Goal: Task Accomplishment & Management: Manage account settings

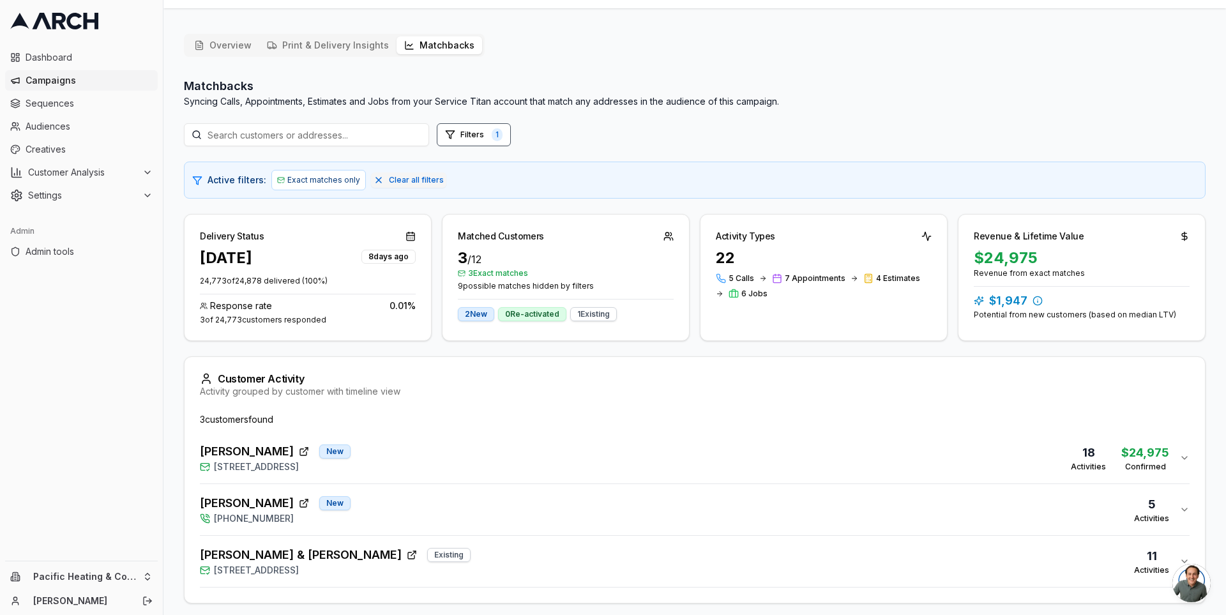
click at [695, 206] on div "Matchbacks Syncing Calls, Appointments, Estimates and Jobs from your Service Ti…" at bounding box center [694, 359] width 1021 height 564
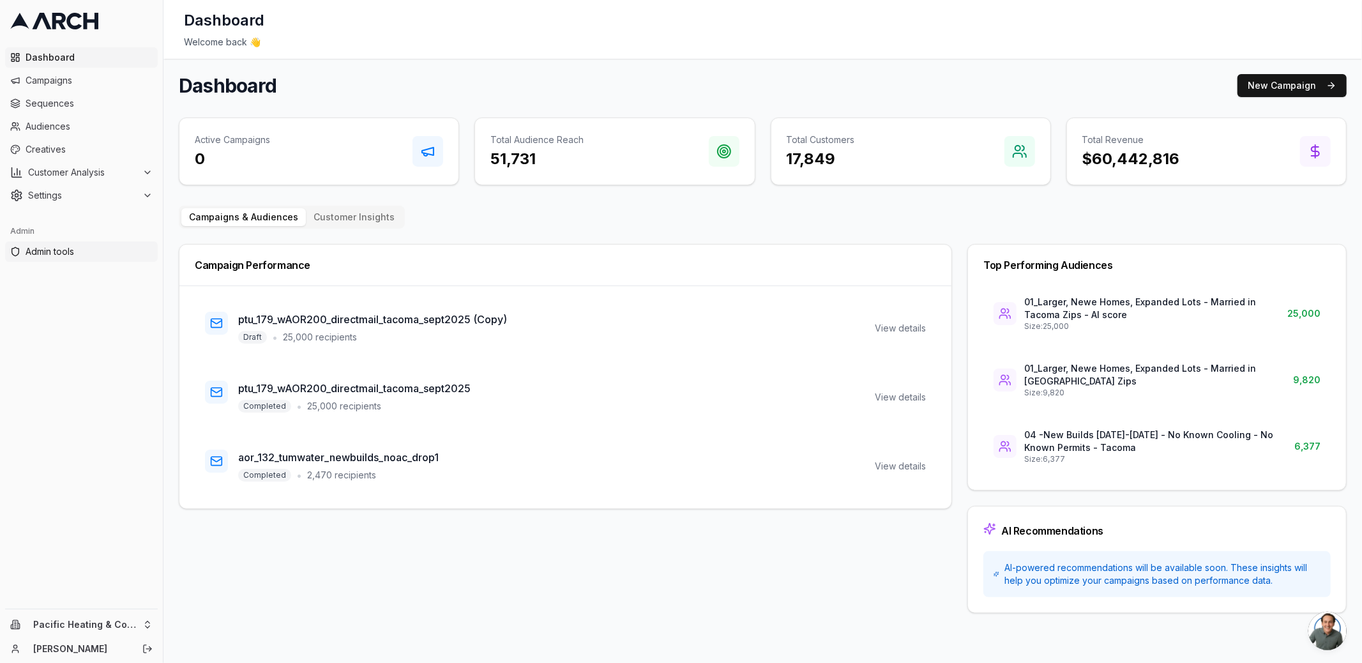
click at [56, 248] on span "Admin tools" at bounding box center [89, 251] width 127 height 13
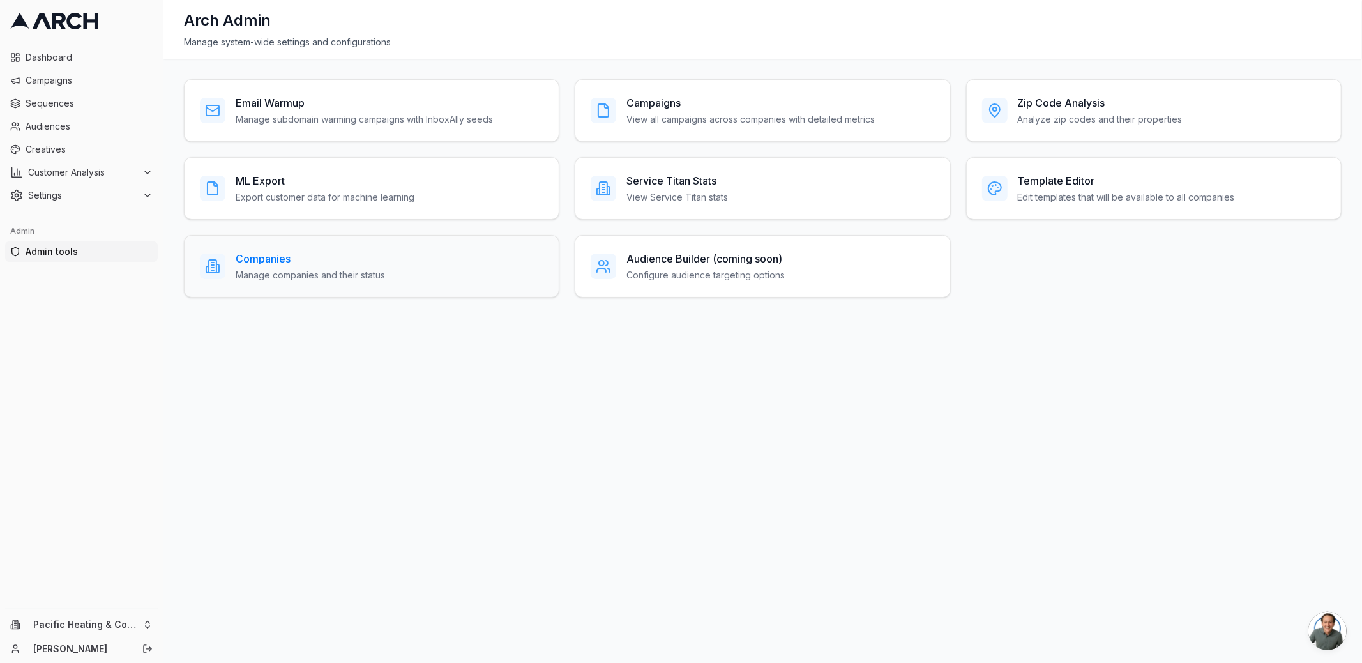
click at [305, 260] on h3 "Companies" at bounding box center [310, 258] width 149 height 15
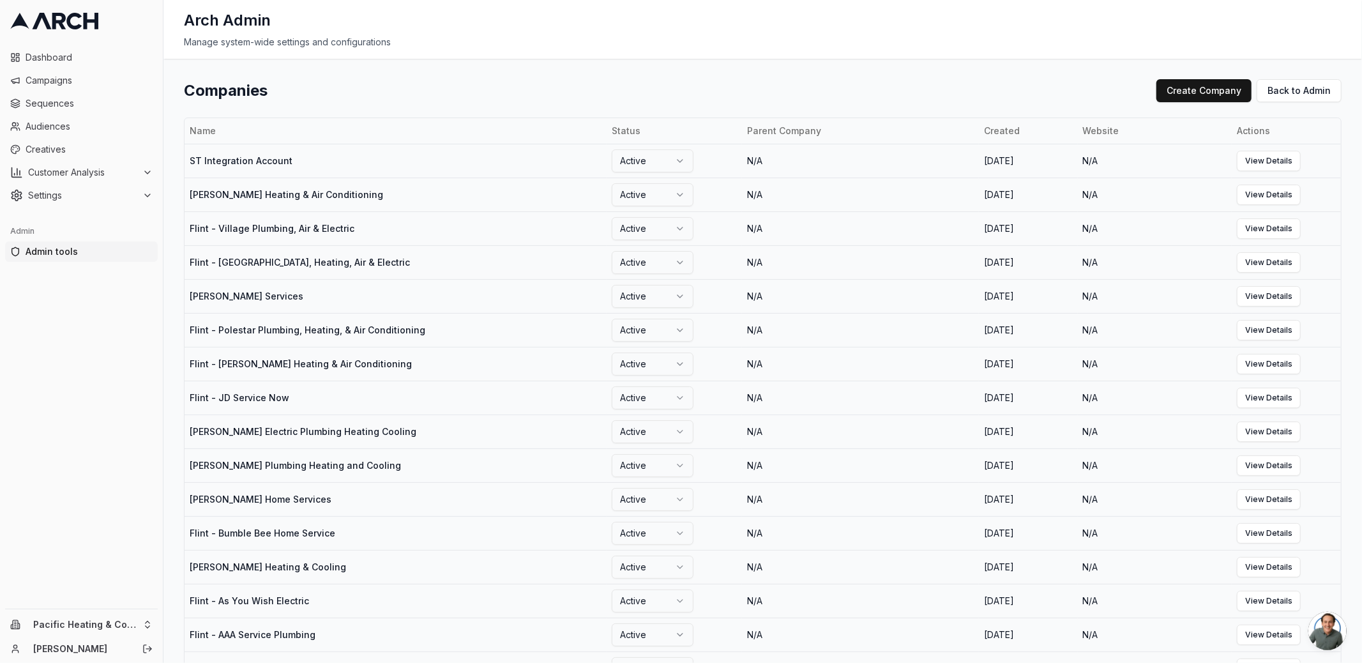
click at [578, 63] on div "Companies Create Company Back to Admin Name Status Parent Company Created Websi…" at bounding box center [762, 361] width 1198 height 604
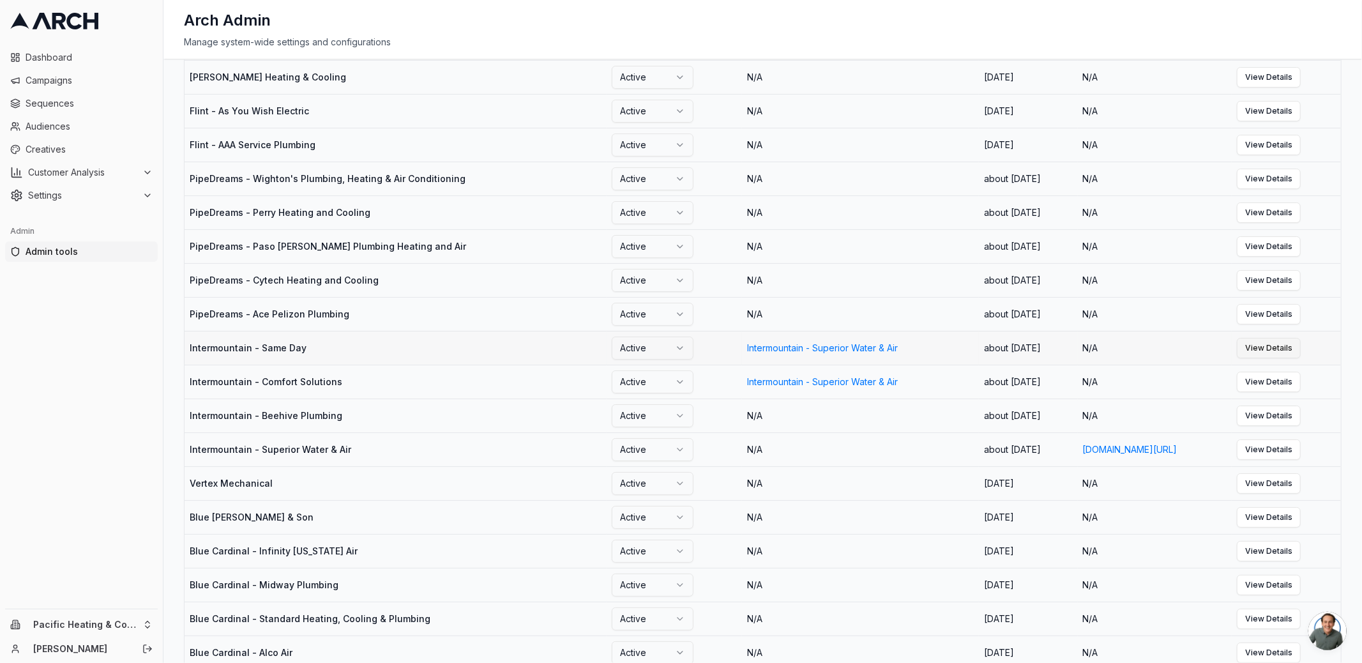
click at [1300, 358] on link "View Details" at bounding box center [1269, 348] width 64 height 20
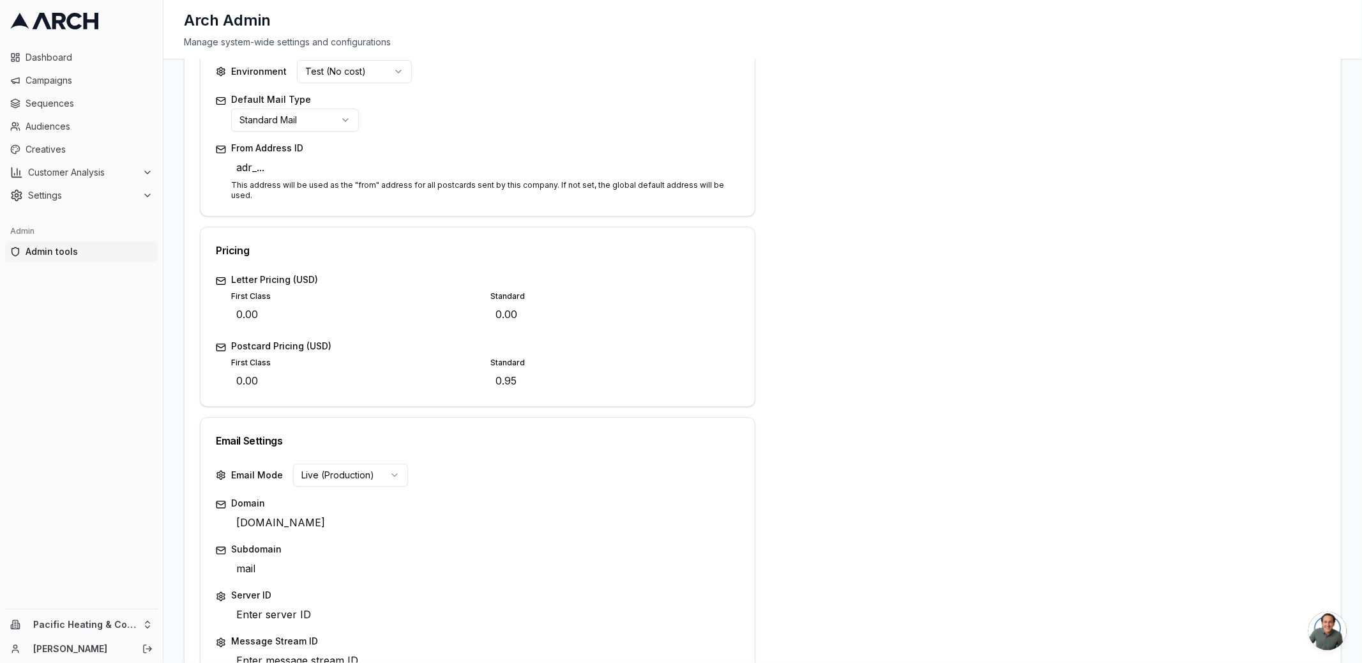
scroll to position [415, 0]
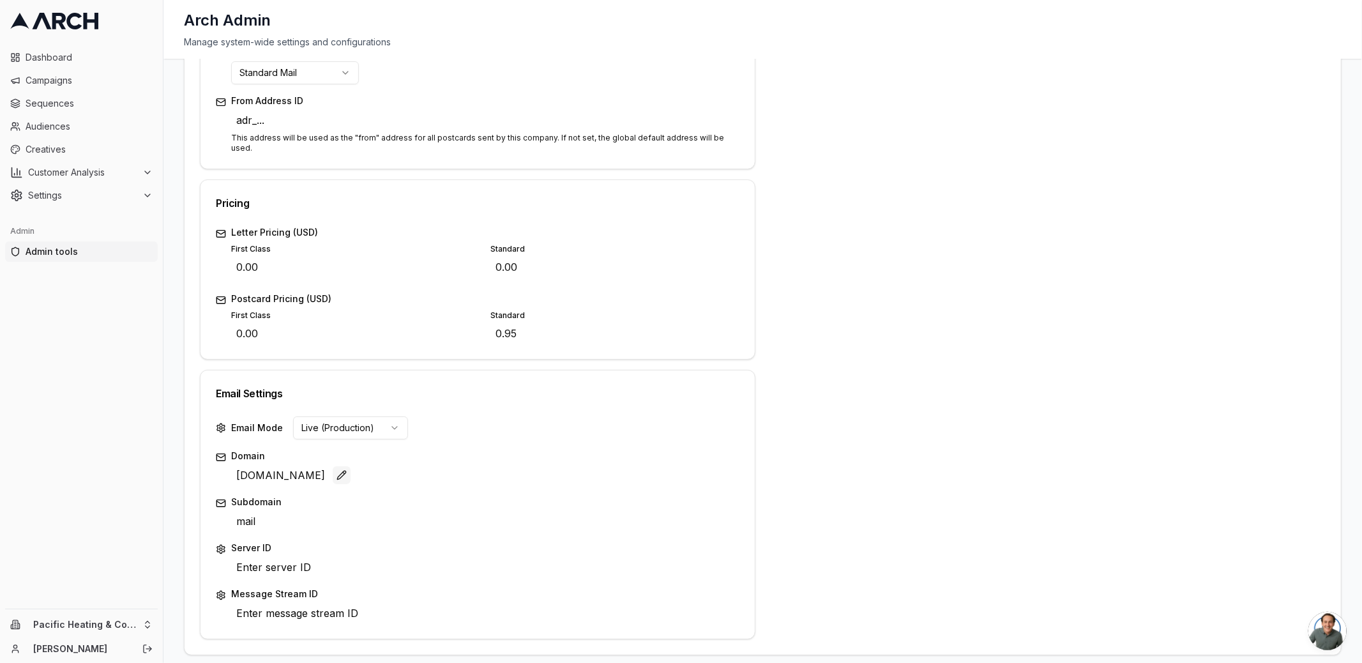
click at [333, 466] on button "Edit" at bounding box center [342, 475] width 18 height 18
click at [333, 468] on button "Edit" at bounding box center [342, 477] width 18 height 18
type input "same-day.mail.home-specialist.com"
click at [703, 467] on div "Save Cancel" at bounding box center [720, 476] width 38 height 18
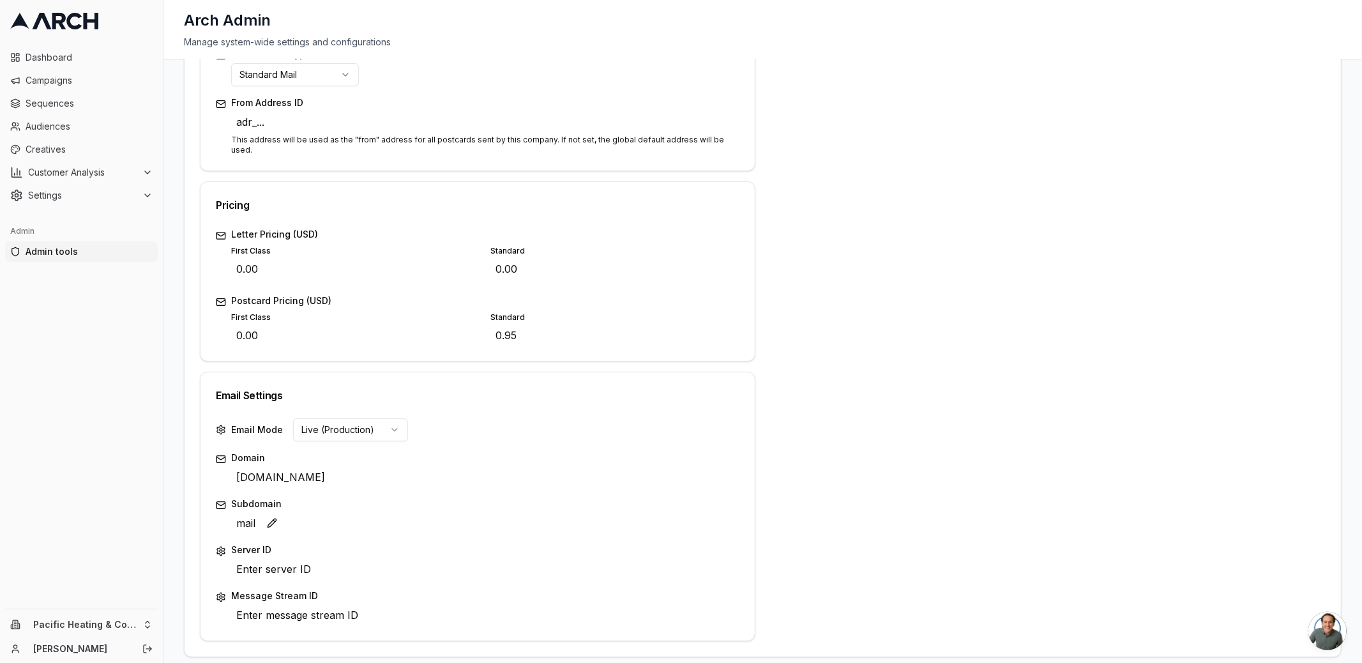
scroll to position [415, 0]
click at [281, 557] on span "Enter server ID" at bounding box center [273, 567] width 85 height 20
type input "16406951"
click at [705, 559] on div "Save Cancel" at bounding box center [720, 568] width 38 height 18
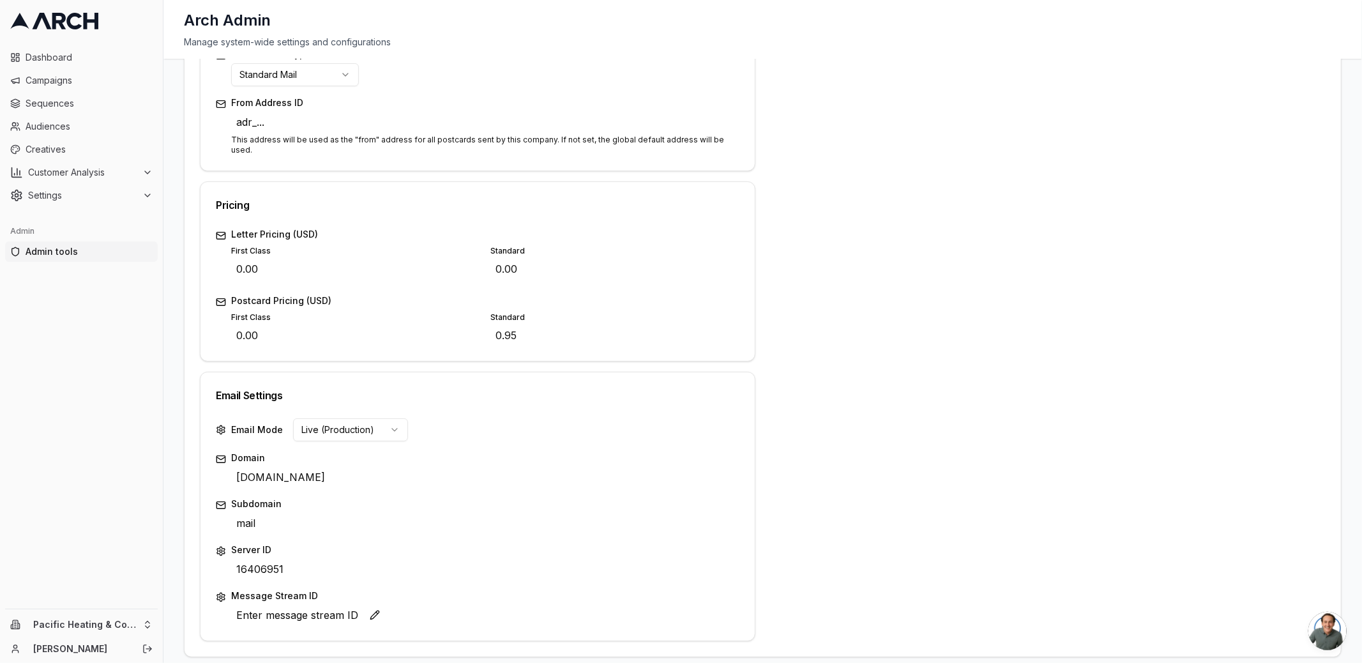
click at [335, 605] on span "Enter message stream ID" at bounding box center [297, 615] width 132 height 20
type input "intermountain-same-day"
click at [707, 605] on div "Save Cancel" at bounding box center [720, 614] width 38 height 18
click at [136, 624] on html "Dashboard Campaigns Sequences Audiences Creatives Customer Analysis Settings Ad…" at bounding box center [681, 331] width 1362 height 663
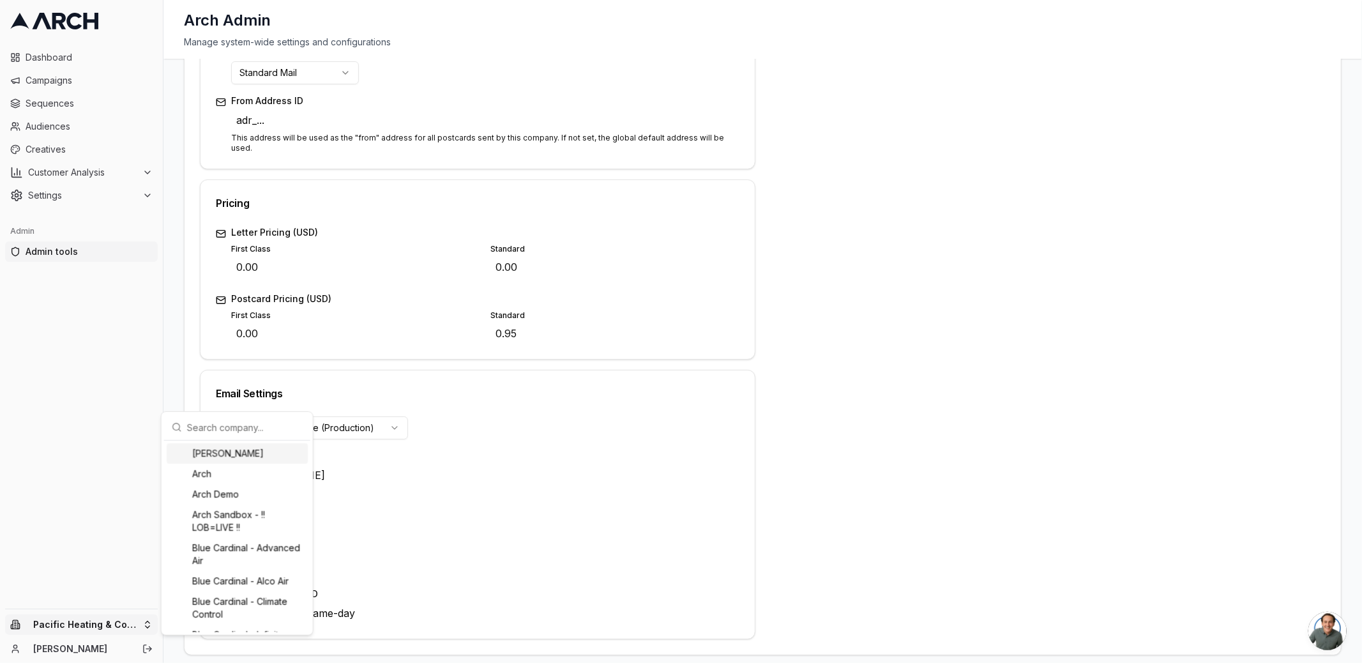
click at [220, 427] on input "text" at bounding box center [245, 427] width 116 height 26
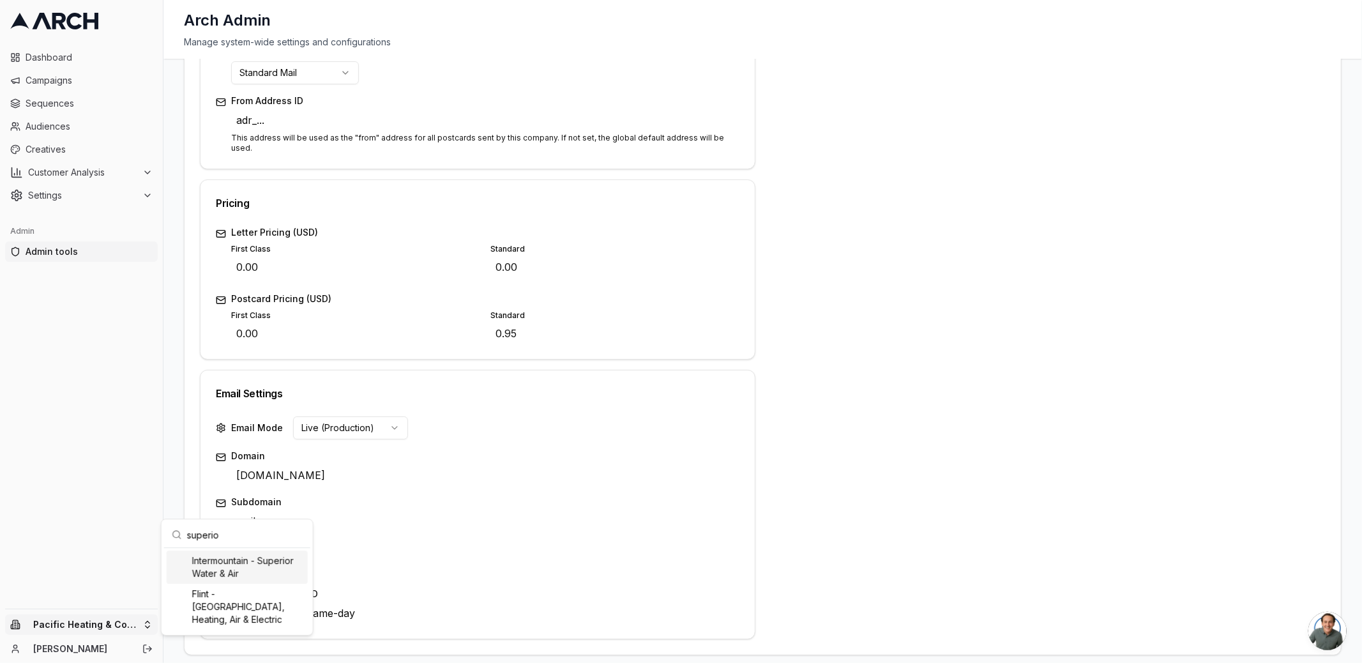
type input "superior"
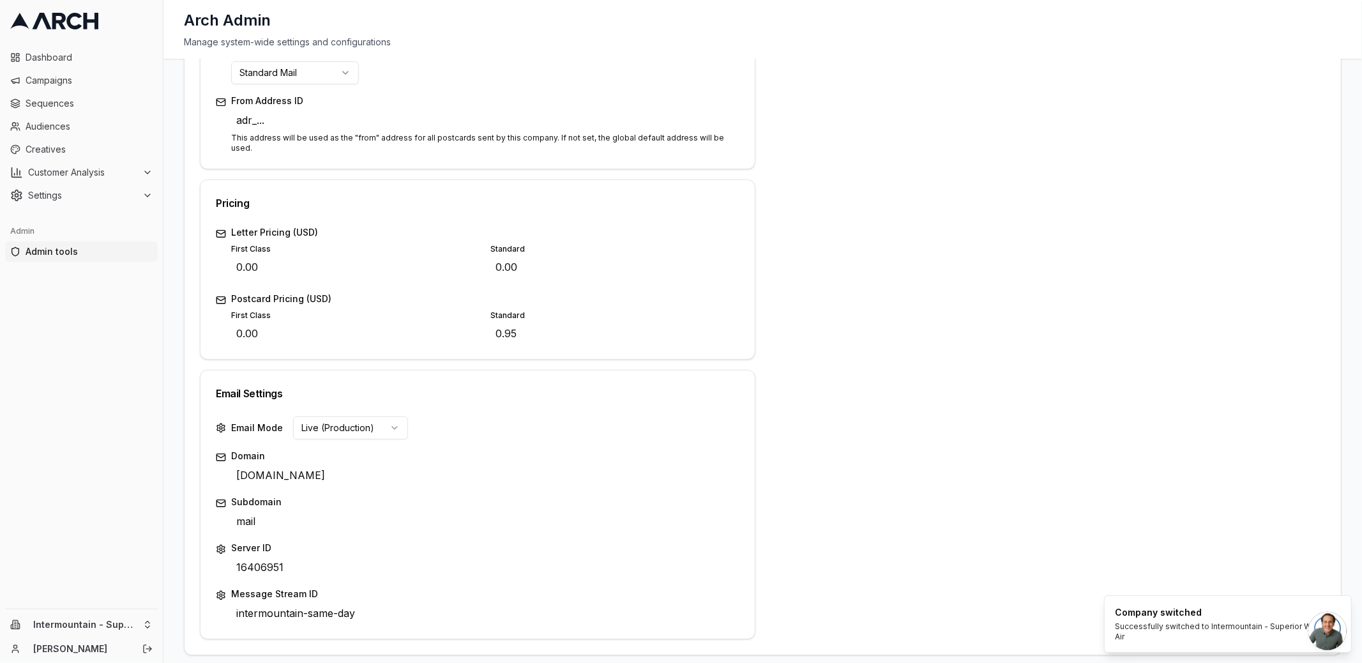
click at [105, 248] on span "Admin tools" at bounding box center [89, 251] width 127 height 13
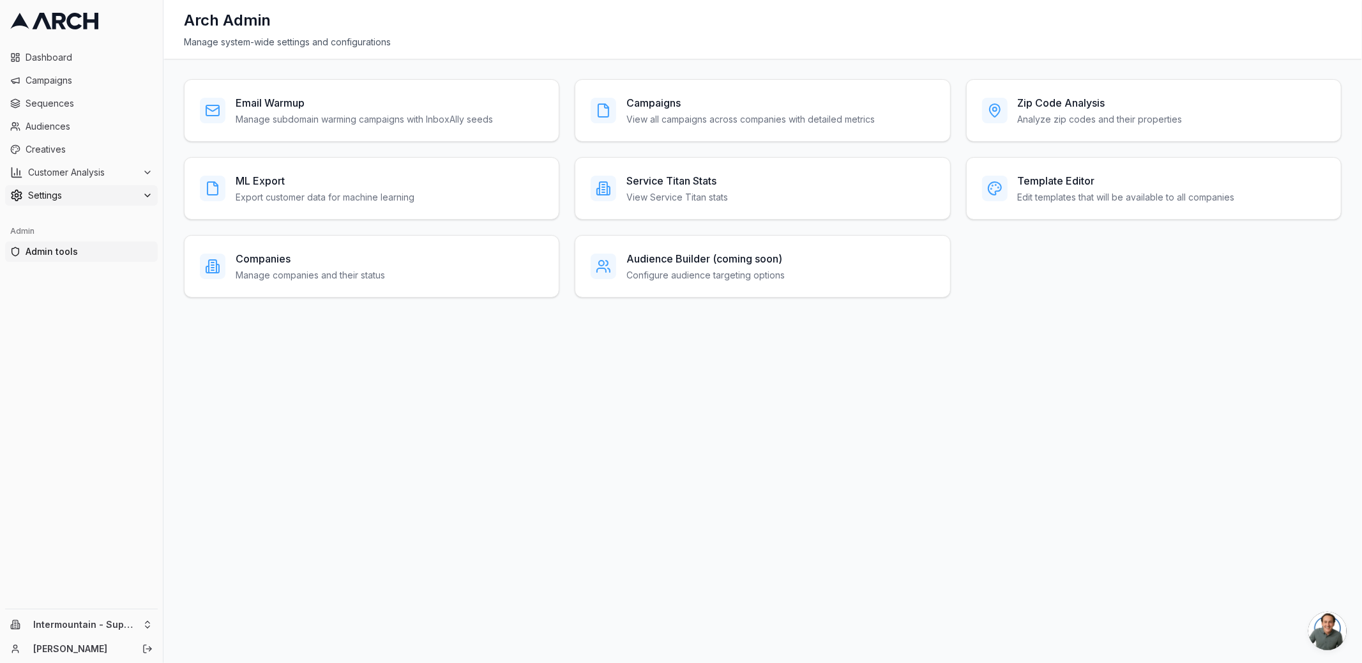
click at [118, 195] on span "Settings" at bounding box center [82, 195] width 109 height 13
click at [110, 299] on span "Email Sending Preferences" at bounding box center [92, 297] width 91 height 13
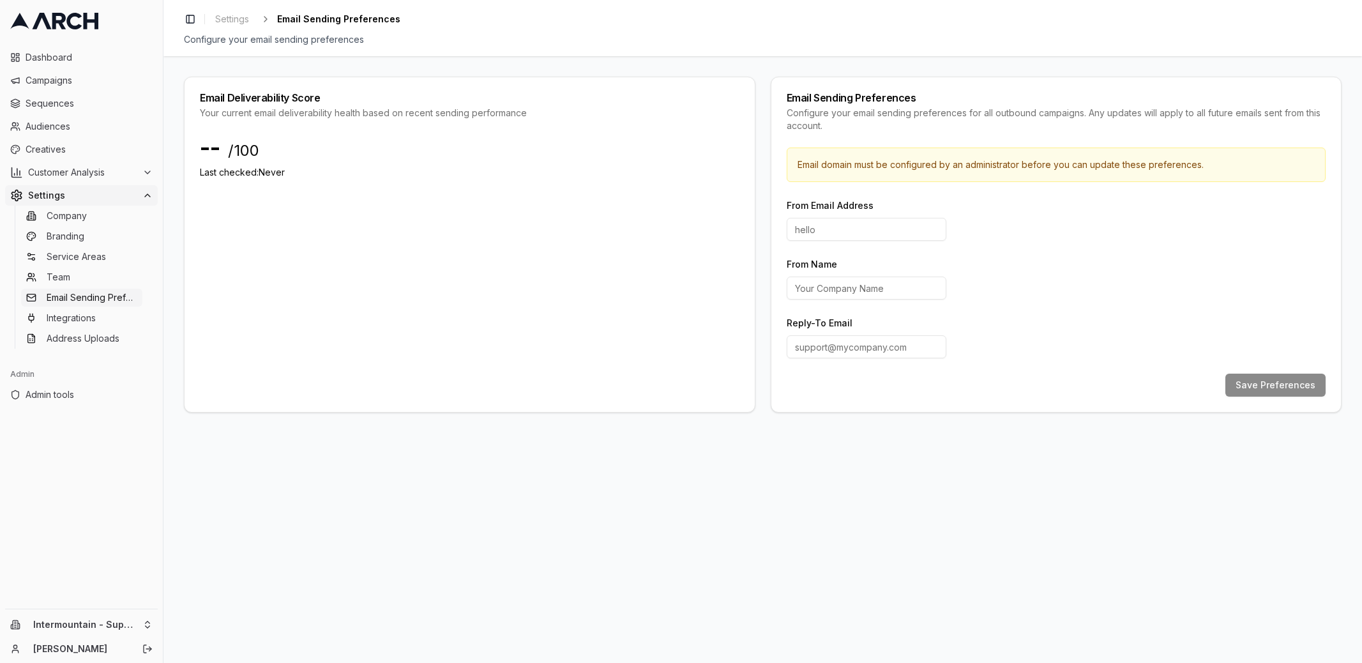
type input "hello"
type input "Superior Water and Air"
type input "[EMAIL_ADDRESS][DOMAIN_NAME]"
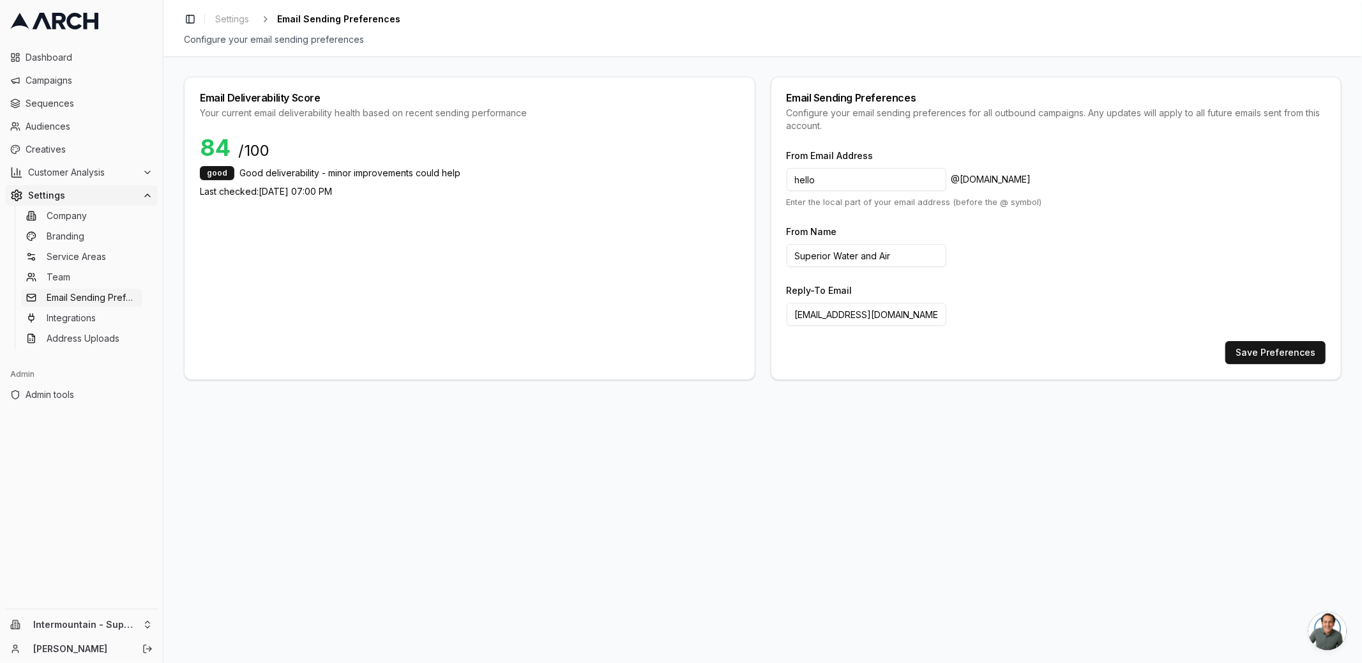
click at [861, 319] on input "[EMAIL_ADDRESS][DOMAIN_NAME]" at bounding box center [866, 314] width 160 height 23
click at [861, 319] on input "customerexperience@intermountainhs.com" at bounding box center [866, 314] width 160 height 23
click at [768, 400] on div "Email Deliverability Score Your current email deliverability health based on re…" at bounding box center [762, 359] width 1198 height 606
click at [124, 629] on html "Dashboard Campaigns Sequences Audiences Creatives Customer Analysis Settings Co…" at bounding box center [681, 331] width 1362 height 663
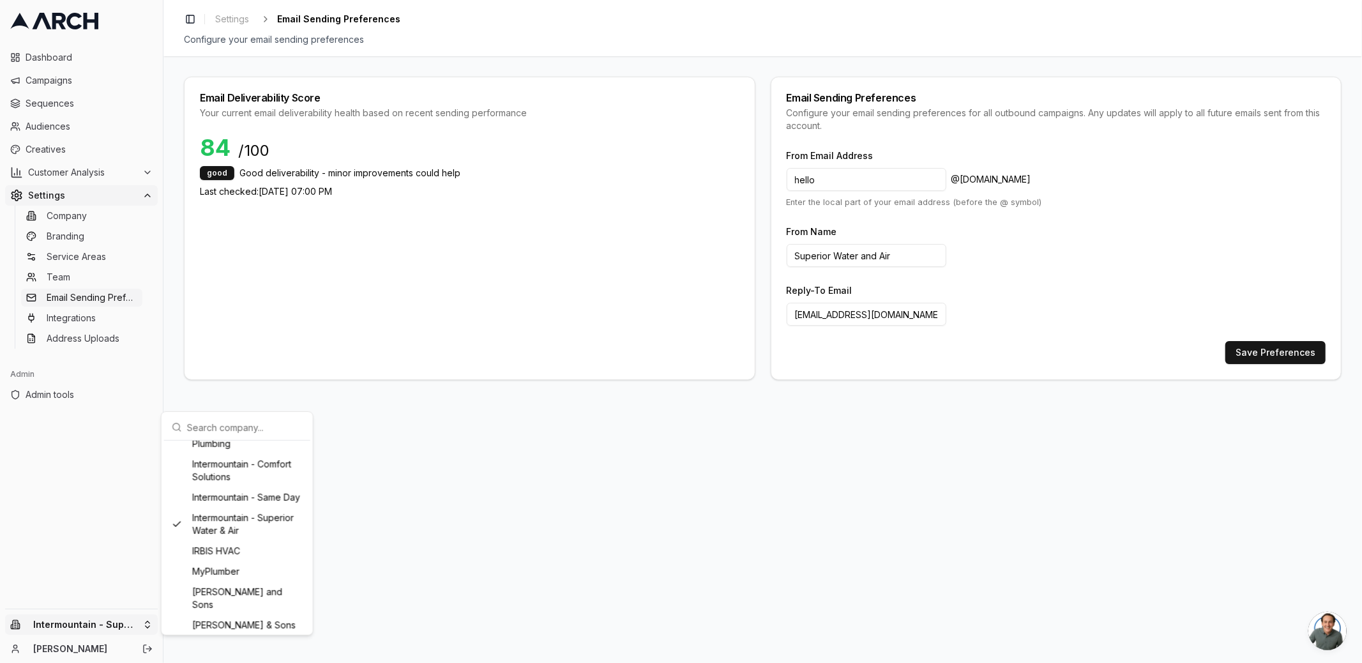
scroll to position [905, 0]
click at [243, 511] on div "Intermountain - Same Day" at bounding box center [237, 500] width 141 height 20
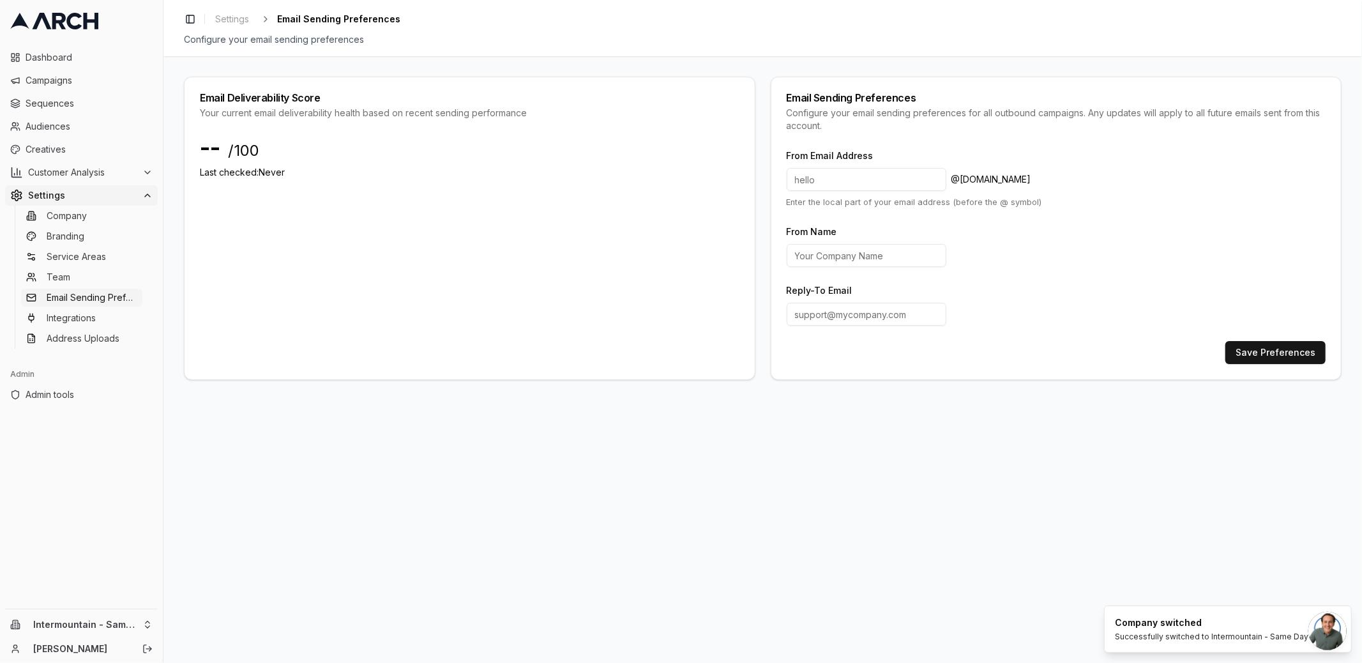
click at [815, 257] on input "From Name" at bounding box center [866, 255] width 160 height 23
type input "Same Day"
click at [831, 175] on input at bounding box center [866, 179] width 160 height 23
type input "hello"
click at [826, 322] on input "Reply-To Email" at bounding box center [866, 314] width 160 height 23
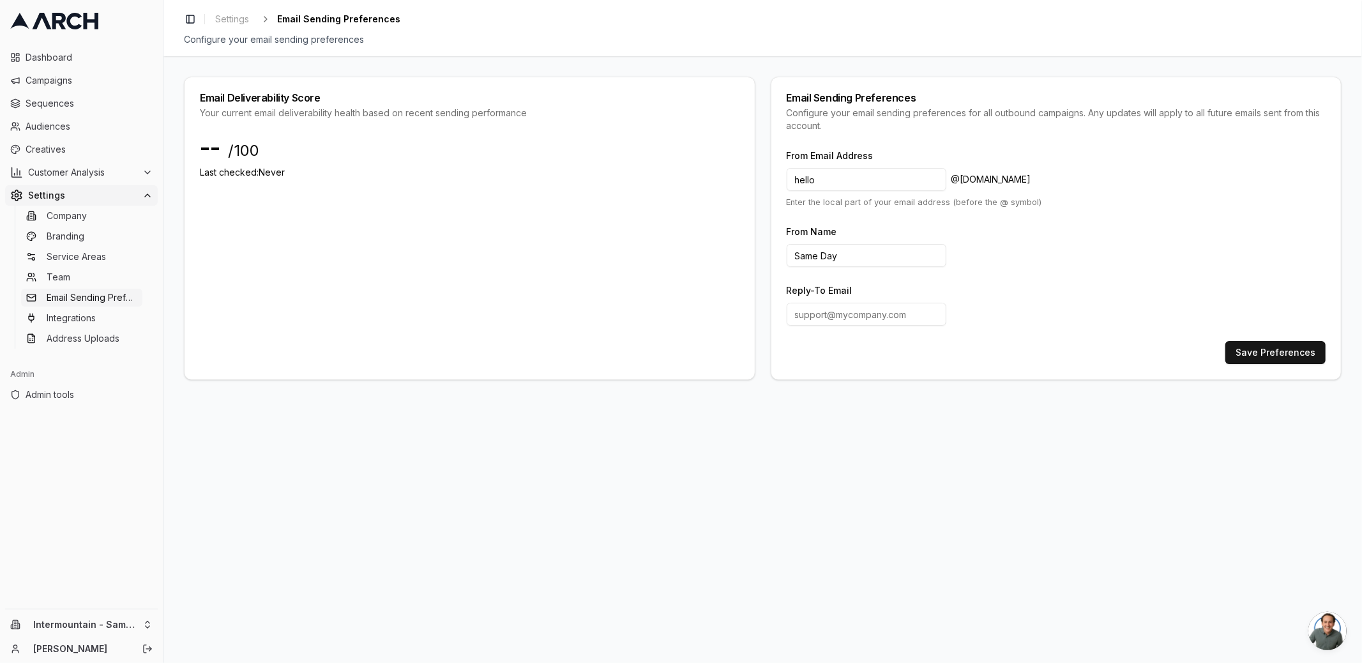
paste input "customerexperience@intermountainhs.com"
type input "customerexperience@intermountainhs.com"
click at [970, 357] on div "Save Preferences" at bounding box center [1055, 352] width 539 height 23
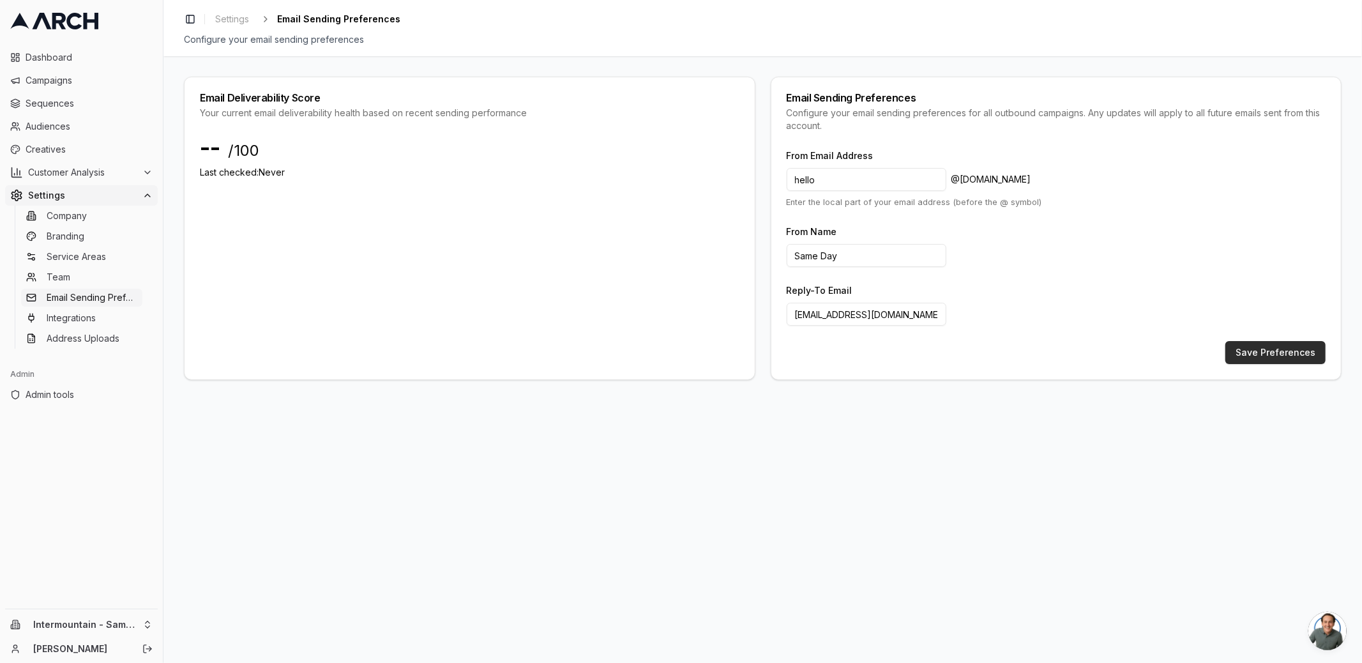
click at [1282, 353] on button "Save Preferences" at bounding box center [1275, 352] width 100 height 23
click at [68, 144] on span "Creatives" at bounding box center [89, 149] width 127 height 13
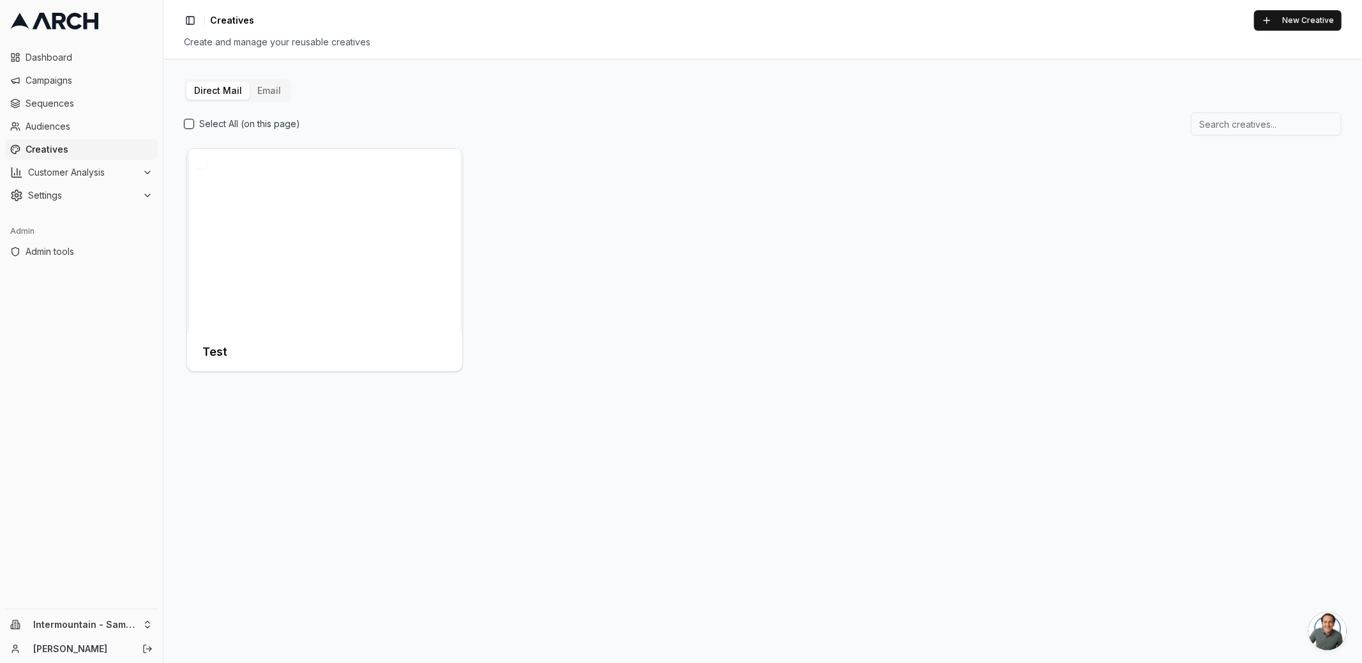
click at [259, 91] on button "Email" at bounding box center [269, 91] width 39 height 18
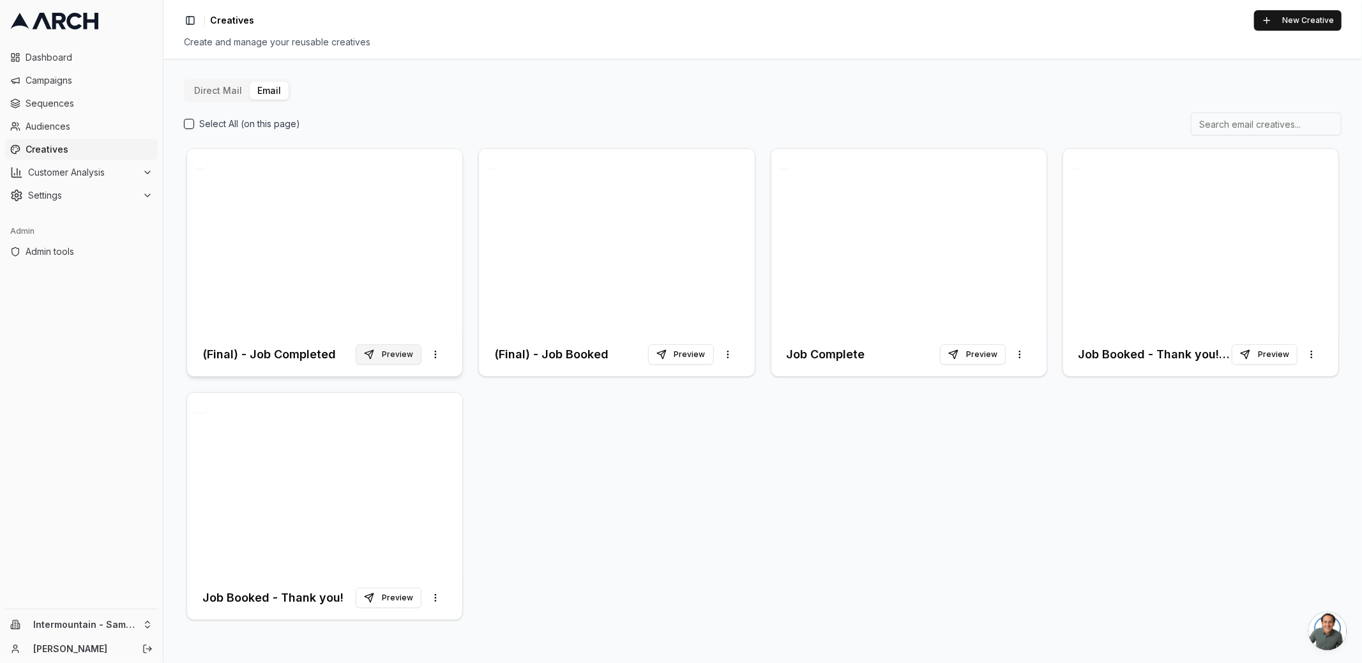
click at [396, 356] on button "Preview" at bounding box center [389, 354] width 66 height 20
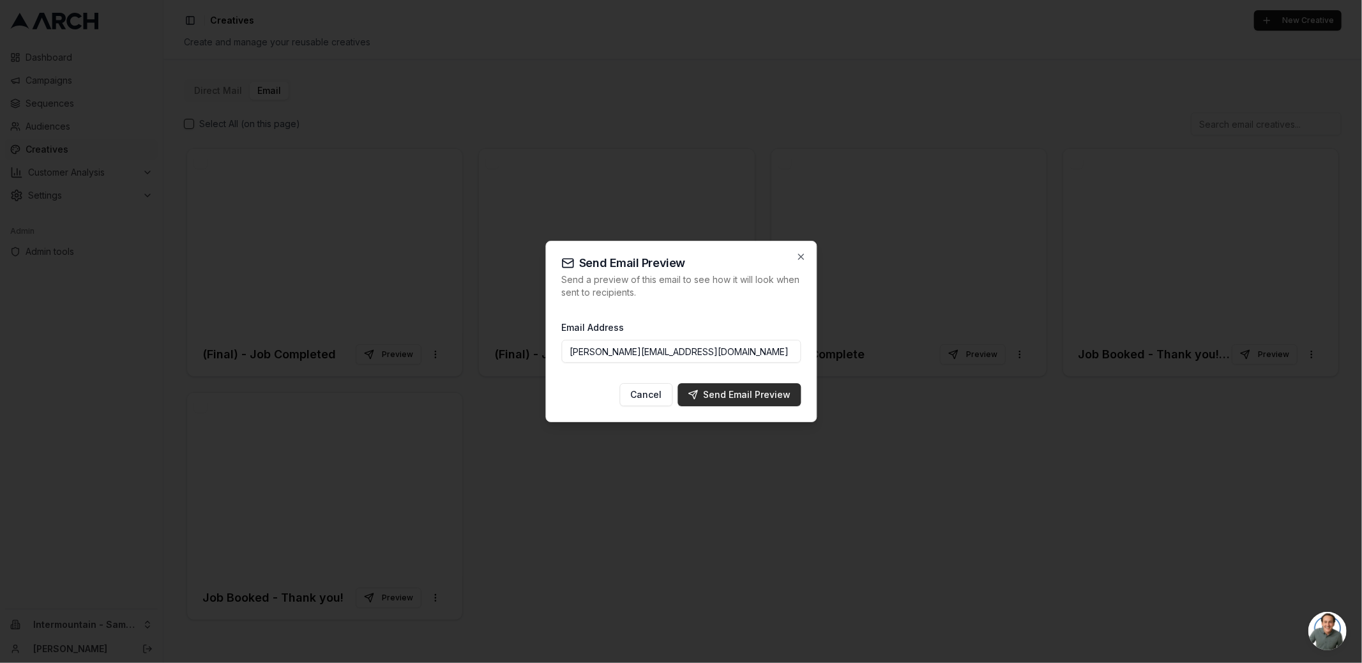
click at [720, 391] on div "Send Email Preview" at bounding box center [739, 394] width 103 height 13
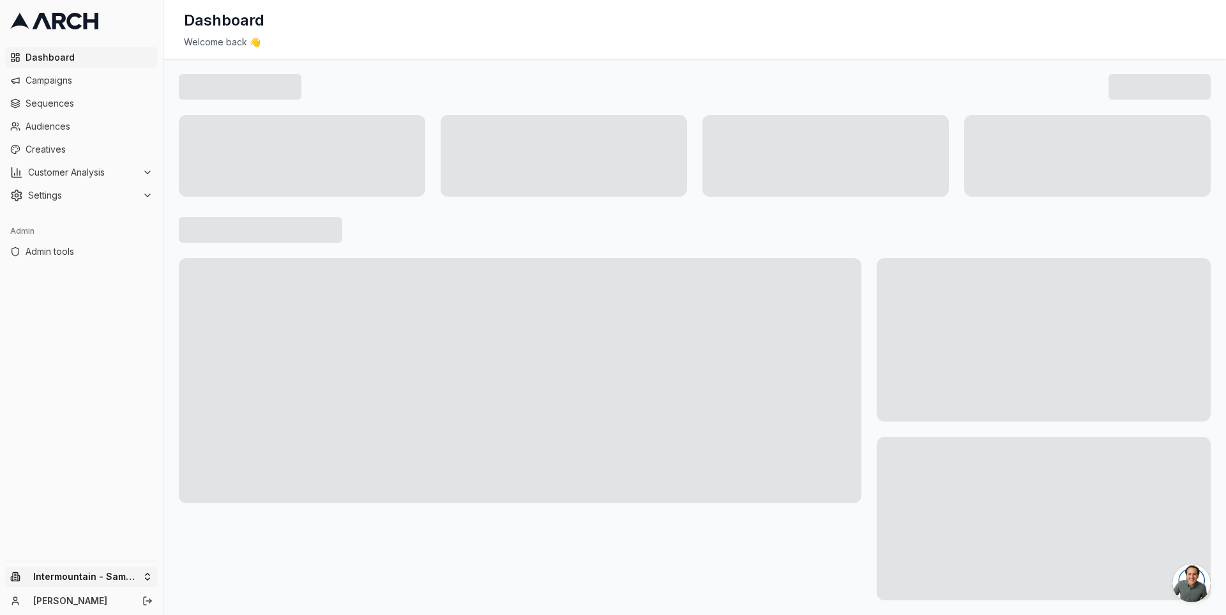
click at [142, 570] on html "Dashboard Campaigns Sequences Audiences Creatives Customer Analysis Settings Ad…" at bounding box center [613, 307] width 1226 height 615
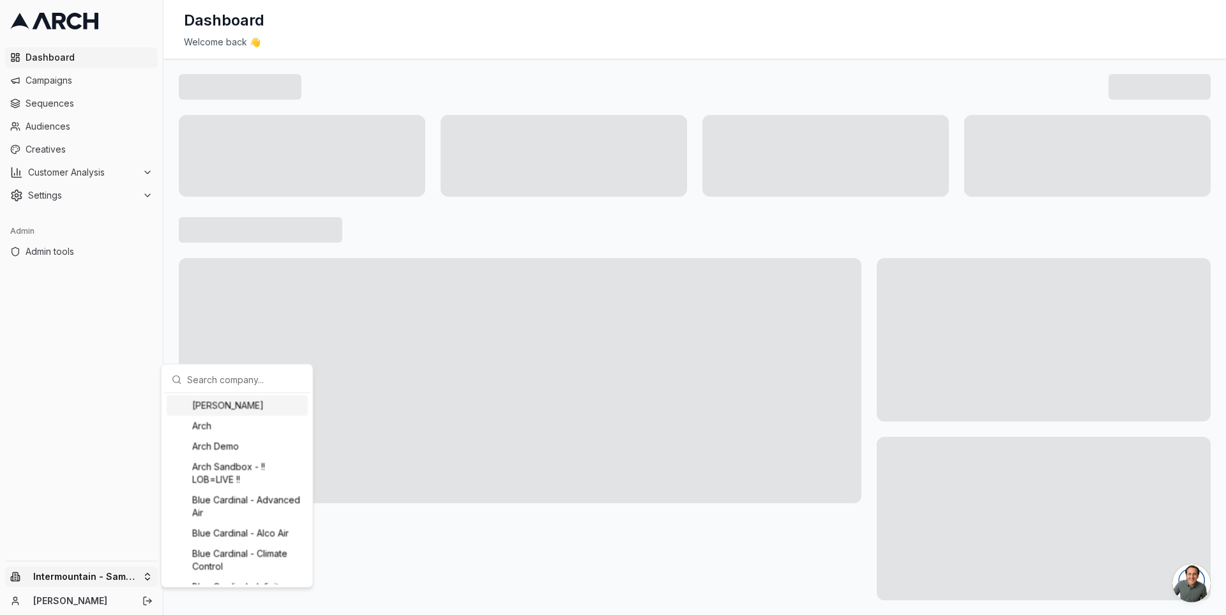
click at [225, 381] on input "text" at bounding box center [245, 379] width 116 height 26
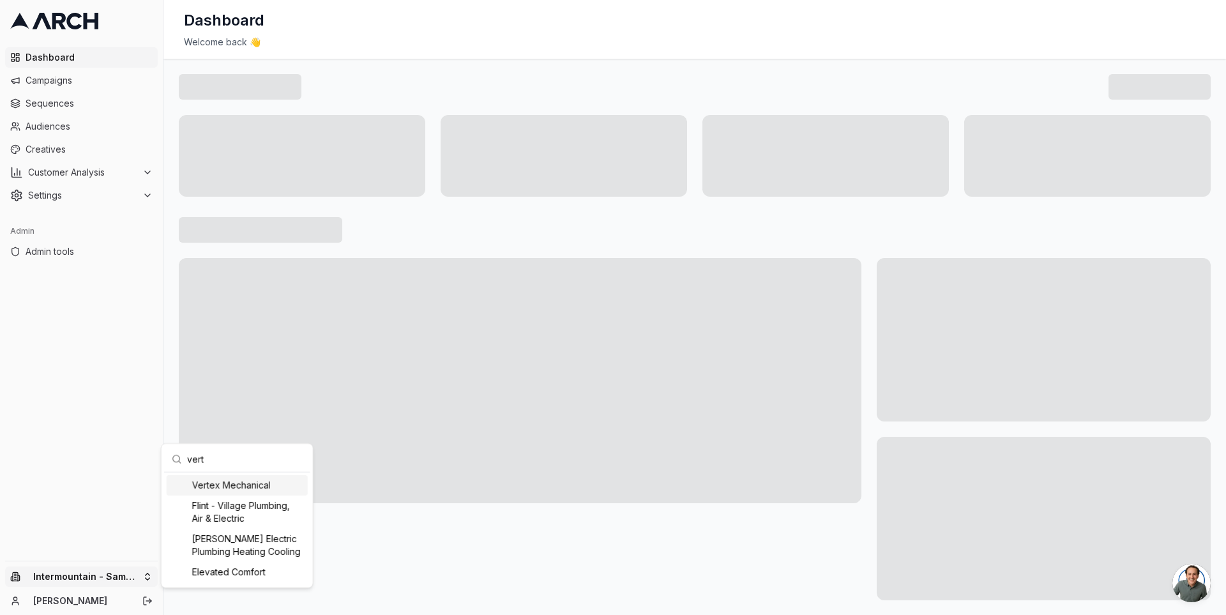
type input "vert"
click at [231, 479] on div "Vertex Mechanical" at bounding box center [237, 485] width 141 height 20
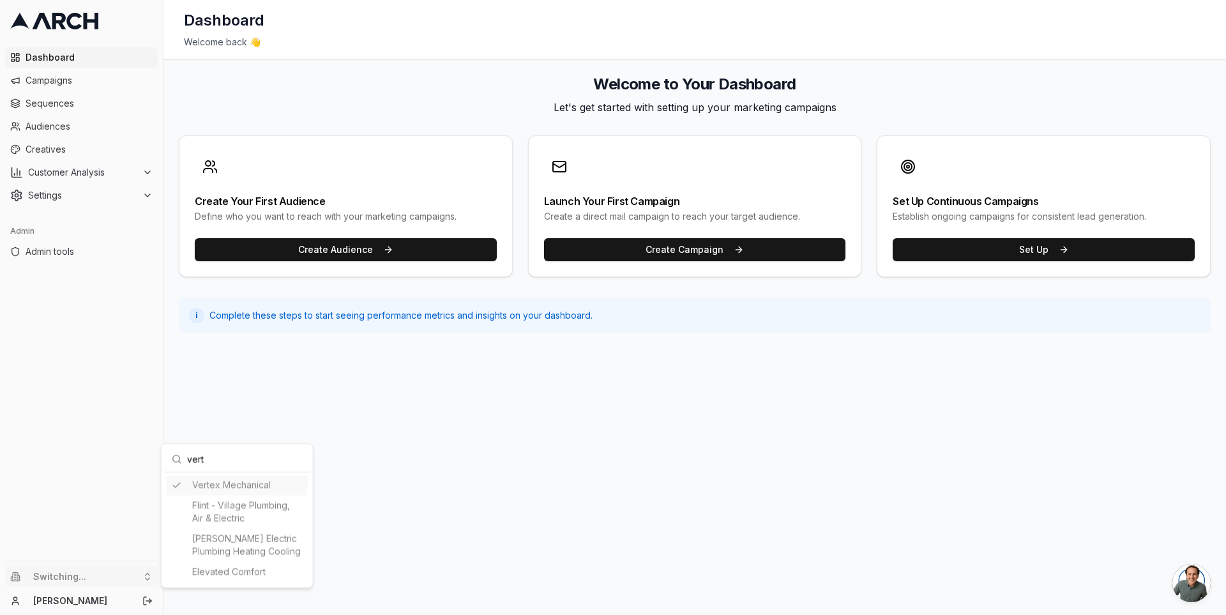
click at [102, 181] on html "Dashboard Campaigns Sequences Audiences Creatives Customer Analysis Settings Ad…" at bounding box center [613, 307] width 1226 height 615
click at [100, 176] on span "Customer Analysis" at bounding box center [82, 172] width 109 height 13
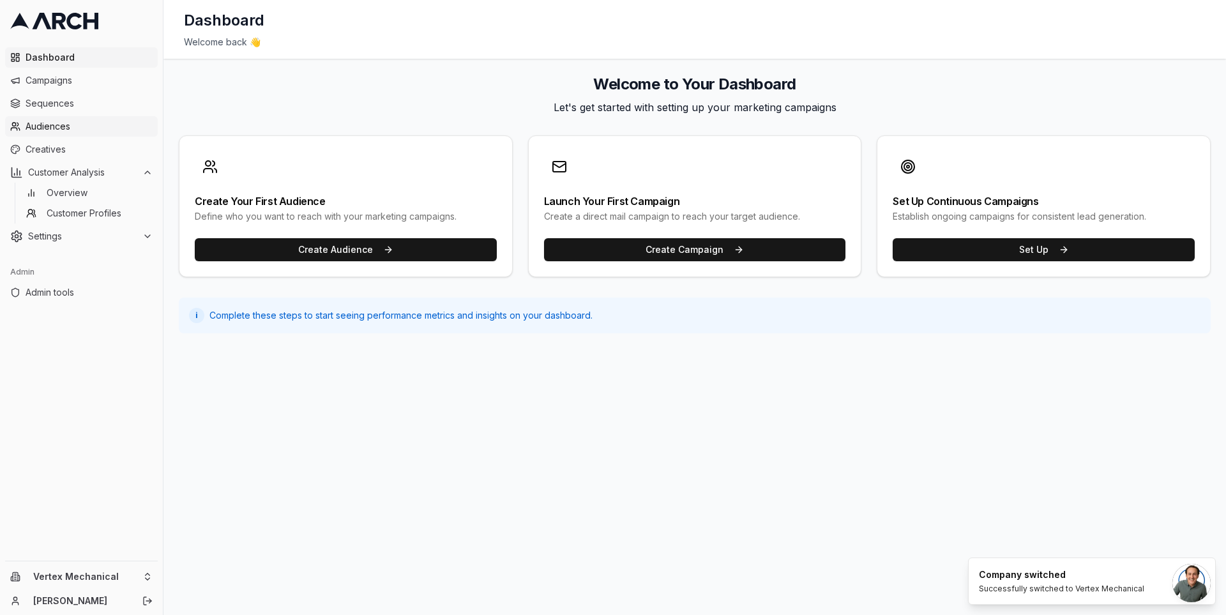
click at [70, 120] on span "Audiences" at bounding box center [89, 126] width 127 height 13
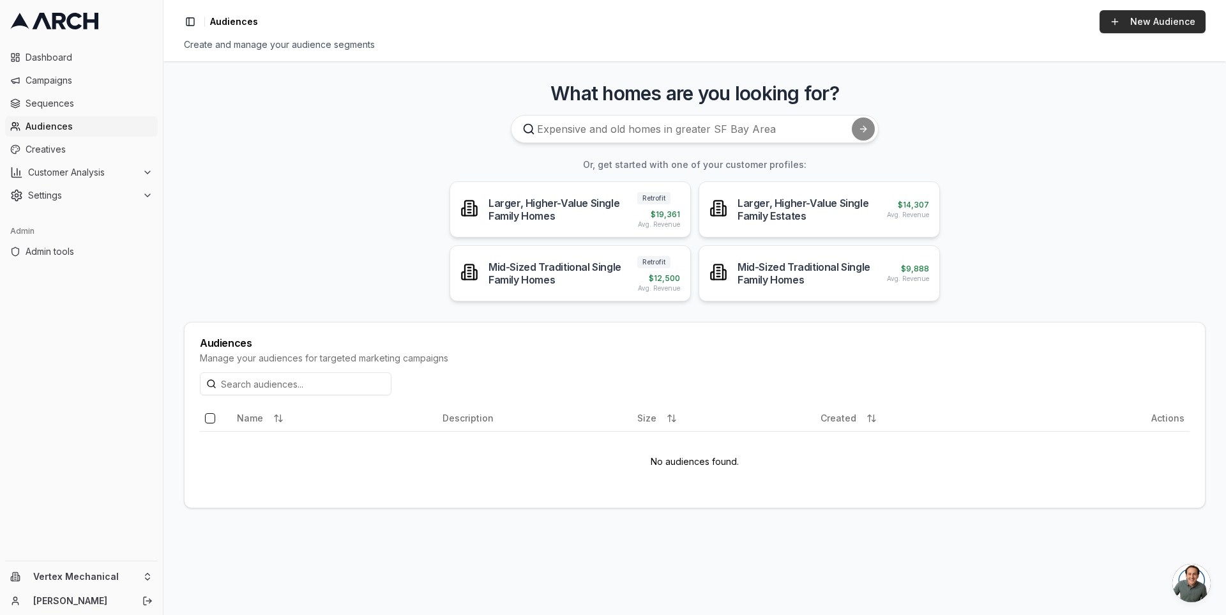
click at [1161, 29] on link "New Audience" at bounding box center [1152, 21] width 106 height 23
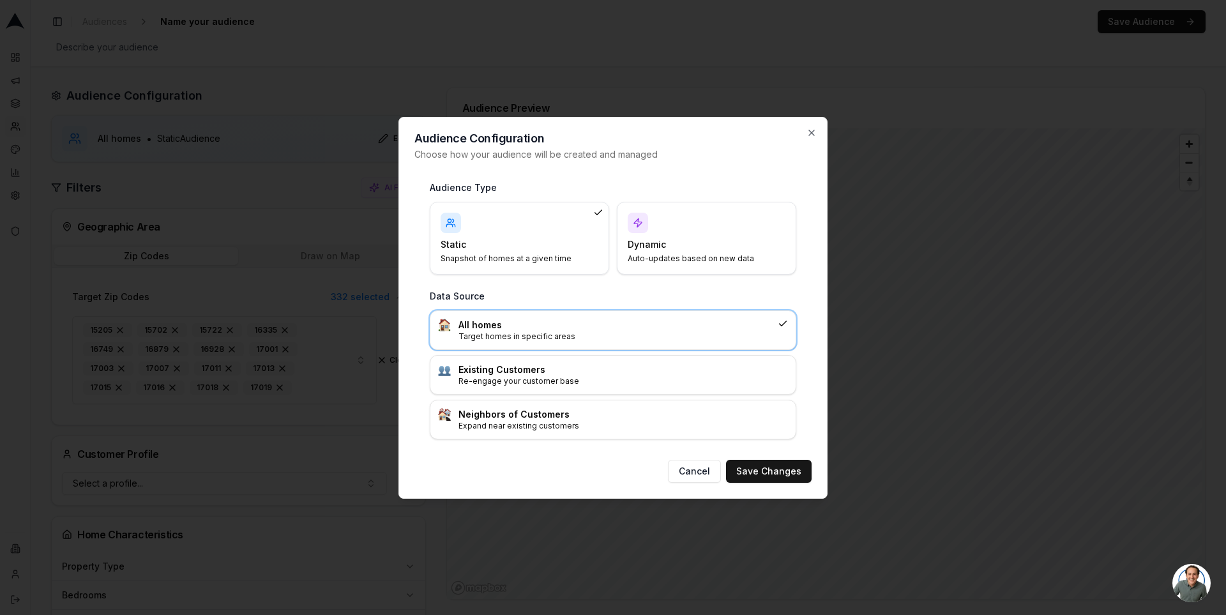
click at [687, 236] on div "Dynamic Auto-updates based on new data" at bounding box center [707, 238] width 158 height 51
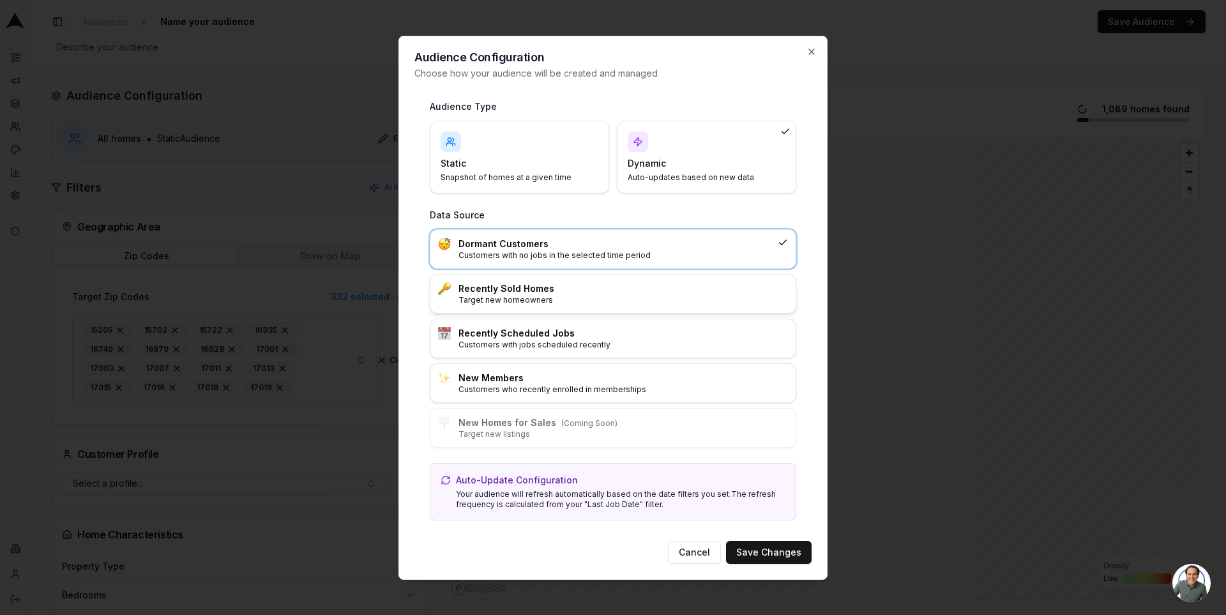
click at [625, 283] on h3 "Recently Sold Homes" at bounding box center [622, 288] width 329 height 13
click at [779, 549] on button "Save Changes" at bounding box center [769, 552] width 86 height 23
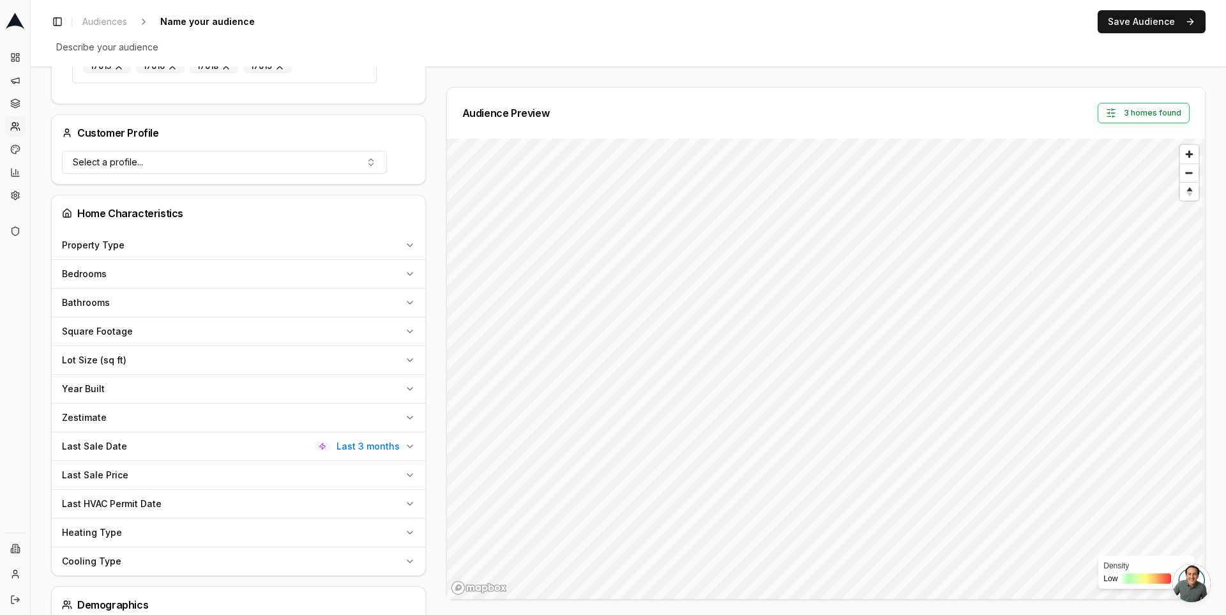
scroll to position [515, 0]
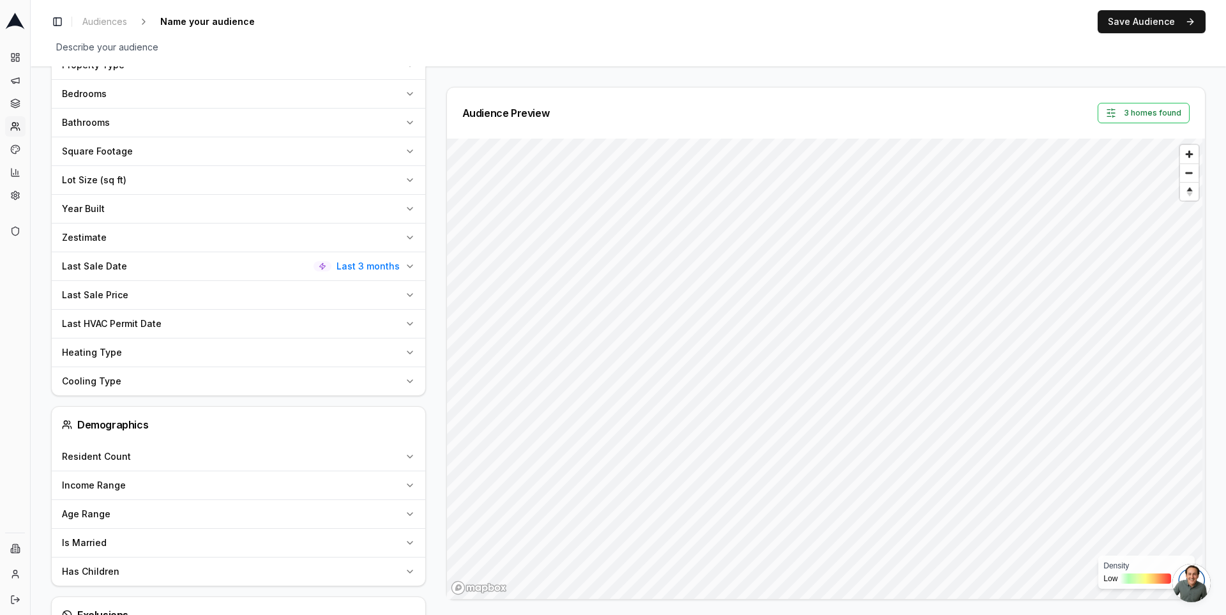
click at [411, 261] on icon "button" at bounding box center [410, 266] width 10 height 10
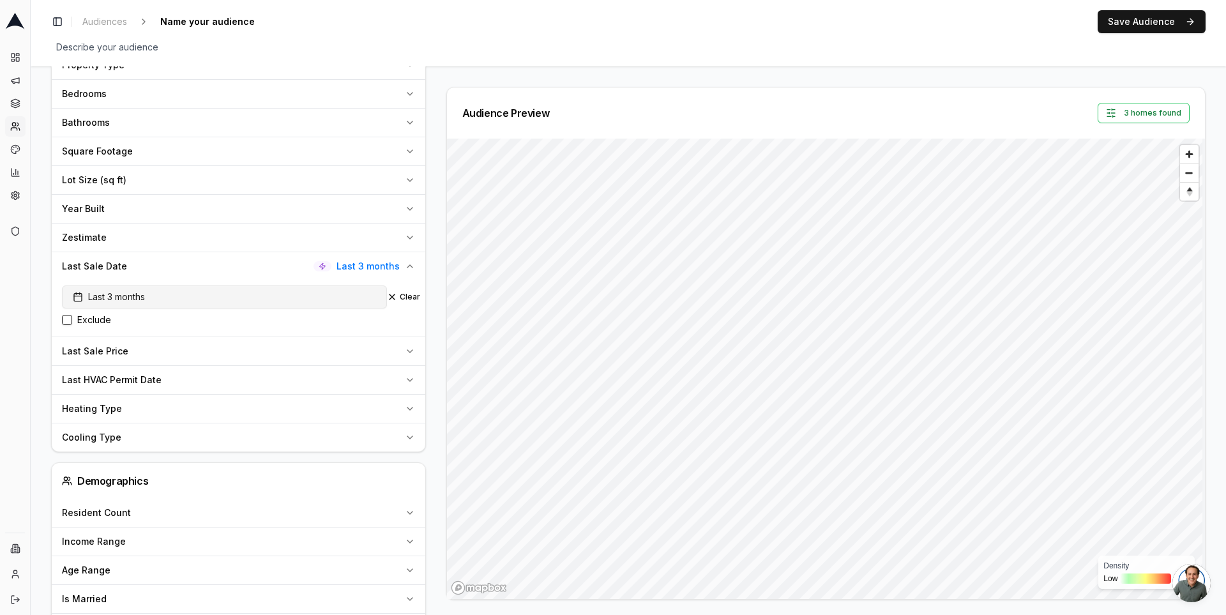
click at [160, 297] on button "Last 3 months" at bounding box center [224, 296] width 325 height 23
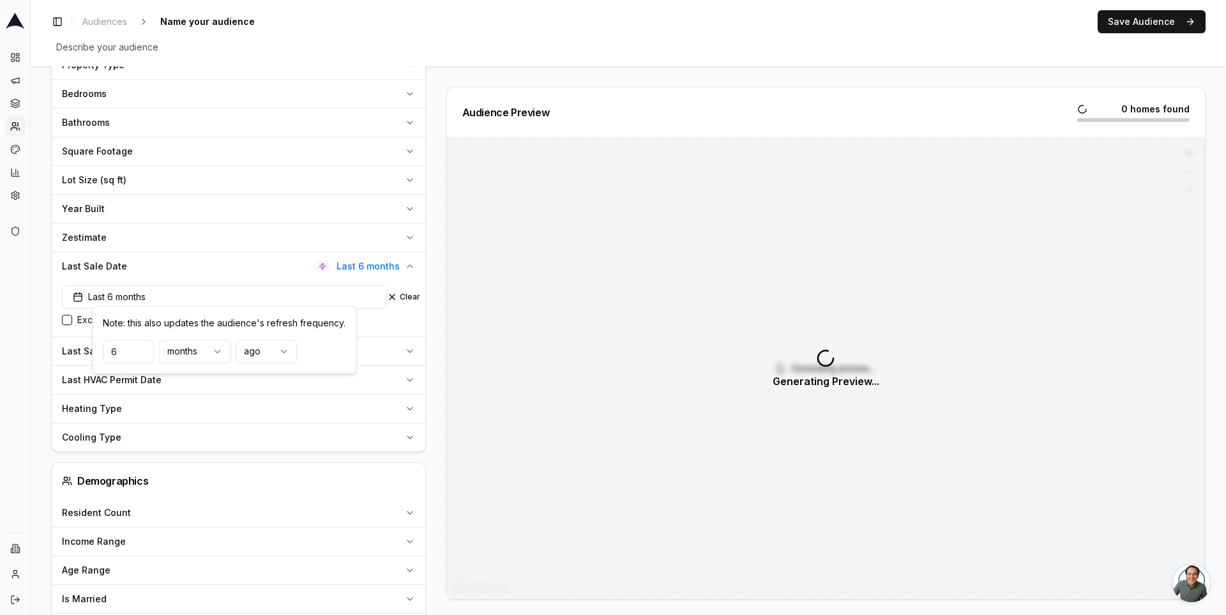
type input "6"
click at [429, 312] on div "Audience Configuration Recently Sold Homes • Dynamic Audience Updates every 18 …" at bounding box center [243, 222] width 385 height 1300
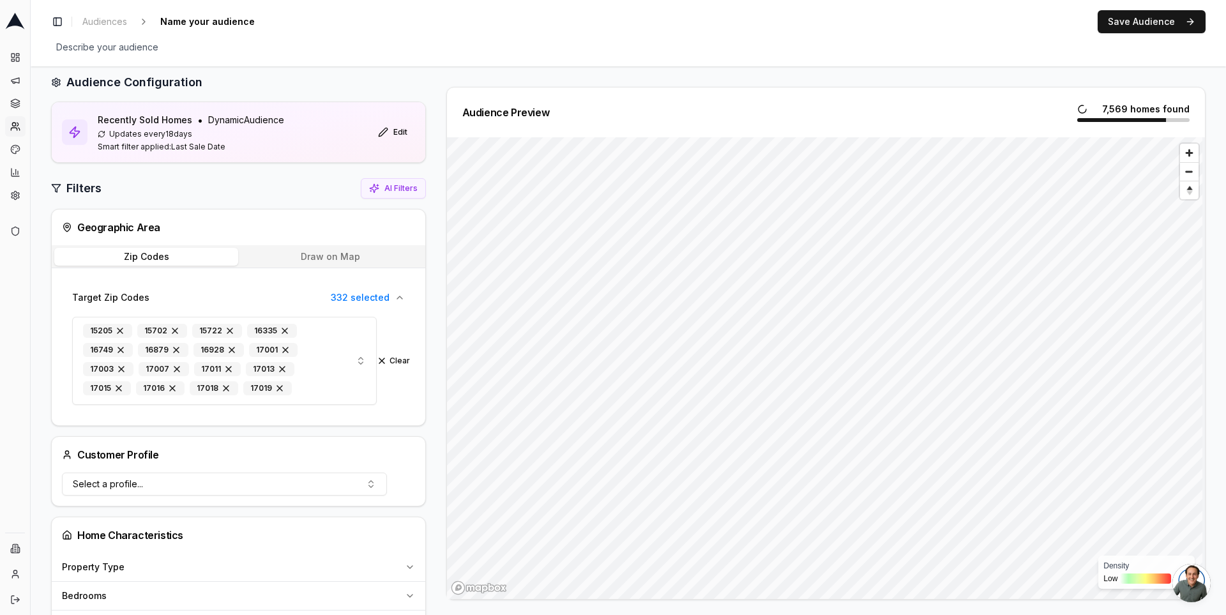
scroll to position [0, 0]
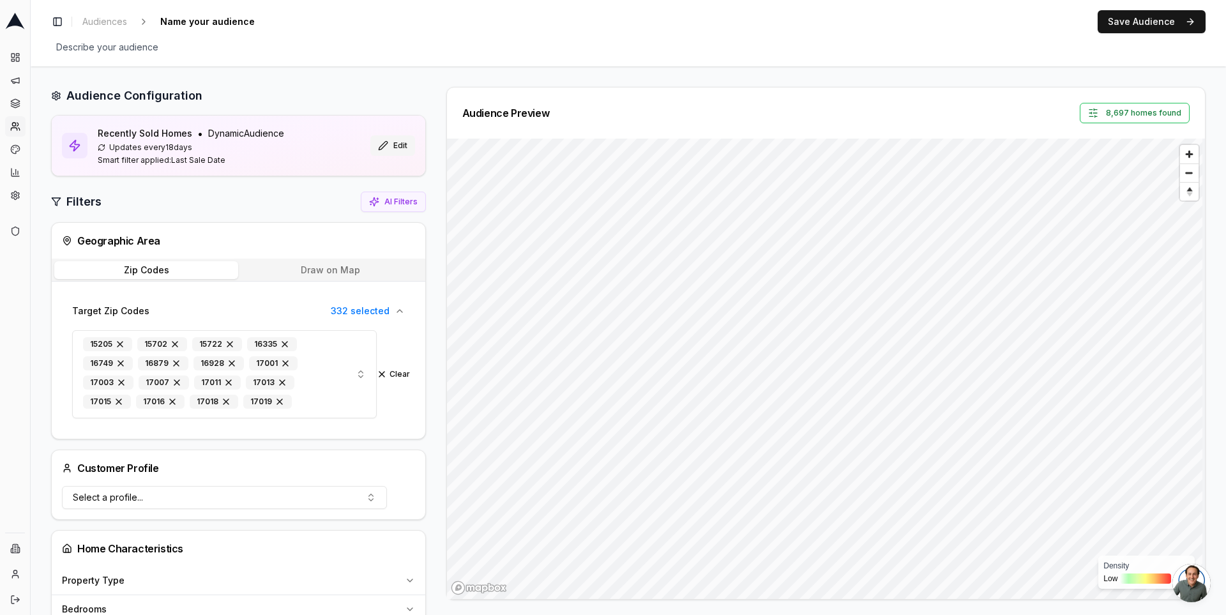
click at [384, 142] on button "Edit" at bounding box center [392, 145] width 45 height 20
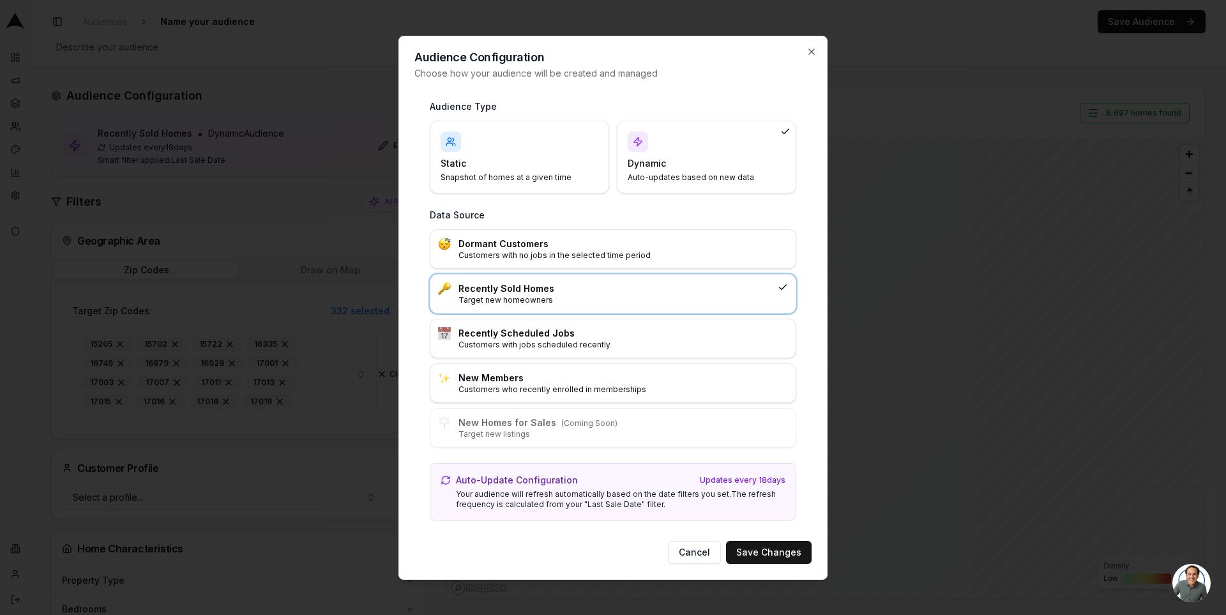
click at [514, 158] on h4 "Static" at bounding box center [511, 163] width 142 height 13
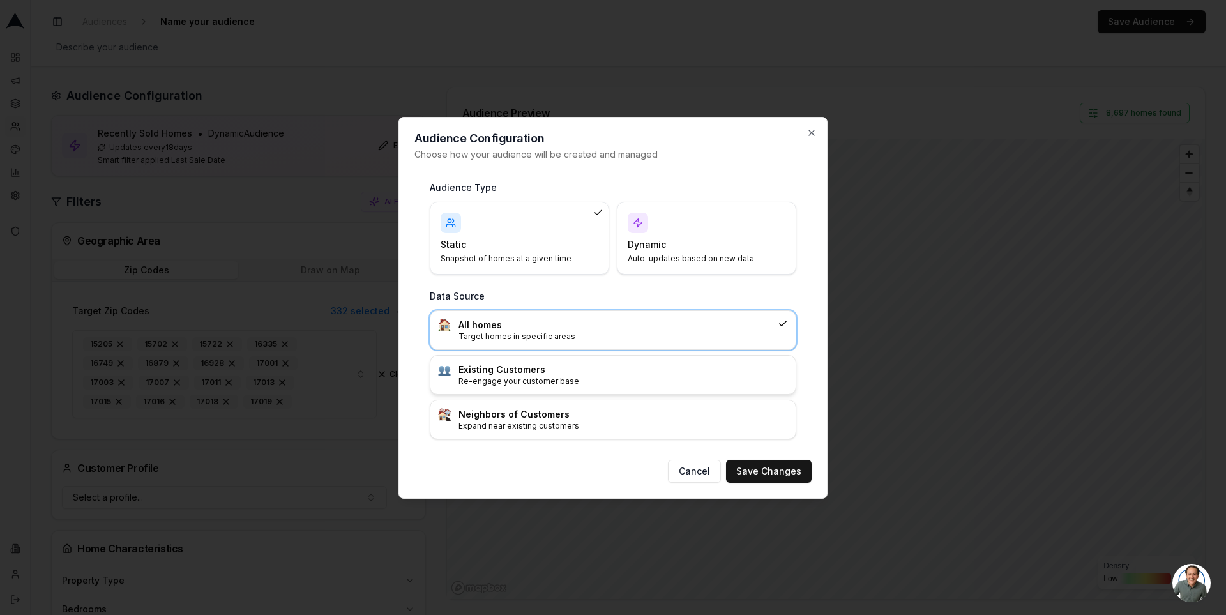
click at [525, 368] on h3 "Existing Customers" at bounding box center [622, 369] width 329 height 13
click at [767, 464] on button "Save Changes" at bounding box center [769, 471] width 86 height 23
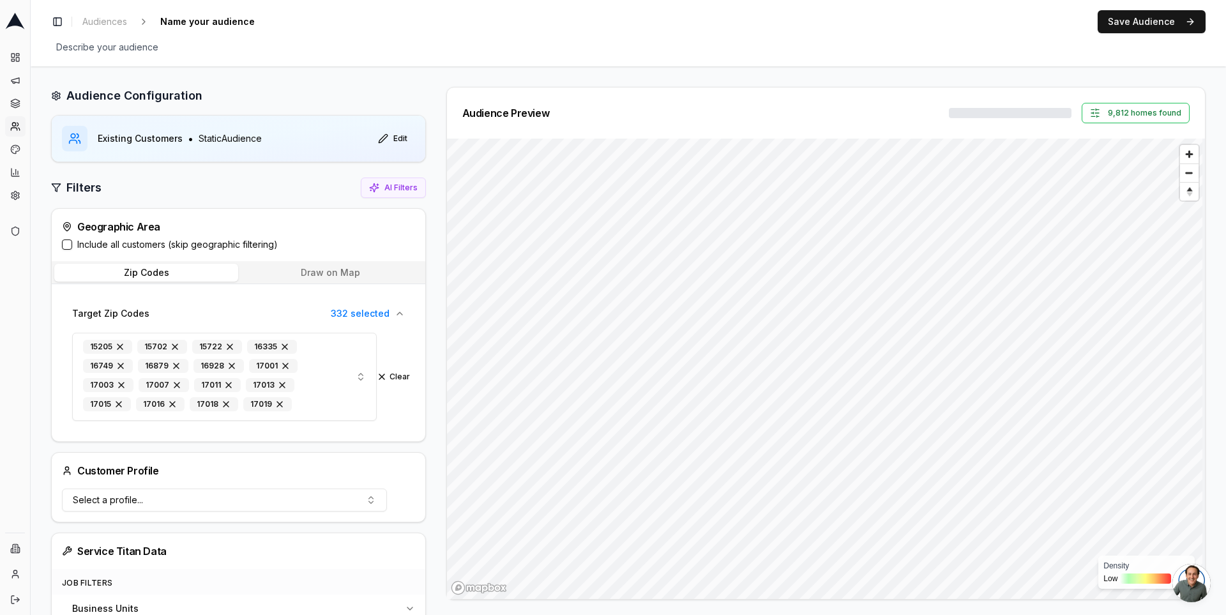
click at [436, 162] on div "Audience Preview 9,812 homes found Density Low High" at bounding box center [820, 343] width 769 height 513
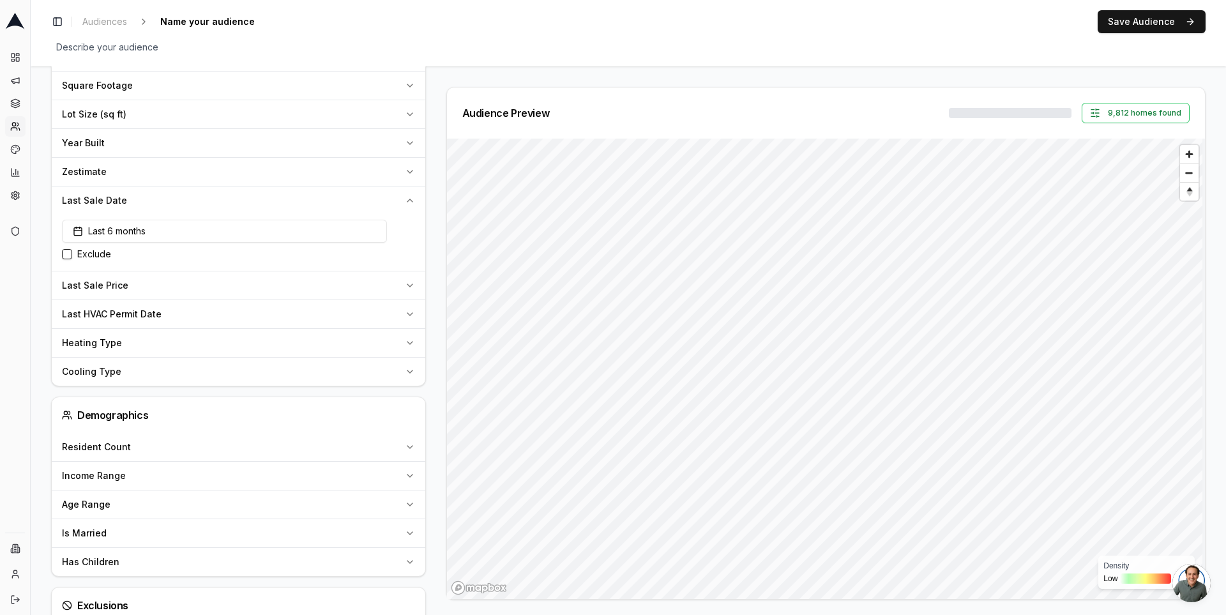
scroll to position [972, 0]
click at [408, 199] on button "Last Sale Date" at bounding box center [238, 201] width 373 height 28
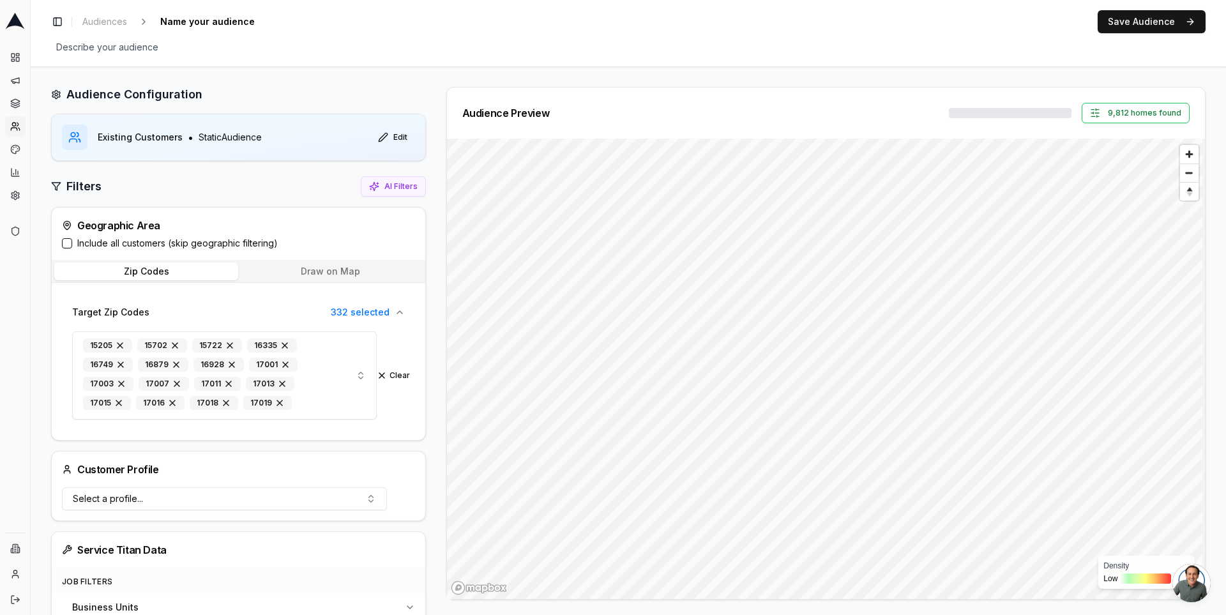
scroll to position [0, 0]
click at [1115, 117] on button "9,812 homes found" at bounding box center [1135, 113] width 108 height 20
click at [979, 115] on div at bounding box center [1010, 113] width 128 height 11
click at [18, 126] on icon at bounding box center [15, 126] width 10 height 10
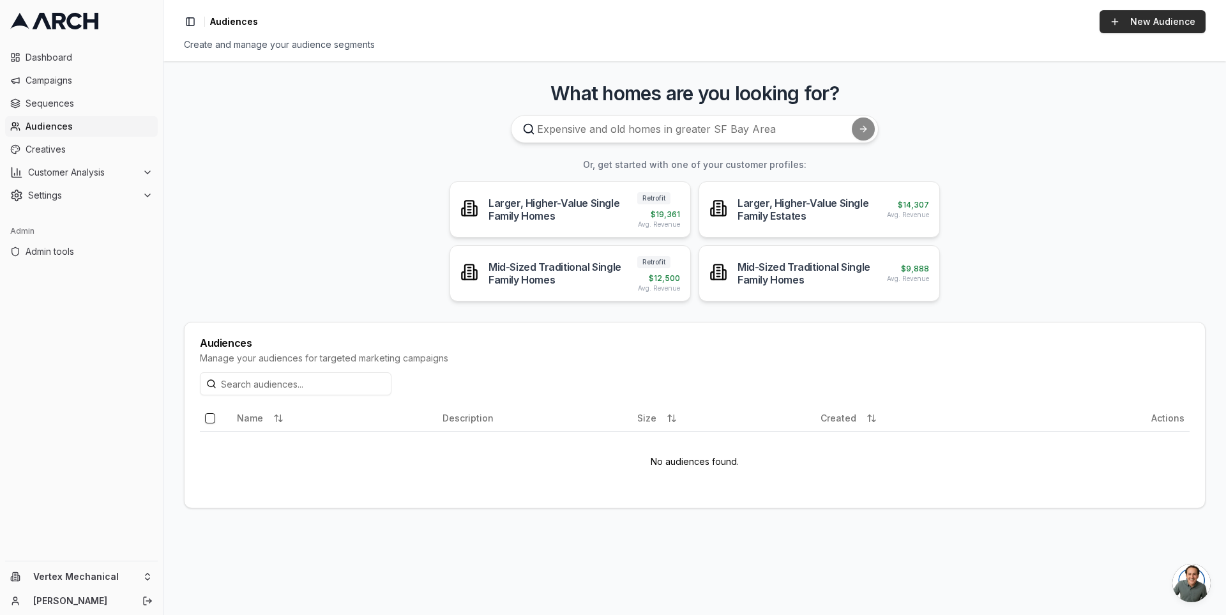
click at [1131, 29] on link "New Audience" at bounding box center [1152, 21] width 106 height 23
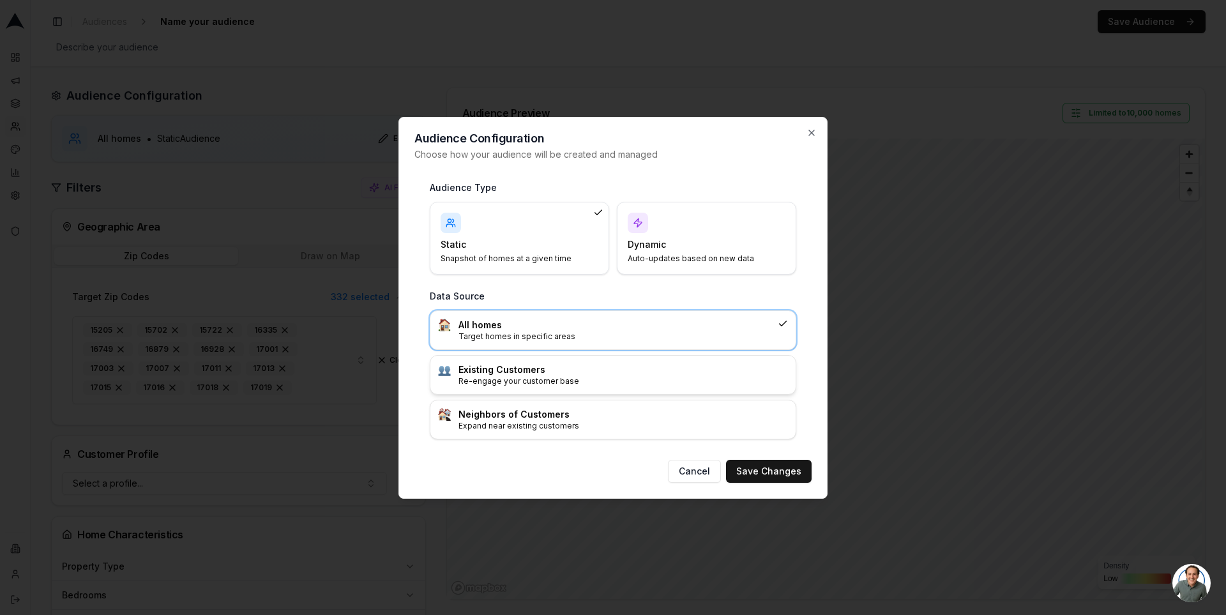
click at [658, 369] on h3 "Existing Customers" at bounding box center [622, 369] width 329 height 13
click at [764, 466] on button "Save Changes" at bounding box center [769, 471] width 86 height 23
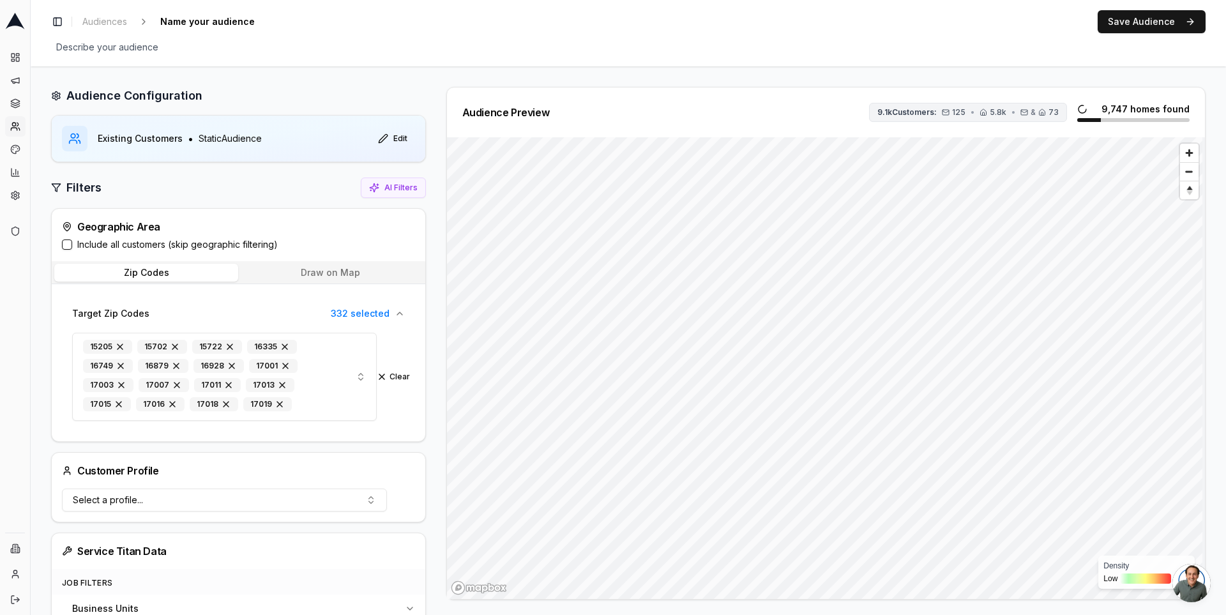
click at [956, 117] on button "9.1k Customers: 125 • 5.8k • & 73" at bounding box center [968, 112] width 198 height 19
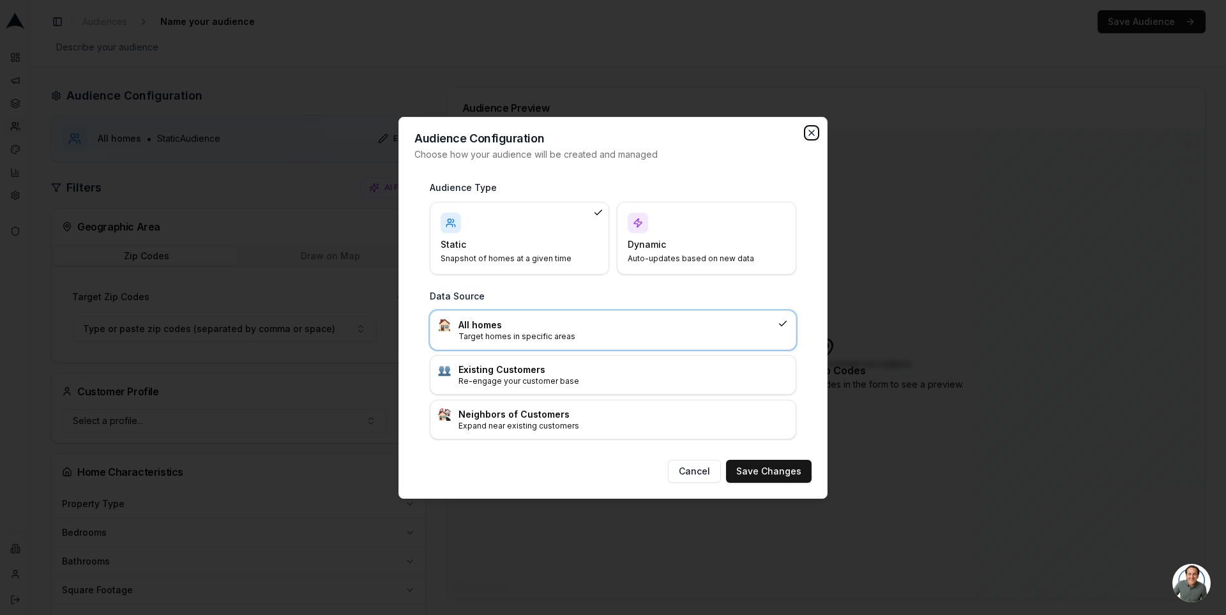
click at [813, 132] on icon "button" at bounding box center [811, 133] width 10 height 10
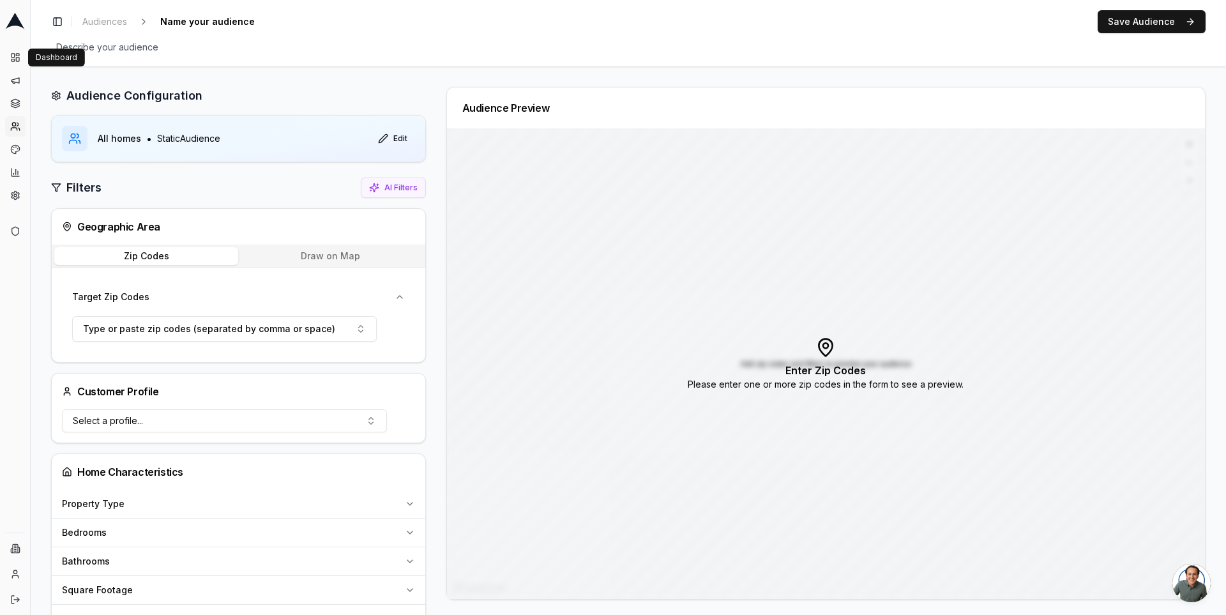
click at [19, 22] on icon at bounding box center [14, 21] width 19 height 17
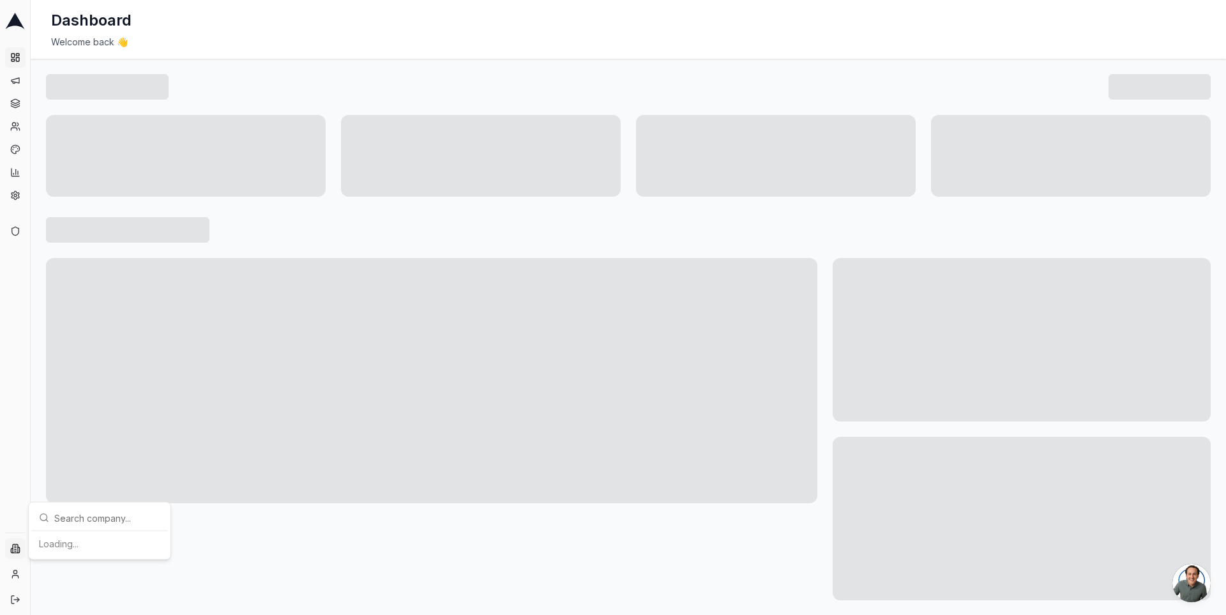
click at [13, 557] on html "Dashboard Campaigns Sequences Audiences Creatives Customer Analysis Settings Ad…" at bounding box center [613, 307] width 1226 height 615
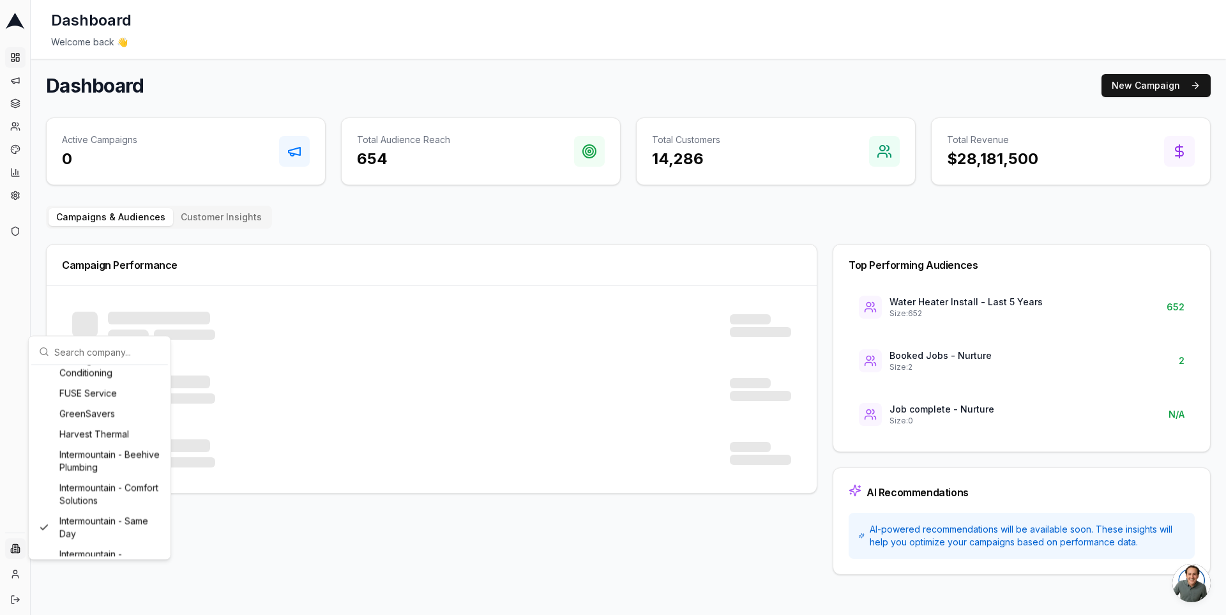
scroll to position [1417, 0]
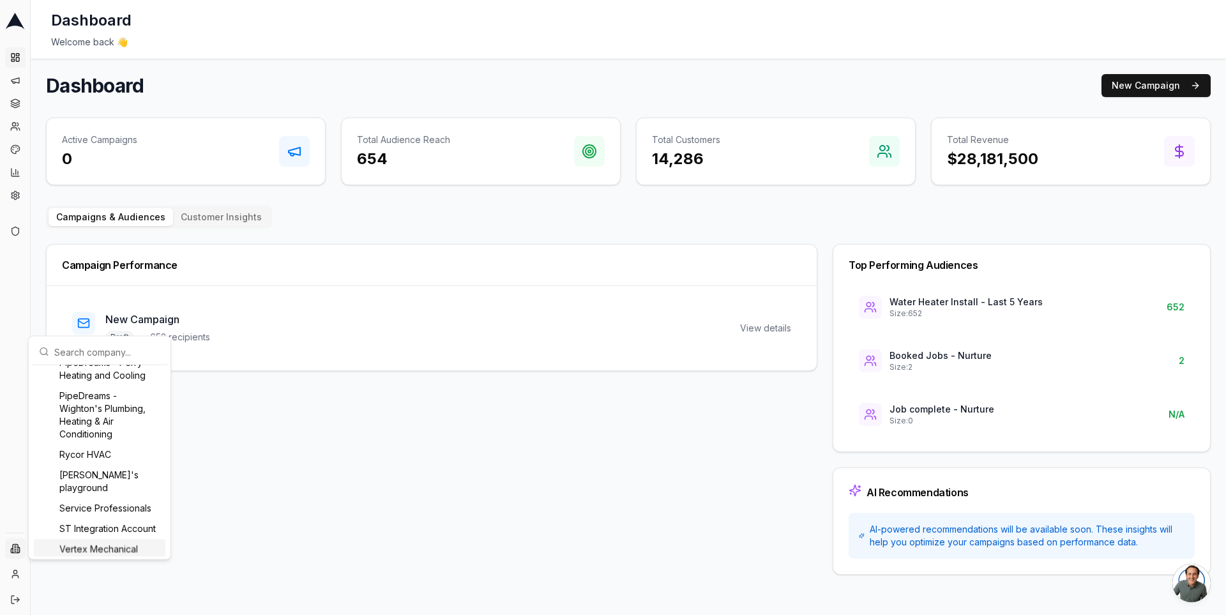
click at [102, 539] on div "Vertex Mechanical" at bounding box center [100, 549] width 132 height 20
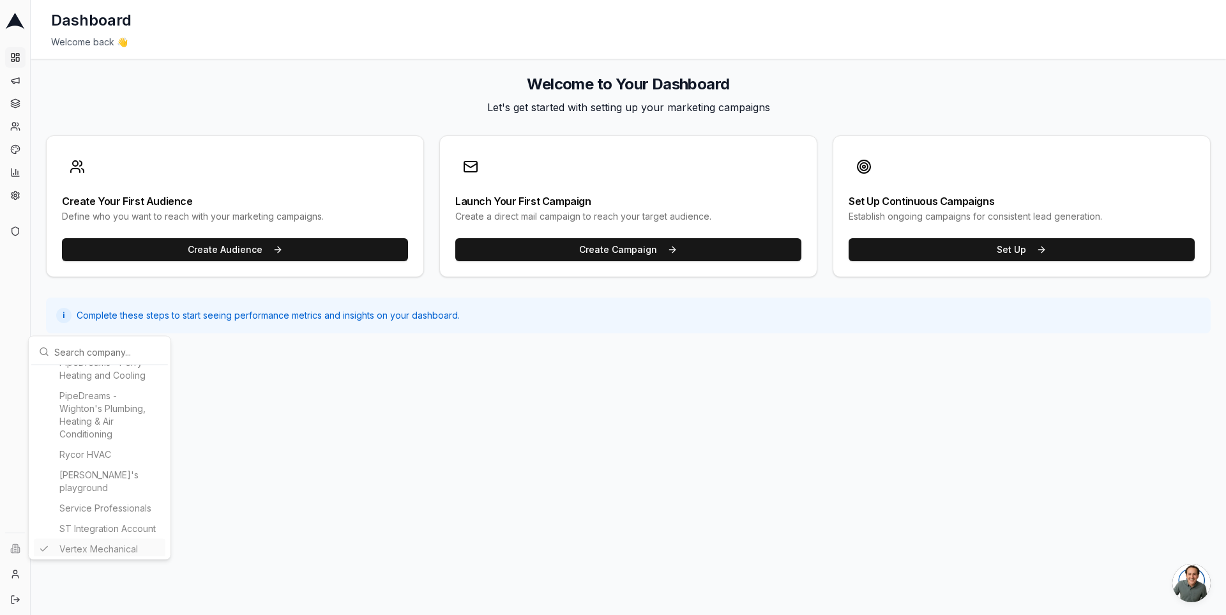
click at [243, 451] on html "Dashboard Campaigns Sequences Audiences Creatives Customer Analysis Settings Ad…" at bounding box center [613, 307] width 1226 height 615
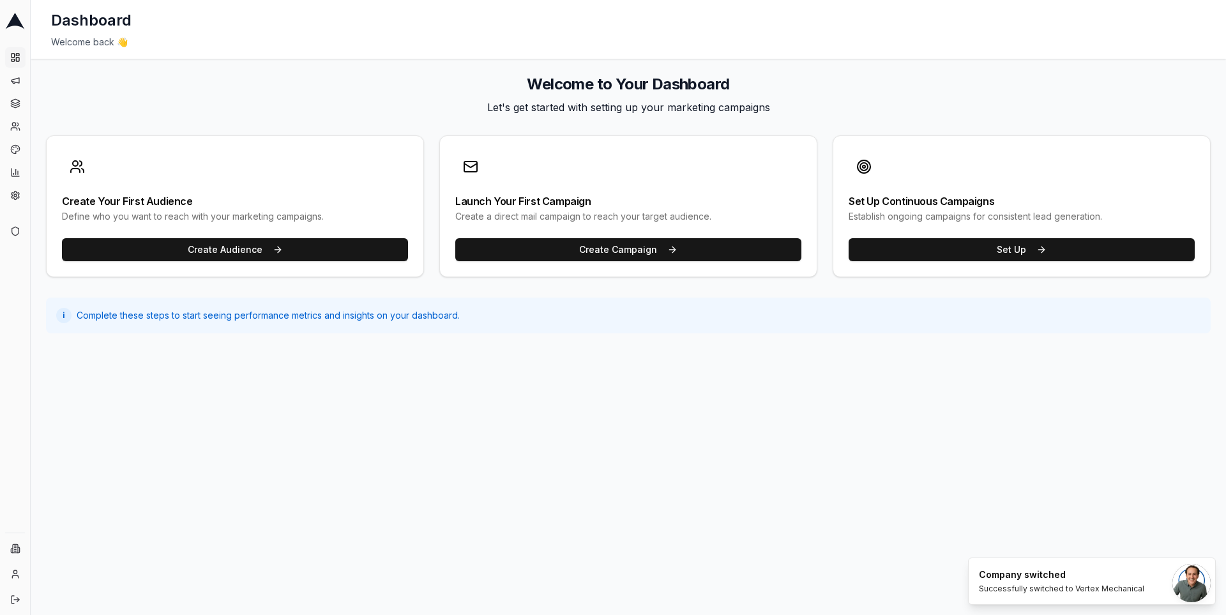
click at [17, 21] on icon at bounding box center [14, 21] width 19 height 17
click at [20, 61] on icon at bounding box center [15, 57] width 10 height 10
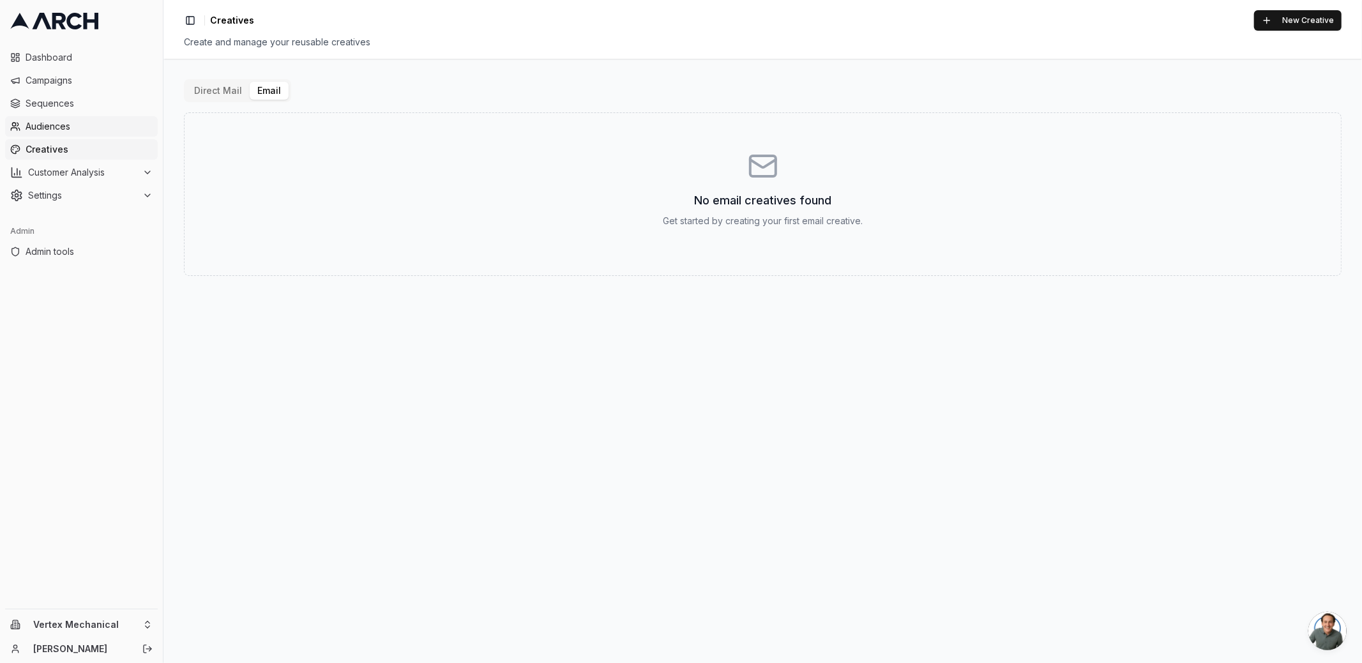
click at [94, 119] on link "Audiences" at bounding box center [81, 126] width 153 height 20
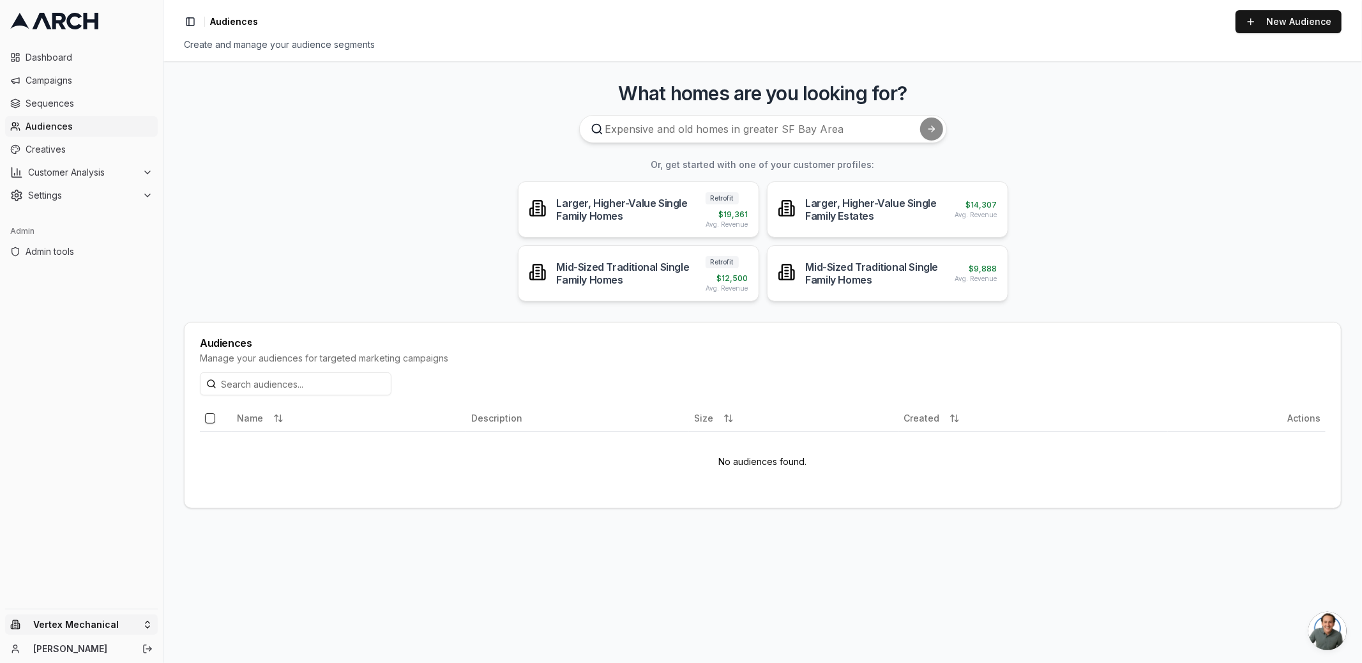
click at [140, 622] on html "Dashboard Campaigns Sequences Audiences Creatives Customer Analysis Settings Ad…" at bounding box center [681, 331] width 1362 height 663
click at [199, 432] on input "text" at bounding box center [245, 427] width 116 height 26
type input "same"
click at [236, 524] on div "Intermountain - Same Day" at bounding box center [237, 527] width 141 height 20
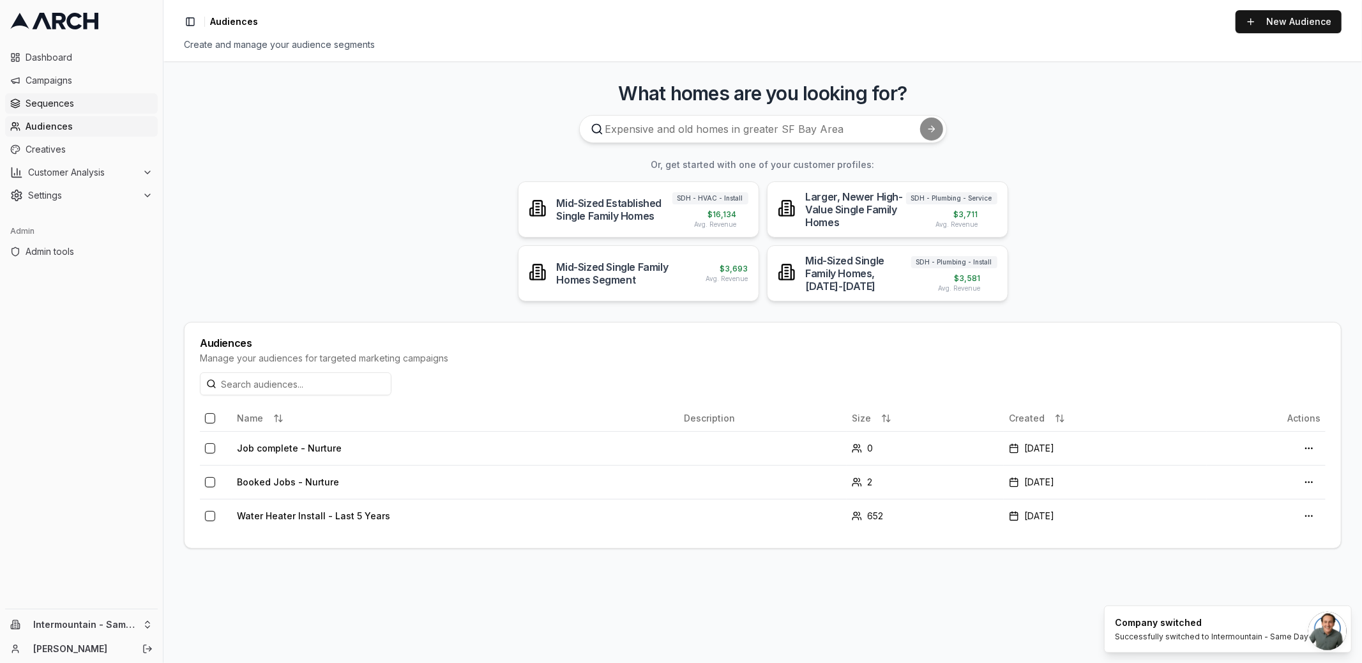
click at [89, 102] on span "Sequences" at bounding box center [89, 103] width 127 height 13
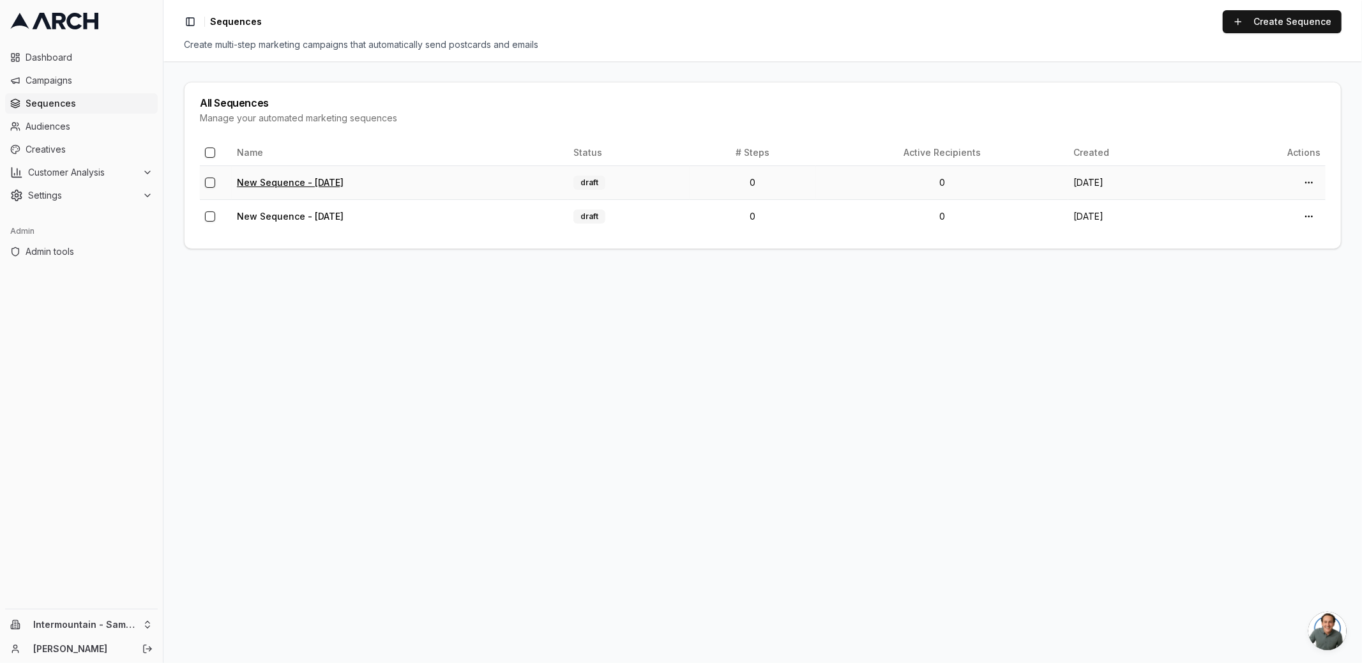
click at [269, 177] on link "New Sequence - [DATE]" at bounding box center [290, 182] width 107 height 11
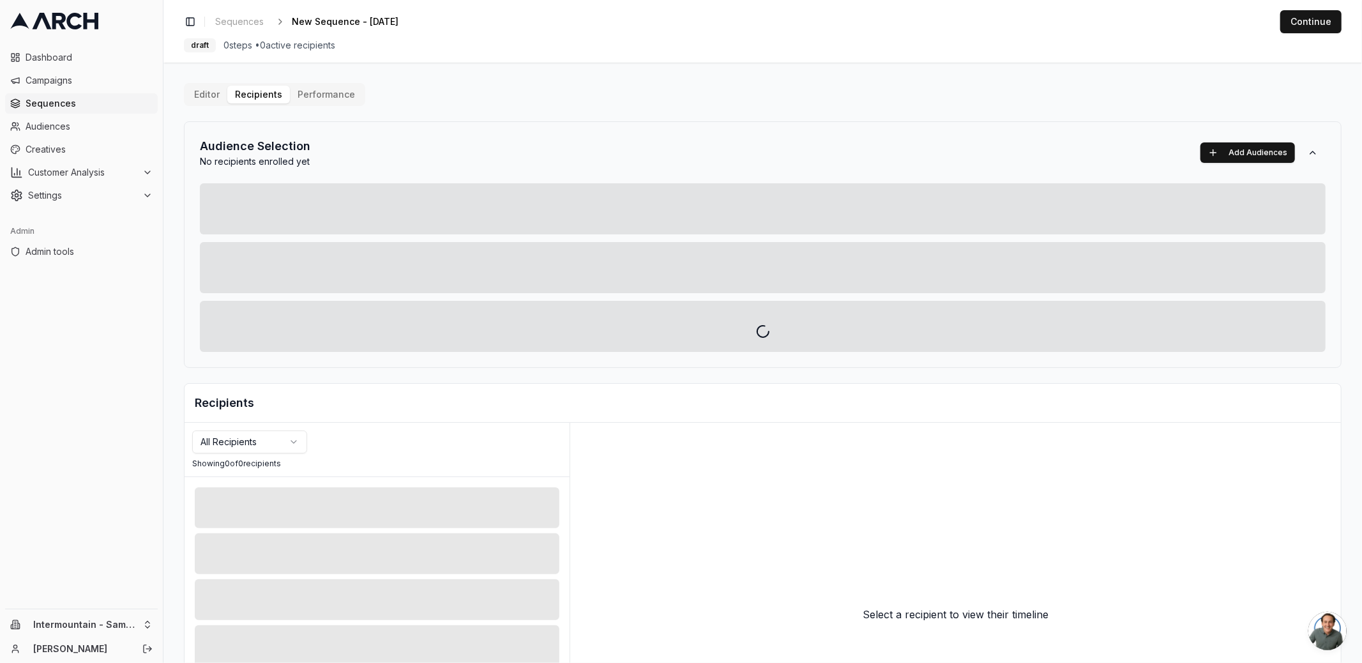
click at [260, 94] on div "Editor Recipients Performance Audience Selection No recipients enrolled yet Add…" at bounding box center [762, 444] width 1157 height 723
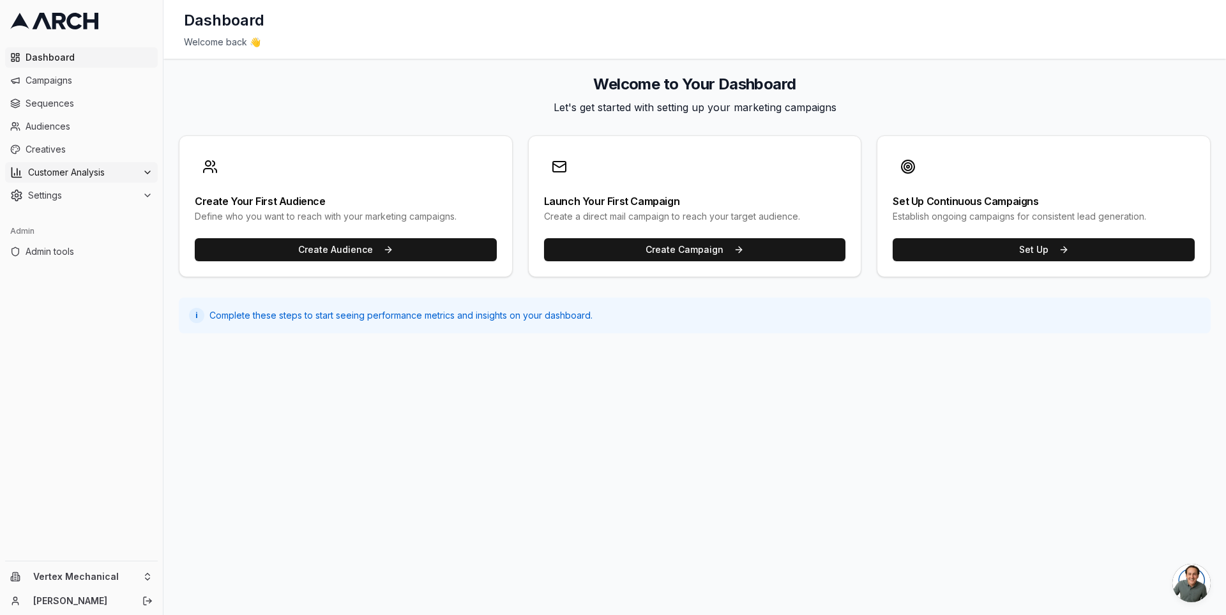
click at [112, 171] on span "Customer Analysis" at bounding box center [82, 172] width 109 height 13
click at [109, 209] on span "Customer Profiles" at bounding box center [84, 213] width 75 height 13
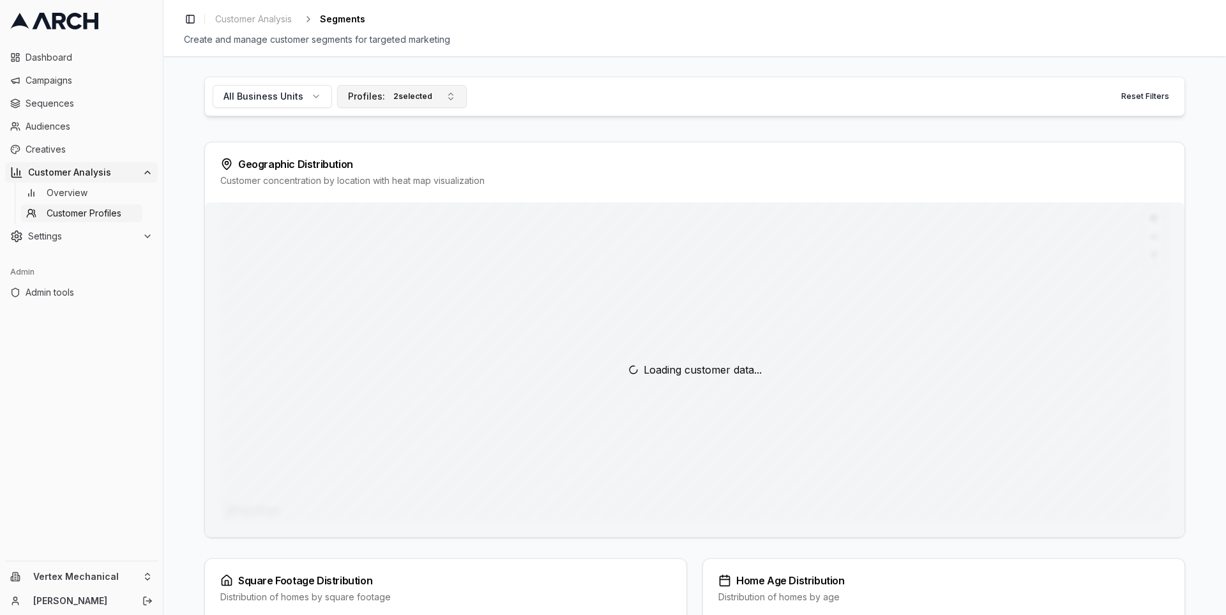
click at [445, 100] on button "Profiles: 2 selected" at bounding box center [402, 96] width 130 height 23
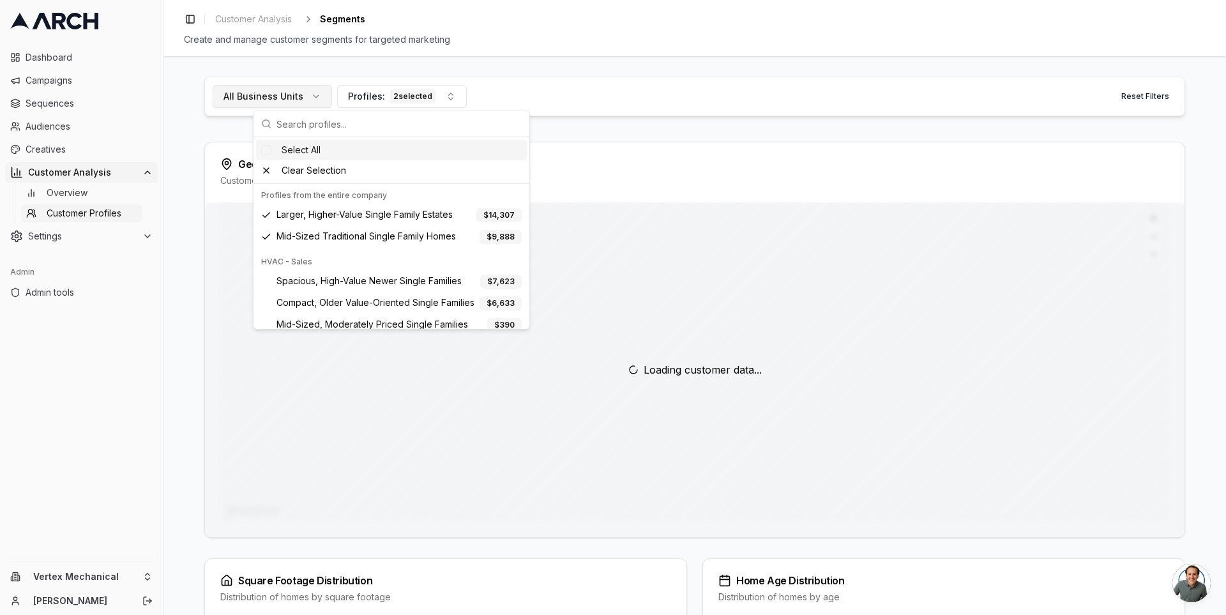
click at [305, 89] on button "All Business Units" at bounding box center [272, 96] width 119 height 23
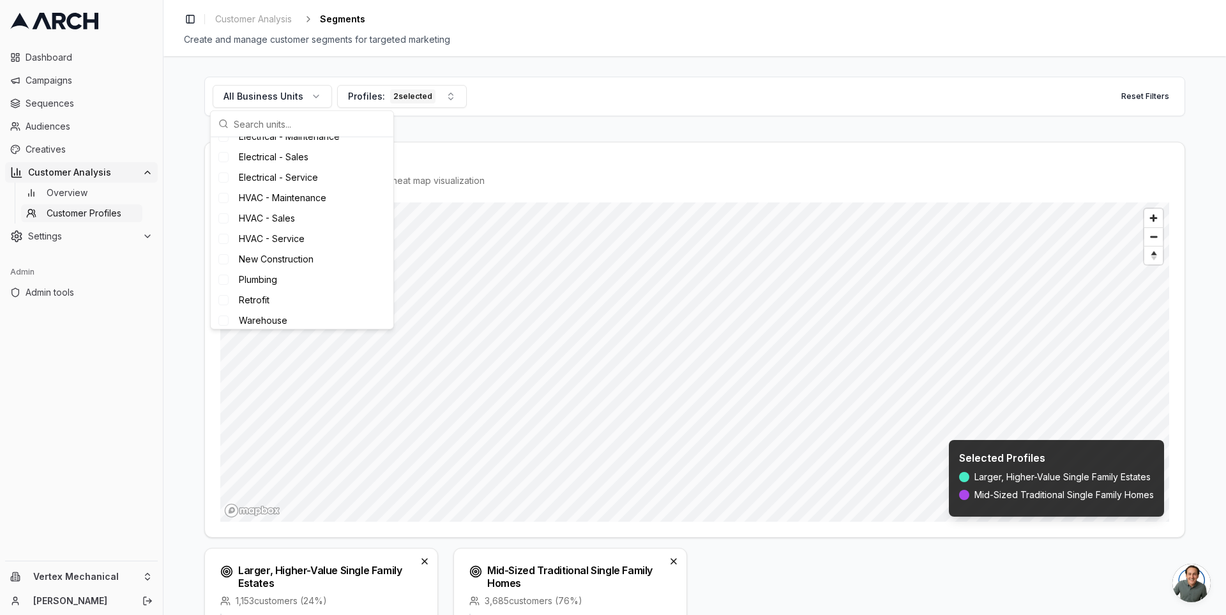
scroll to position [167, 0]
click at [539, 102] on div "All Business Units Profiles: 2 selected Reset Filters" at bounding box center [694, 97] width 981 height 40
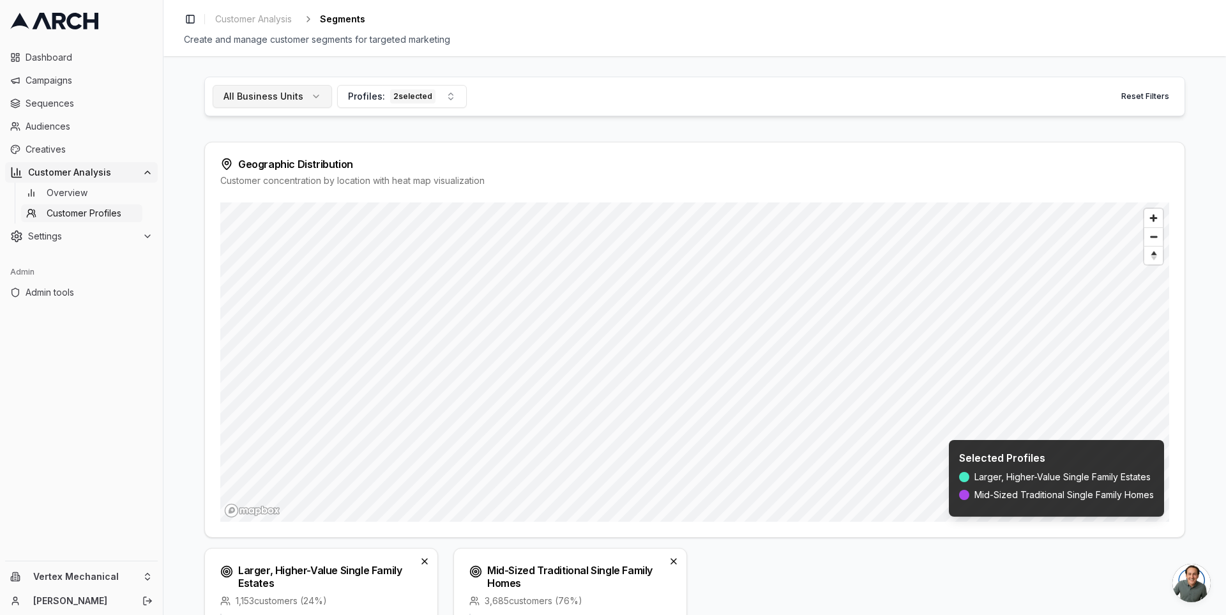
click at [301, 88] on button "All Business Units" at bounding box center [272, 96] width 119 height 23
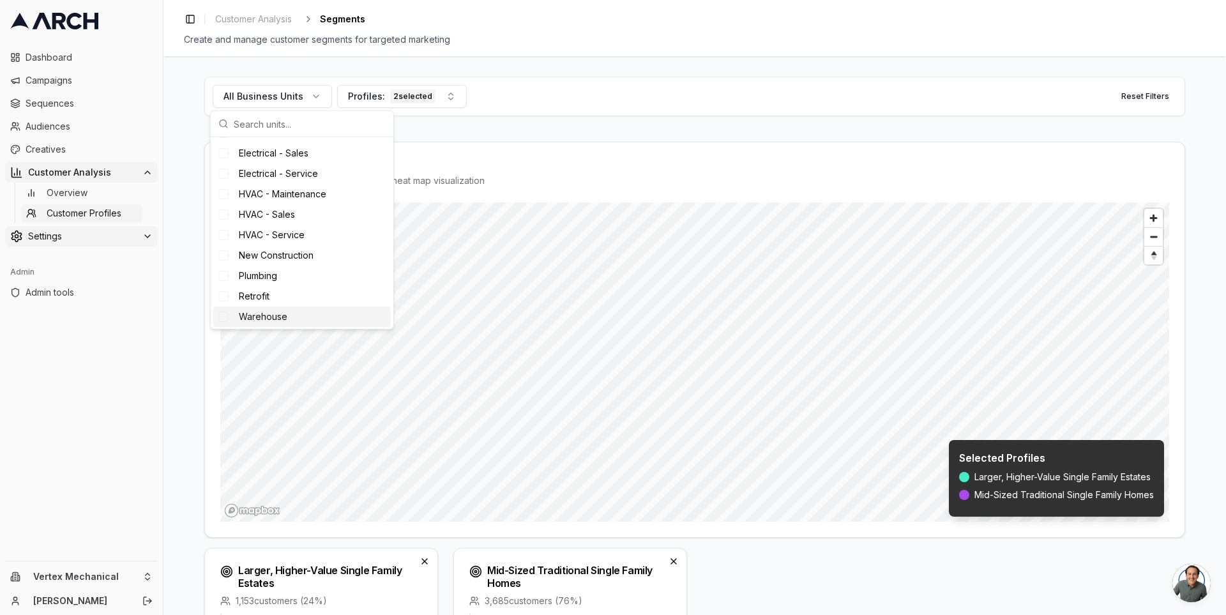
click at [130, 229] on button "Settings" at bounding box center [81, 236] width 153 height 20
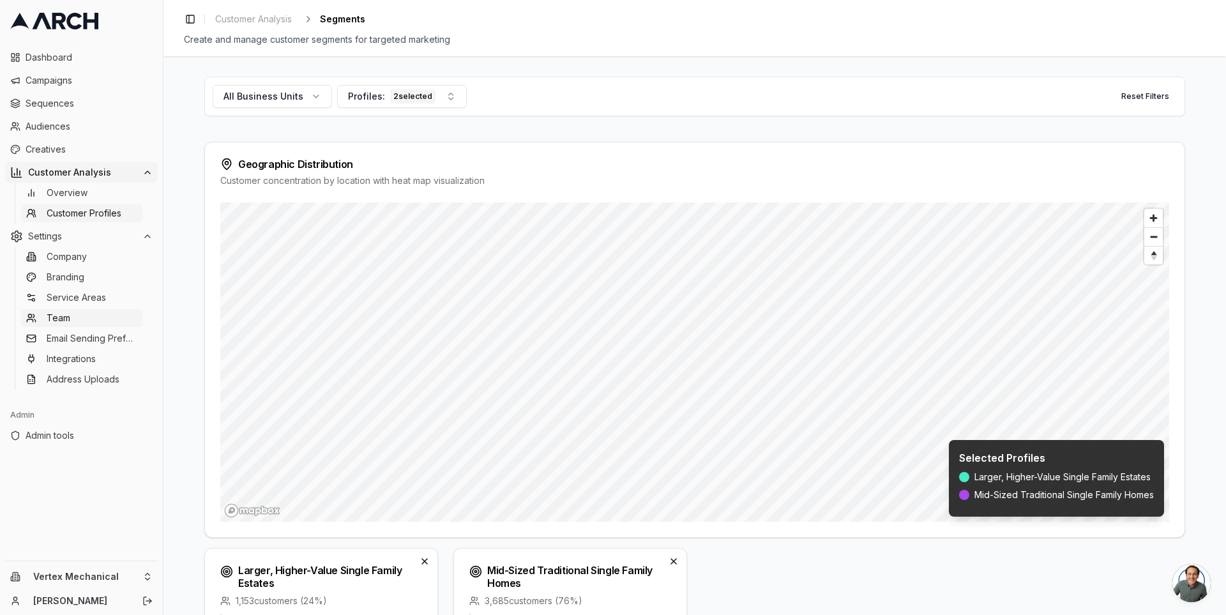
click at [107, 317] on link "Team" at bounding box center [81, 318] width 121 height 18
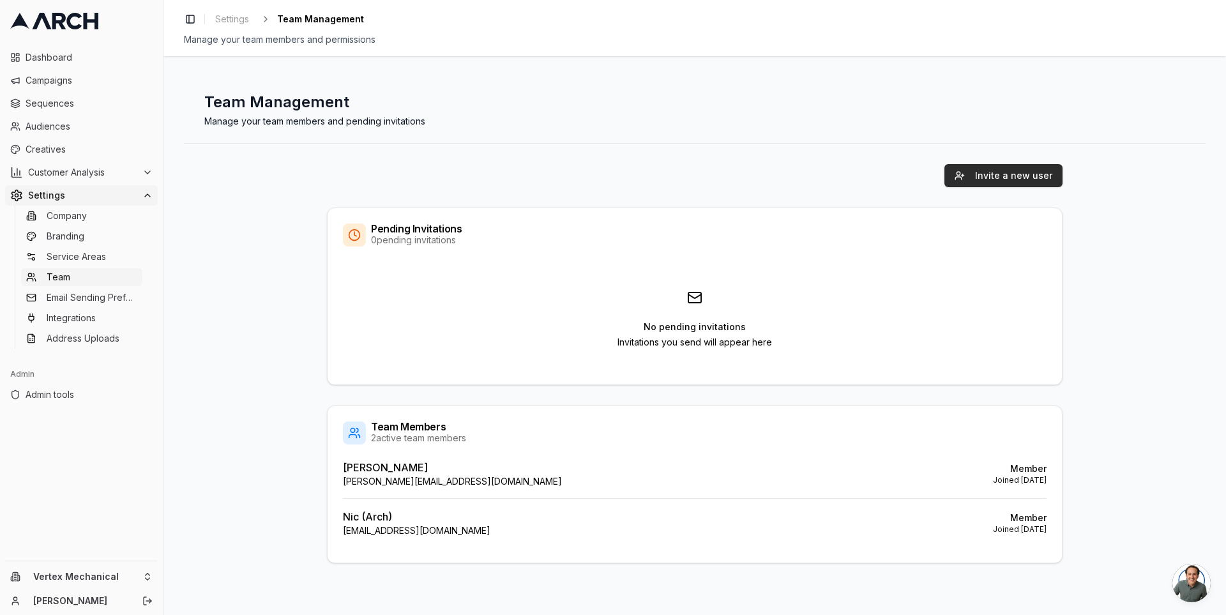
click at [988, 169] on button "Invite a new user" at bounding box center [1003, 175] width 118 height 23
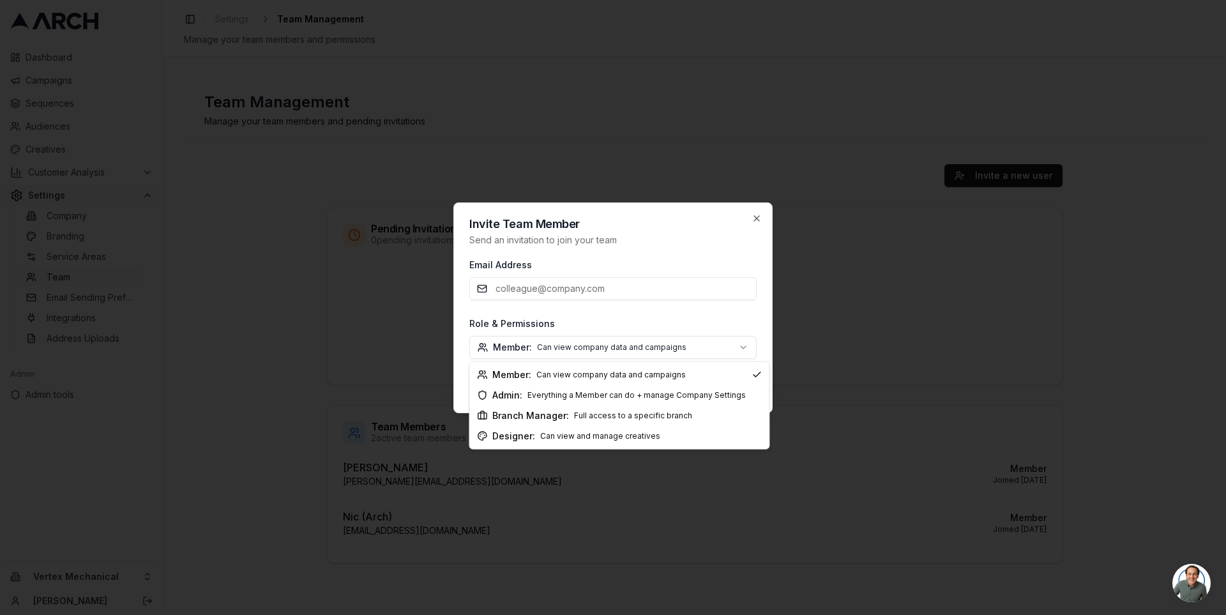
click at [654, 345] on body "Dashboard Campaigns Sequences Audiences Creatives Customer Analysis Settings Co…" at bounding box center [613, 307] width 1226 height 615
select select "company_admin"
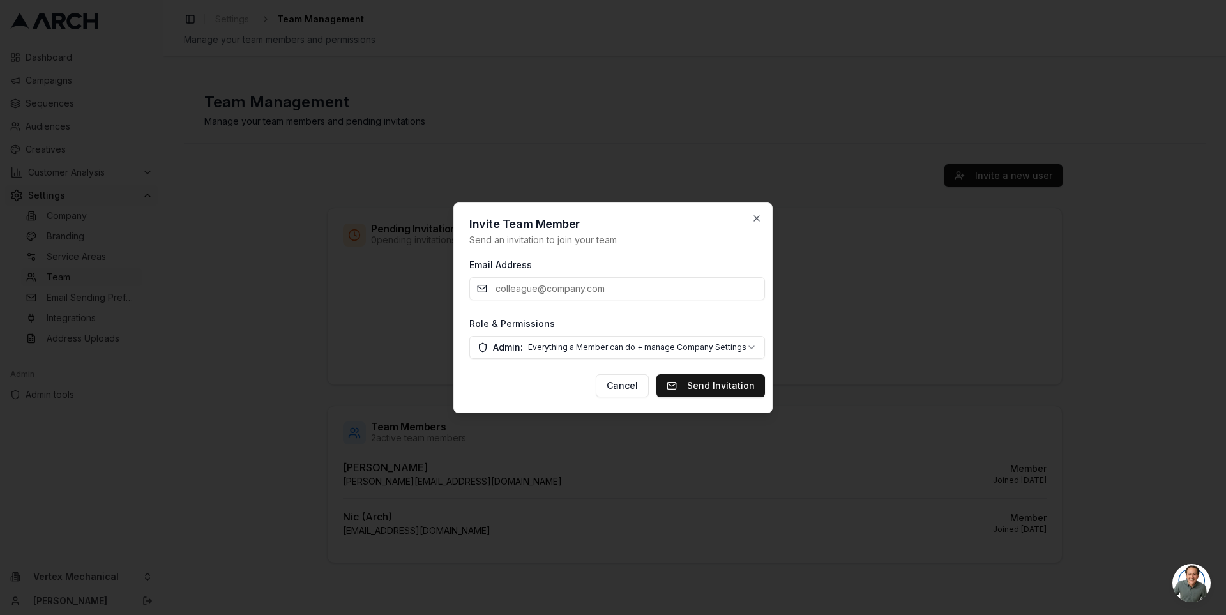
click at [569, 283] on input "Email Address" at bounding box center [617, 288] width 296 height 23
paste input "[EMAIL_ADDRESS][DOMAIN_NAME]"
type input "jvanderplate@vertex-mechanical.com"
click at [714, 386] on button "Send Invitation" at bounding box center [710, 385] width 109 height 23
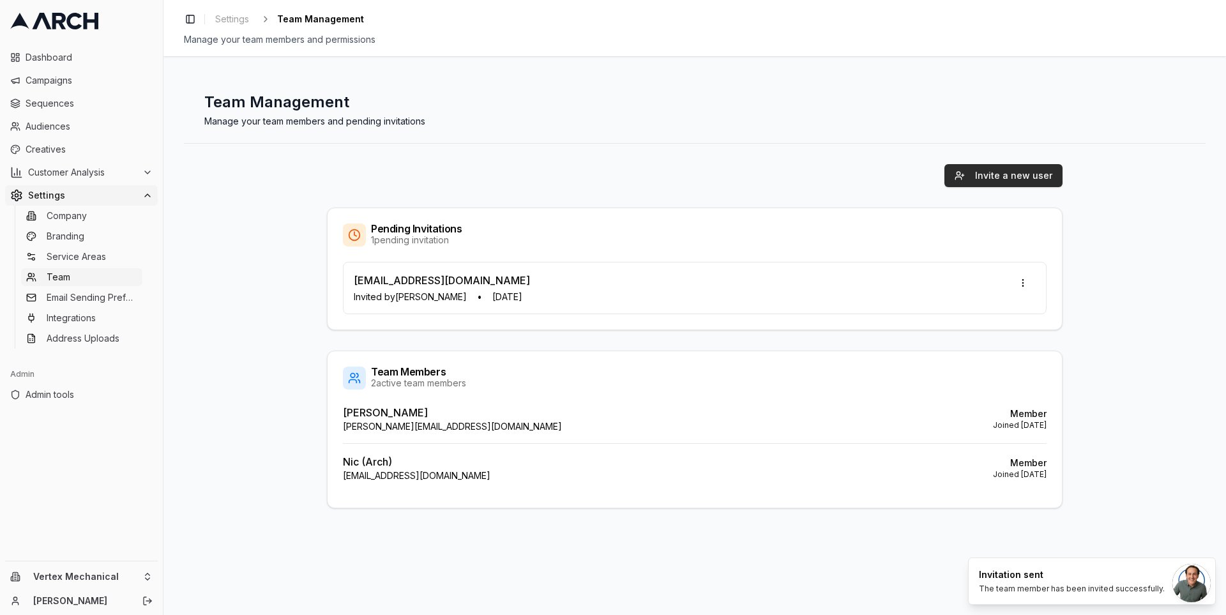
click at [968, 177] on button "Invite a new user" at bounding box center [1003, 175] width 118 height 23
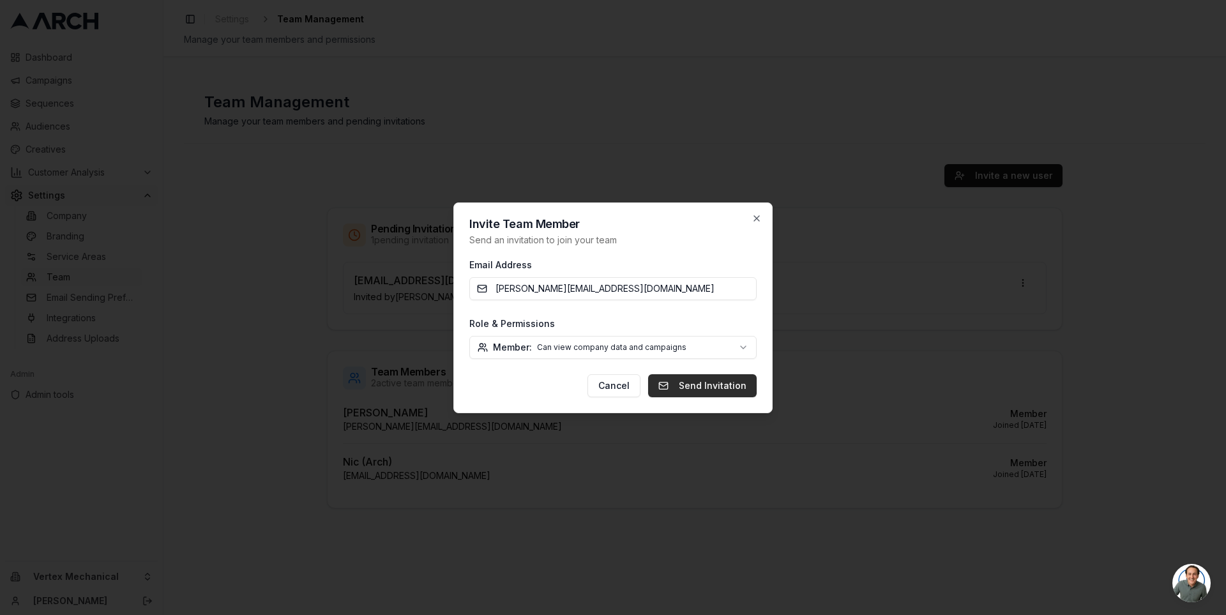
type input "nathan@vertex-mechanical.com"
click at [718, 388] on button "Send Invitation" at bounding box center [702, 385] width 109 height 23
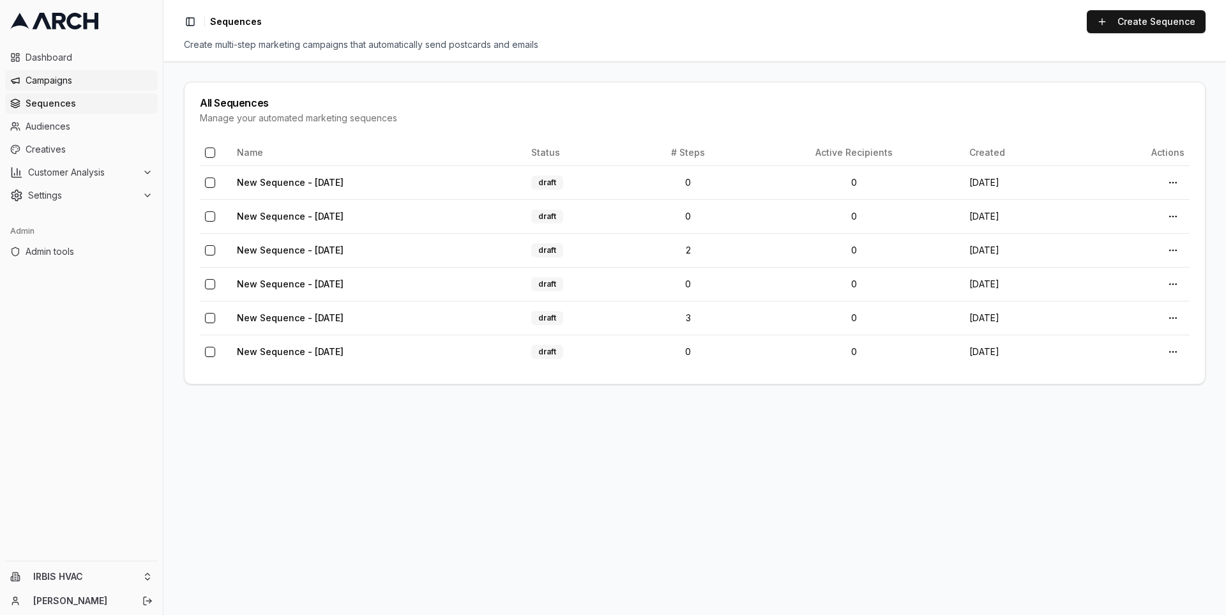
click at [93, 77] on span "Campaigns" at bounding box center [89, 80] width 127 height 13
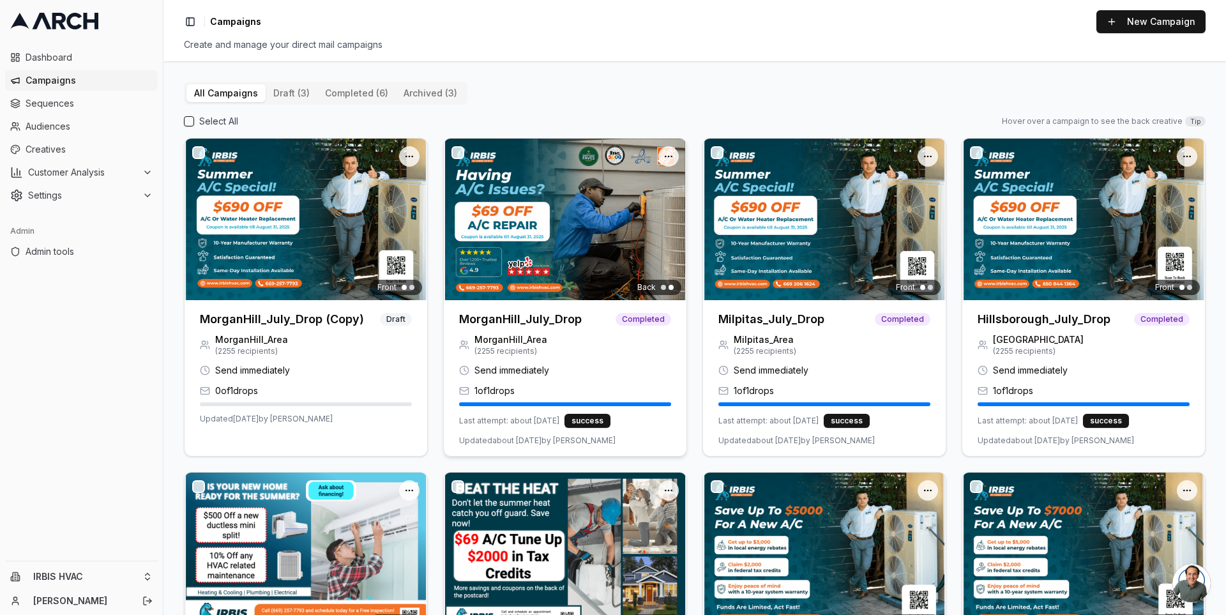
click at [517, 227] on img at bounding box center [565, 220] width 243 height 162
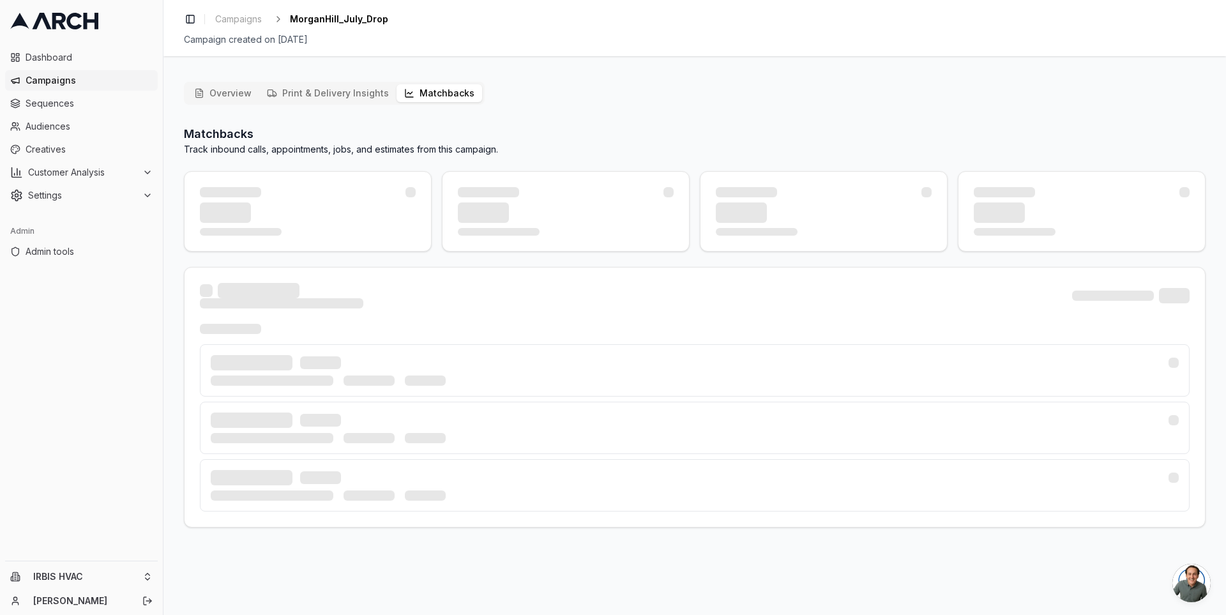
click at [448, 98] on button "Matchbacks" at bounding box center [439, 93] width 86 height 18
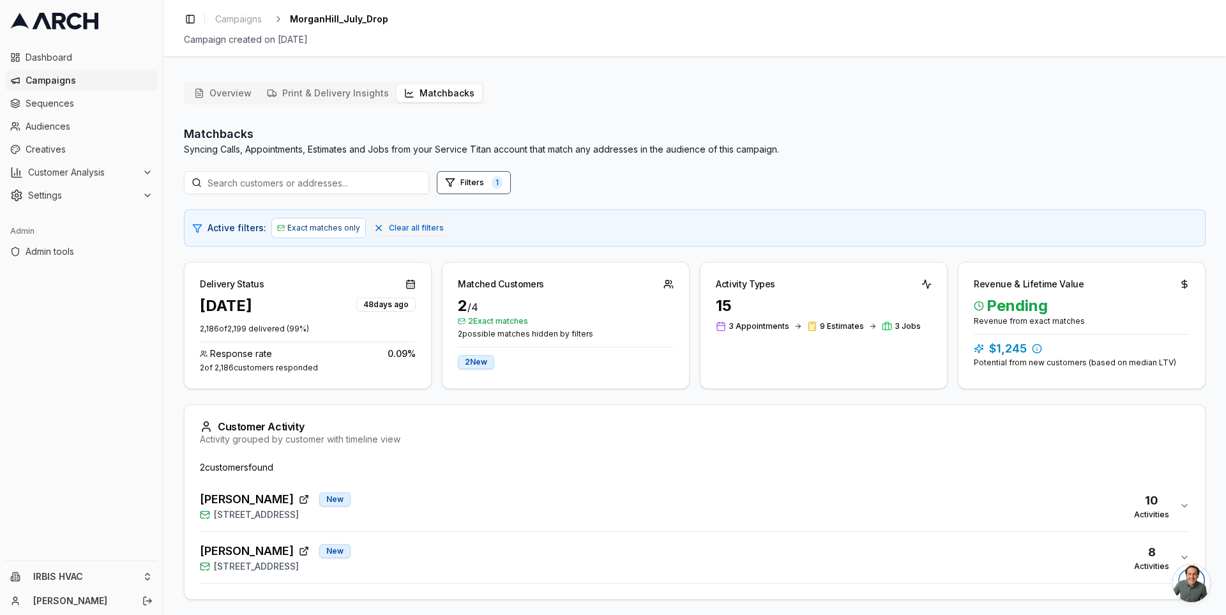
scroll to position [40, 0]
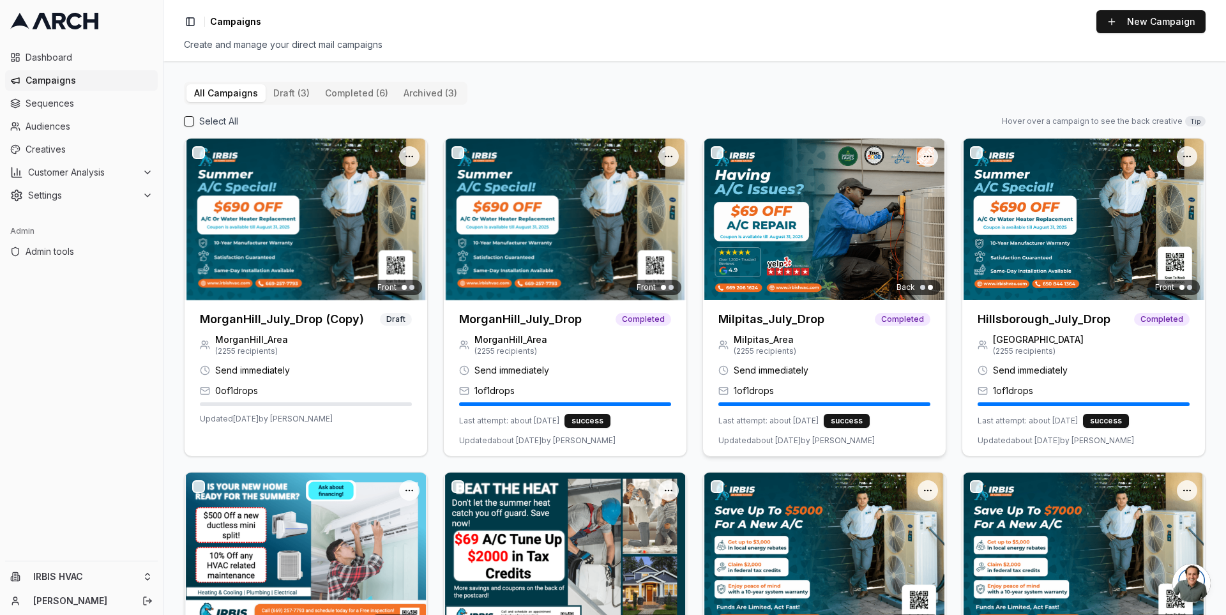
click at [783, 233] on img at bounding box center [824, 220] width 243 height 162
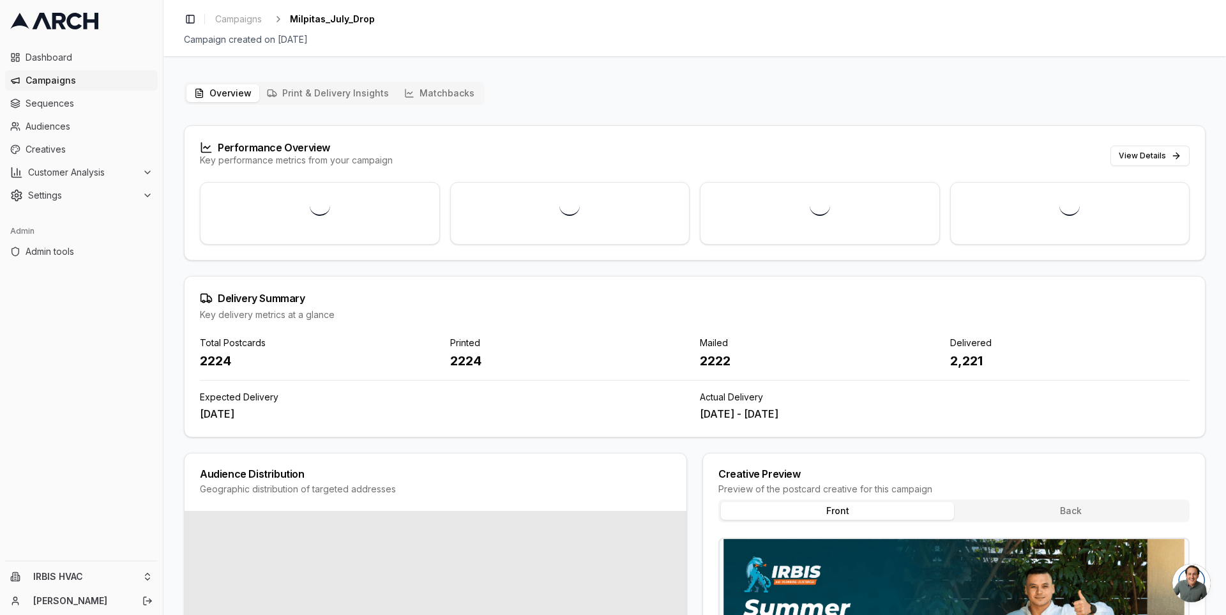
click at [420, 98] on button "Matchbacks" at bounding box center [439, 93] width 86 height 18
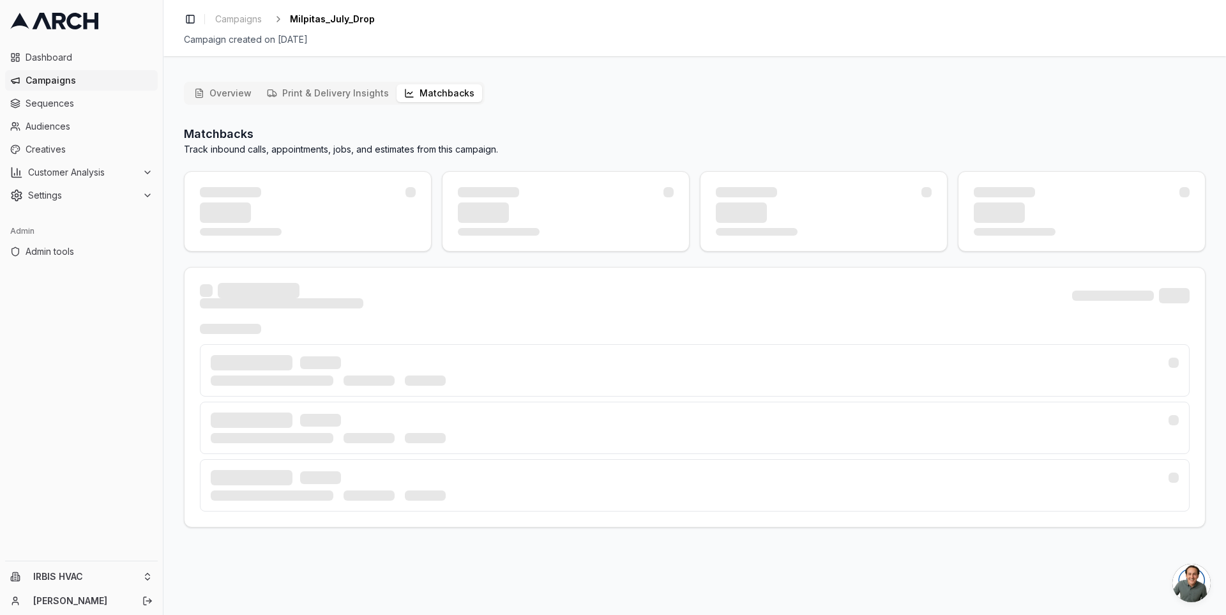
click at [455, 87] on button "Matchbacks" at bounding box center [439, 93] width 86 height 18
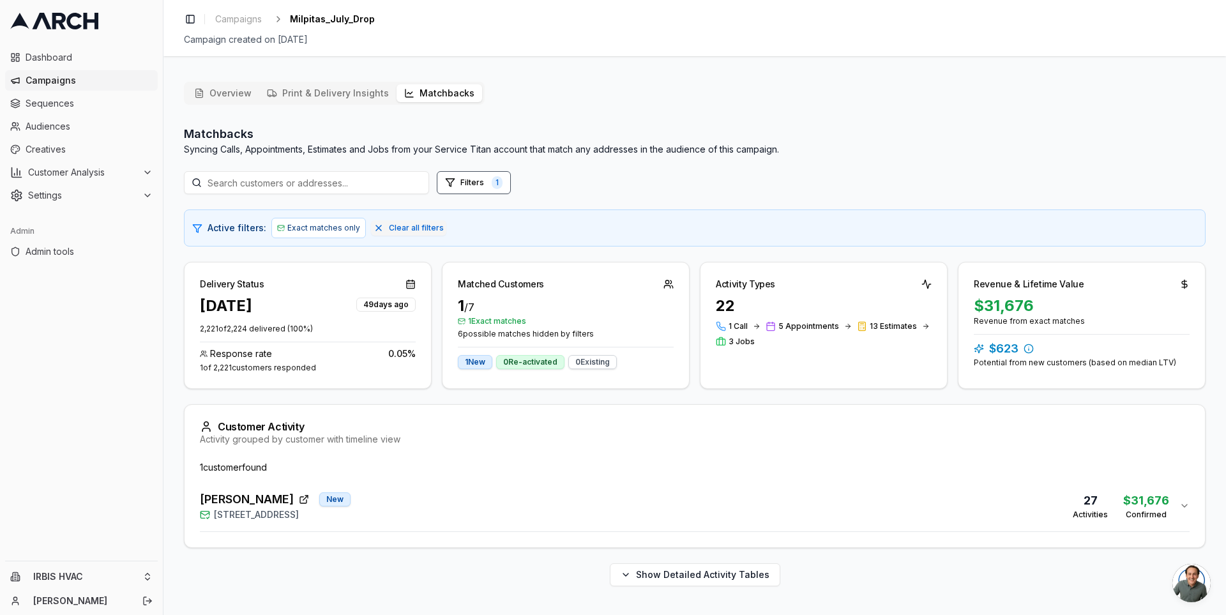
click at [439, 495] on div "Kathir Govind New 1549 Portola Drive, Milpitas, CA 95035 27 Activities $31,676 …" at bounding box center [689, 505] width 979 height 31
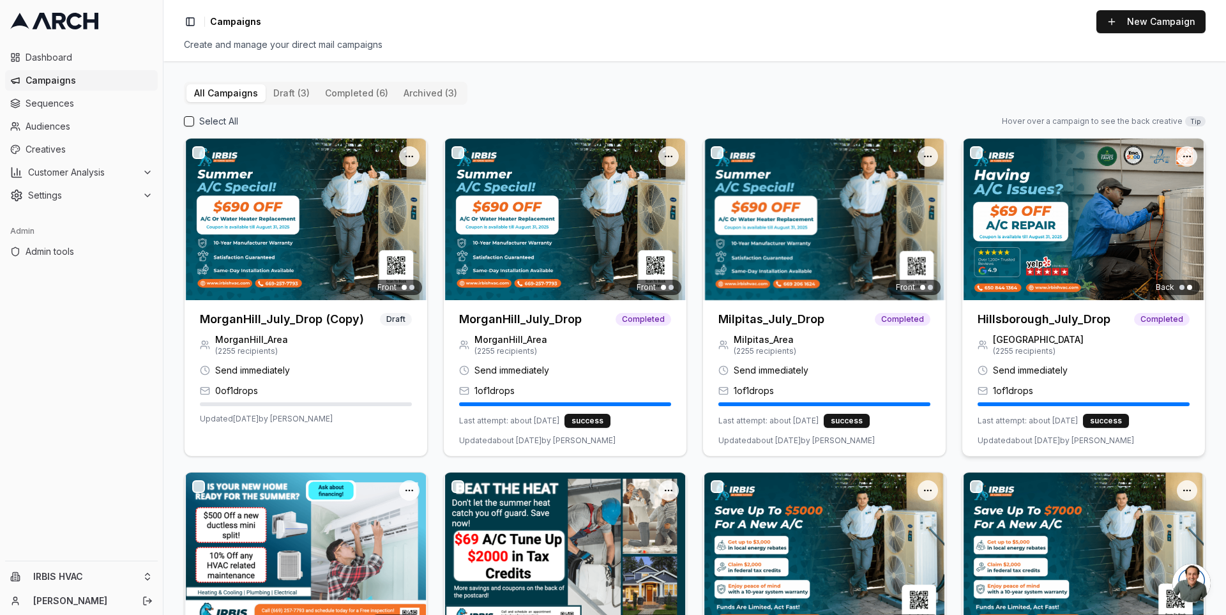
click at [1011, 257] on div "Back" at bounding box center [1083, 220] width 243 height 162
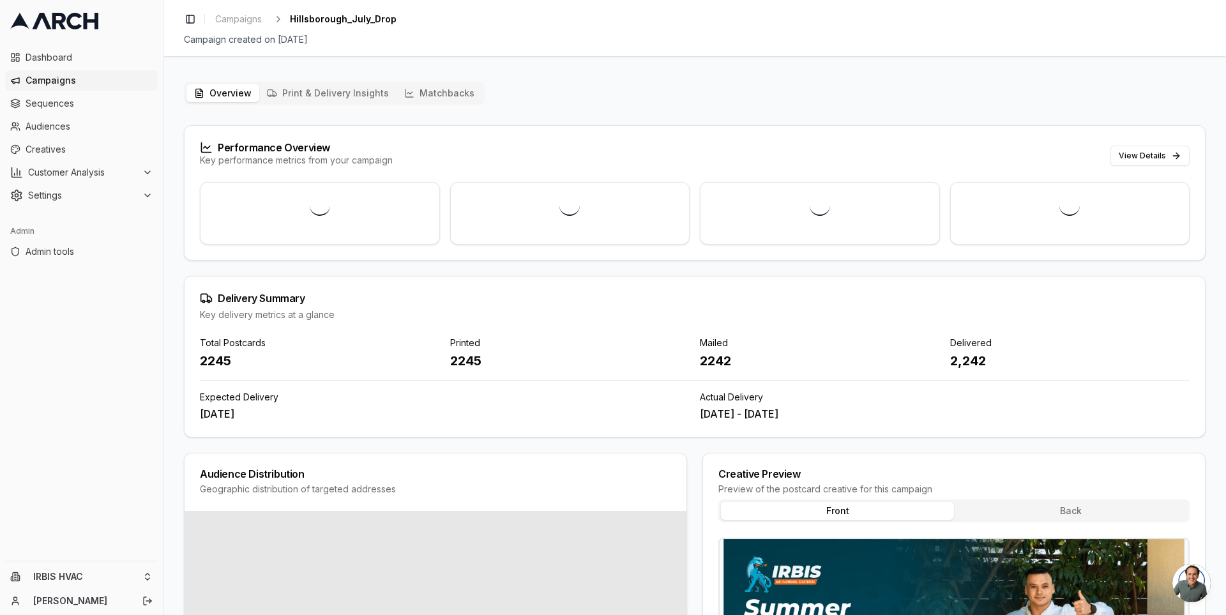
click at [435, 93] on button "Matchbacks" at bounding box center [439, 93] width 86 height 18
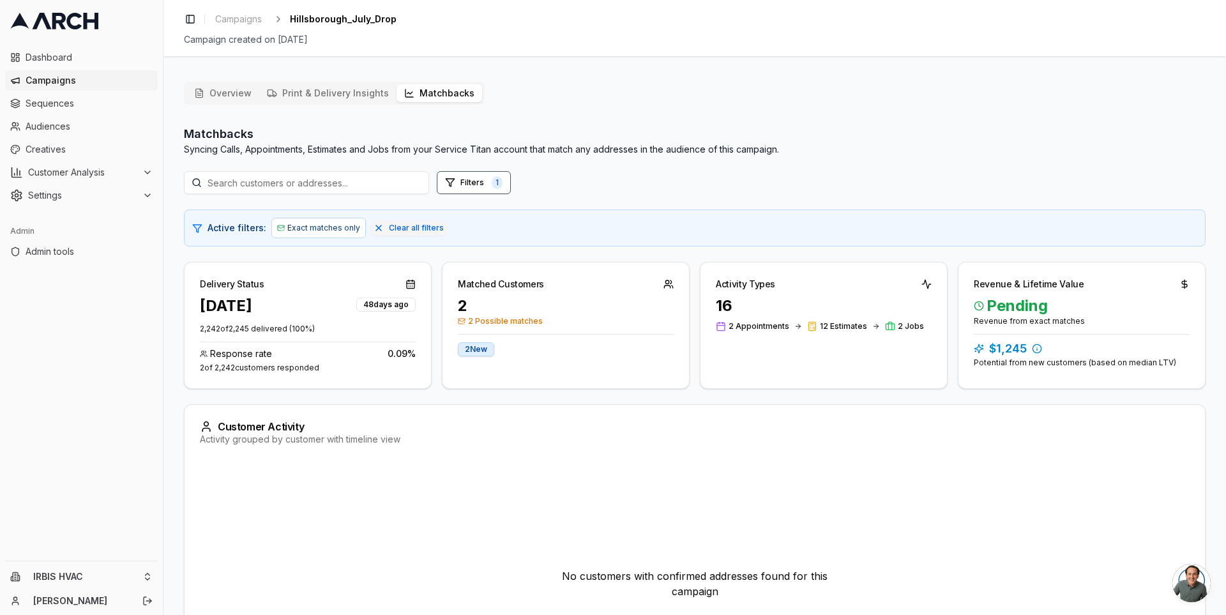
click at [84, 79] on span "Campaigns" at bounding box center [89, 80] width 127 height 13
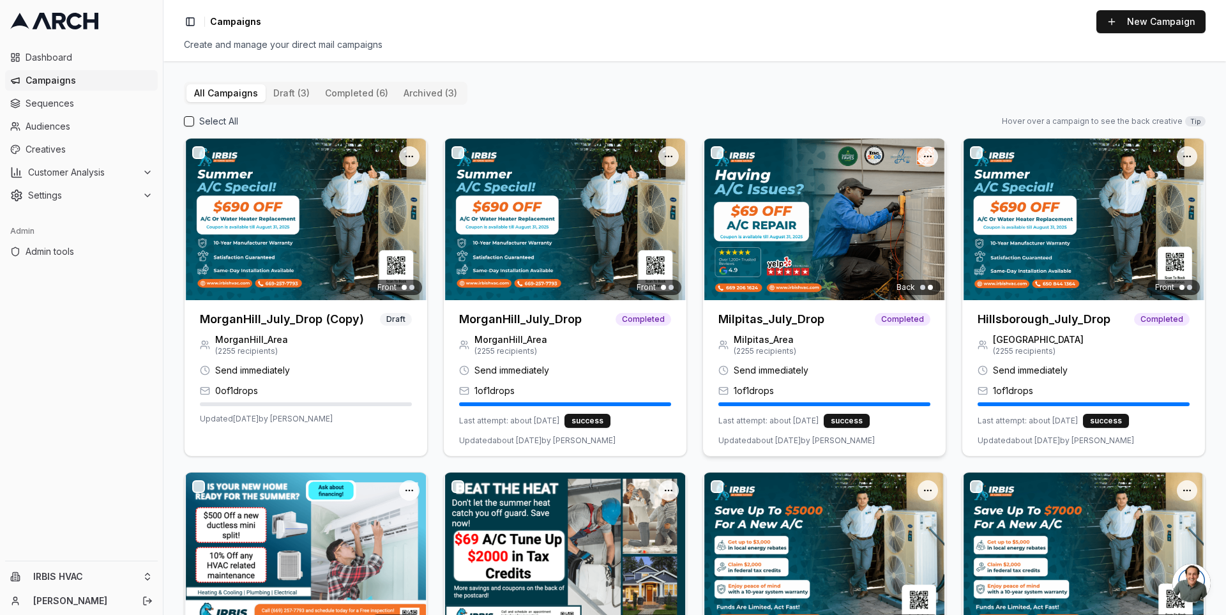
click at [728, 225] on img at bounding box center [824, 220] width 243 height 162
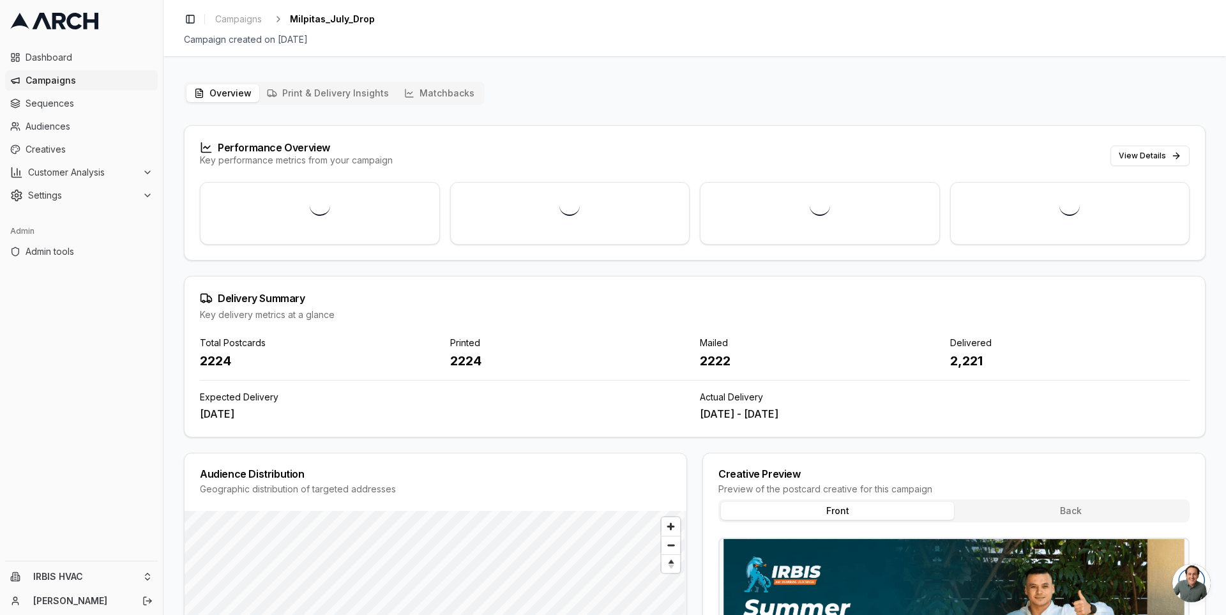
click at [437, 96] on button "Matchbacks" at bounding box center [439, 93] width 86 height 18
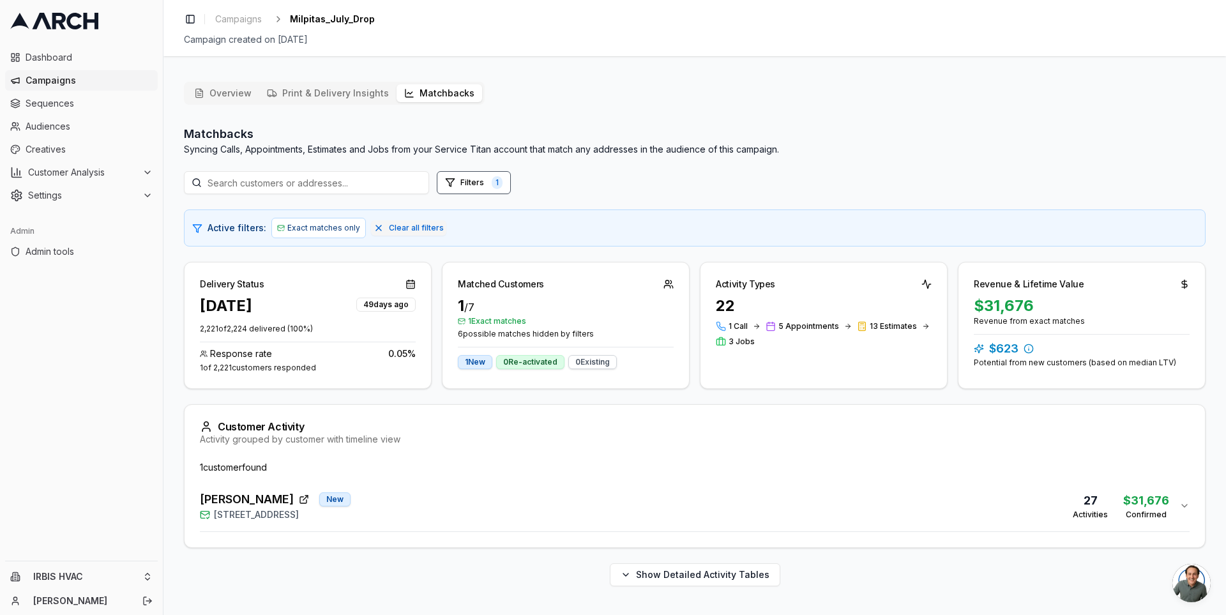
click at [171, 392] on div "Overview Print & Delivery Insights Matchbacks Matchbacks Syncing Calls, Appoint…" at bounding box center [694, 338] width 1062 height 535
click at [388, 500] on div "Kathir Govind New 1549 Portola Drive, Milpitas, CA 95035 27 Activities $31,676 …" at bounding box center [689, 505] width 979 height 31
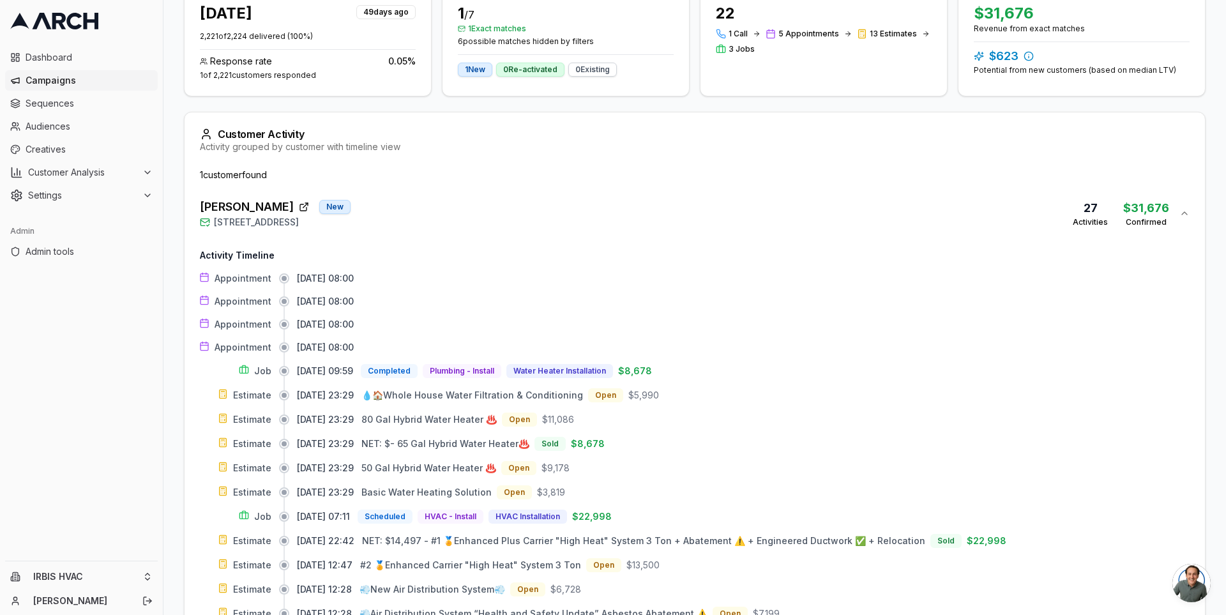
scroll to position [587, 0]
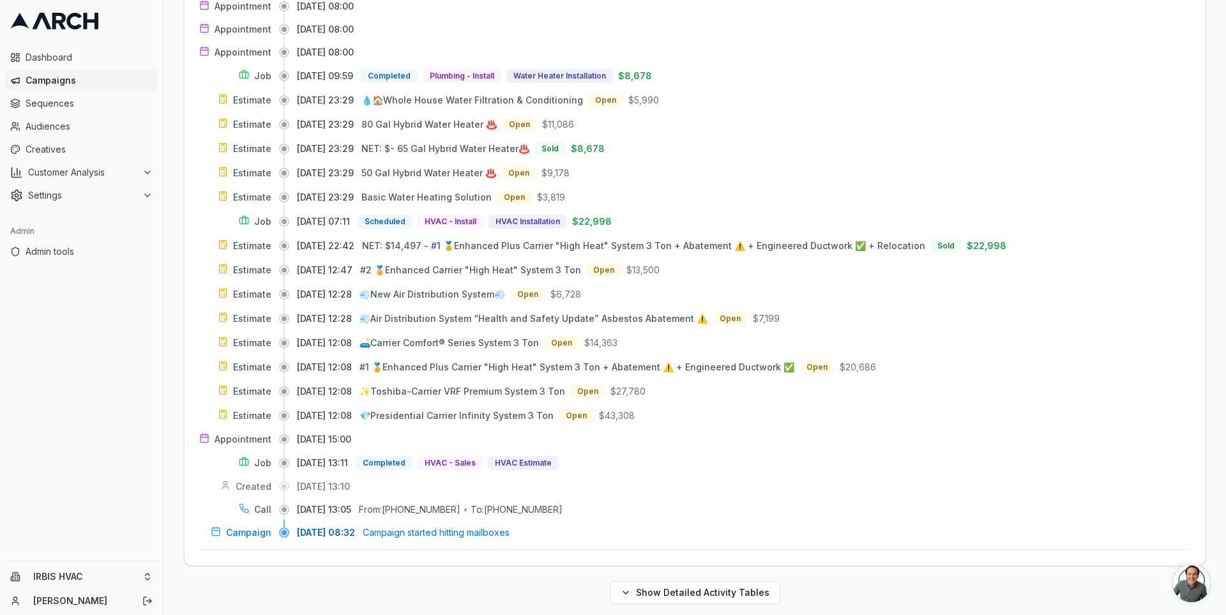
click at [175, 142] on div "Overview Print & Delivery Insights Matchbacks Matchbacks Syncing Calls, Appoint…" at bounding box center [694, 54] width 1062 height 1140
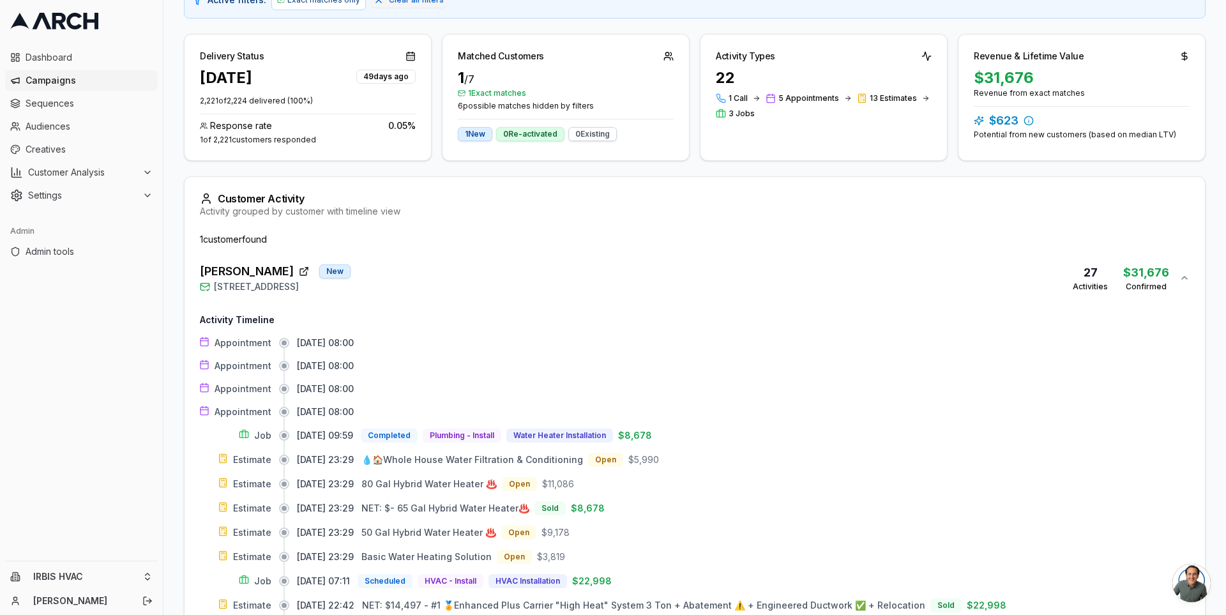
scroll to position [0, 0]
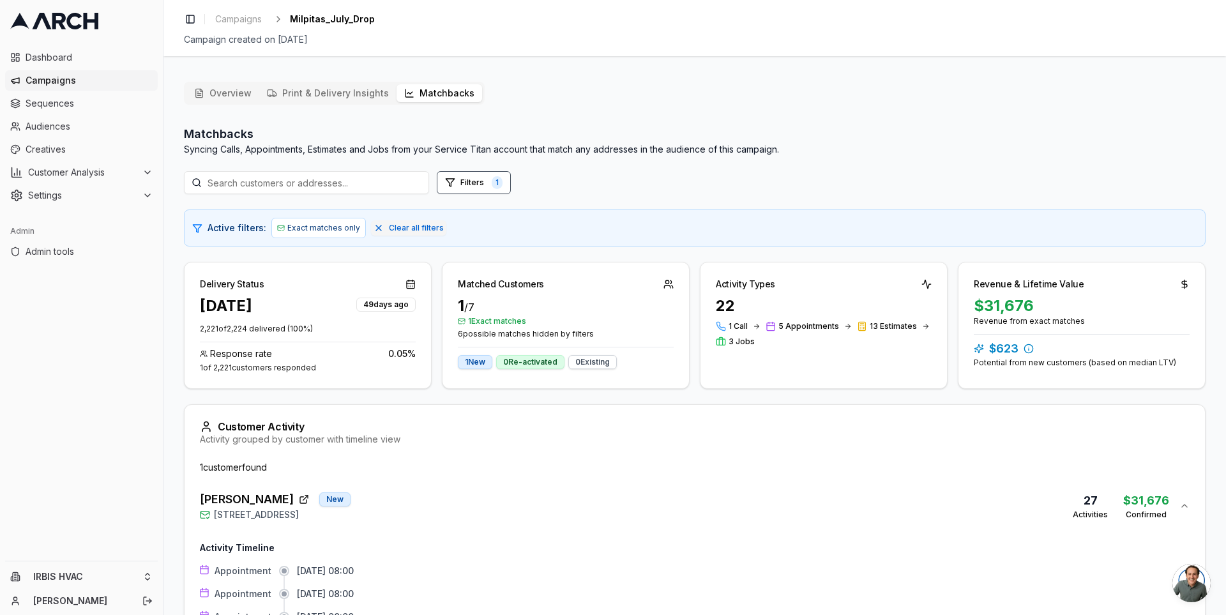
click at [419, 470] on div "1 customer found" at bounding box center [695, 467] width 990 height 13
click at [299, 500] on icon "button" at bounding box center [304, 499] width 10 height 10
click at [561, 131] on h2 "Matchbacks" at bounding box center [481, 134] width 595 height 18
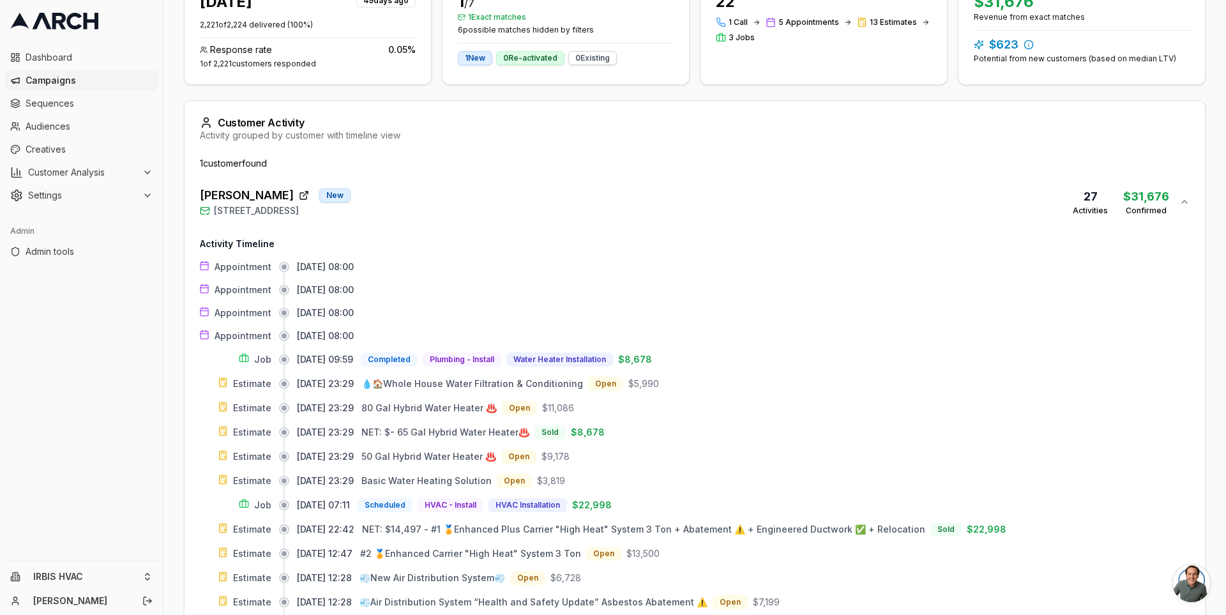
scroll to position [215, 0]
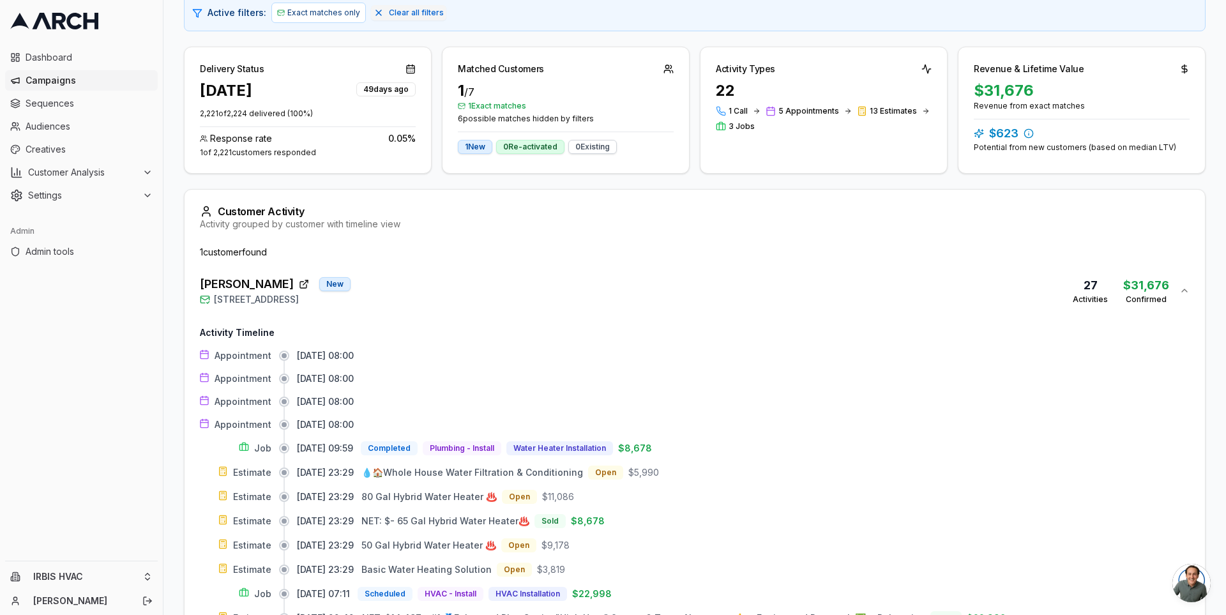
click at [567, 290] on div "[PERSON_NAME] [GEOGRAPHIC_DATA][STREET_ADDRESS] 27 Activities $31,676 Confirmed" at bounding box center [689, 290] width 979 height 31
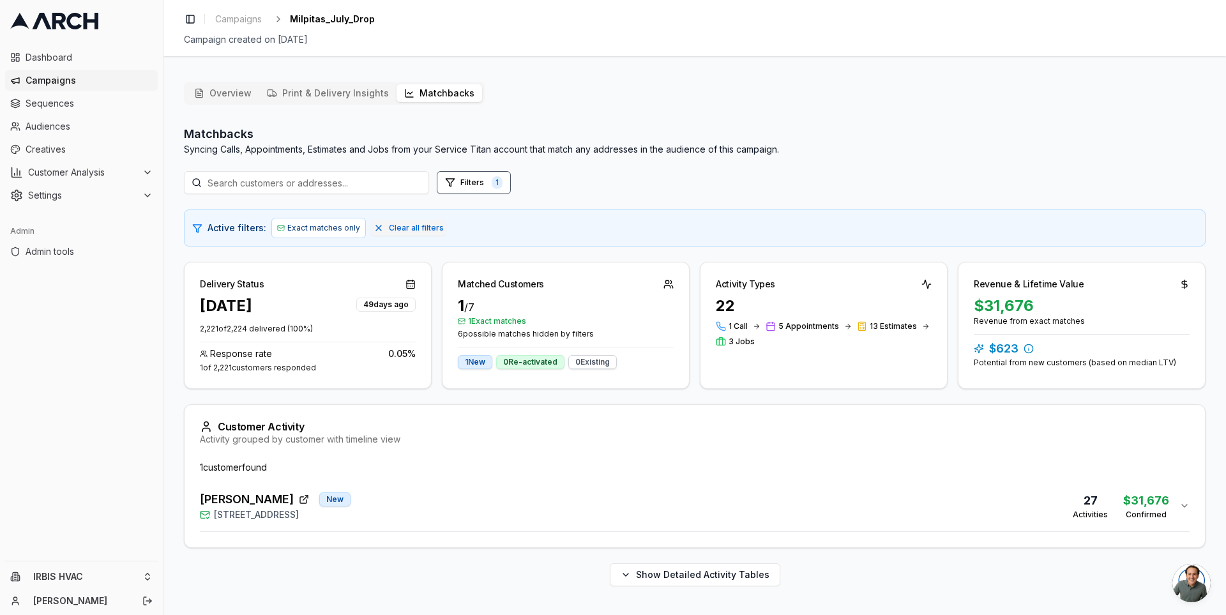
click at [423, 527] on button "[PERSON_NAME] [GEOGRAPHIC_DATA][STREET_ADDRESS] 27 Activities $31,676 Confirmed" at bounding box center [695, 505] width 990 height 51
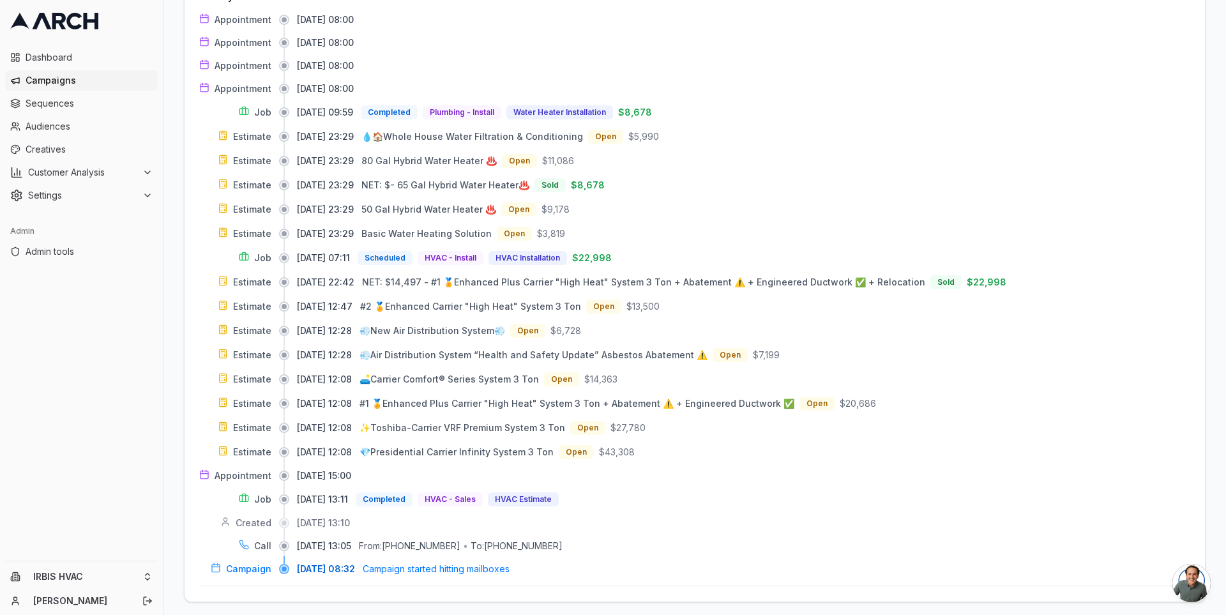
scroll to position [573, 0]
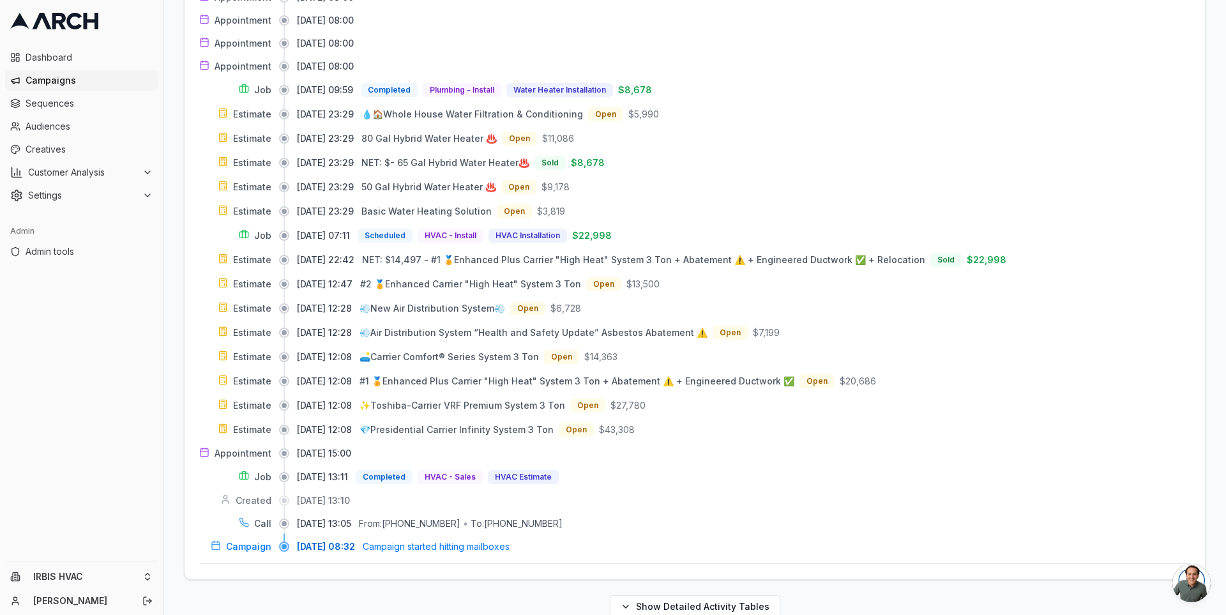
drag, startPoint x: 298, startPoint y: 539, endPoint x: 361, endPoint y: 539, distance: 62.6
click at [355, 540] on span "[DATE] 08:32" at bounding box center [326, 546] width 58 height 13
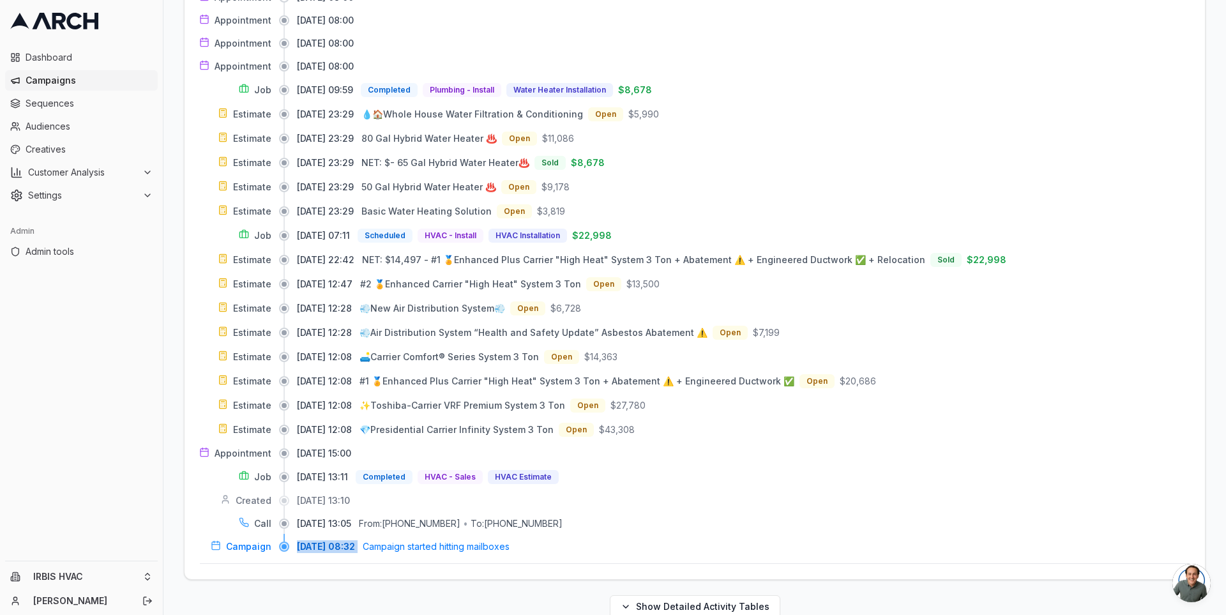
click at [349, 540] on span "[DATE] 08:32" at bounding box center [326, 546] width 58 height 13
drag, startPoint x: 300, startPoint y: 513, endPoint x: 355, endPoint y: 515, distance: 54.9
click at [351, 517] on span "[DATE] 13:05" at bounding box center [324, 523] width 54 height 13
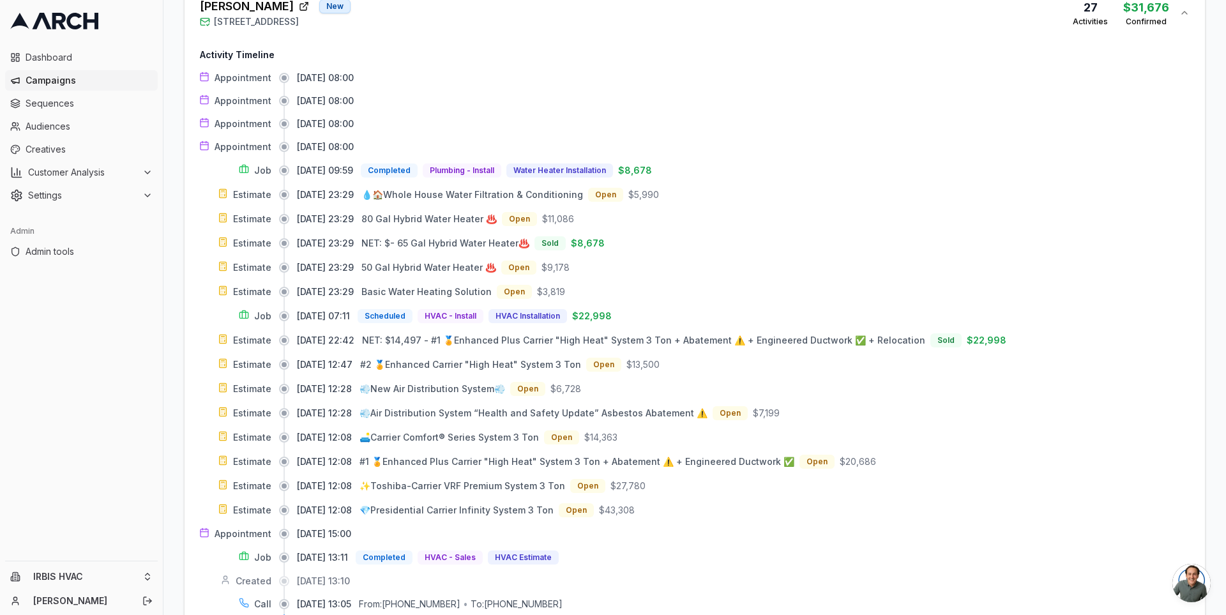
scroll to position [492, 0]
drag, startPoint x: 670, startPoint y: 332, endPoint x: 435, endPoint y: 358, distance: 236.4
click at [436, 357] on div "Appointment 09/25/2025, 08:00 Appointment 09/24/2025, 08:00 Appointment 09/24/2…" at bounding box center [695, 353] width 990 height 562
drag, startPoint x: 301, startPoint y: 339, endPoint x: 340, endPoint y: 338, distance: 38.9
click at [340, 338] on span "[DATE] 22:42" at bounding box center [325, 341] width 57 height 13
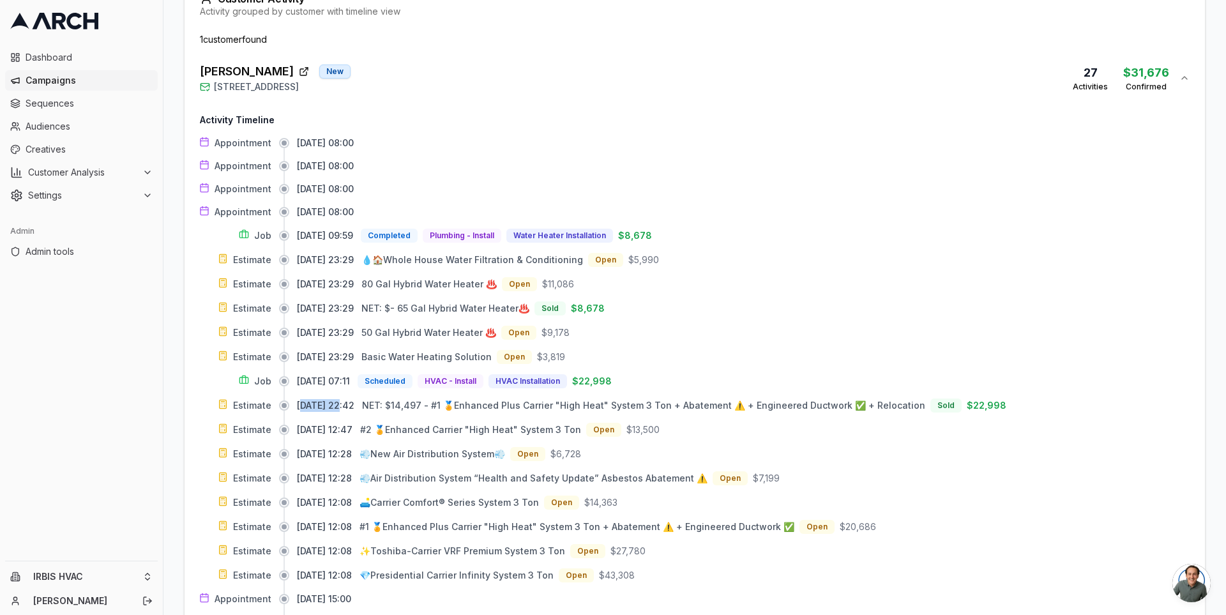
scroll to position [402, 0]
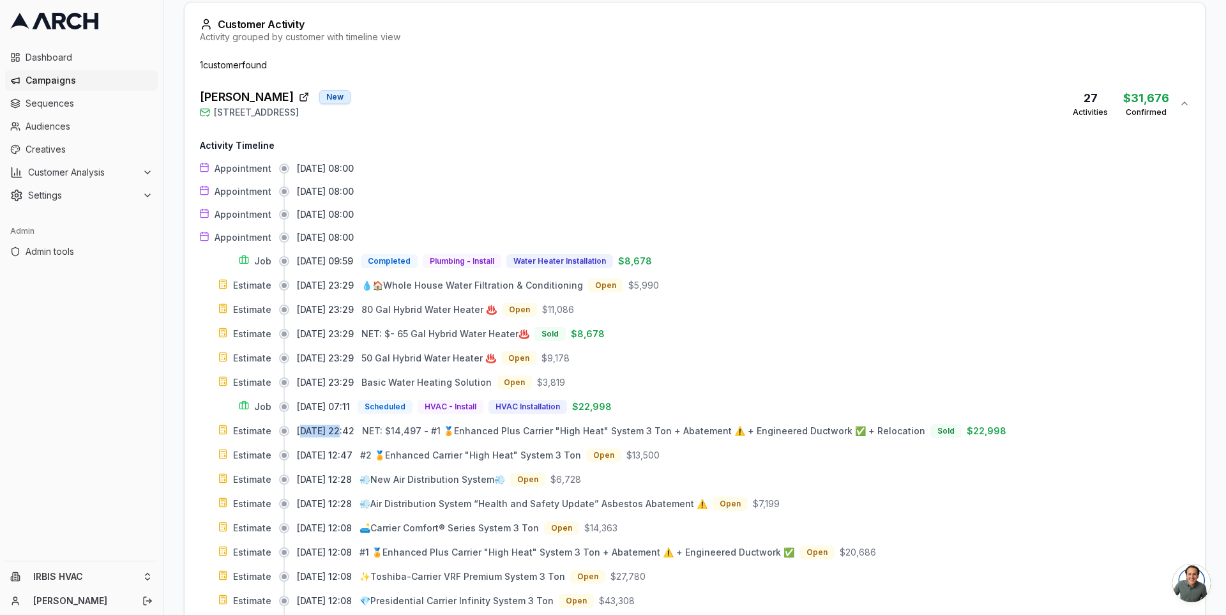
drag, startPoint x: 305, startPoint y: 260, endPoint x: 355, endPoint y: 258, distance: 49.8
click at [353, 258] on span "[DATE] 09:59" at bounding box center [325, 261] width 56 height 13
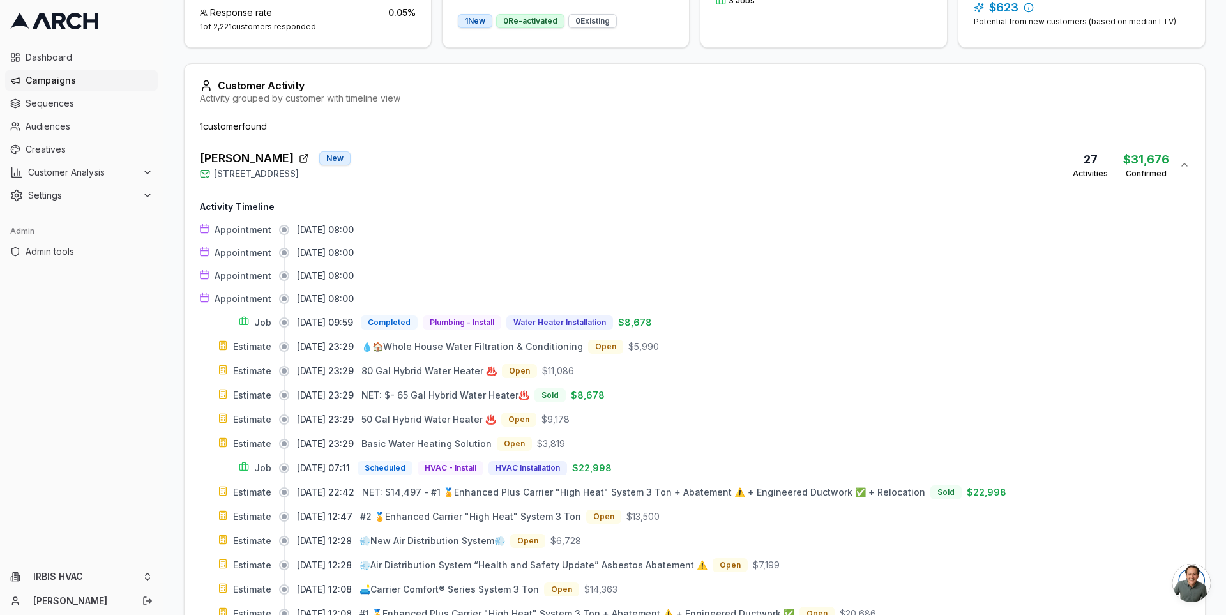
scroll to position [342, 0]
click at [684, 154] on div "[PERSON_NAME] [GEOGRAPHIC_DATA][STREET_ADDRESS] 27 Activities $31,676 Confirmed" at bounding box center [689, 164] width 979 height 31
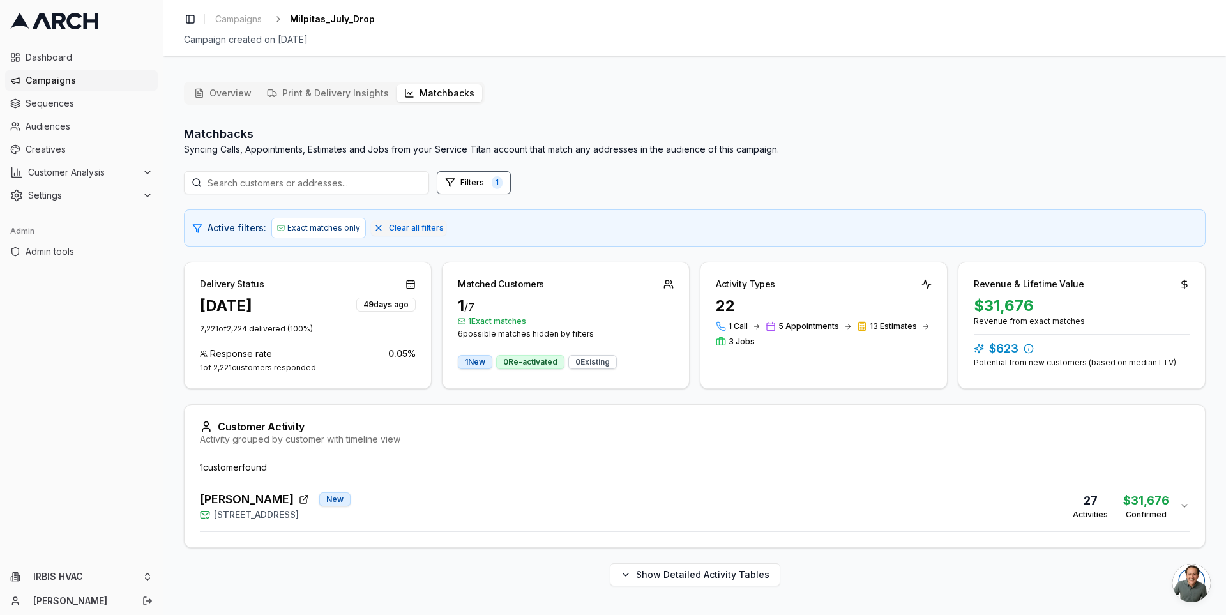
click at [557, 504] on div "[PERSON_NAME] [GEOGRAPHIC_DATA][STREET_ADDRESS] 27 Activities $31,676 Confirmed" at bounding box center [689, 505] width 979 height 31
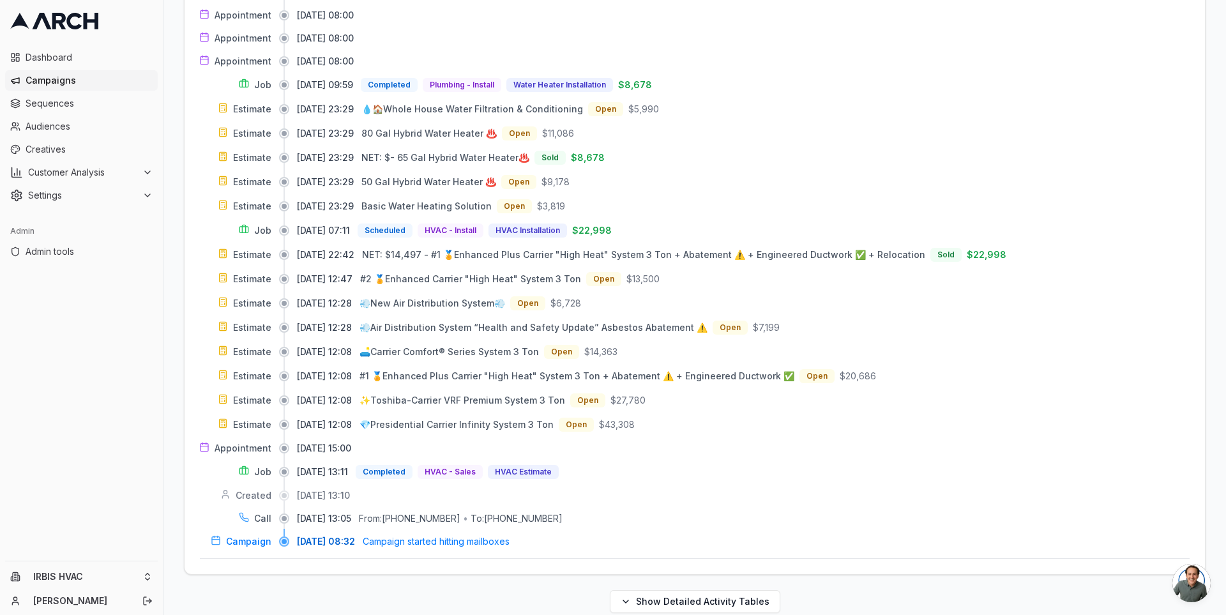
scroll to position [587, 0]
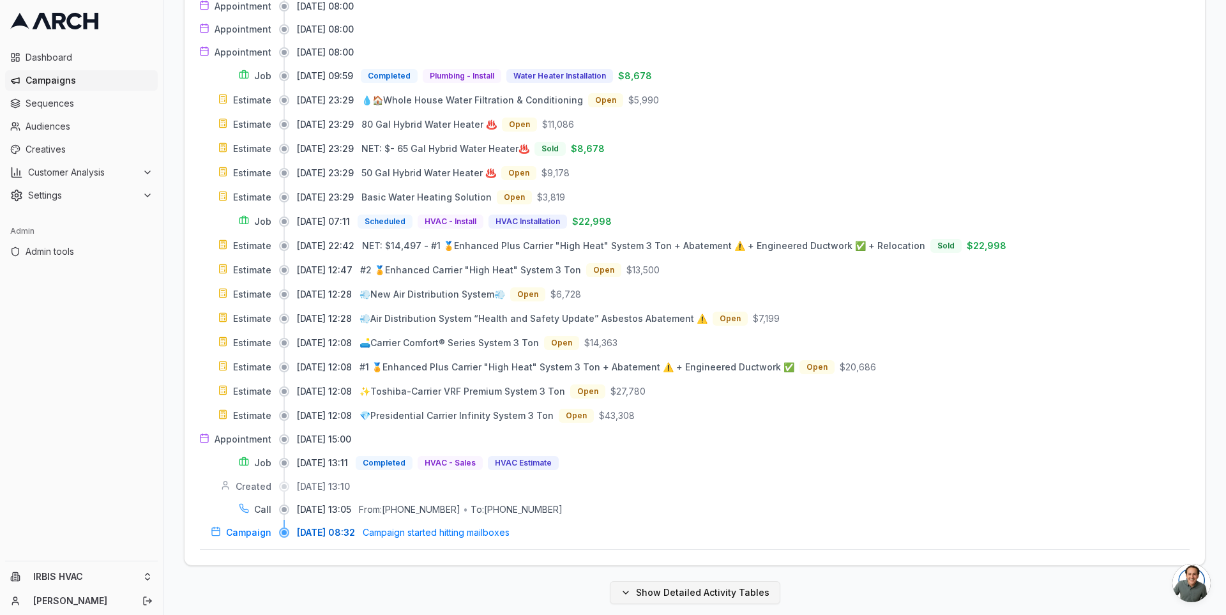
click at [651, 581] on button "Show Detailed Activity Tables" at bounding box center [695, 592] width 170 height 23
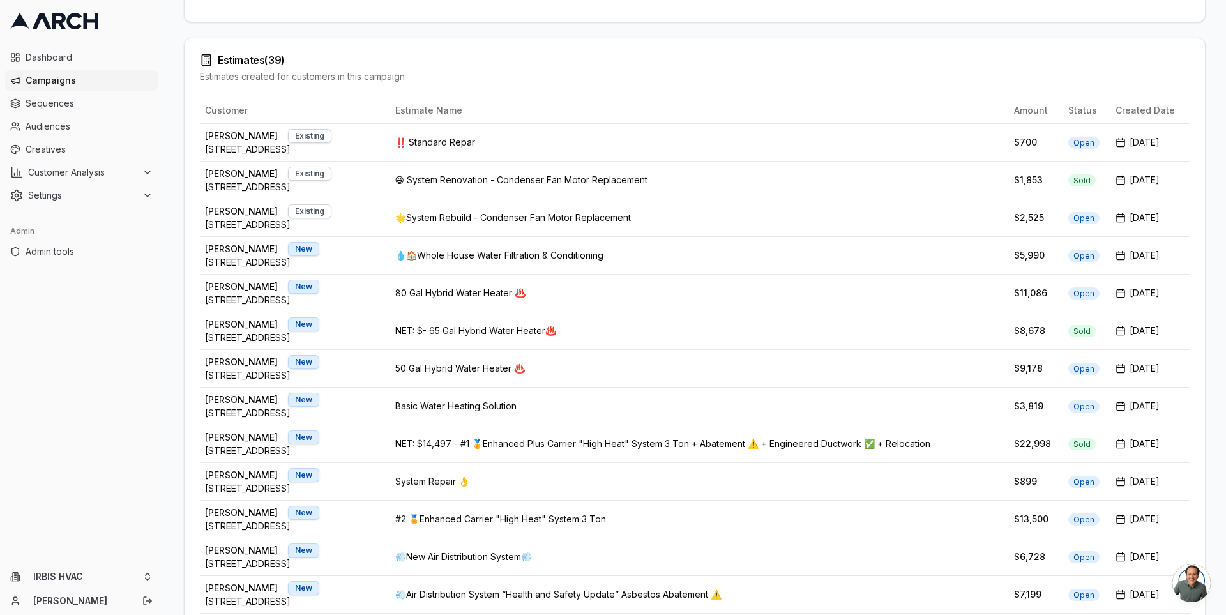
scroll to position [2614, 0]
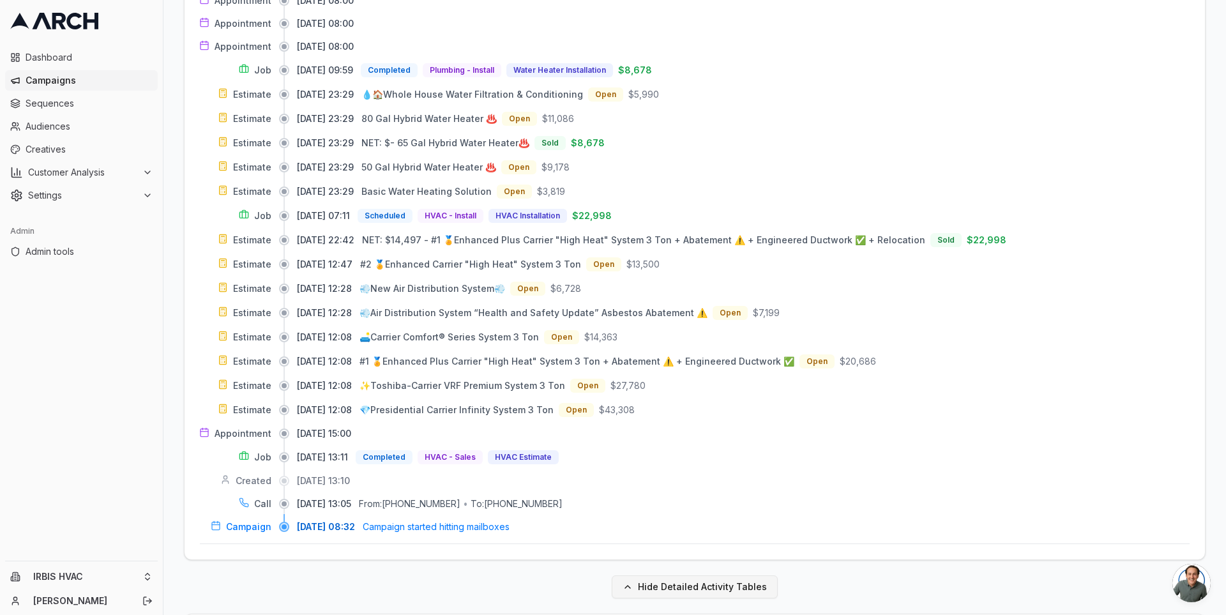
click at [651, 578] on button "Hide Detailed Activity Tables" at bounding box center [695, 586] width 166 height 23
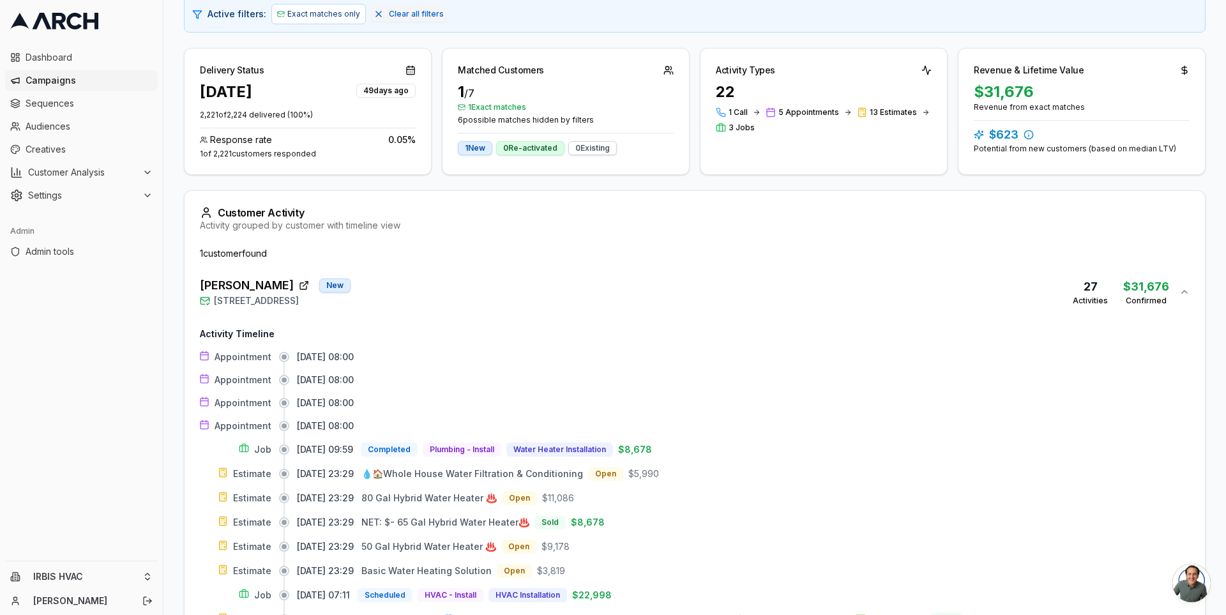
scroll to position [0, 0]
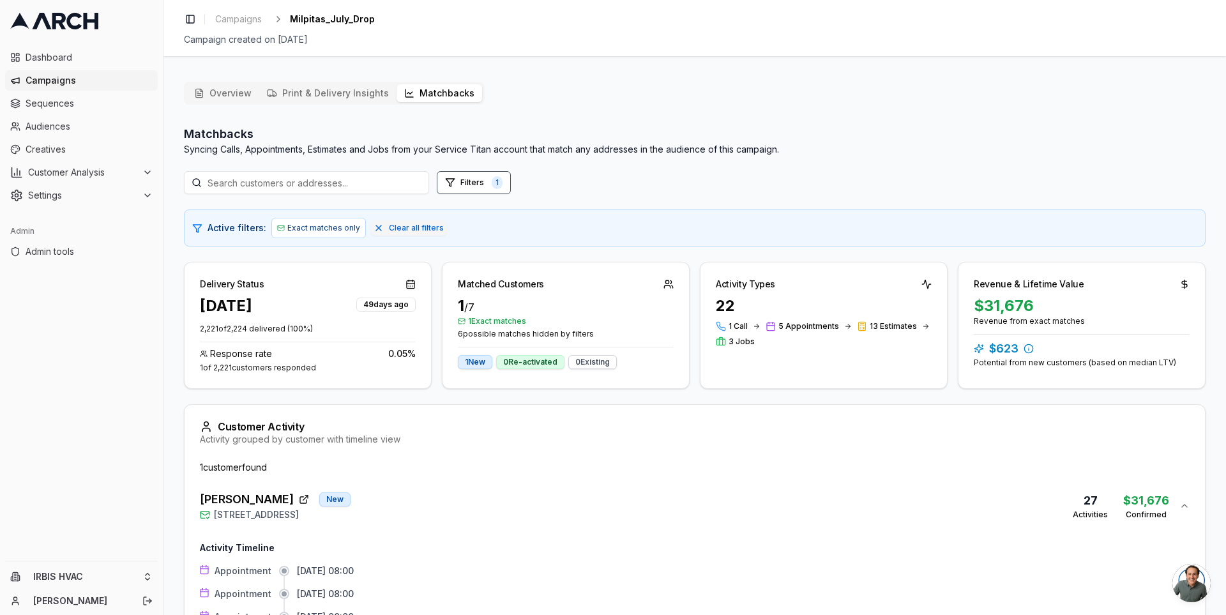
click at [152, 190] on icon at bounding box center [147, 195] width 10 height 10
click at [109, 330] on link "Address Uploads" at bounding box center [81, 338] width 121 height 18
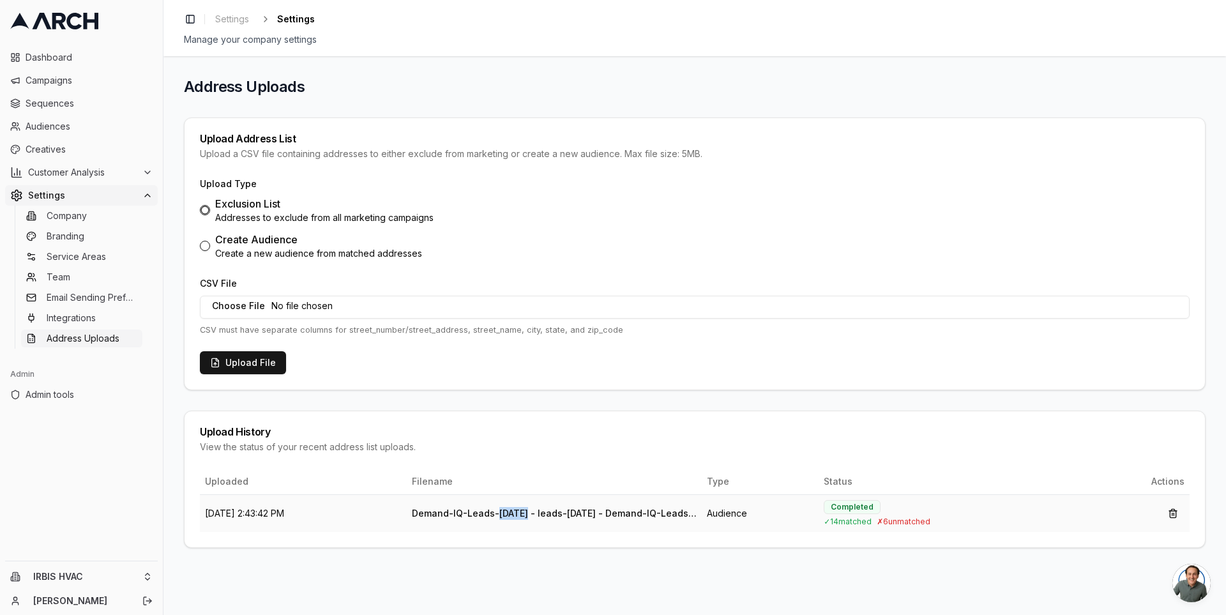
drag, startPoint x: 538, startPoint y: 509, endPoint x: 571, endPoint y: 509, distance: 33.8
click at [571, 509] on td "Demand-IQ-Leads-[DATE] - leads-[DATE] - Demand-IQ-Leads-[DATE] - leads-[DATE].c…" at bounding box center [555, 513] width 296 height 38
click at [612, 447] on div "View the status of your recent address list uploads." at bounding box center [695, 446] width 990 height 13
click at [59, 57] on span "Dashboard" at bounding box center [89, 57] width 127 height 13
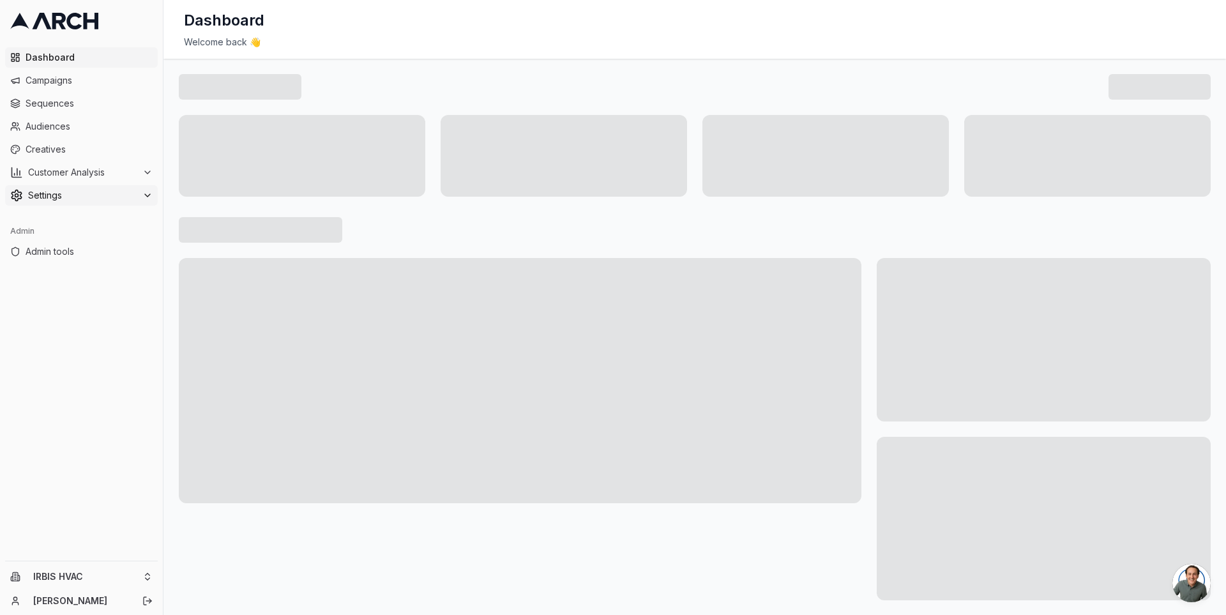
click at [128, 202] on button "Settings" at bounding box center [81, 195] width 153 height 20
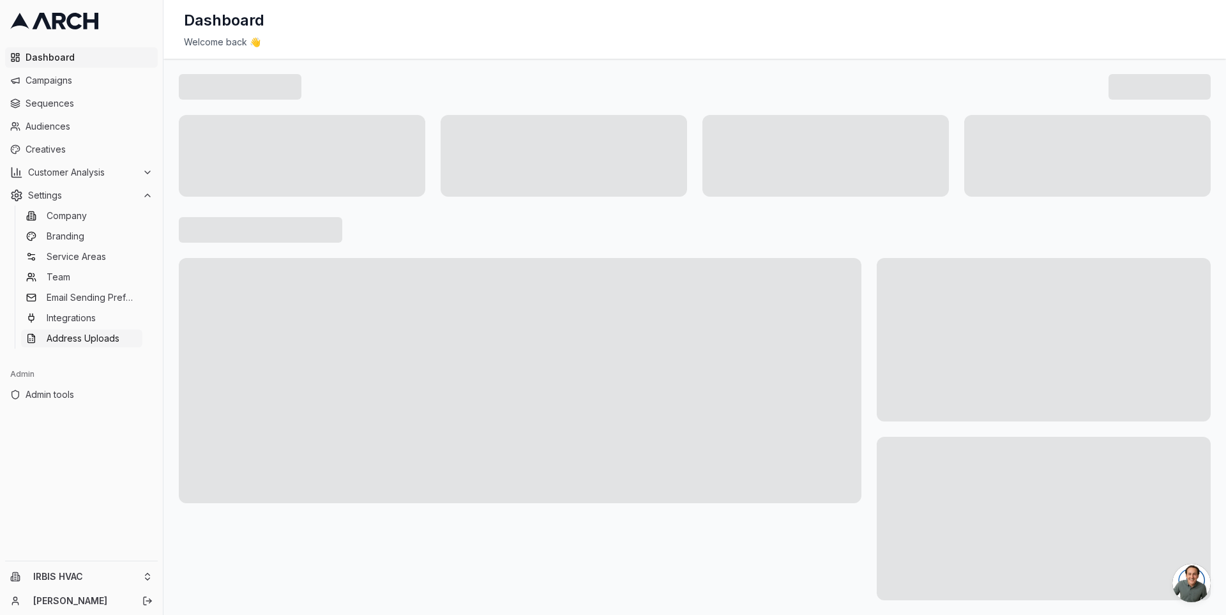
click at [117, 335] on span "Address Uploads" at bounding box center [83, 338] width 73 height 13
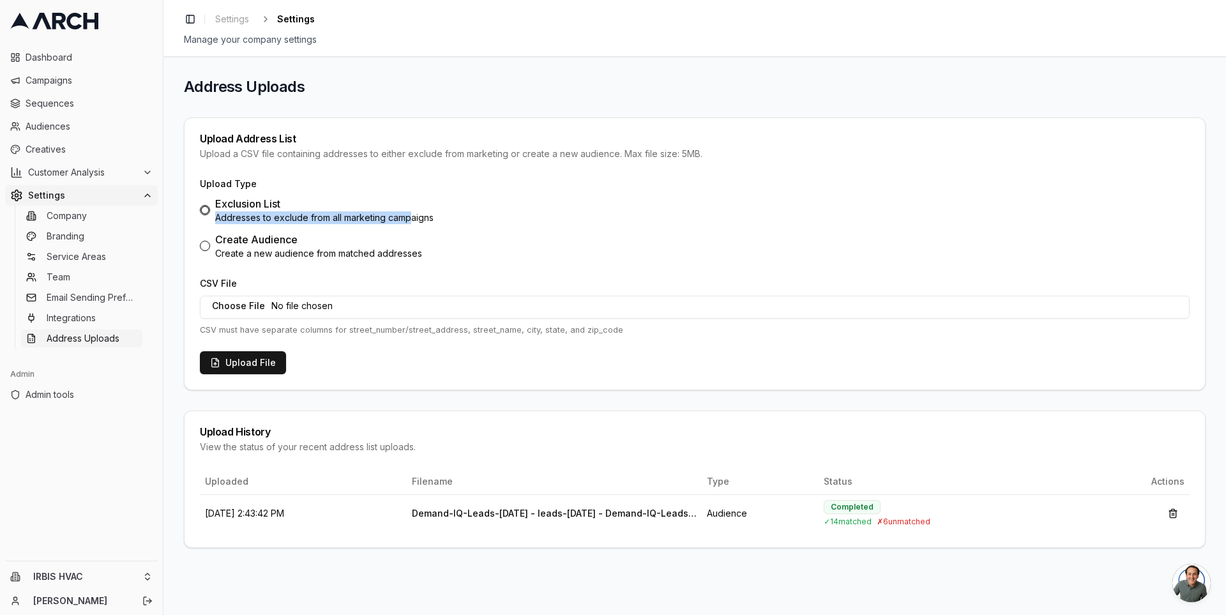
drag, startPoint x: 301, startPoint y: 204, endPoint x: 412, endPoint y: 222, distance: 112.5
click at [412, 222] on div "Exclusion List Addresses to exclude from all marketing campaigns" at bounding box center [324, 210] width 218 height 28
click at [179, 245] on div "Address Uploads Upload Address List Upload a CSV file containing addresses to e…" at bounding box center [694, 335] width 1062 height 559
click at [204, 248] on button "Create Audience Create a new audience from matched addresses" at bounding box center [205, 246] width 10 height 10
radio input "false"
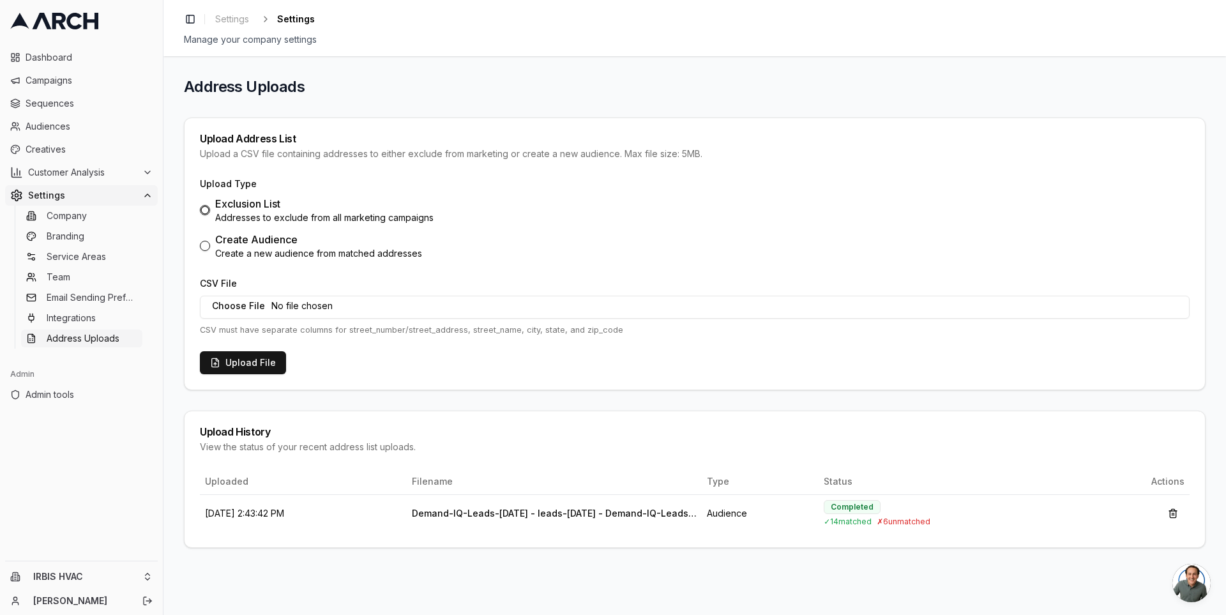
radio input "true"
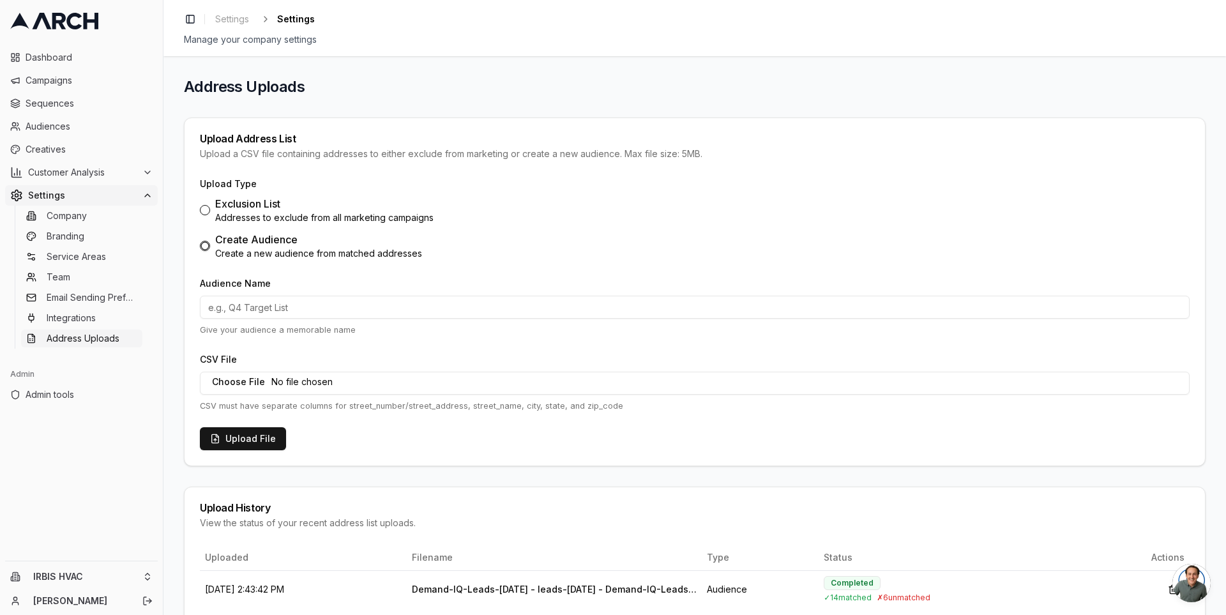
click at [272, 308] on input "Audience Name" at bounding box center [695, 307] width 990 height 23
type input "Demand IQ leads [DATE] - take 2"
drag, startPoint x: 618, startPoint y: 403, endPoint x: 345, endPoint y: 407, distance: 272.6
click at [345, 407] on p "CSV must have separate columns for street_number/street_address, street_name, c…" at bounding box center [695, 406] width 990 height 12
click at [366, 407] on p "CSV must have separate columns for street_number/street_address, street_name, c…" at bounding box center [695, 406] width 990 height 12
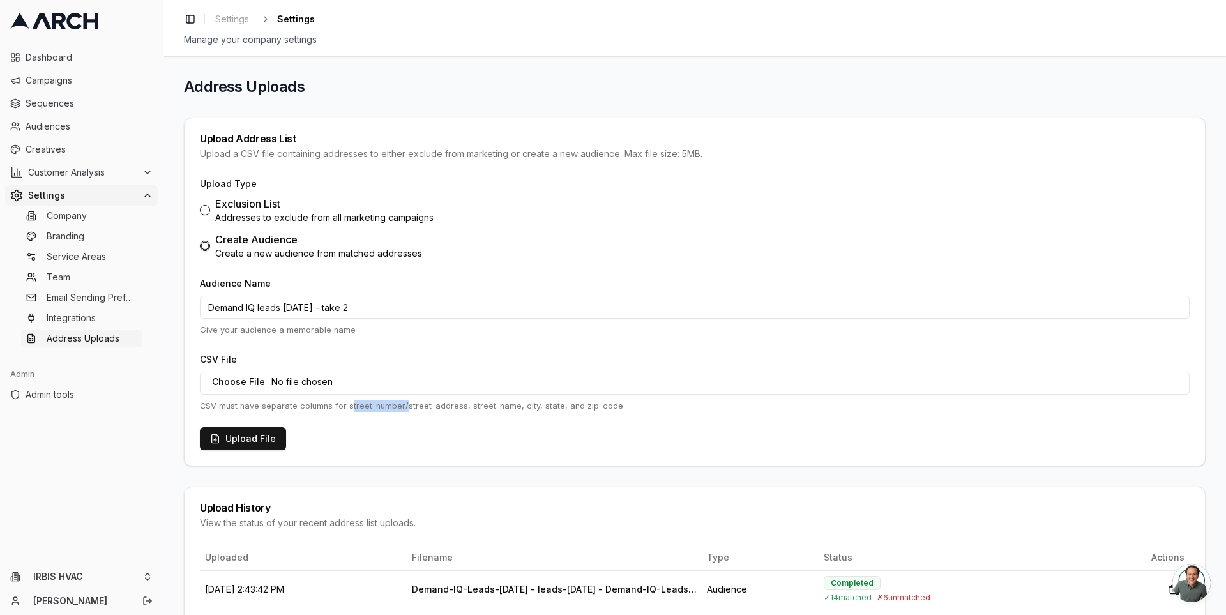
drag, startPoint x: 348, startPoint y: 402, endPoint x: 402, endPoint y: 402, distance: 54.3
click at [402, 402] on p "CSV must have separate columns for street_number/street_address, street_name, c…" at bounding box center [695, 406] width 990 height 12
click at [477, 409] on p "CSV must have separate columns for street_number/street_address, street_name, c…" at bounding box center [695, 406] width 990 height 12
click at [469, 409] on p "CSV must have separate columns for street_number/street_address, street_name, c…" at bounding box center [695, 406] width 990 height 12
drag, startPoint x: 525, startPoint y: 405, endPoint x: 583, endPoint y: 407, distance: 58.8
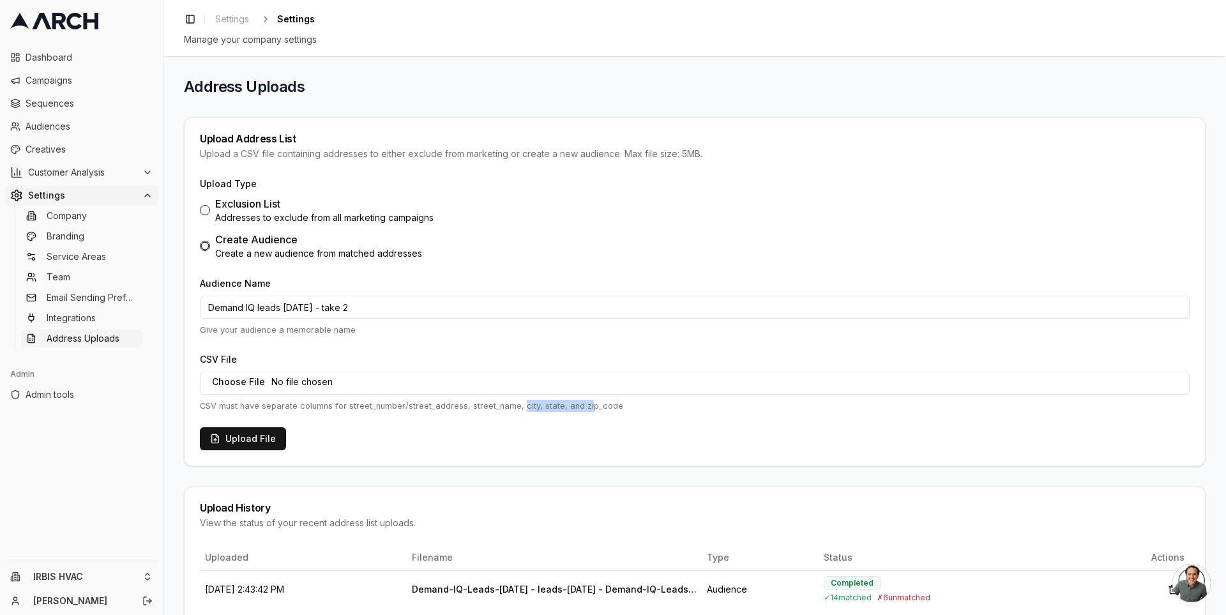
click at [583, 407] on p "CSV must have separate columns for street_number/street_address, street_name, c…" at bounding box center [695, 406] width 990 height 12
click at [377, 381] on input "CSV File" at bounding box center [695, 383] width 990 height 23
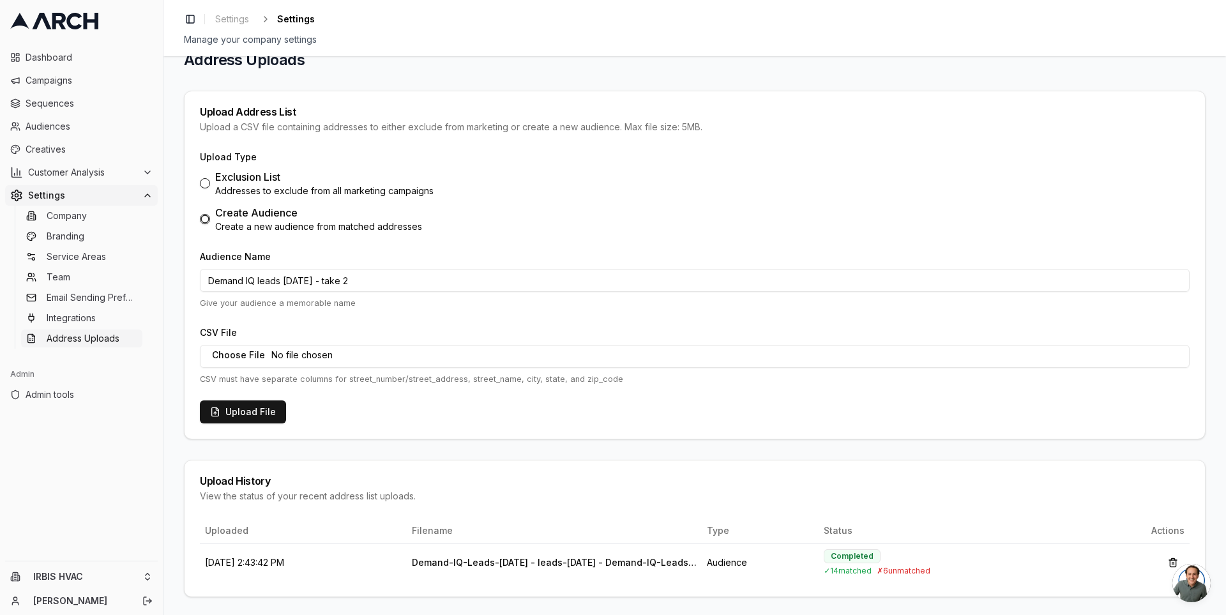
click at [366, 372] on div "CSV File CSV must have separate columns for street_number/street_address, stree…" at bounding box center [695, 354] width 990 height 61
click at [239, 410] on button "Upload File" at bounding box center [243, 411] width 86 height 23
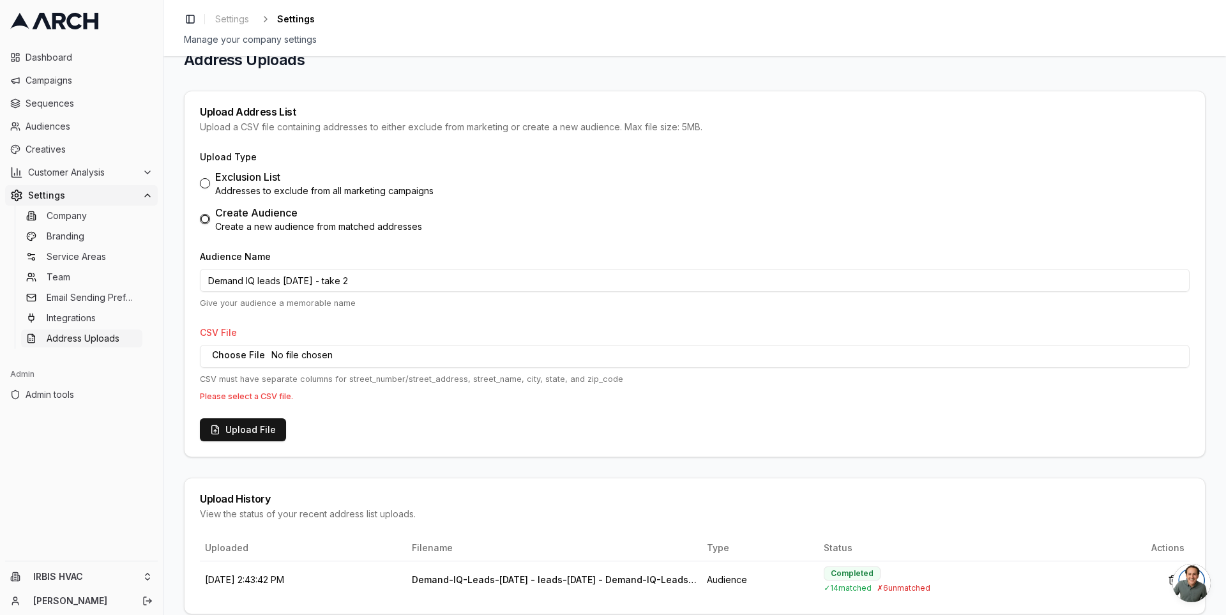
click at [274, 345] on input "CSV File" at bounding box center [695, 356] width 990 height 23
type input "C:\fakepath\Demand-IQ-Leads-[DATE] - leads-[DATE].csv"
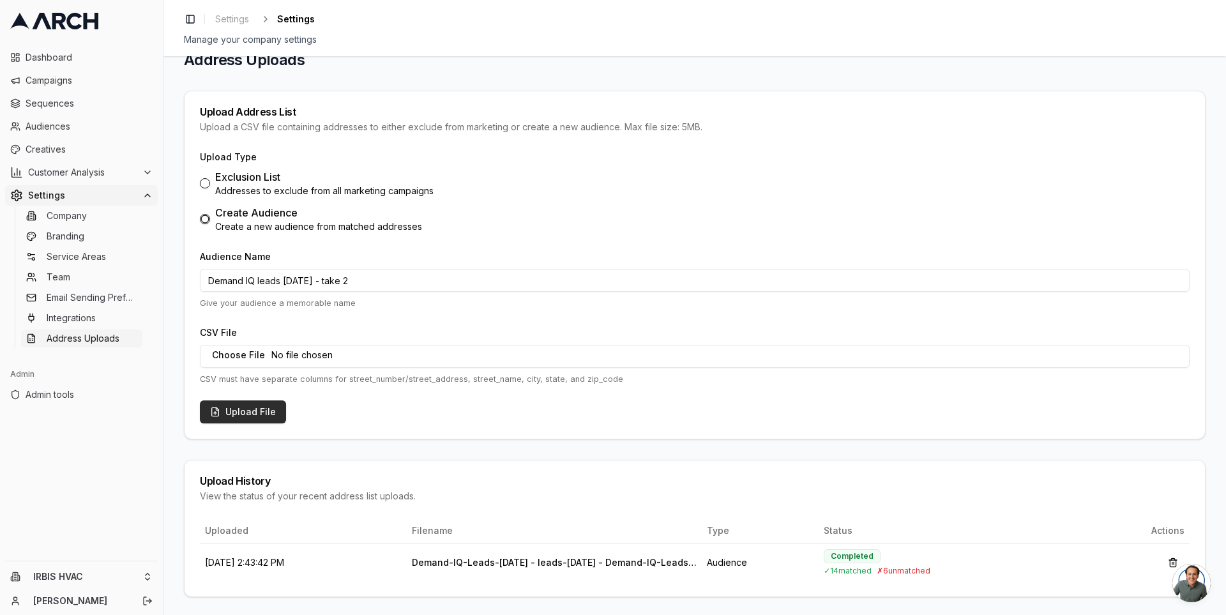
click at [243, 410] on button "Upload File" at bounding box center [243, 411] width 86 height 23
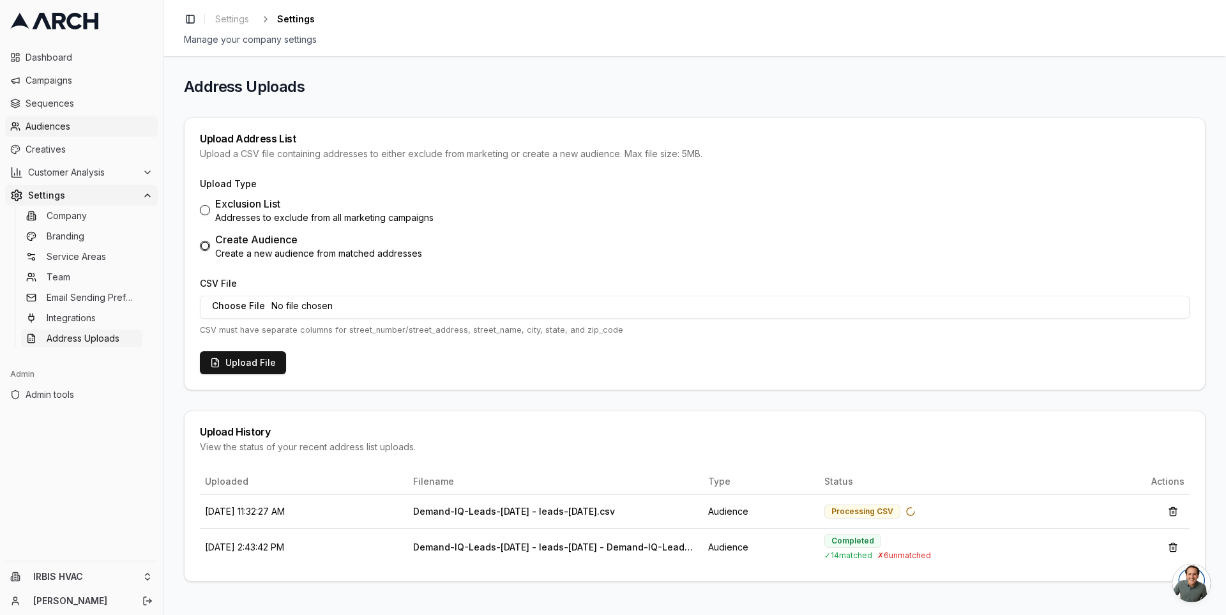
click at [84, 132] on span "Audiences" at bounding box center [89, 126] width 127 height 13
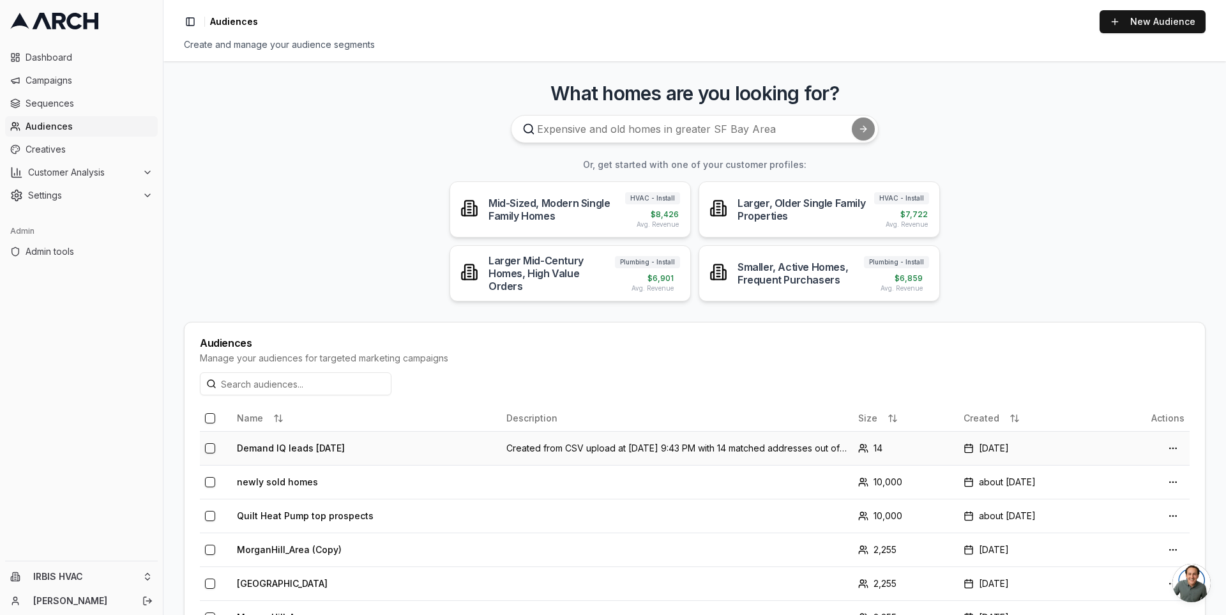
click at [316, 443] on td "Demand IQ leads [DATE]" at bounding box center [366, 448] width 269 height 34
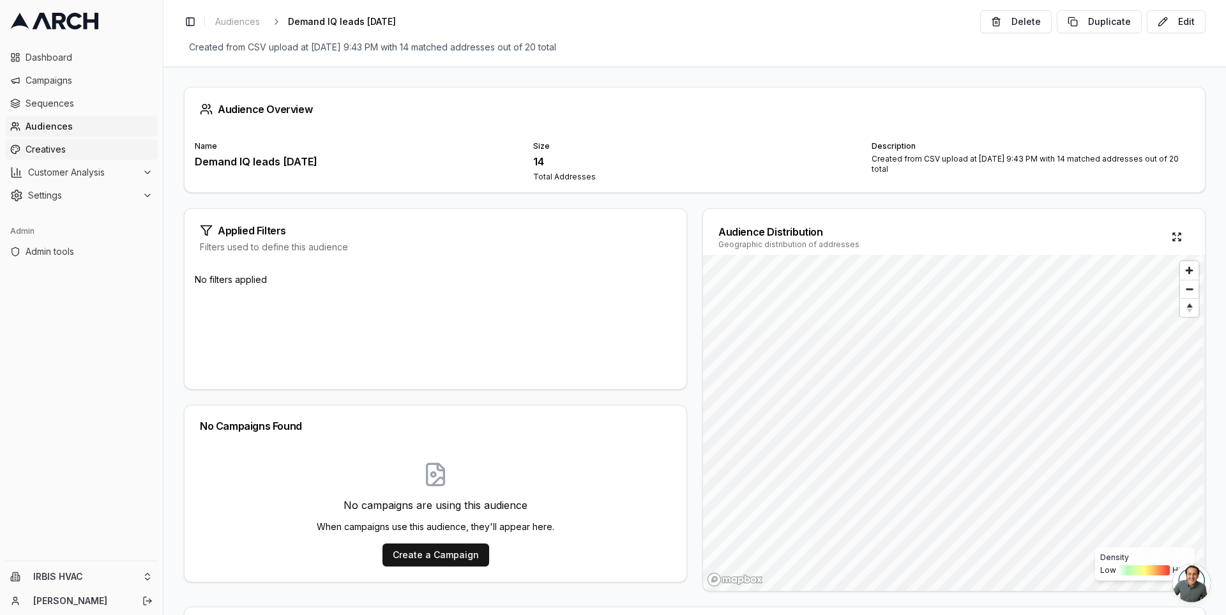
click at [105, 150] on span "Creatives" at bounding box center [89, 149] width 127 height 13
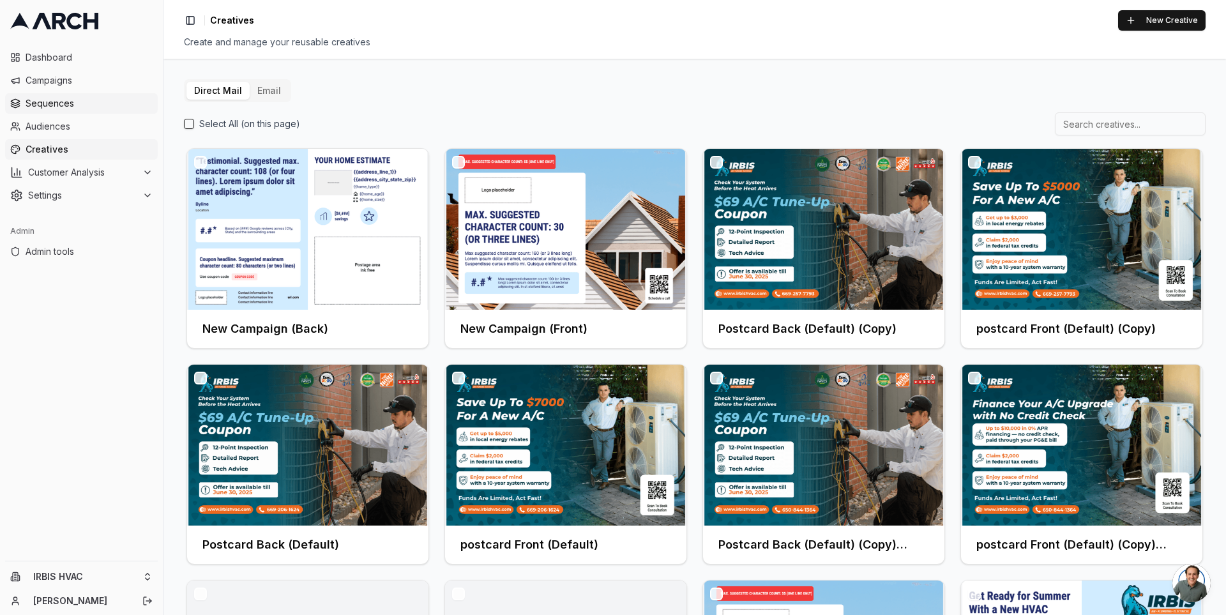
click at [71, 103] on span "Sequences" at bounding box center [89, 103] width 127 height 13
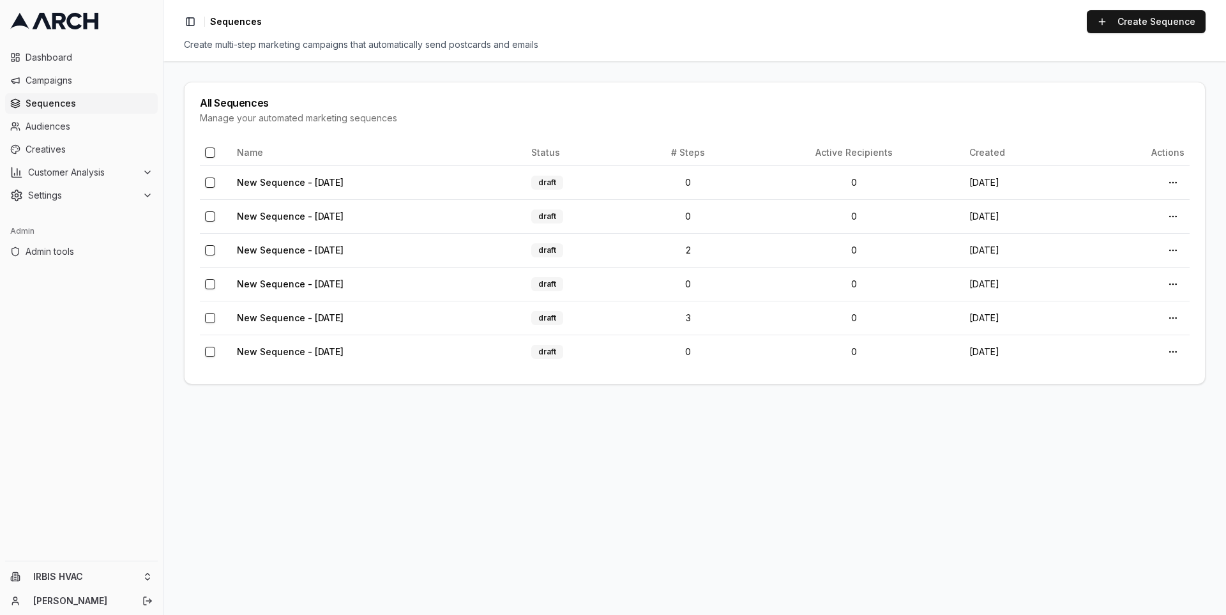
click at [177, 149] on main "All Sequences Manage your automated marketing sequences Name Status # Steps Act…" at bounding box center [694, 337] width 1062 height 553
click at [352, 117] on div "Manage your automated marketing sequences" at bounding box center [695, 118] width 990 height 13
click at [337, 121] on div "Manage your automated marketing sequences" at bounding box center [695, 118] width 990 height 13
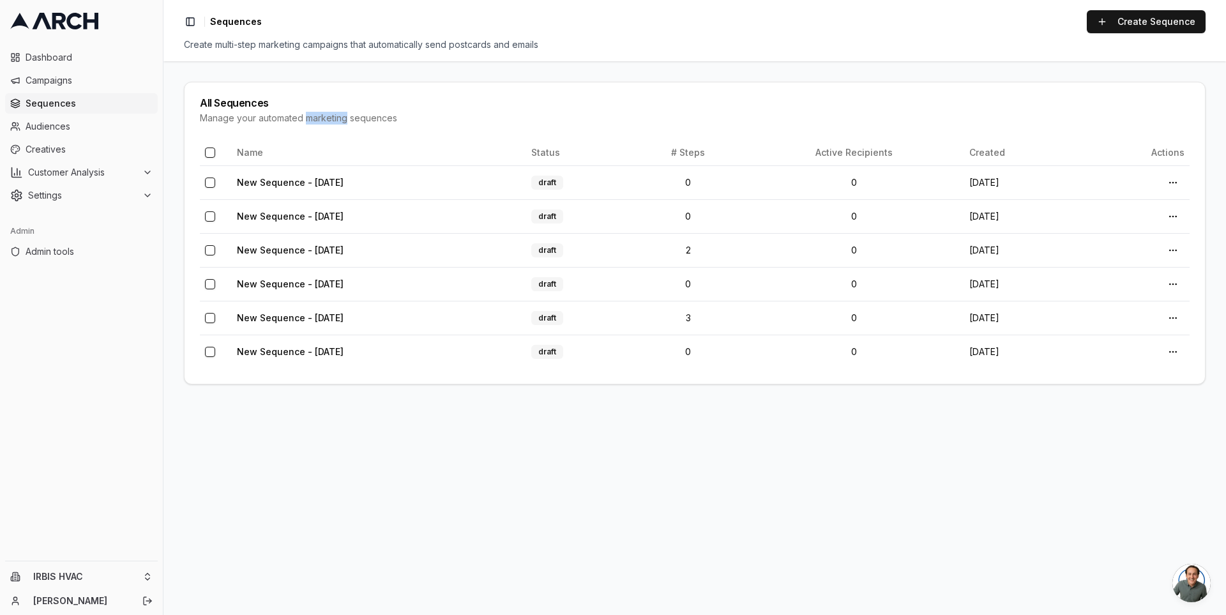
click at [337, 121] on div "Manage your automated marketing sequences" at bounding box center [695, 118] width 990 height 13
click at [354, 119] on div "Manage your automated marketing sequences" at bounding box center [695, 118] width 990 height 13
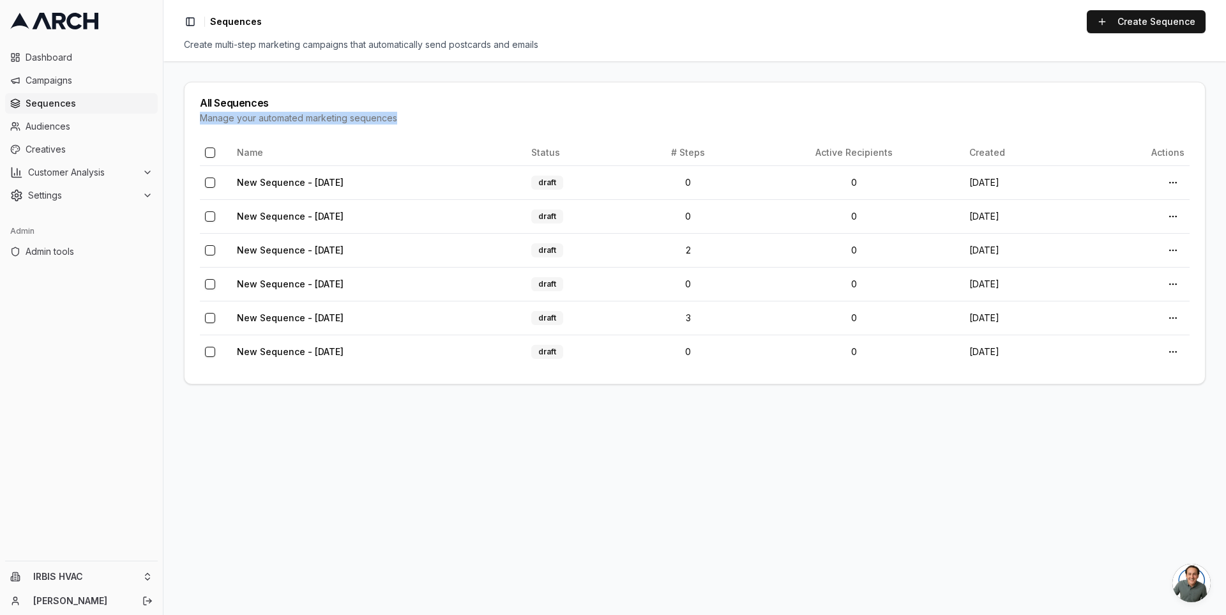
click at [350, 119] on div "Manage your automated marketing sequences" at bounding box center [695, 118] width 990 height 13
click at [1147, 21] on link "Create Sequence" at bounding box center [1146, 21] width 119 height 23
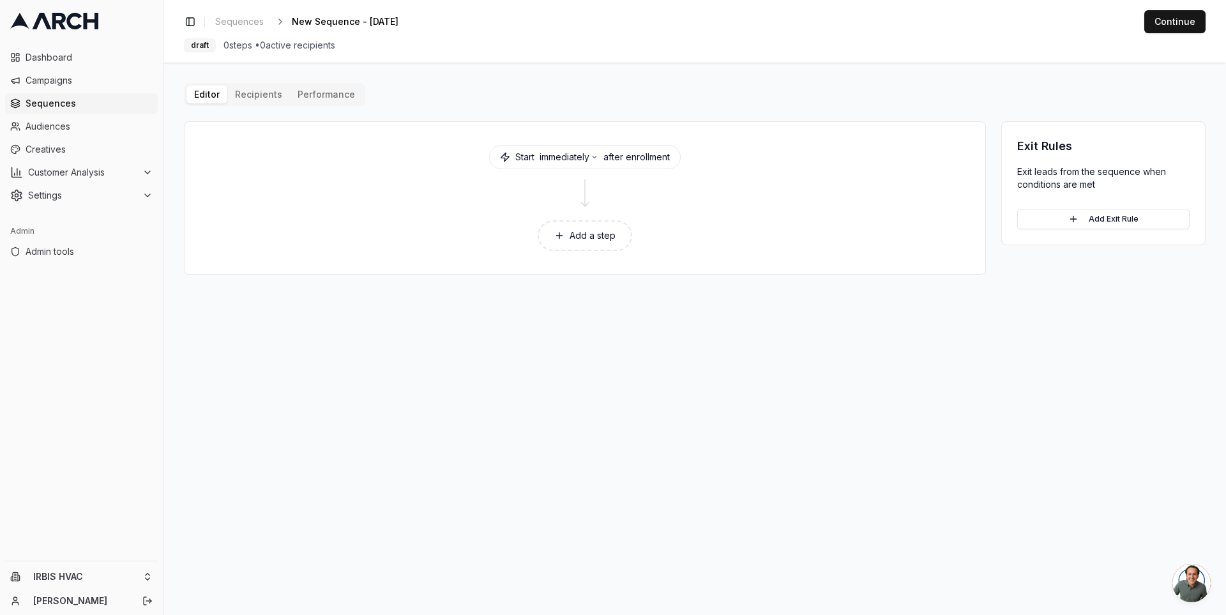
click at [593, 229] on button "Add a step" at bounding box center [585, 235] width 94 height 31
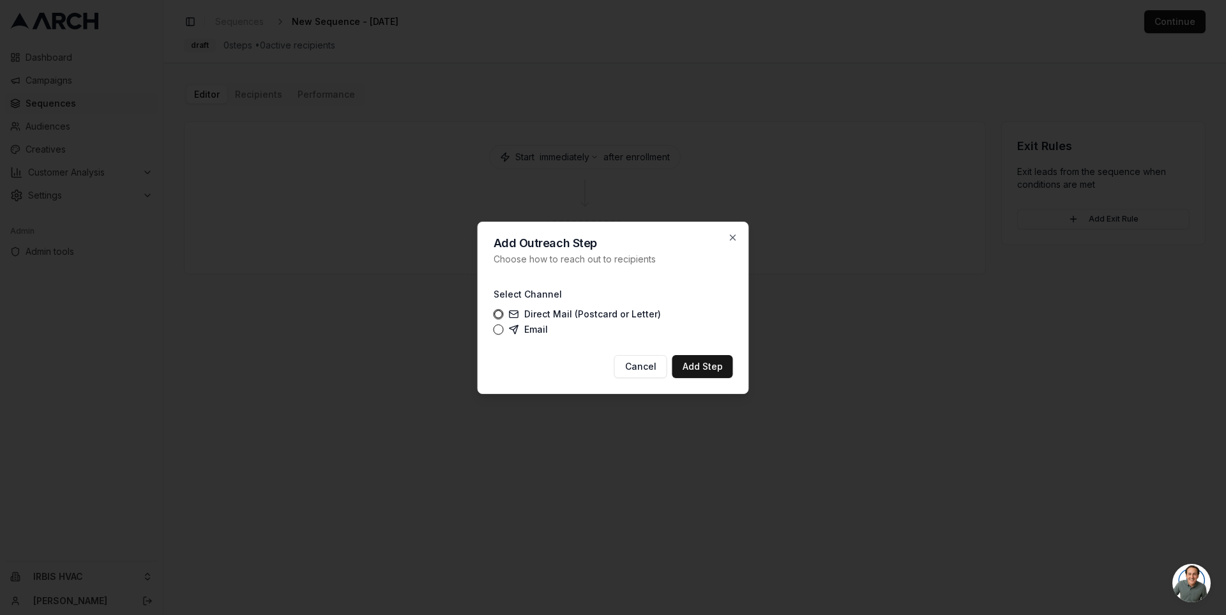
click at [540, 313] on label "Direct Mail (Postcard or Letter)" at bounding box center [585, 314] width 152 height 10
click at [504, 313] on button "Direct Mail (Postcard or Letter)" at bounding box center [498, 314] width 10 height 10
click at [699, 360] on button "Add Step" at bounding box center [702, 366] width 61 height 23
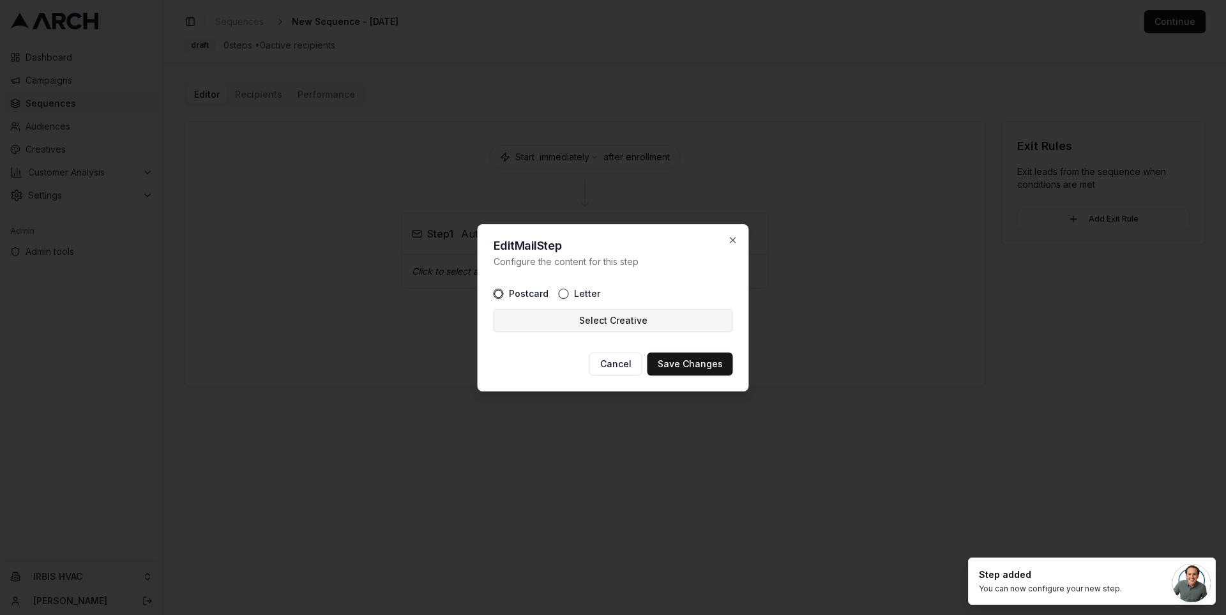
click at [583, 325] on button "Select Creative" at bounding box center [612, 320] width 239 height 23
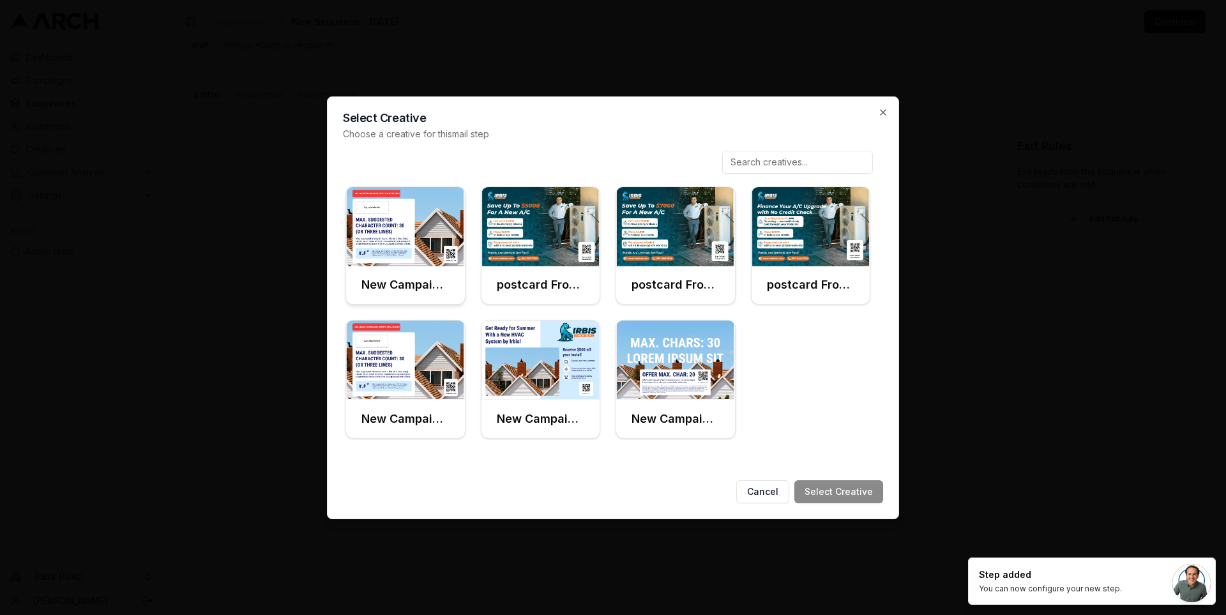
click at [410, 237] on img at bounding box center [405, 226] width 119 height 79
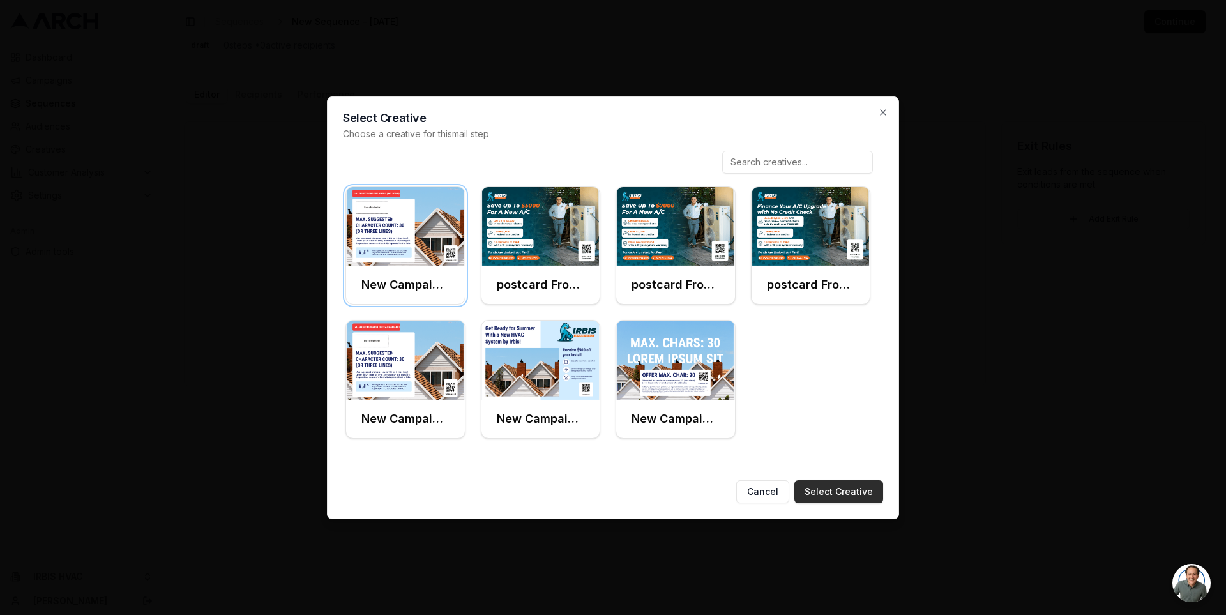
click at [845, 492] on button "Select Creative" at bounding box center [838, 491] width 89 height 23
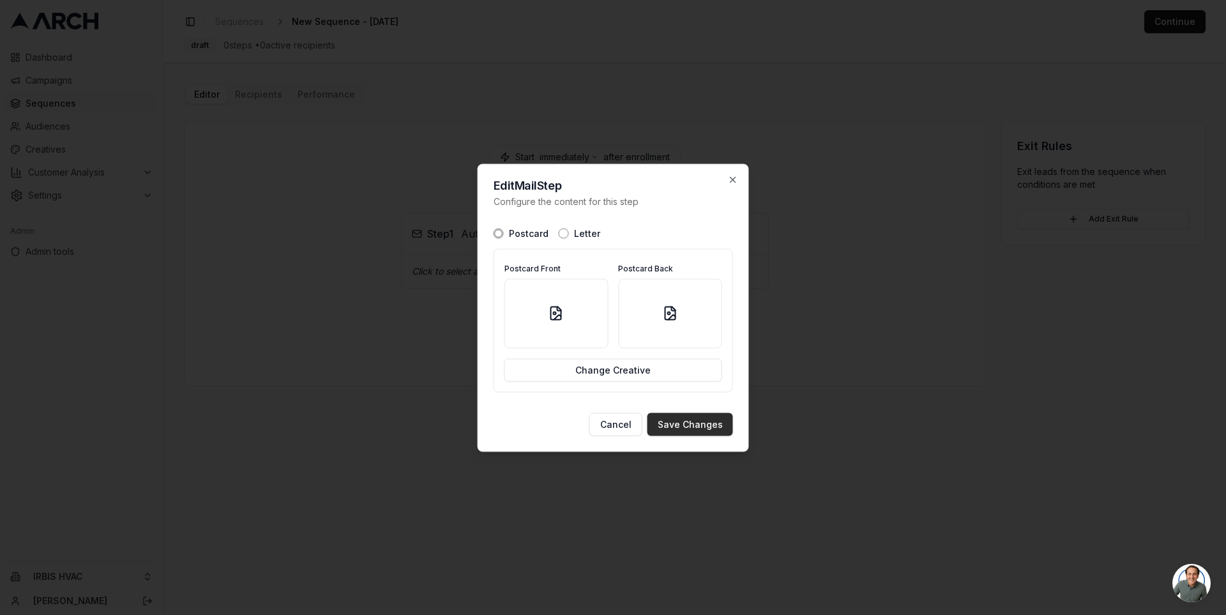
click at [695, 426] on button "Save Changes" at bounding box center [690, 423] width 86 height 23
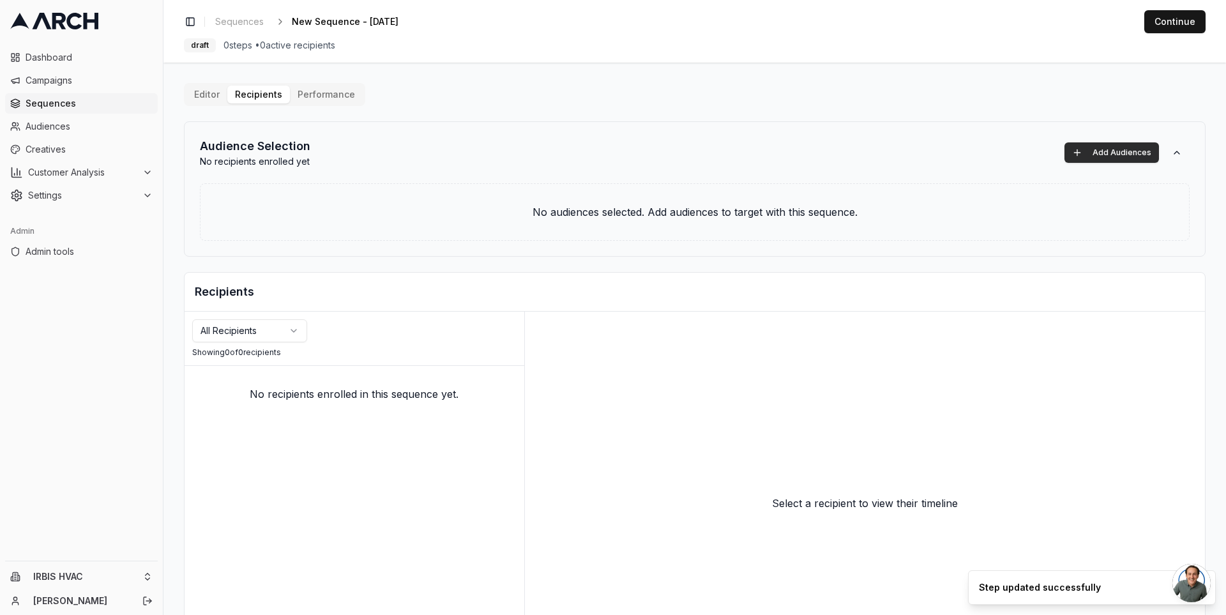
click at [1099, 151] on button "Add Audiences" at bounding box center [1111, 152] width 94 height 20
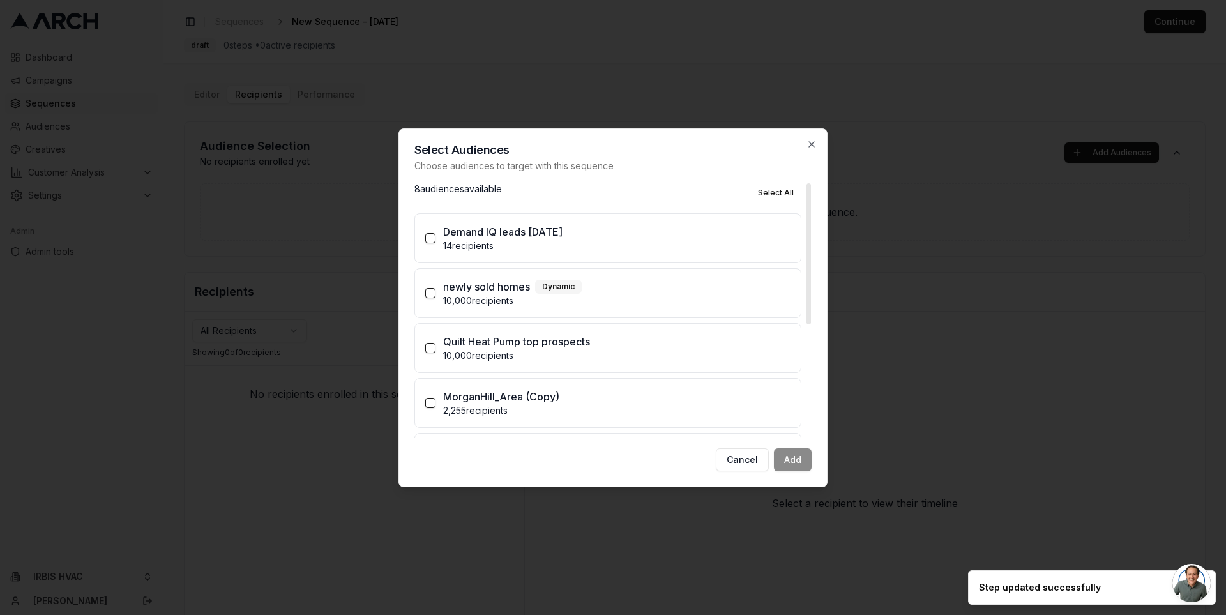
click at [467, 232] on p "Demand IQ leads [DATE]" at bounding box center [502, 231] width 119 height 15
click at [435, 233] on button "Demand IQ leads [DATE] 14 recipients" at bounding box center [430, 238] width 10 height 10
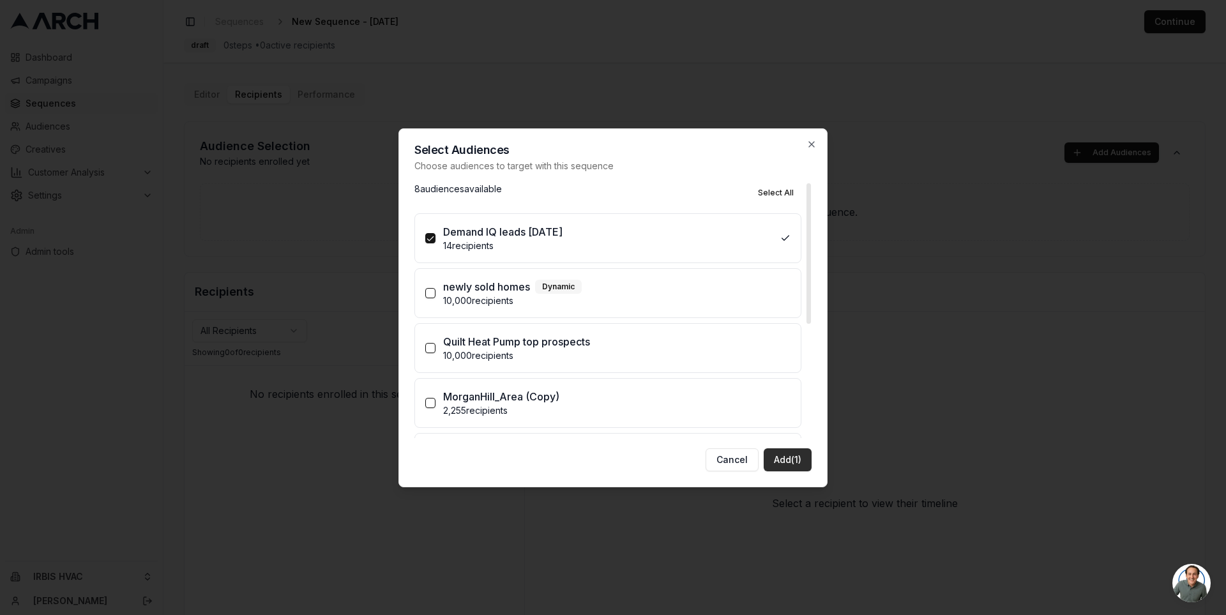
click at [788, 456] on button "Add (1)" at bounding box center [788, 459] width 48 height 23
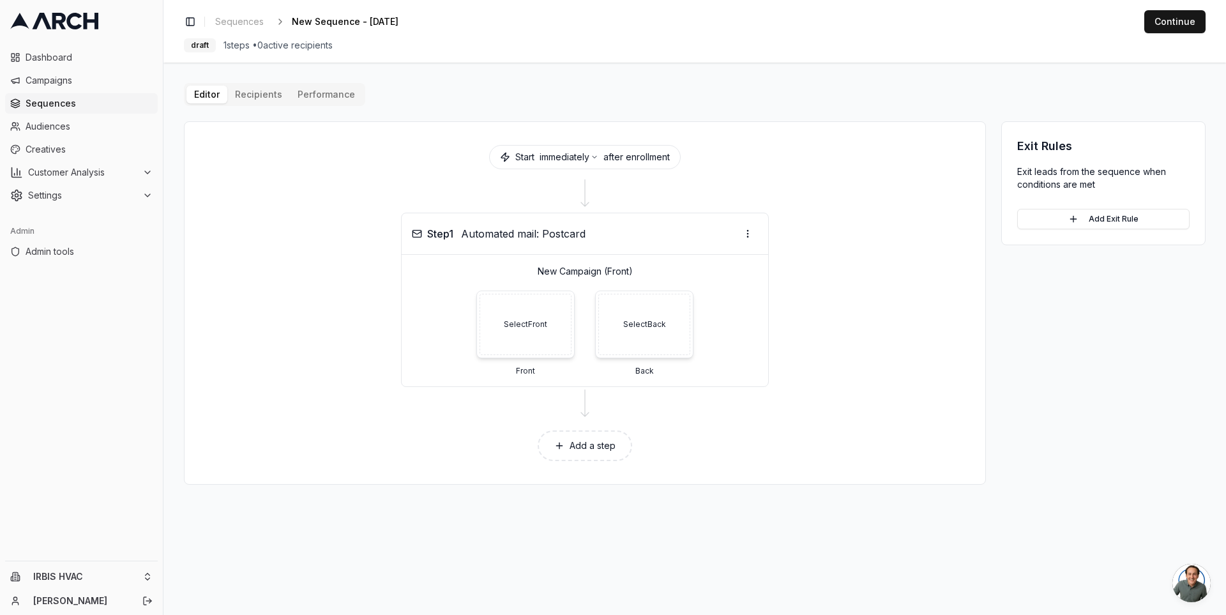
click at [596, 444] on button "Add a step" at bounding box center [585, 445] width 94 height 31
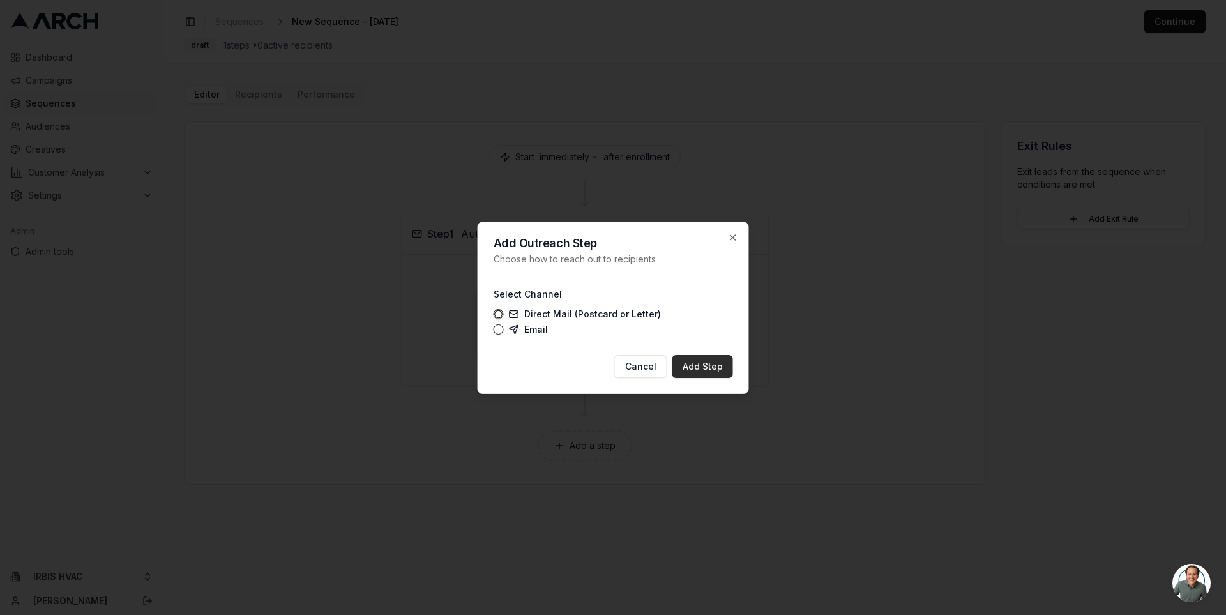
click at [701, 371] on button "Add Step" at bounding box center [702, 366] width 61 height 23
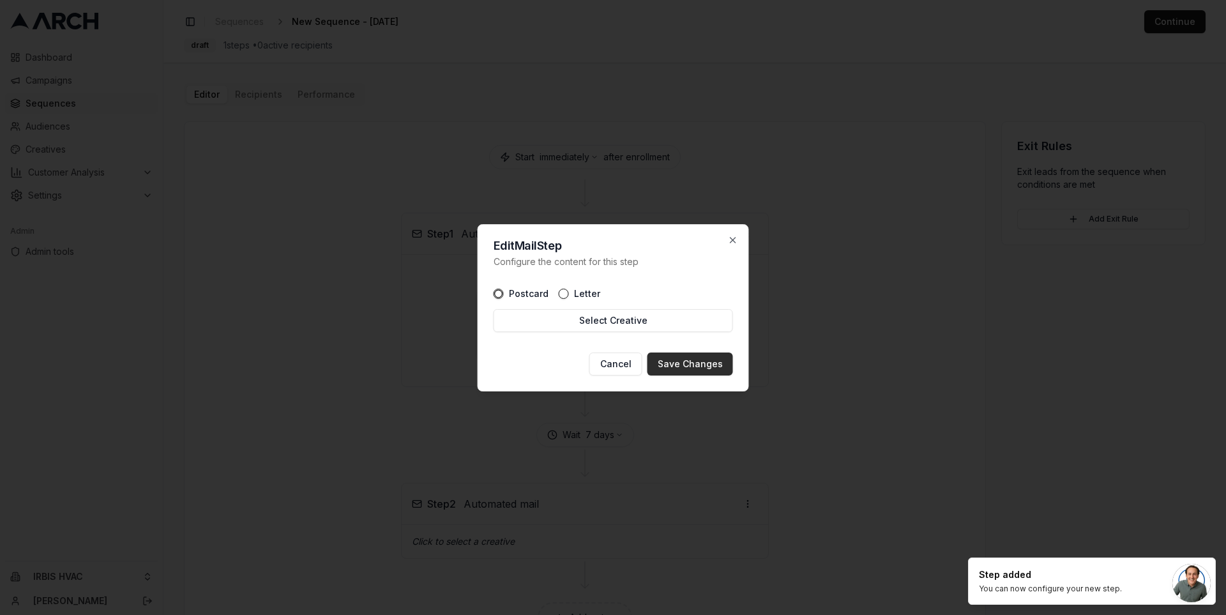
click at [681, 368] on button "Save Changes" at bounding box center [690, 363] width 86 height 23
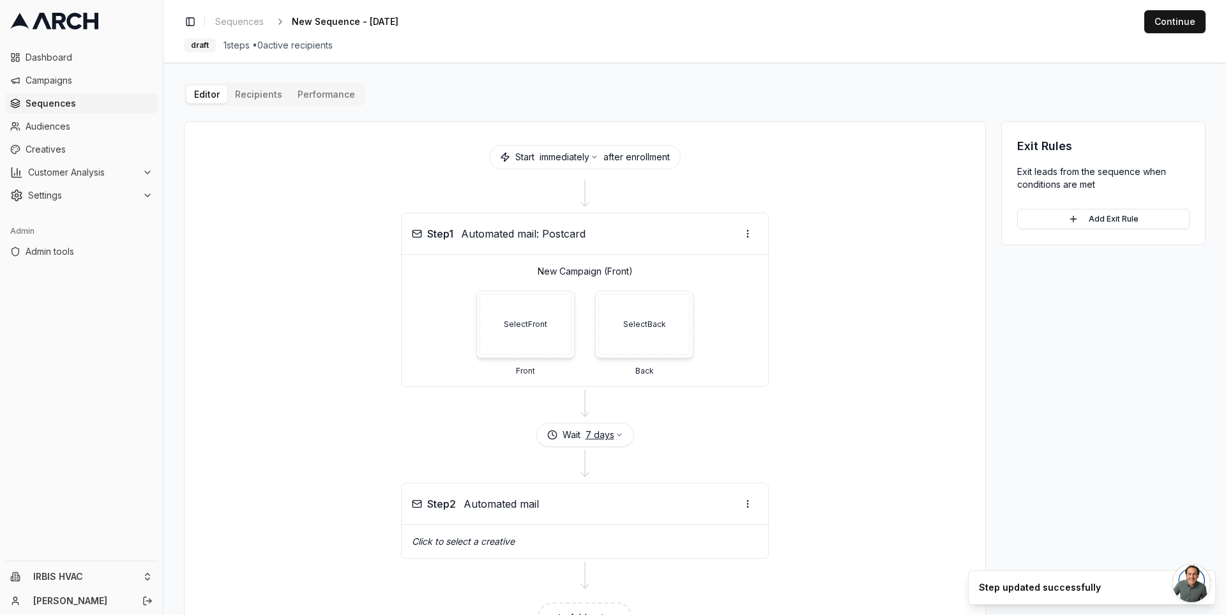
click at [597, 433] on button "7 days" at bounding box center [604, 434] width 38 height 13
type input "30"
click at [636, 508] on button "Save" at bounding box center [635, 507] width 34 height 20
click at [1120, 216] on button "Add Exit Rule" at bounding box center [1103, 219] width 172 height 20
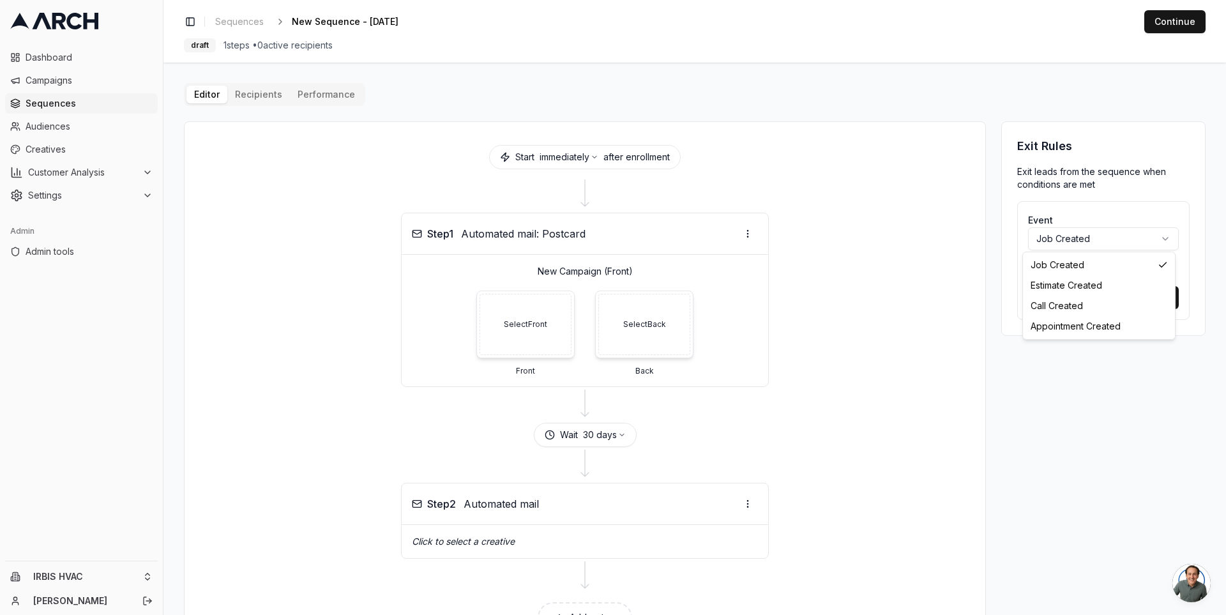
click at [1102, 237] on html "Dashboard Campaigns Sequences Audiences Creatives Customer Analysis Settings Ad…" at bounding box center [613, 307] width 1226 height 615
click at [990, 197] on html "Dashboard Campaigns Sequences Audiences Creatives Customer Analysis Settings Ad…" at bounding box center [613, 307] width 1226 height 615
click at [135, 200] on span "Settings" at bounding box center [82, 195] width 109 height 13
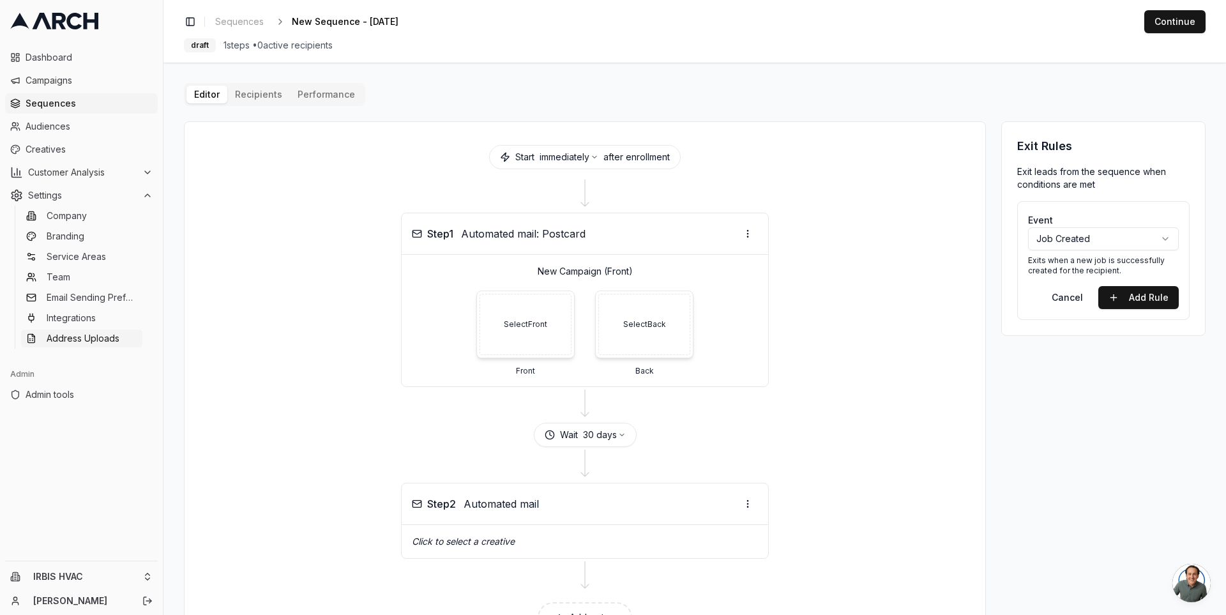
click at [100, 340] on span "Address Uploads" at bounding box center [83, 338] width 73 height 13
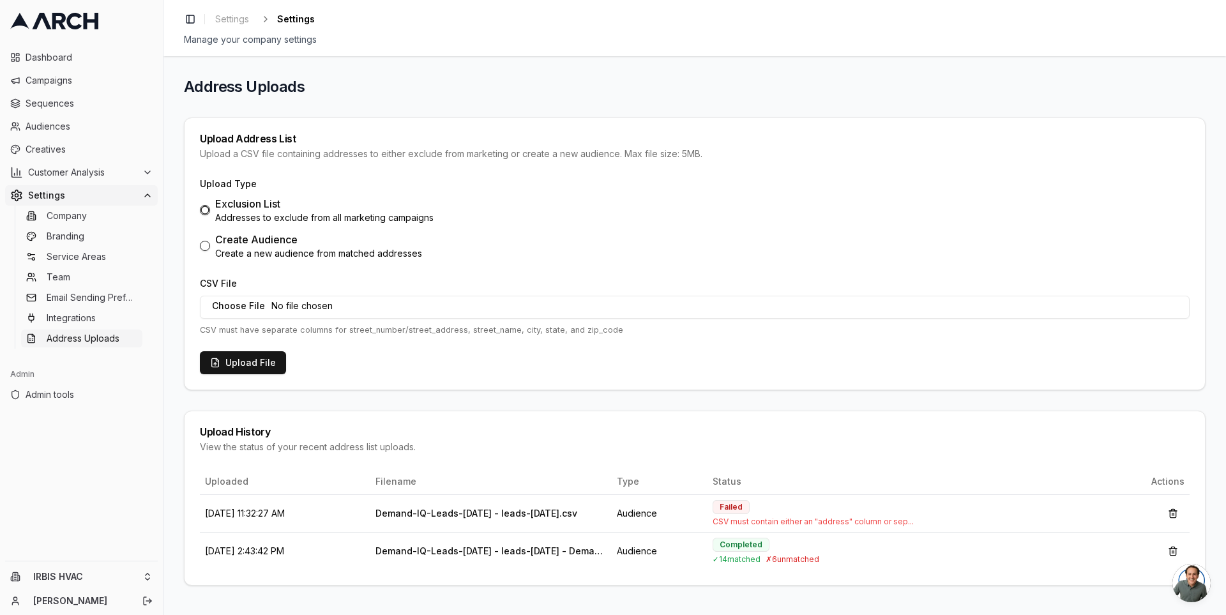
click at [174, 362] on div "Address Uploads Upload Address List Upload a CSV file containing addresses to e…" at bounding box center [694, 335] width 1062 height 559
click at [380, 333] on p "CSV must have separate columns for street_number/street_address, street_name, c…" at bounding box center [695, 330] width 990 height 12
click at [400, 332] on p "CSV must have separate columns for street_number/street_address, street_name, c…" at bounding box center [695, 330] width 990 height 12
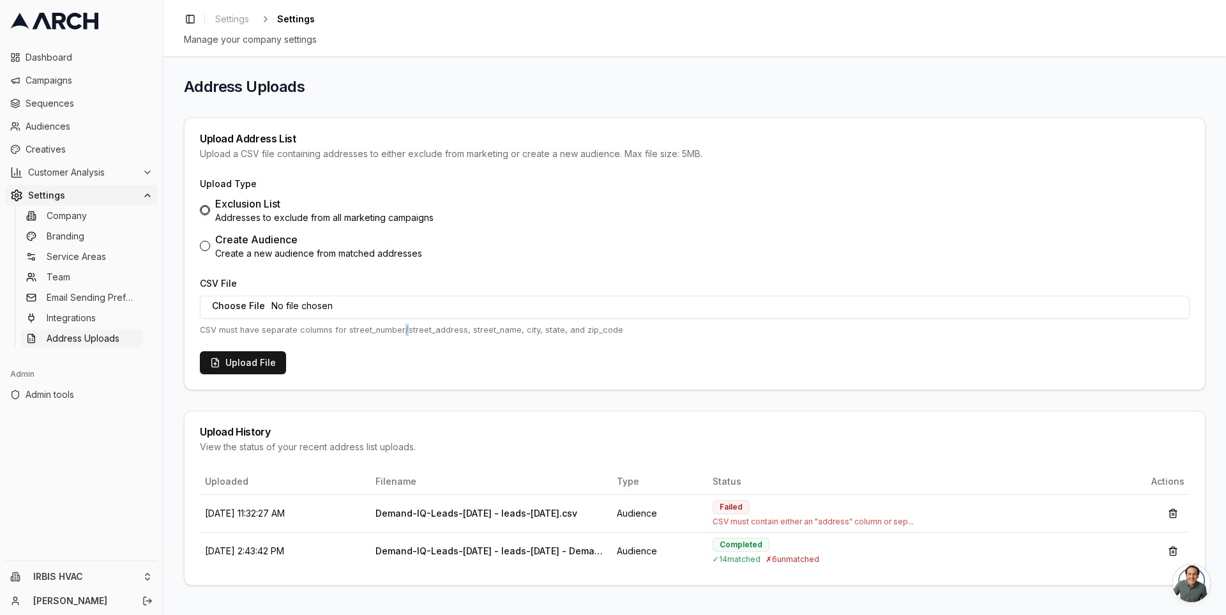
click at [400, 332] on p "CSV must have separate columns for street_number/street_address, street_name, c…" at bounding box center [695, 330] width 990 height 12
click at [398, 332] on p "CSV must have separate columns for street_number/street_address, street_name, c…" at bounding box center [695, 330] width 990 height 12
click at [167, 98] on div "Address Uploads Upload Address List Upload a CSV file containing addresses to e…" at bounding box center [694, 335] width 1062 height 559
click at [202, 84] on h1 "Address Uploads" at bounding box center [694, 87] width 1021 height 20
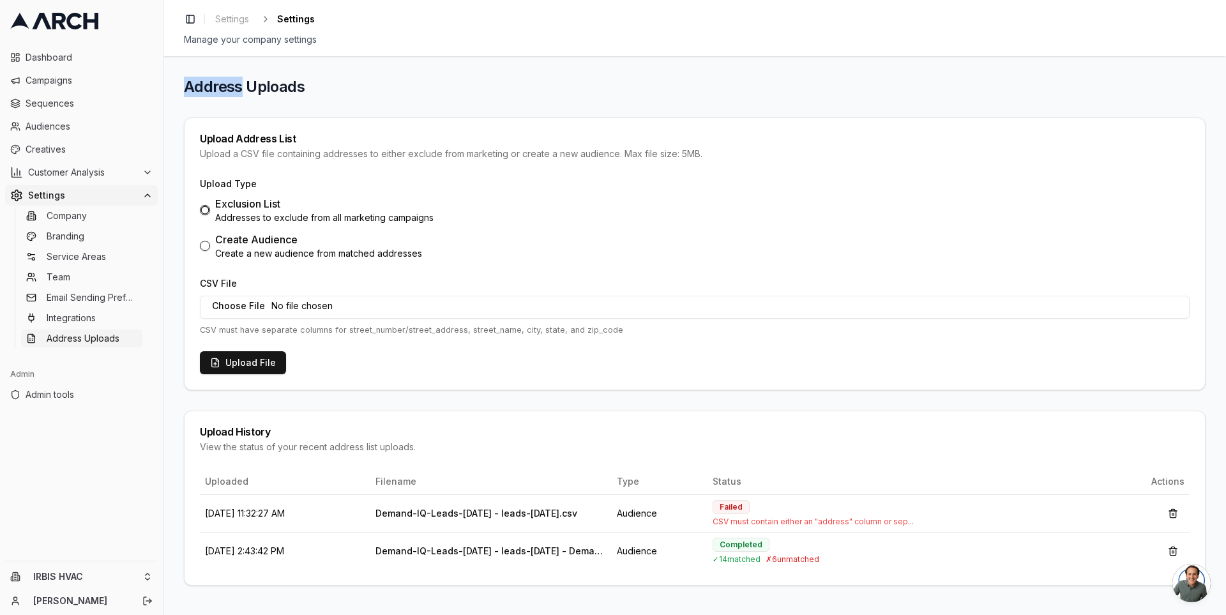
click at [202, 84] on h1 "Address Uploads" at bounding box center [694, 87] width 1021 height 20
click at [248, 84] on h1 "Address Uploads" at bounding box center [694, 87] width 1021 height 20
click at [61, 124] on span "Audiences" at bounding box center [89, 126] width 127 height 13
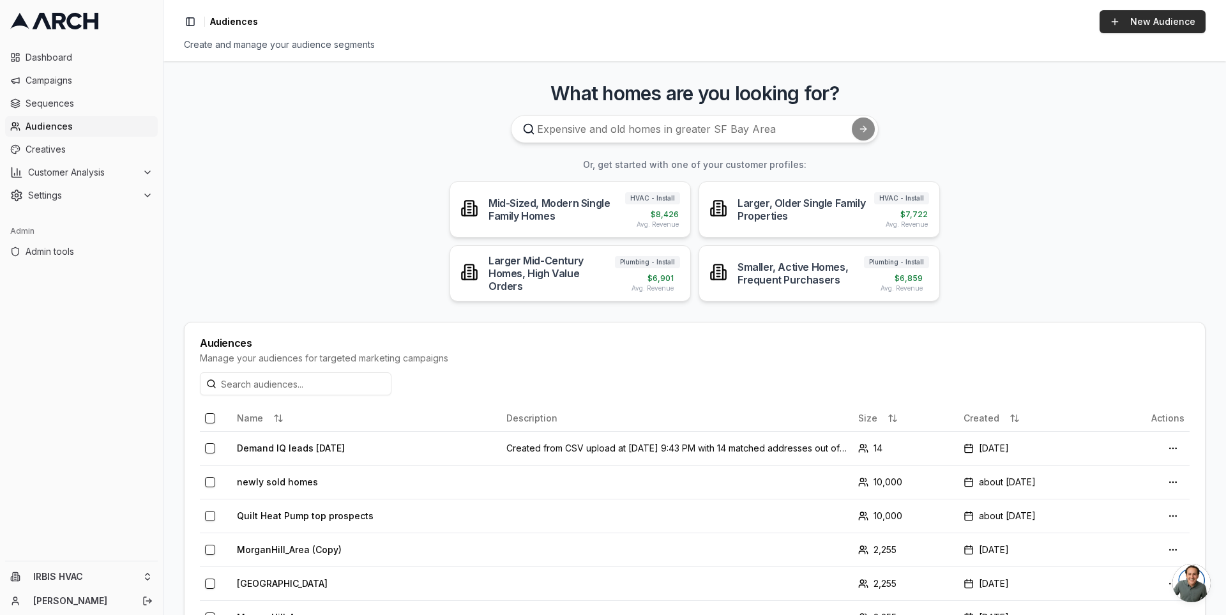
click at [1164, 18] on link "New Audience" at bounding box center [1152, 21] width 106 height 23
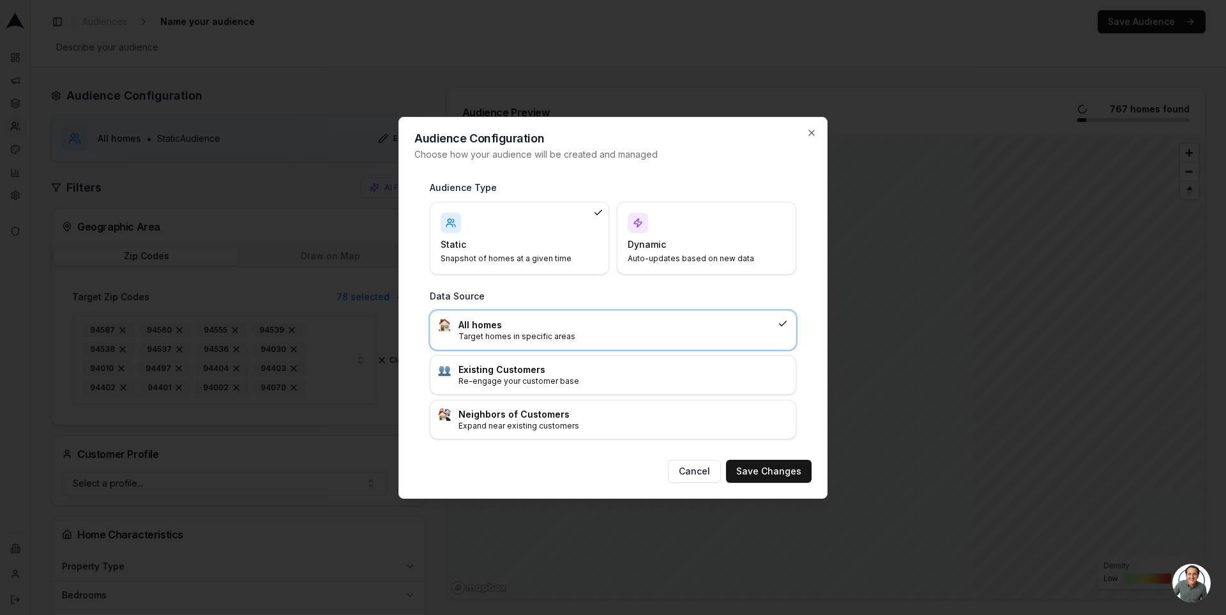
click at [675, 264] on div "Dynamic Auto-updates based on new data" at bounding box center [706, 238] width 179 height 73
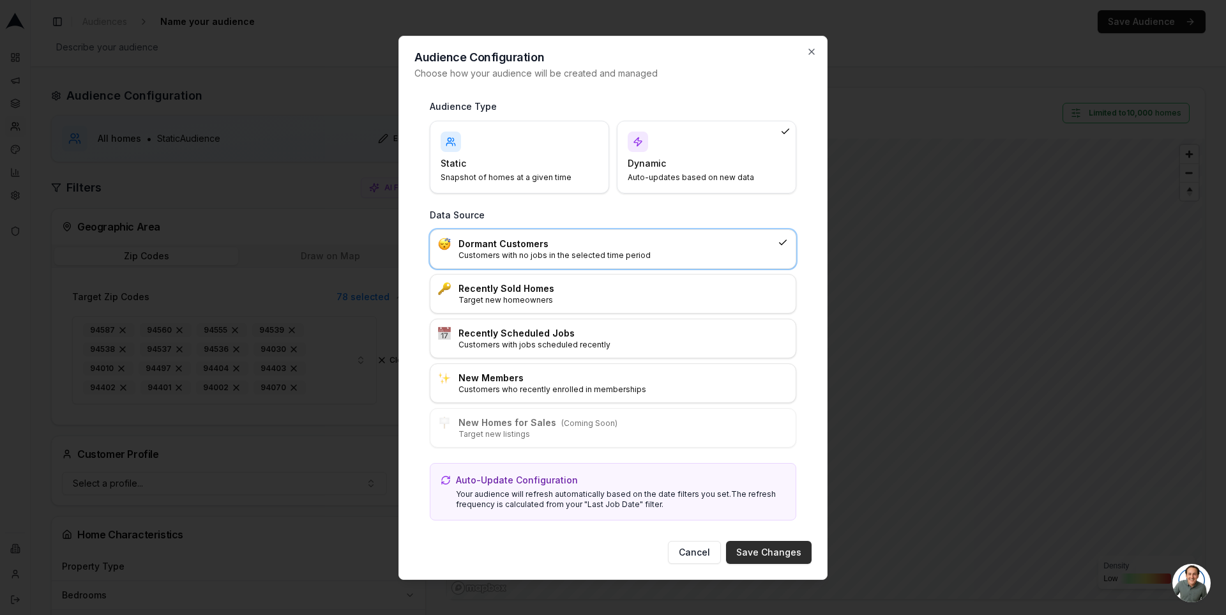
click at [757, 553] on button "Save Changes" at bounding box center [769, 552] width 86 height 23
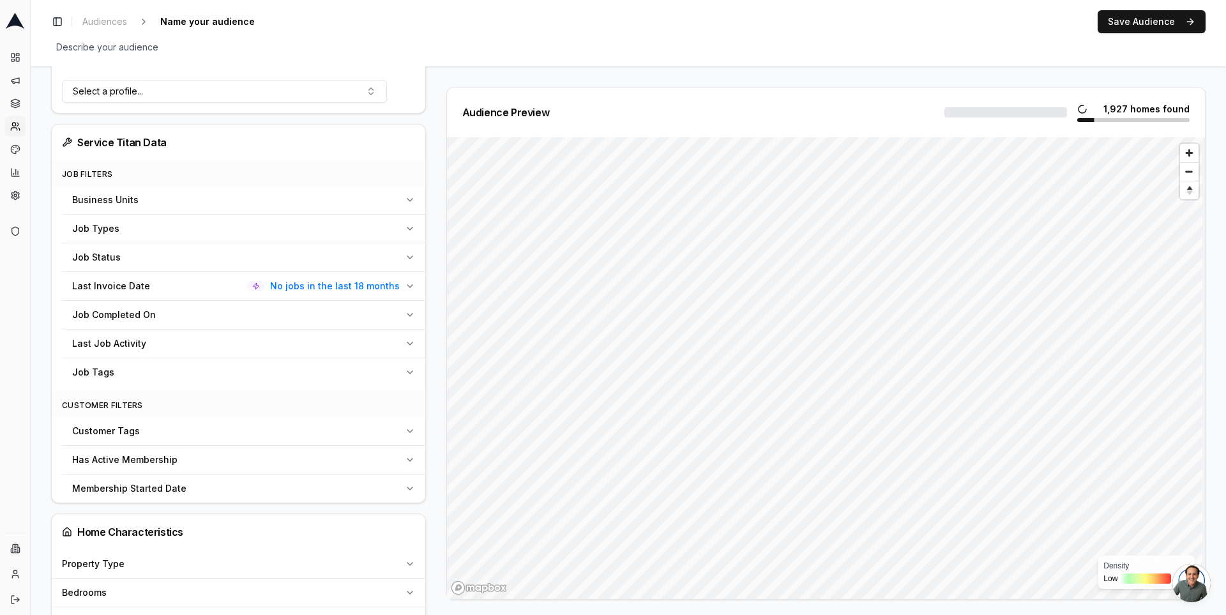
scroll to position [435, 0]
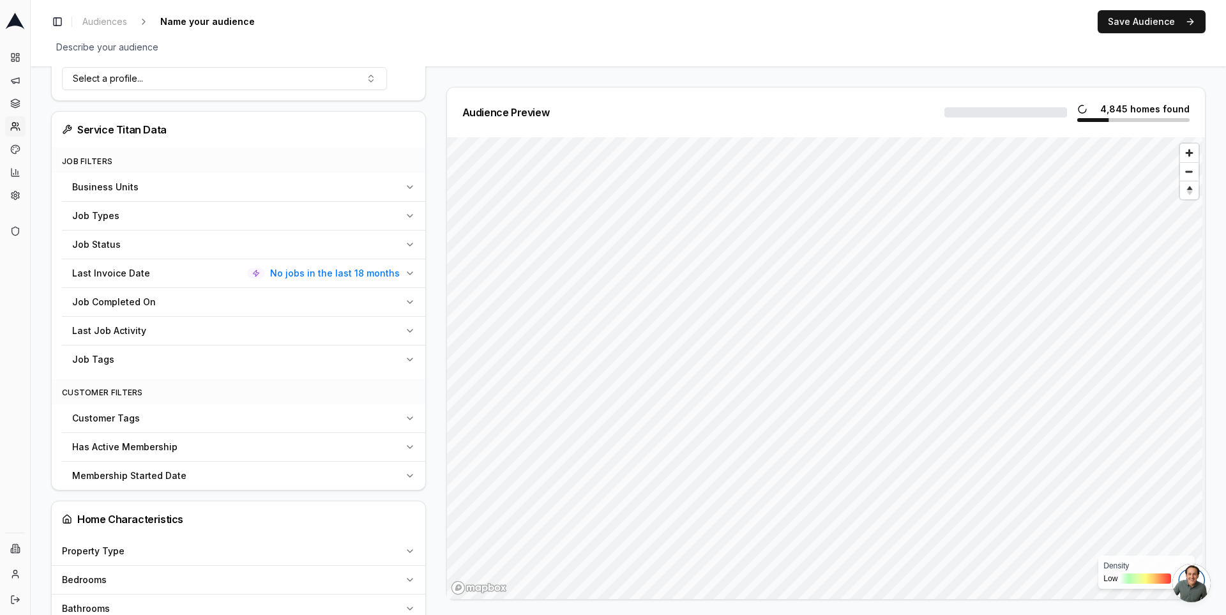
click at [407, 435] on button "Has Active Membership" at bounding box center [243, 447] width 363 height 28
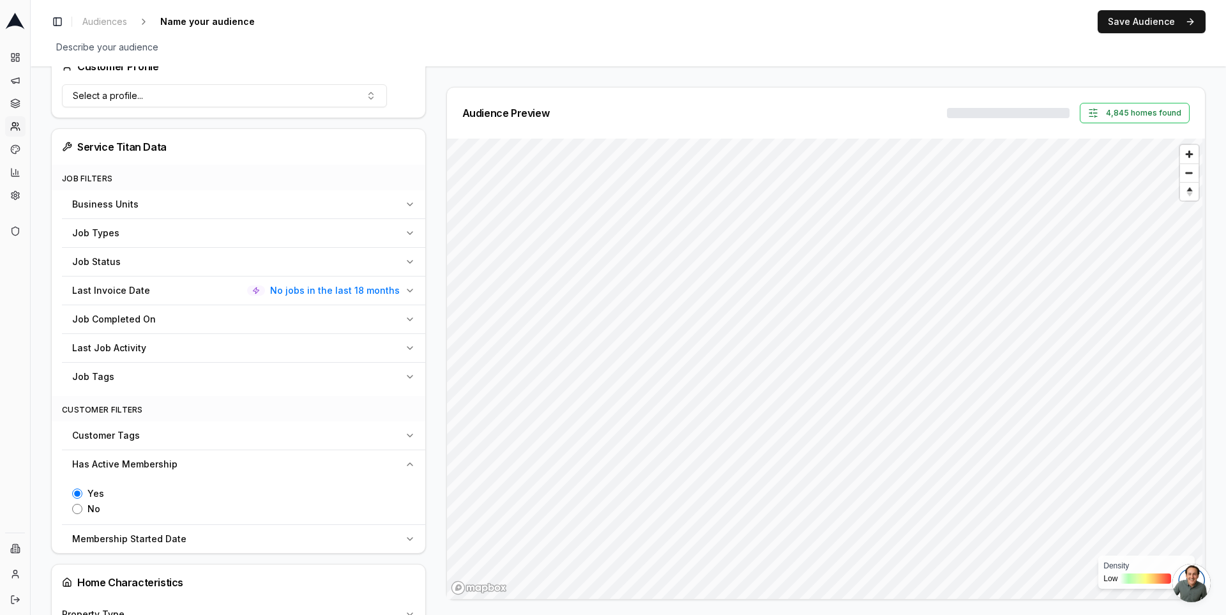
scroll to position [460, 0]
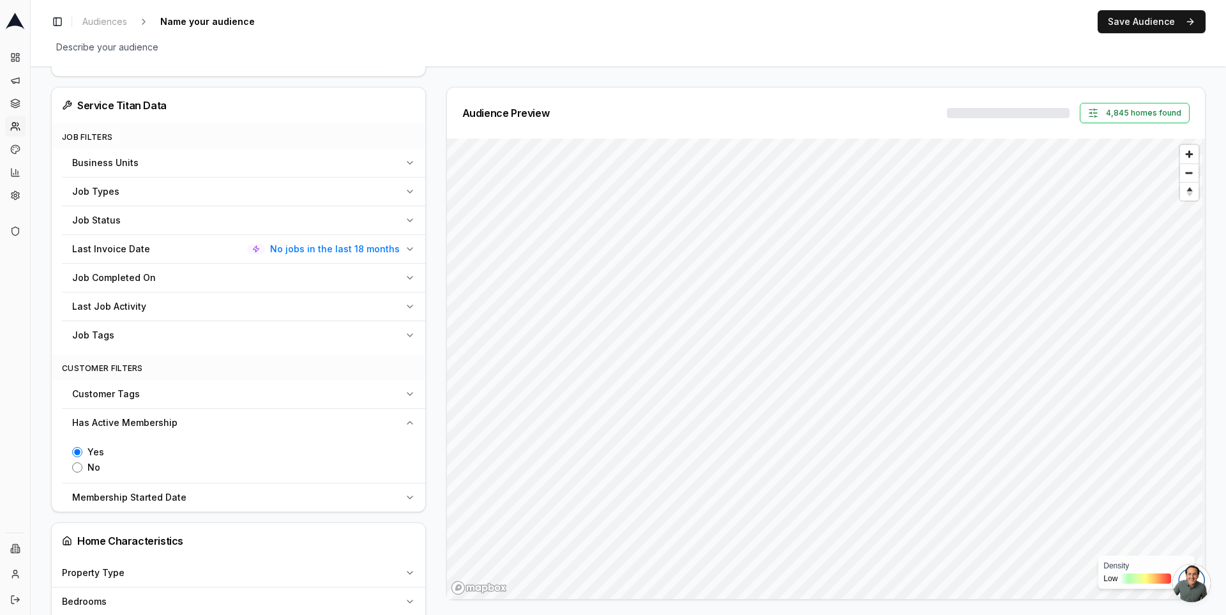
click at [156, 163] on div "Business Units" at bounding box center [235, 162] width 327 height 13
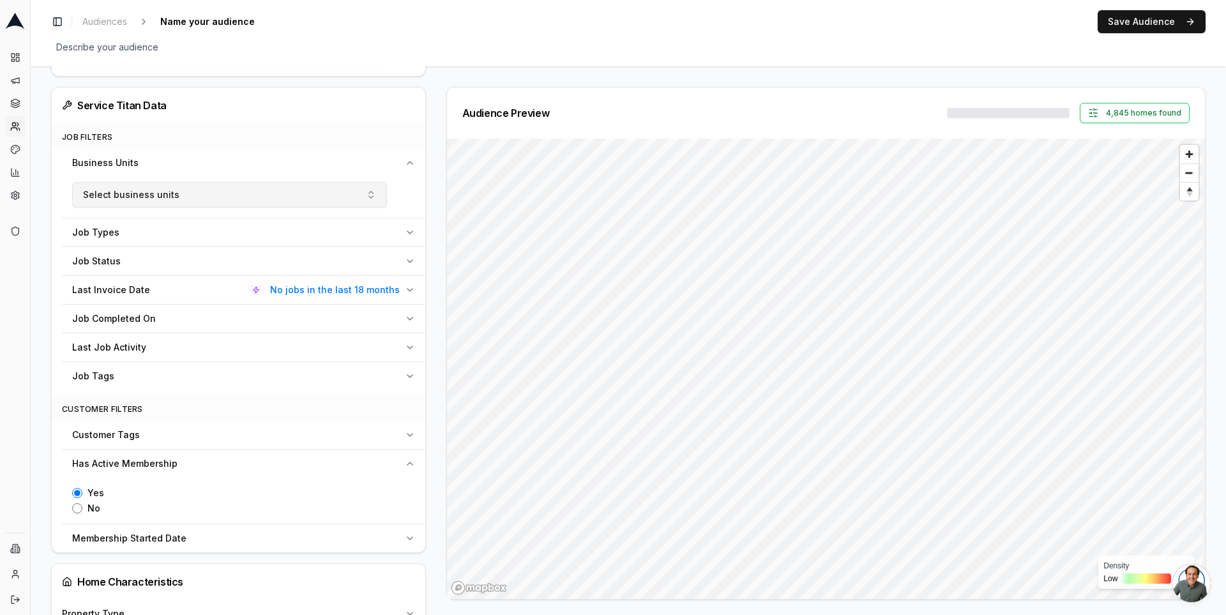
click at [168, 183] on button "Select business units" at bounding box center [229, 195] width 315 height 26
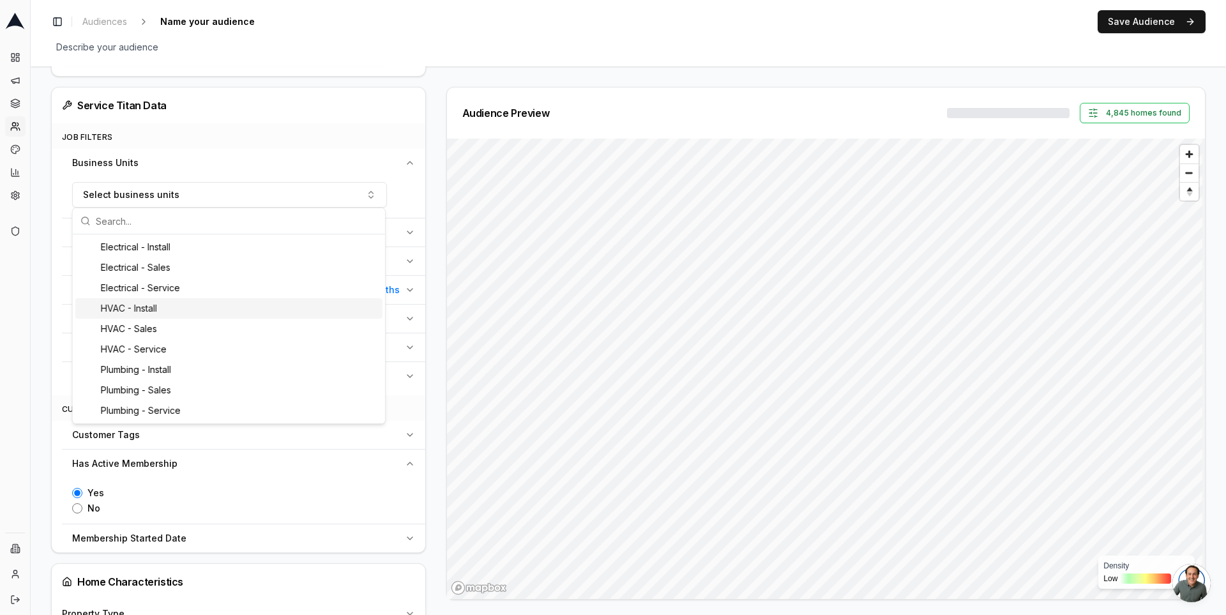
click at [177, 306] on div "HVAC - Install" at bounding box center [228, 308] width 307 height 20
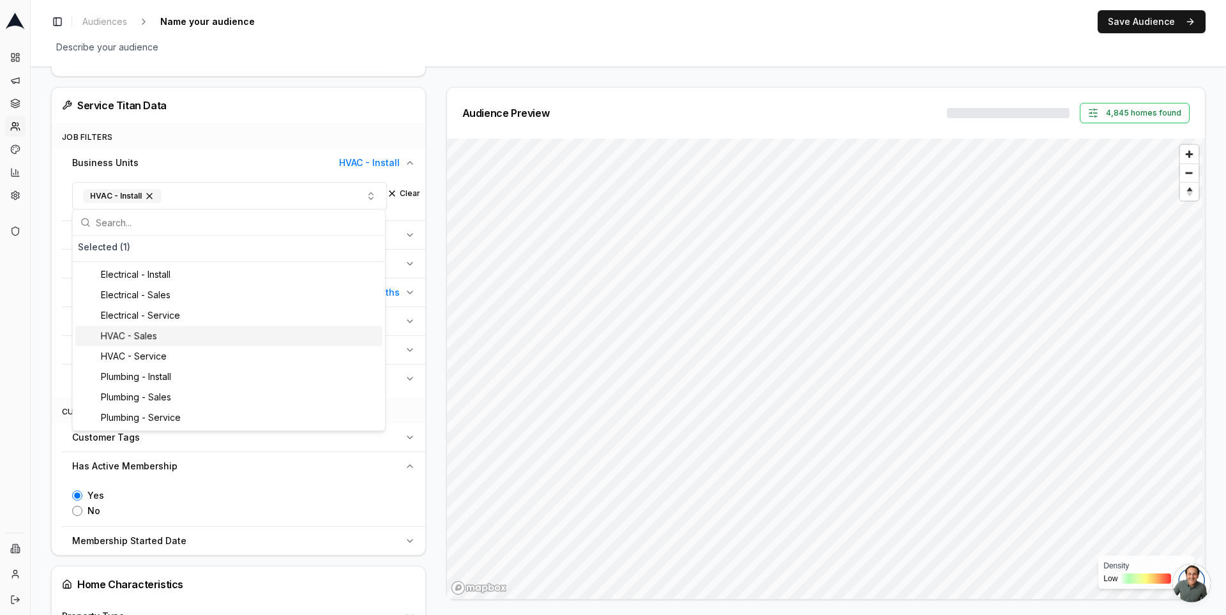
click at [160, 335] on div "HVAC - Sales" at bounding box center [228, 336] width 307 height 20
click at [160, 330] on div "HVAC - Service" at bounding box center [228, 336] width 307 height 20
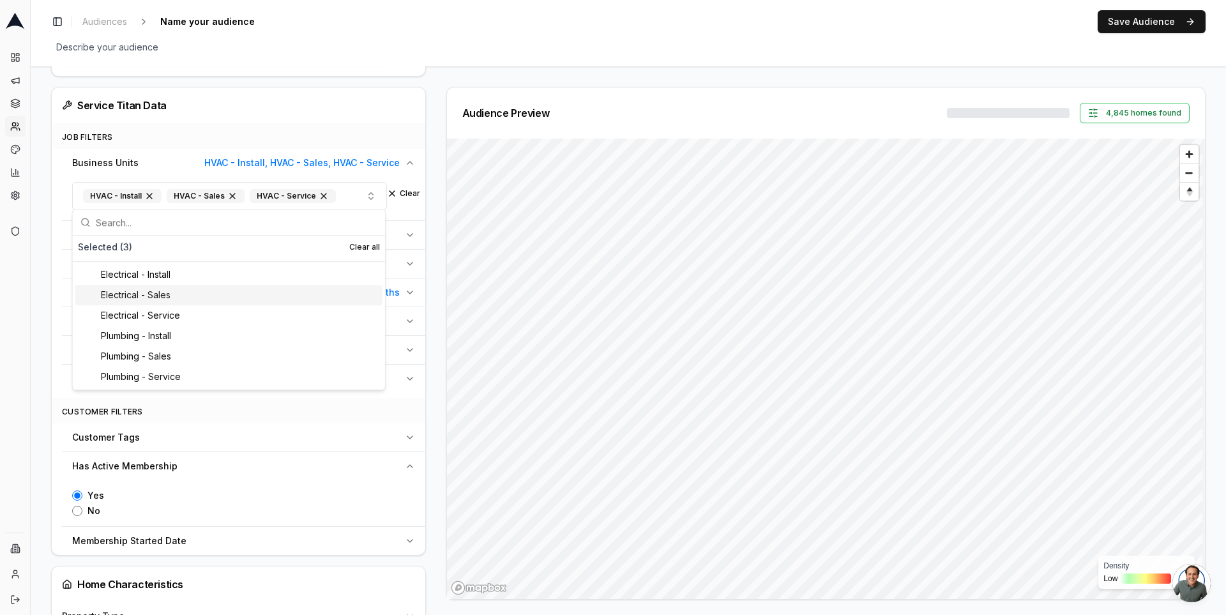
click at [436, 221] on div "Audience Preview 4,845 homes found Density Low High" at bounding box center [820, 343] width 769 height 513
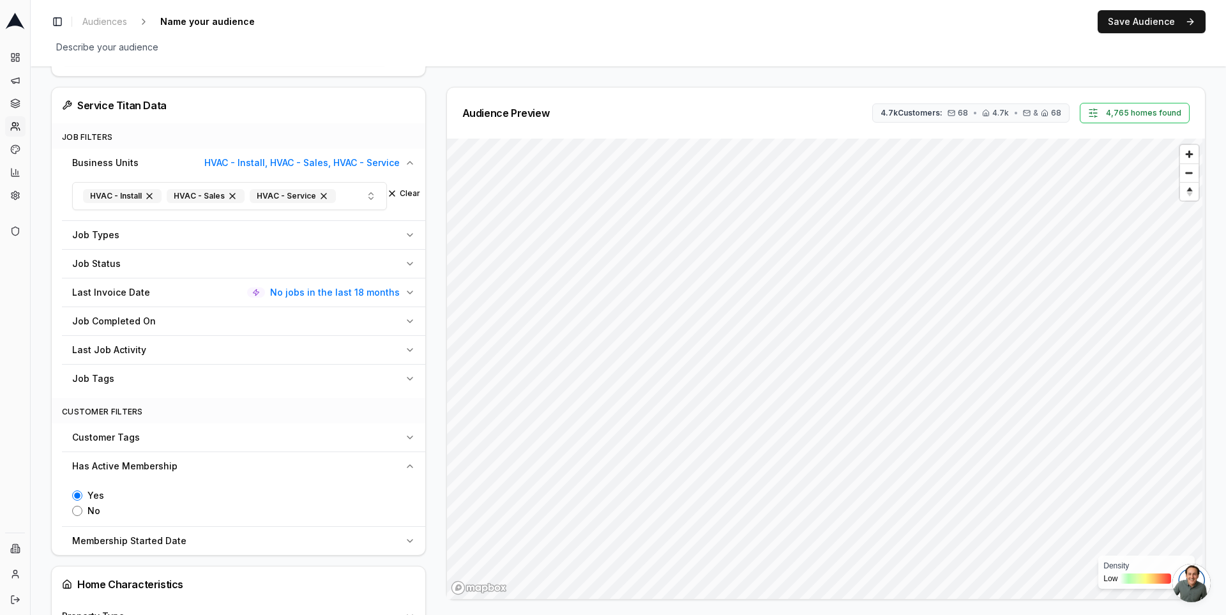
click at [77, 490] on input "Yes" at bounding box center [77, 495] width 10 height 10
radio input "true"
click at [391, 288] on span "No jobs in the last 18 months" at bounding box center [335, 292] width 130 height 13
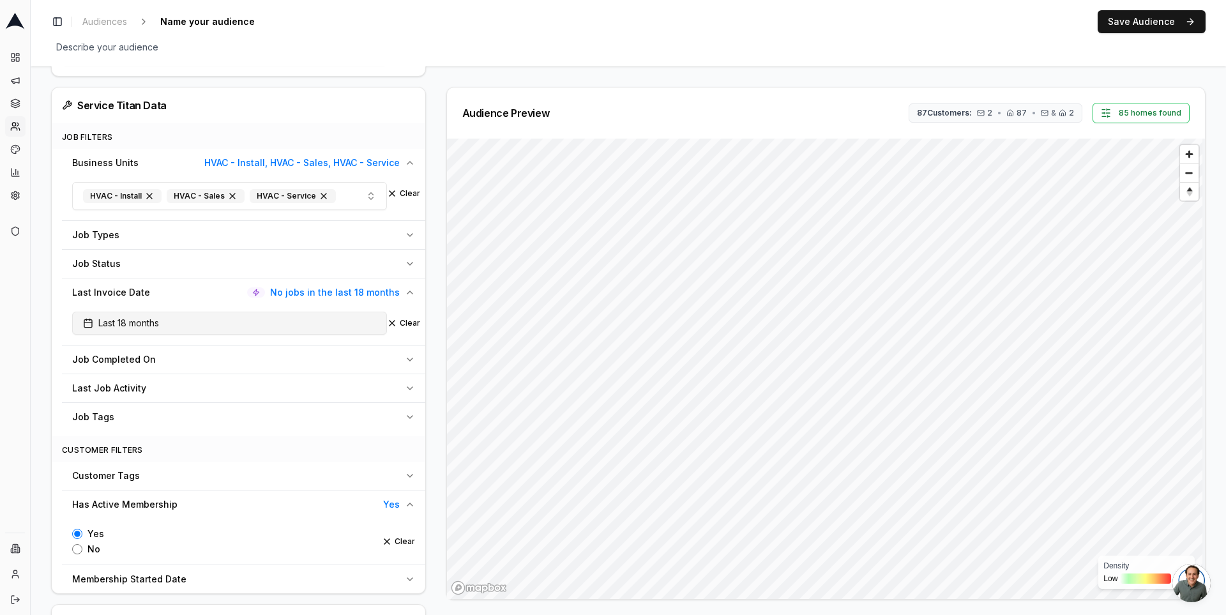
click at [174, 315] on button "Last 18 months" at bounding box center [229, 323] width 315 height 23
type input "12"
click at [427, 315] on div "Audience Configuration Dormant Customers • Dynamic Audience Updates every 30 da…" at bounding box center [243, 501] width 385 height 1749
click at [413, 289] on icon "button" at bounding box center [410, 292] width 10 height 10
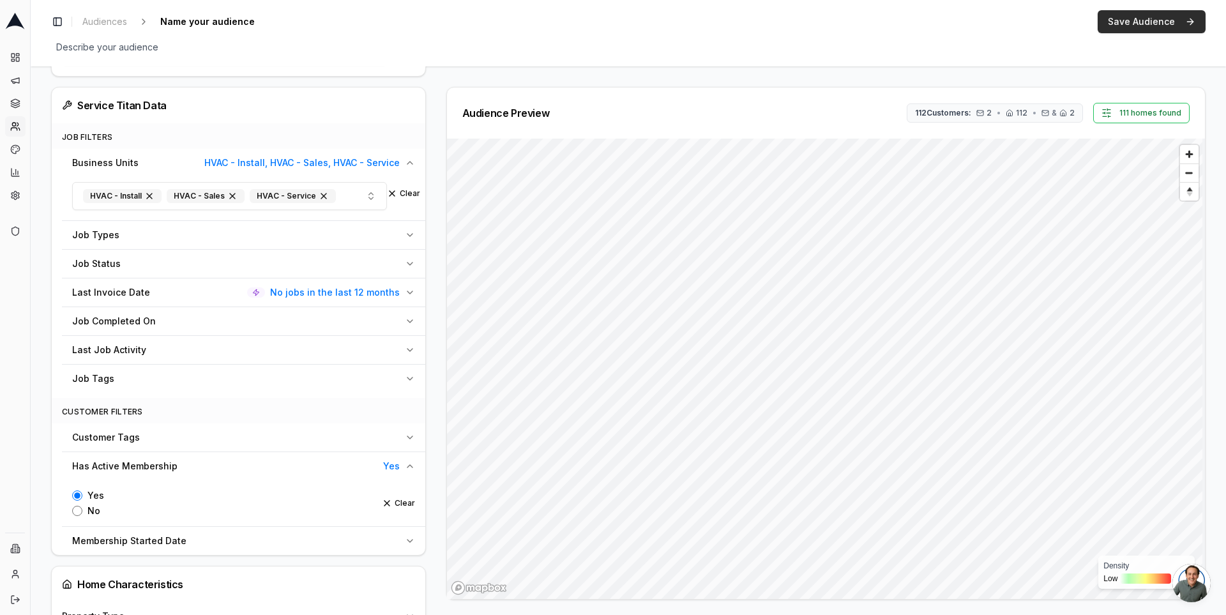
click at [1163, 24] on button "Save Audience" at bounding box center [1151, 21] width 108 height 23
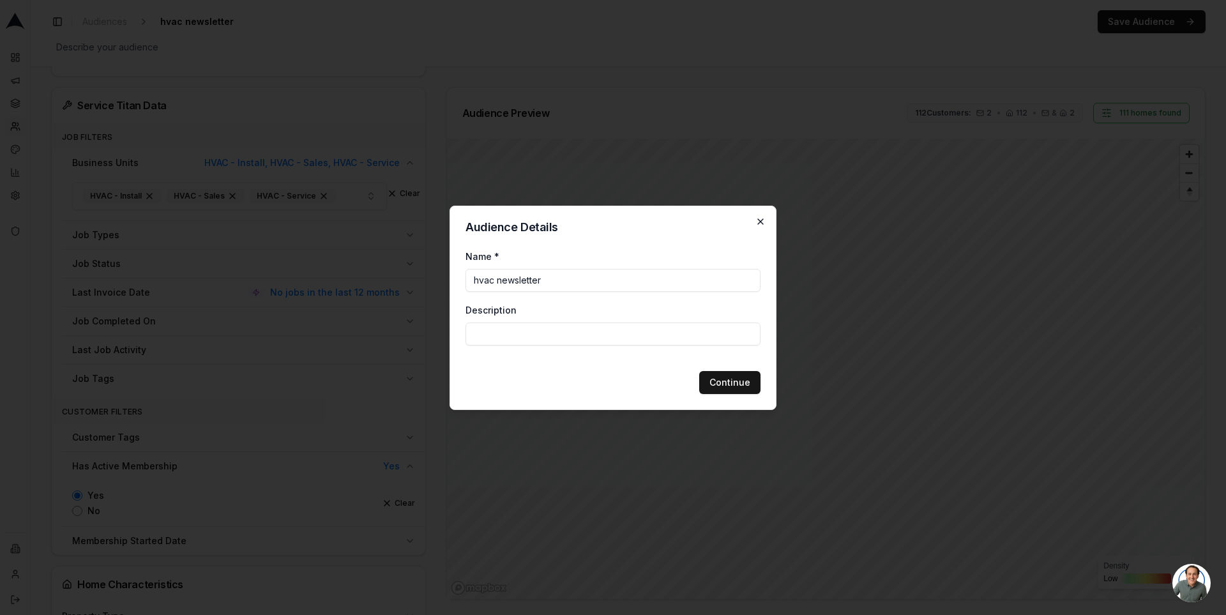
type input "hvac newsletter"
click at [762, 224] on icon "button" at bounding box center [760, 221] width 10 height 10
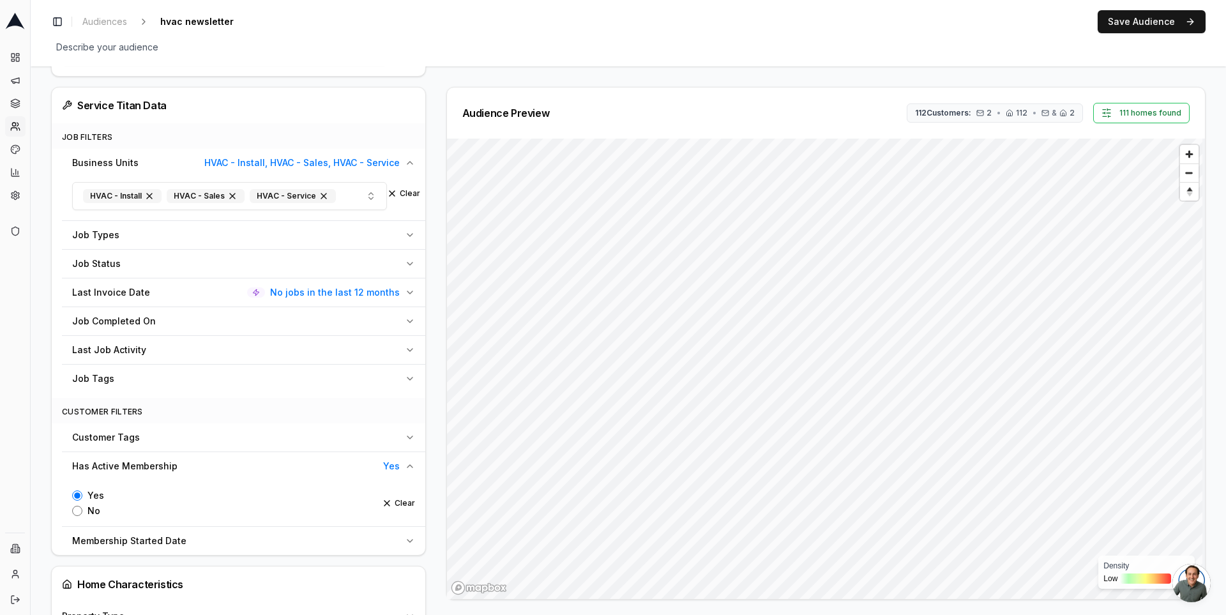
click at [77, 506] on input "No" at bounding box center [77, 511] width 10 height 10
radio input "true"
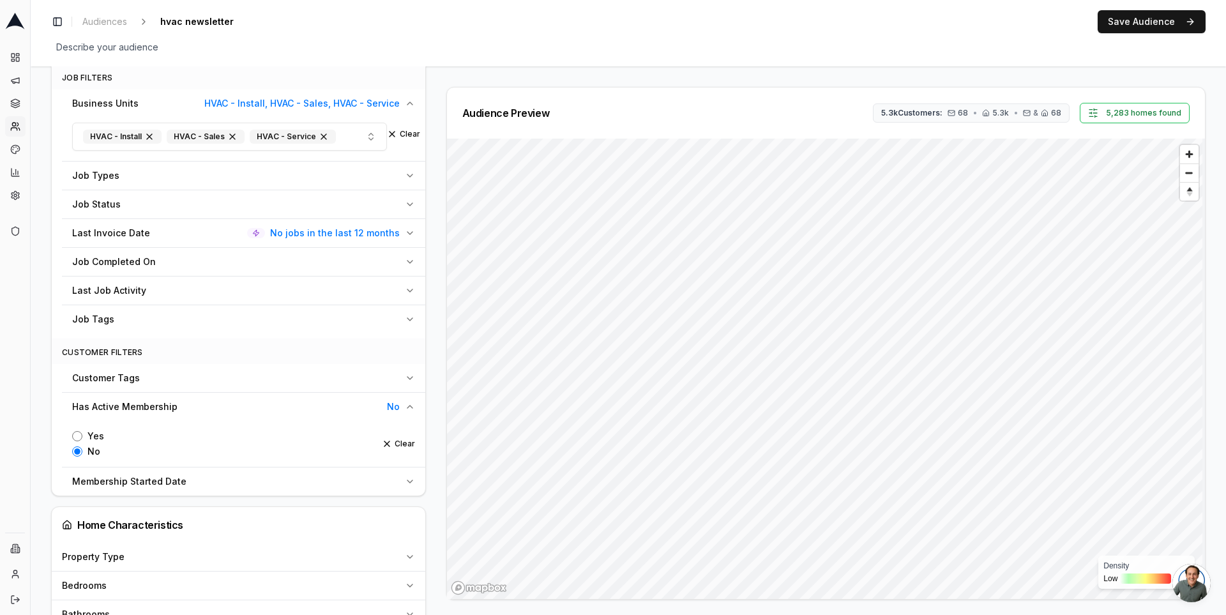
scroll to position [520, 0]
click at [428, 313] on div "Audience Configuration Dormant Customers • Dynamic Audience Updates every 30 da…" at bounding box center [243, 422] width 385 height 1711
click at [428, 304] on div "Audience Configuration Dormant Customers • Dynamic Audience Updates every 30 da…" at bounding box center [243, 422] width 385 height 1711
click at [436, 177] on div "Audience Preview 5.3k Customers: 68 • 5.3k • & 68 5,283 homes found Density Low…" at bounding box center [820, 343] width 769 height 513
click at [925, 116] on span "5.3k Customers:" at bounding box center [911, 113] width 61 height 10
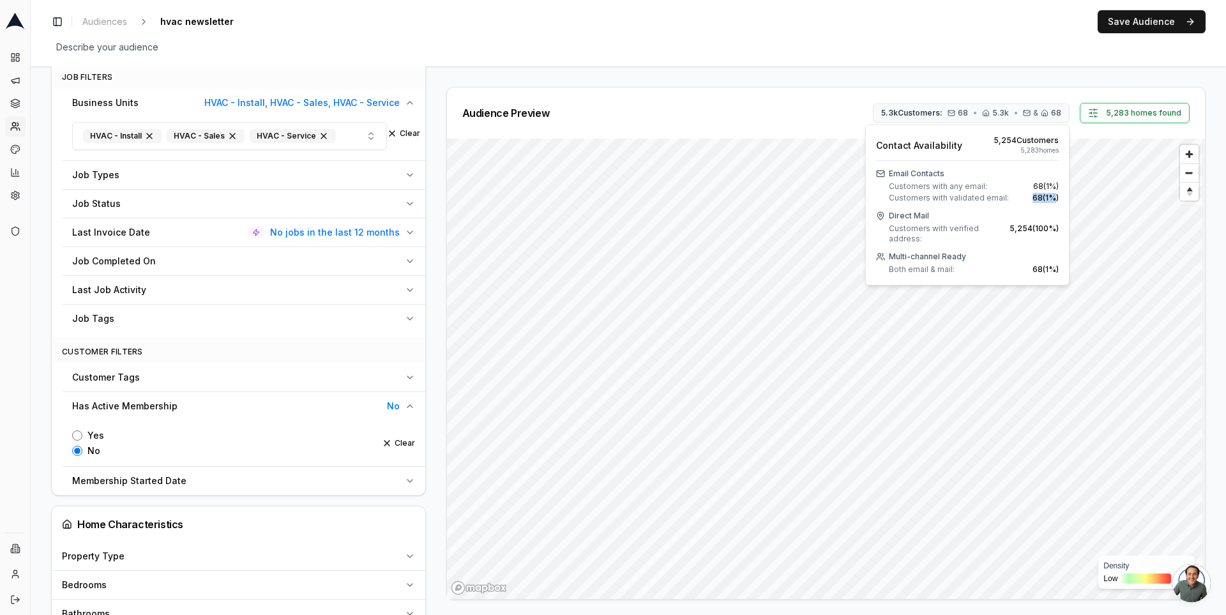
drag, startPoint x: 1028, startPoint y: 197, endPoint x: 1057, endPoint y: 197, distance: 29.4
click at [1057, 197] on div "Customers with validated email: 68 ( 1 %)" at bounding box center [974, 198] width 170 height 10
click at [984, 199] on span "Customers with validated email:" at bounding box center [949, 198] width 120 height 10
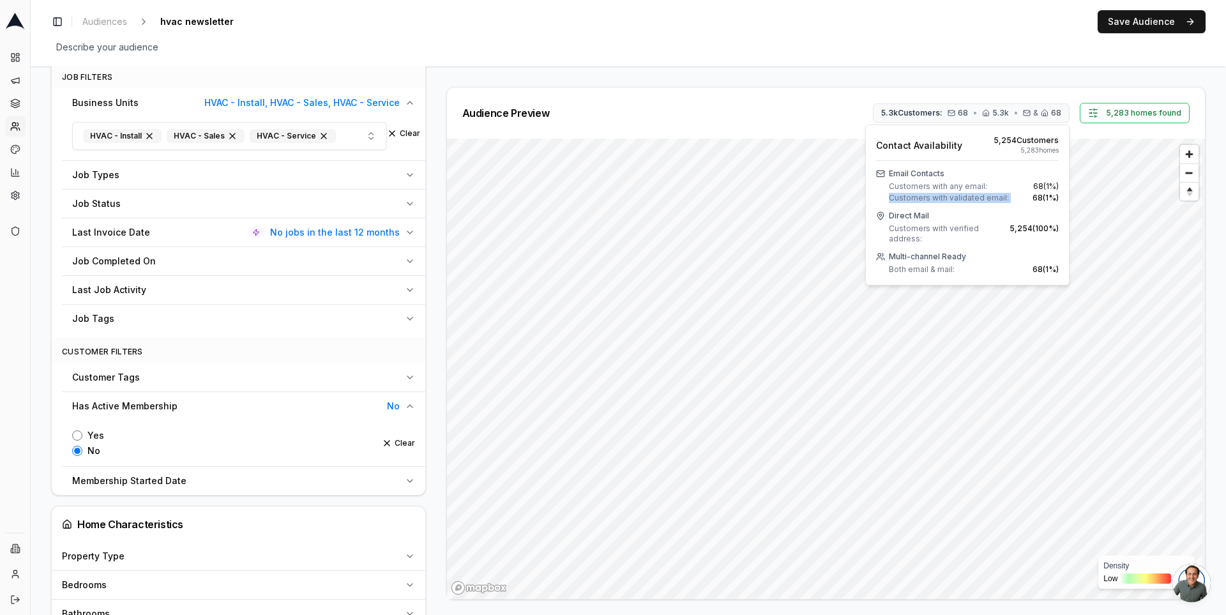
click at [1032, 196] on span "68 ( 1 %)" at bounding box center [1045, 198] width 26 height 10
click at [979, 199] on span "Customers with validated email:" at bounding box center [949, 198] width 120 height 10
drag, startPoint x: 1004, startPoint y: 197, endPoint x: 882, endPoint y: 194, distance: 122.6
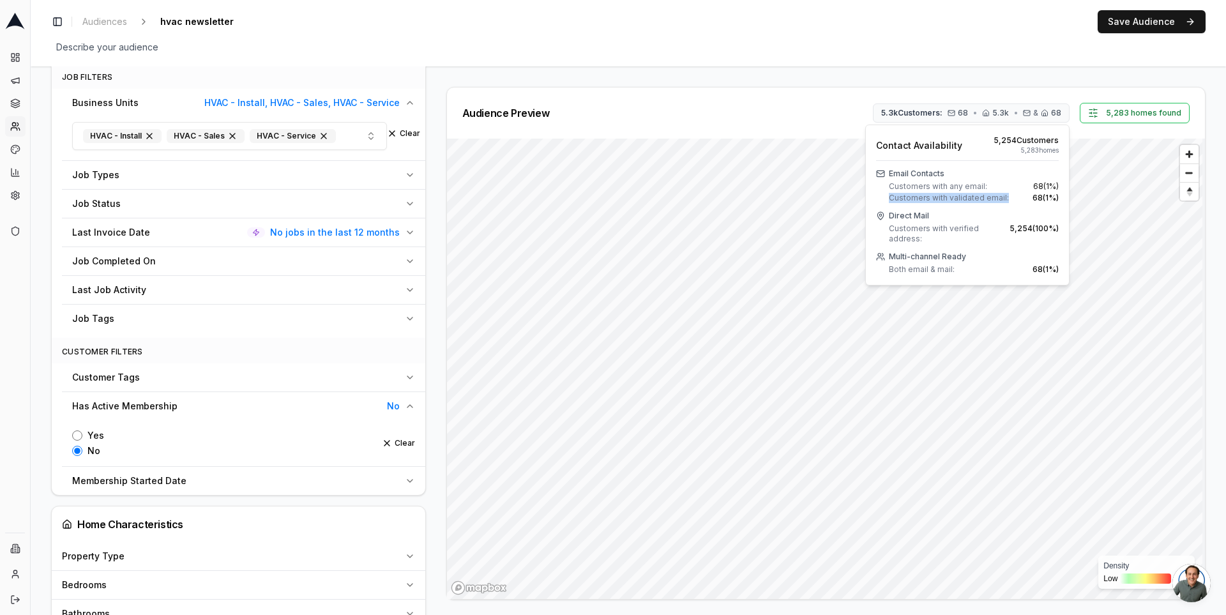
click at [882, 194] on div "Email Contacts Customers with any email: 68 ( 1 %) Customers with validated ema…" at bounding box center [967, 186] width 183 height 34
click at [794, 87] on div "Audience Preview 5.3k Customers: 68 • 5.3k • & 68 5,283 homes found Density Low…" at bounding box center [825, 343] width 759 height 513
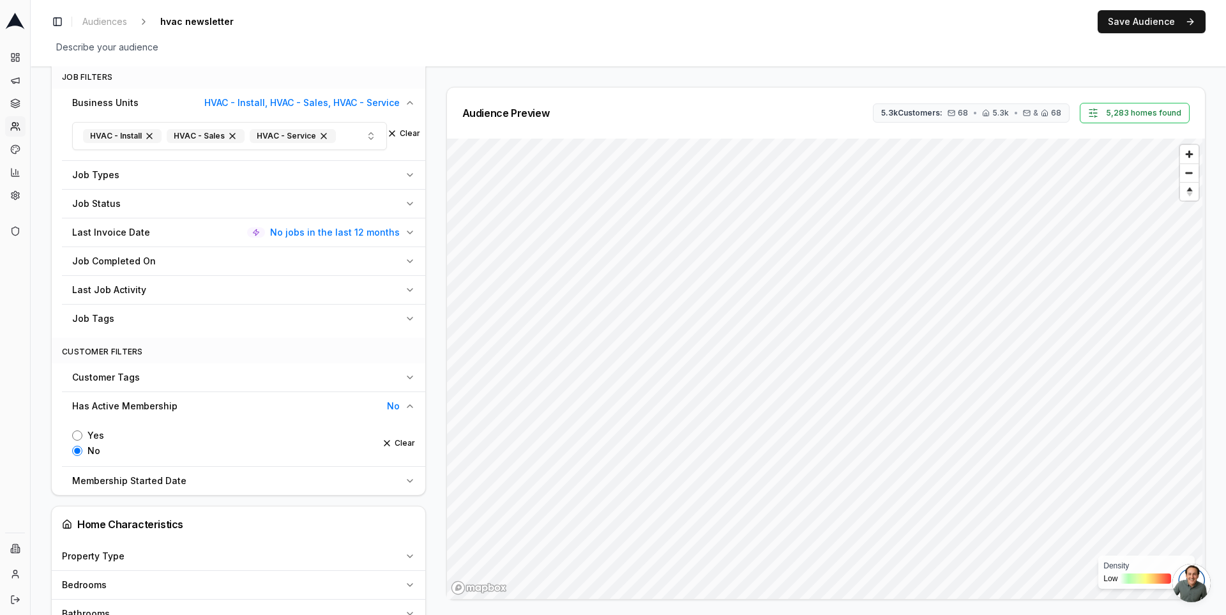
click at [830, 83] on div "Audience Configuration Dormant Customers • Dynamic Audience Updates every 30 da…" at bounding box center [628, 422] width 1154 height 1711
click at [432, 191] on div "Audience Configuration Dormant Customers • Dynamic Audience Updates every 30 da…" at bounding box center [243, 422] width 385 height 1711
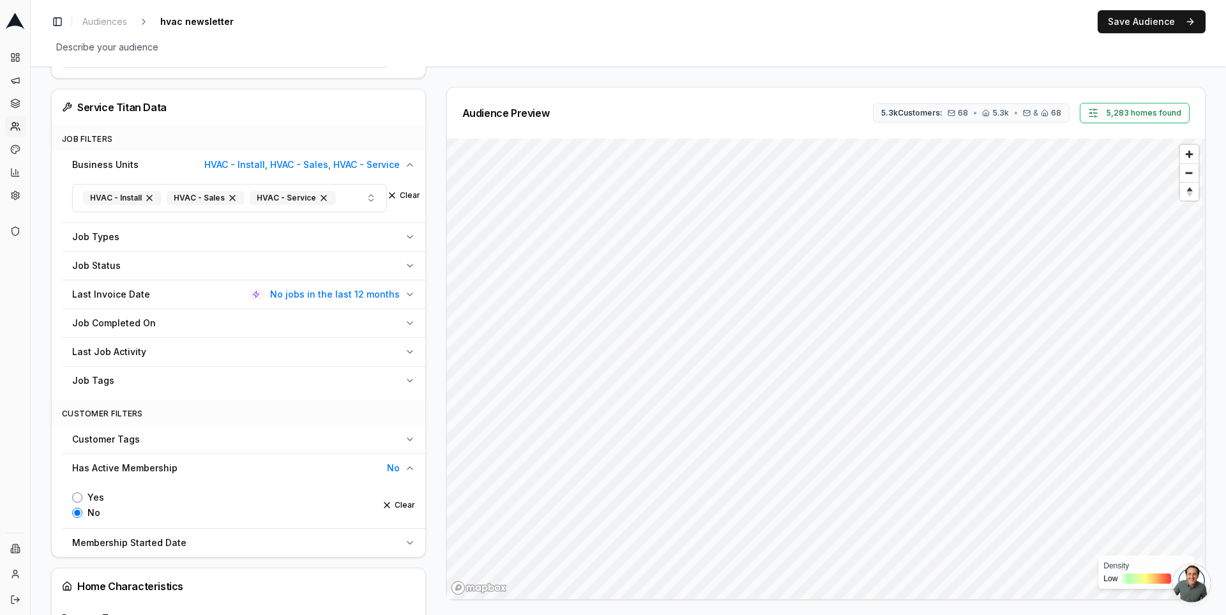
scroll to position [448, 0]
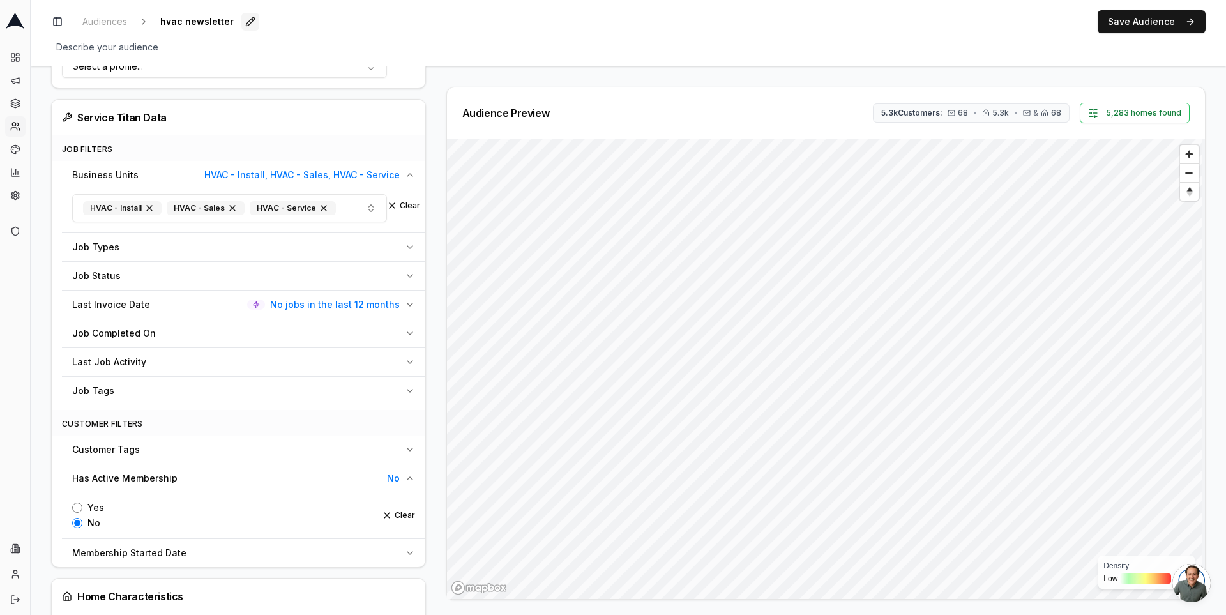
click at [241, 25] on button "Edit" at bounding box center [250, 22] width 18 height 18
type input "hvac customer 1 year, non-member"
click at [1161, 26] on button "Save Audience" at bounding box center [1151, 21] width 108 height 23
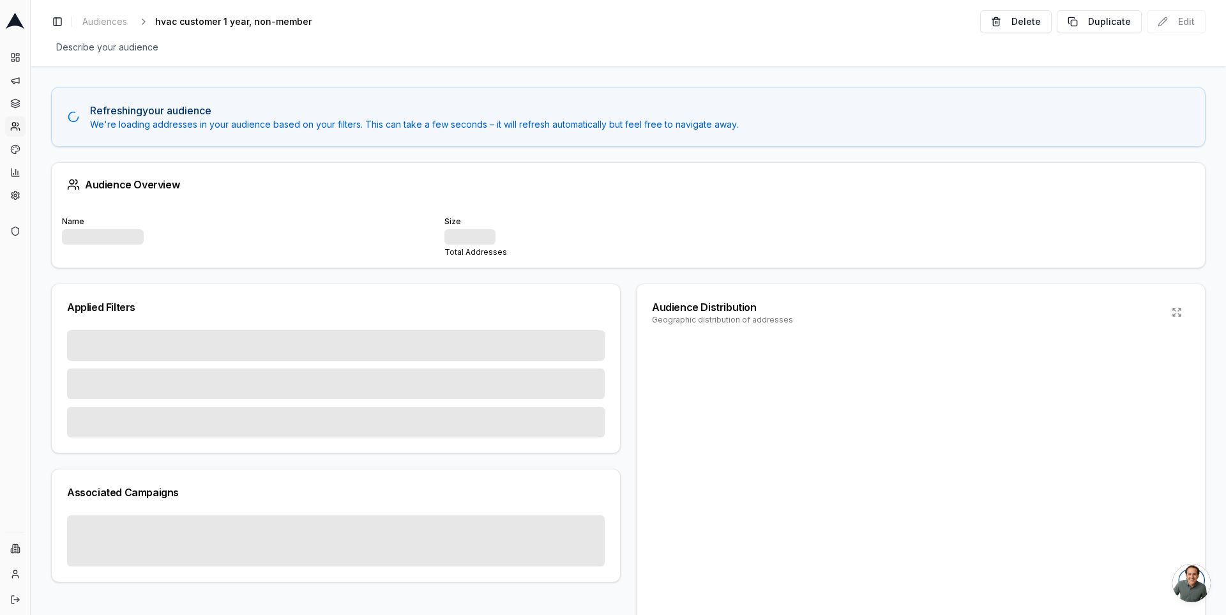
click at [42, 151] on div "Refreshing your audience We're loading addresses in your audience based on your…" at bounding box center [628, 340] width 1195 height 548
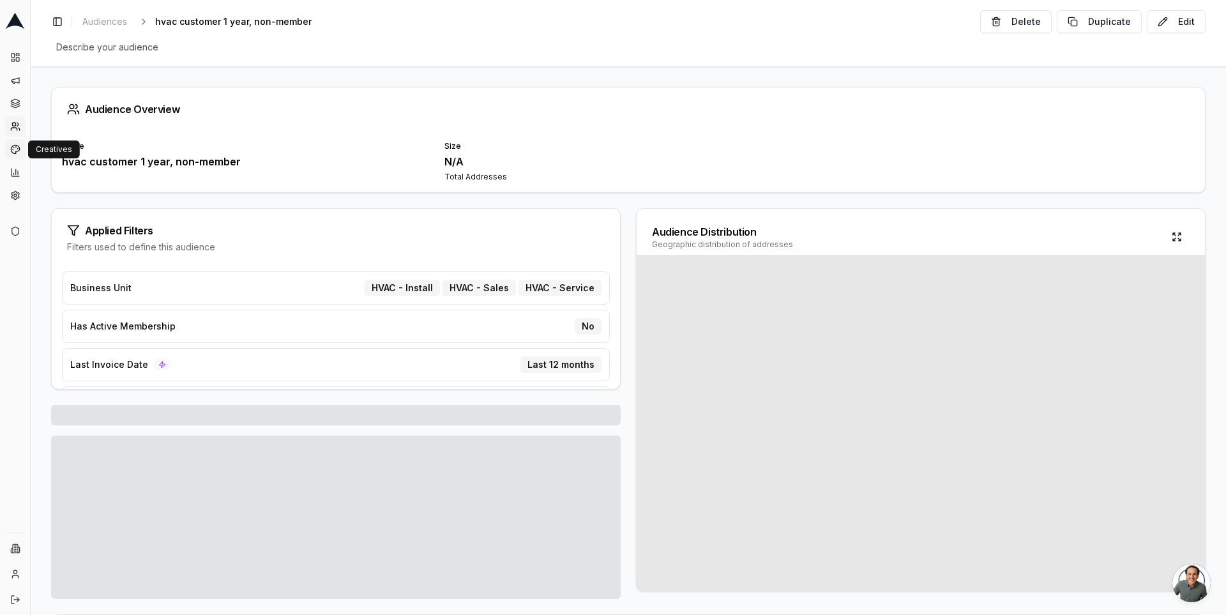
click at [15, 149] on icon at bounding box center [15, 149] width 10 height 10
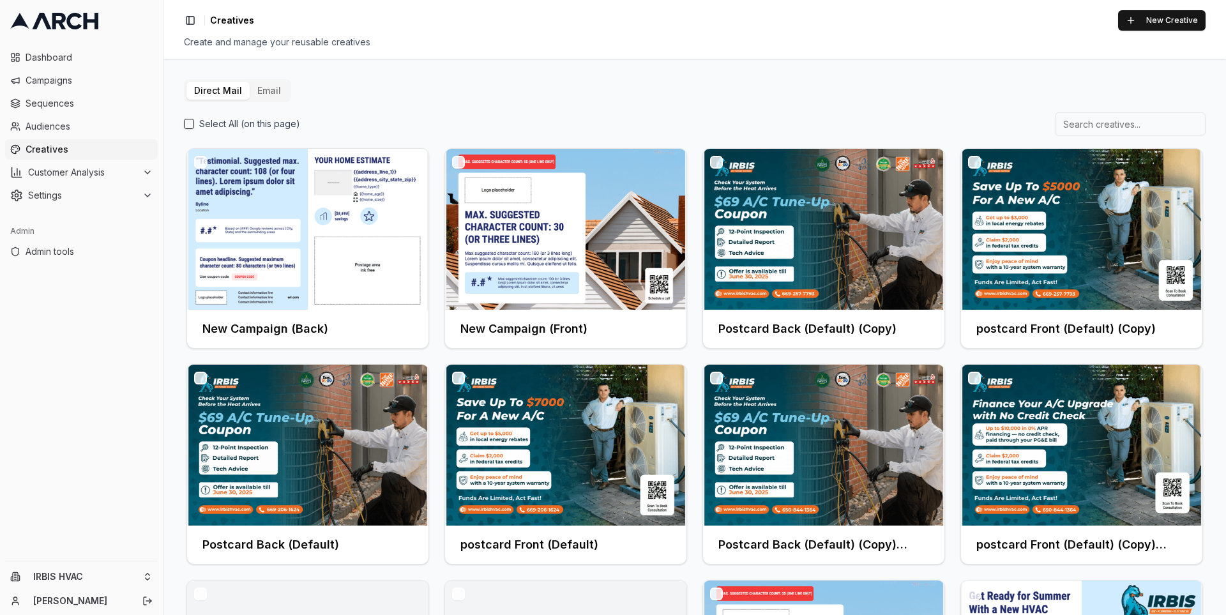
click at [266, 90] on button "Email" at bounding box center [269, 91] width 39 height 18
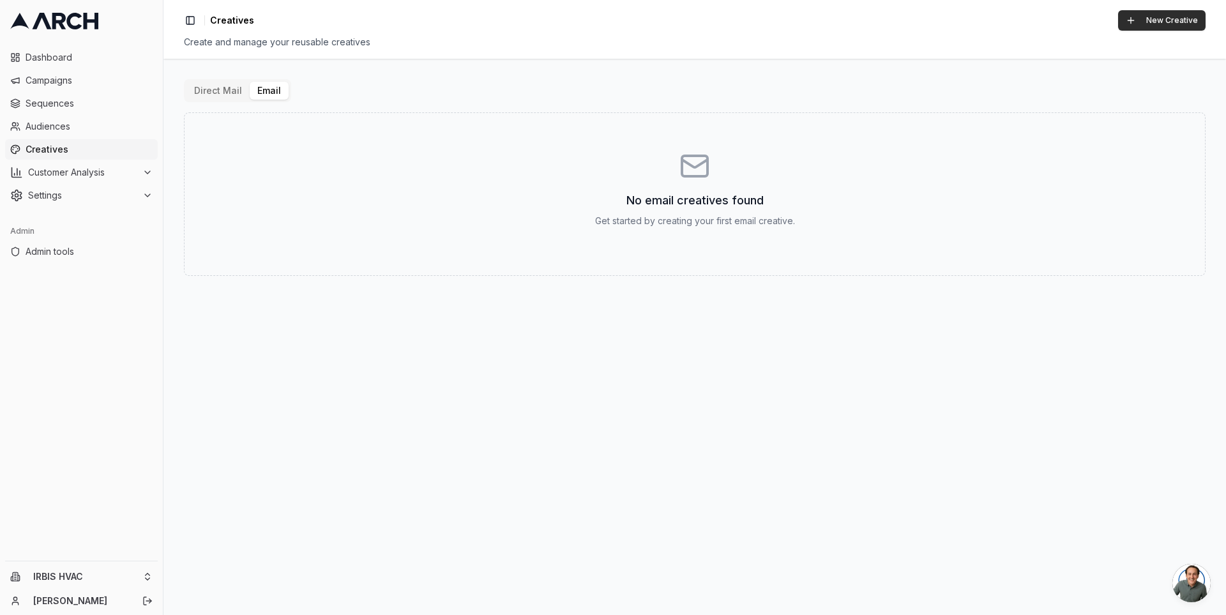
click at [1165, 17] on button "New Creative" at bounding box center [1161, 20] width 87 height 20
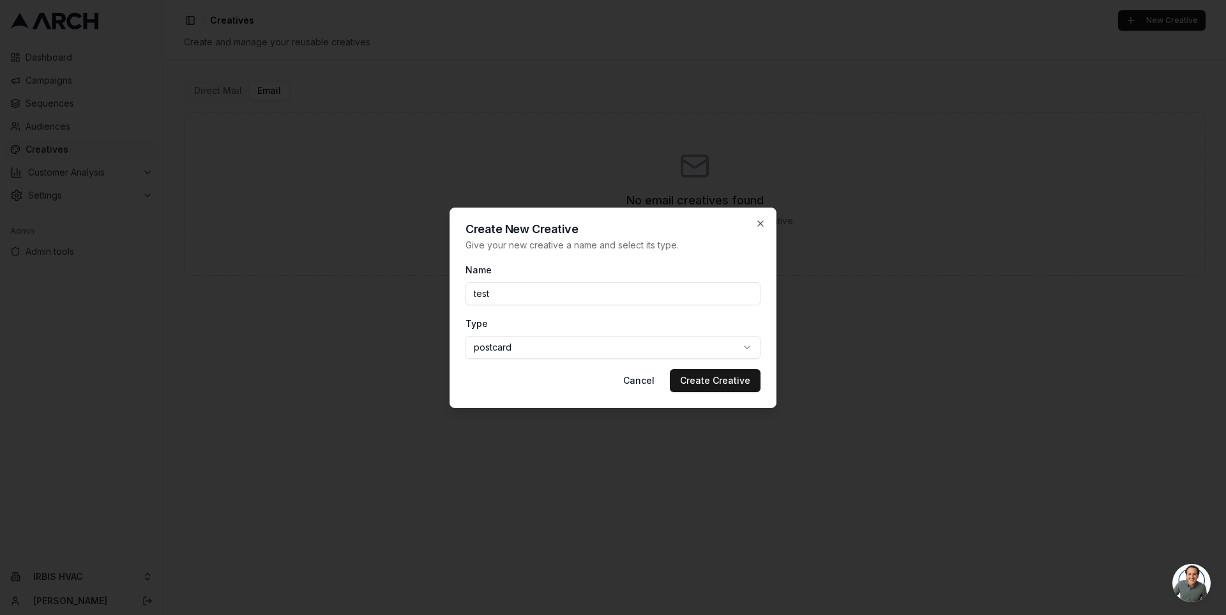
type input "test"
click at [495, 350] on body "Dashboard Campaigns Sequences Audiences Creatives Customer Analysis Settings Ad…" at bounding box center [613, 307] width 1226 height 615
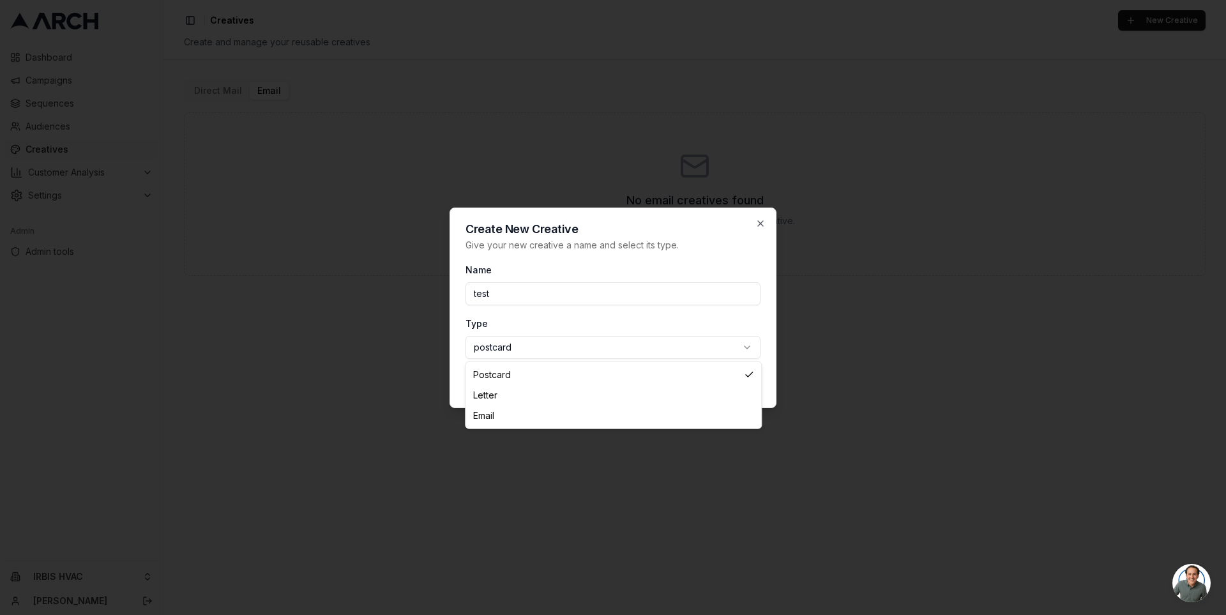
select select "email"
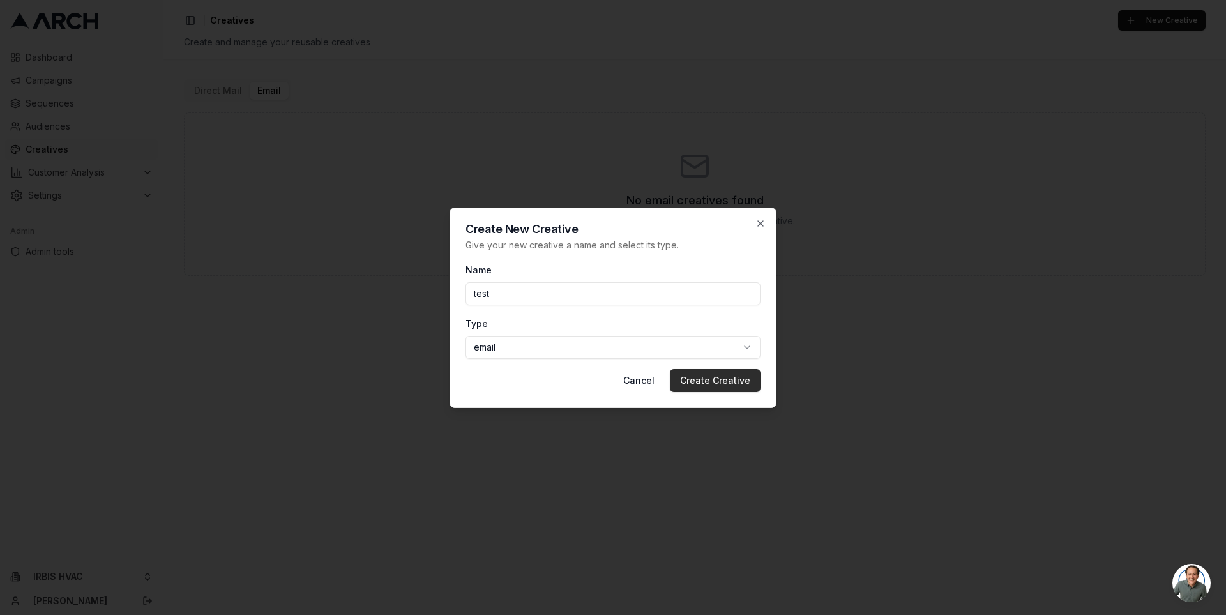
click at [717, 383] on button "Create Creative" at bounding box center [715, 380] width 91 height 23
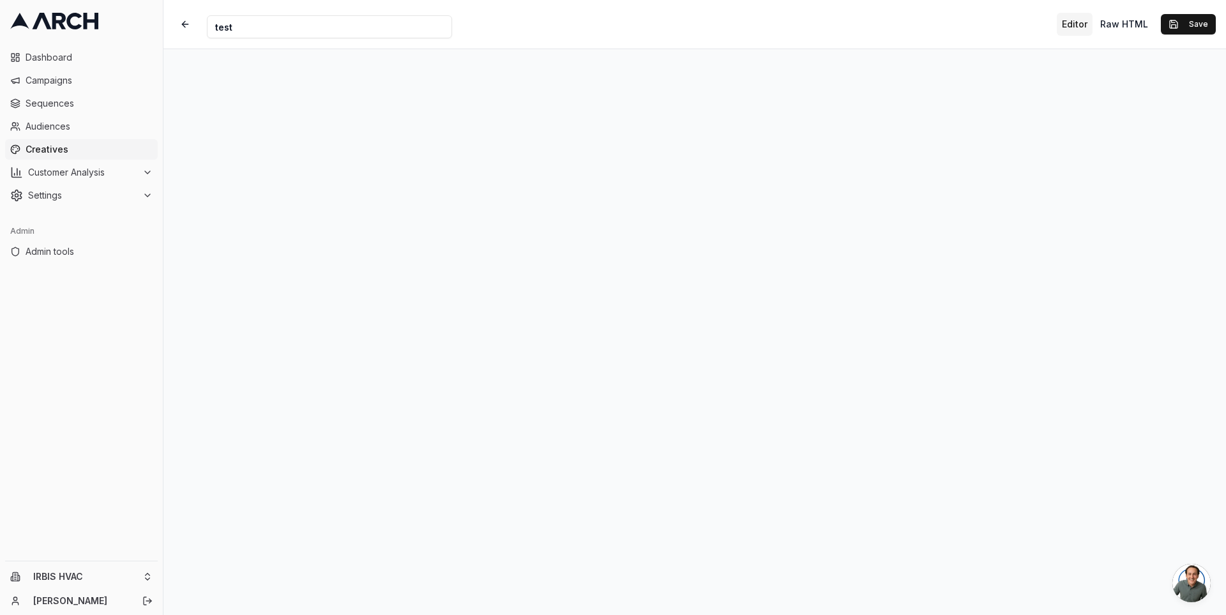
click at [599, 18] on div "Creative Name test Editor Raw HTML Save" at bounding box center [694, 24] width 1062 height 49
click at [737, 27] on div "Creative Name test Editor Raw HTML Save" at bounding box center [694, 24] width 1062 height 49
click at [117, 153] on span "Creatives" at bounding box center [89, 149] width 127 height 13
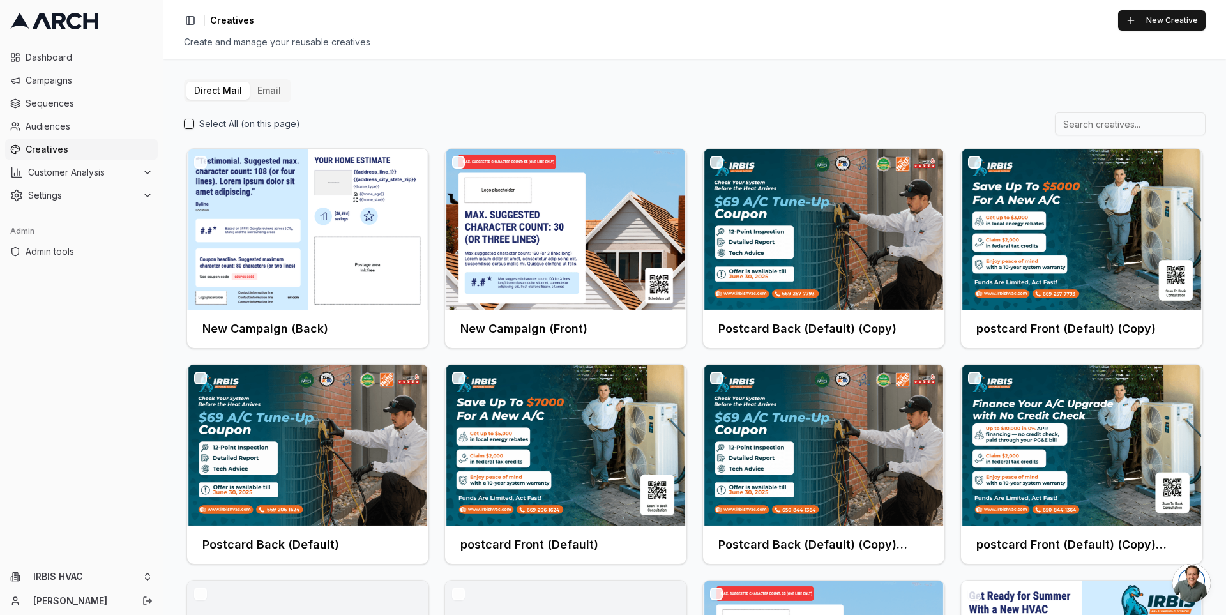
click at [170, 137] on div "Direct Mail Email Select All (on this page) New Campaign (Back) New Campaign (F…" at bounding box center [694, 337] width 1062 height 556
click at [258, 90] on button "Email" at bounding box center [269, 91] width 39 height 18
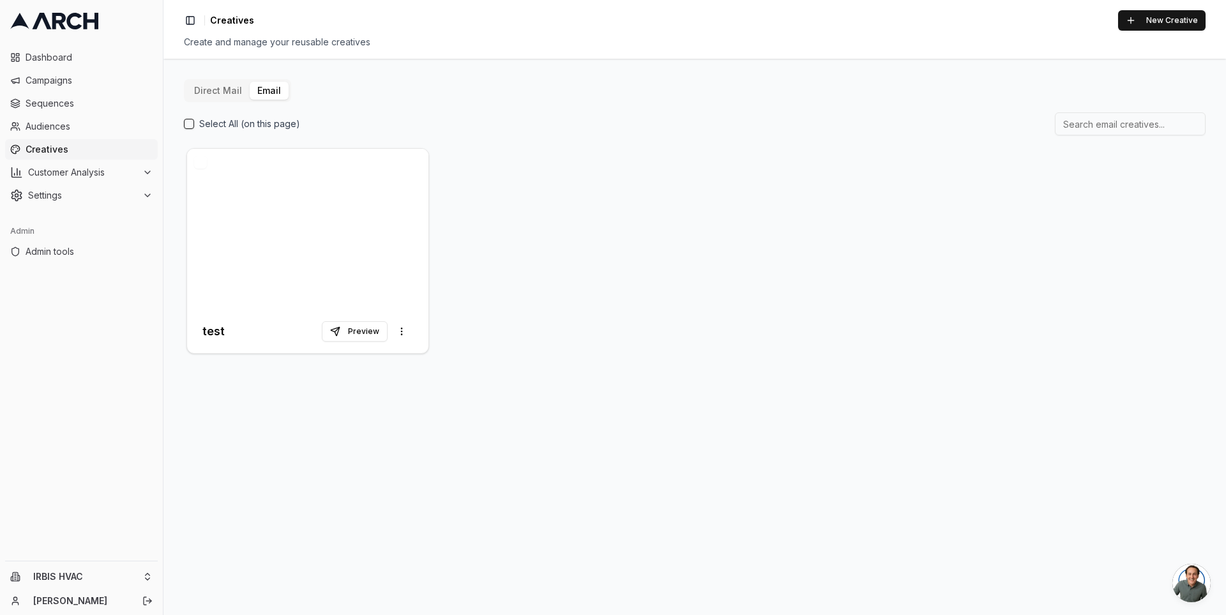
click at [207, 88] on button "Direct Mail" at bounding box center [217, 91] width 63 height 18
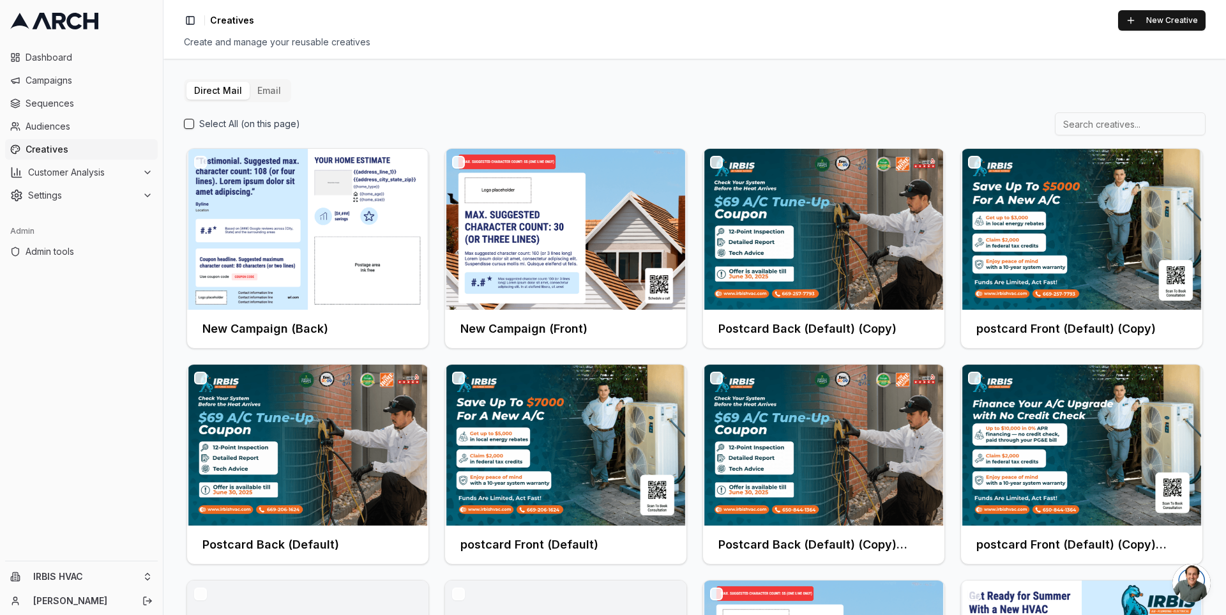
click at [269, 86] on button "Email" at bounding box center [269, 91] width 39 height 18
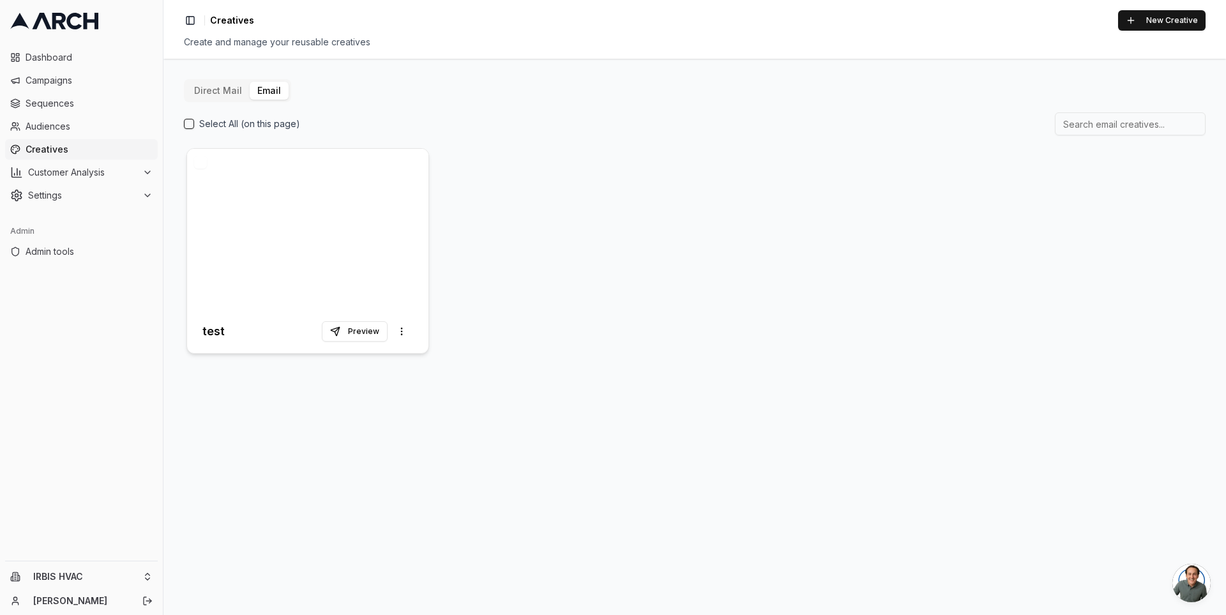
click at [301, 212] on div at bounding box center [307, 229] width 241 height 161
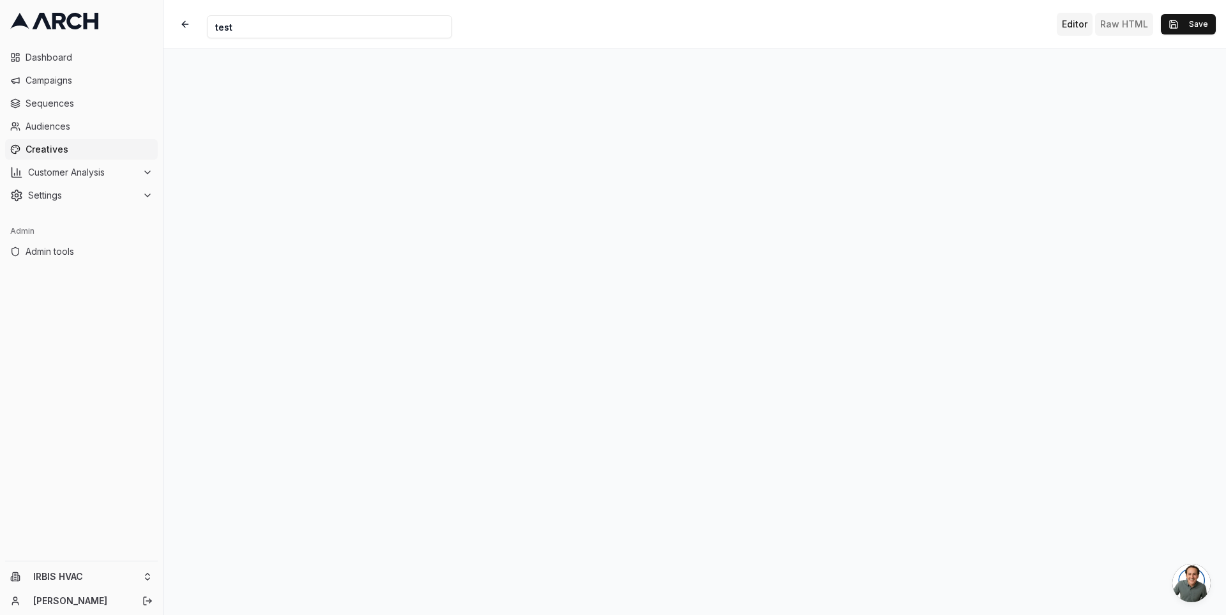
click at [1133, 18] on button "Raw HTML" at bounding box center [1124, 24] width 58 height 23
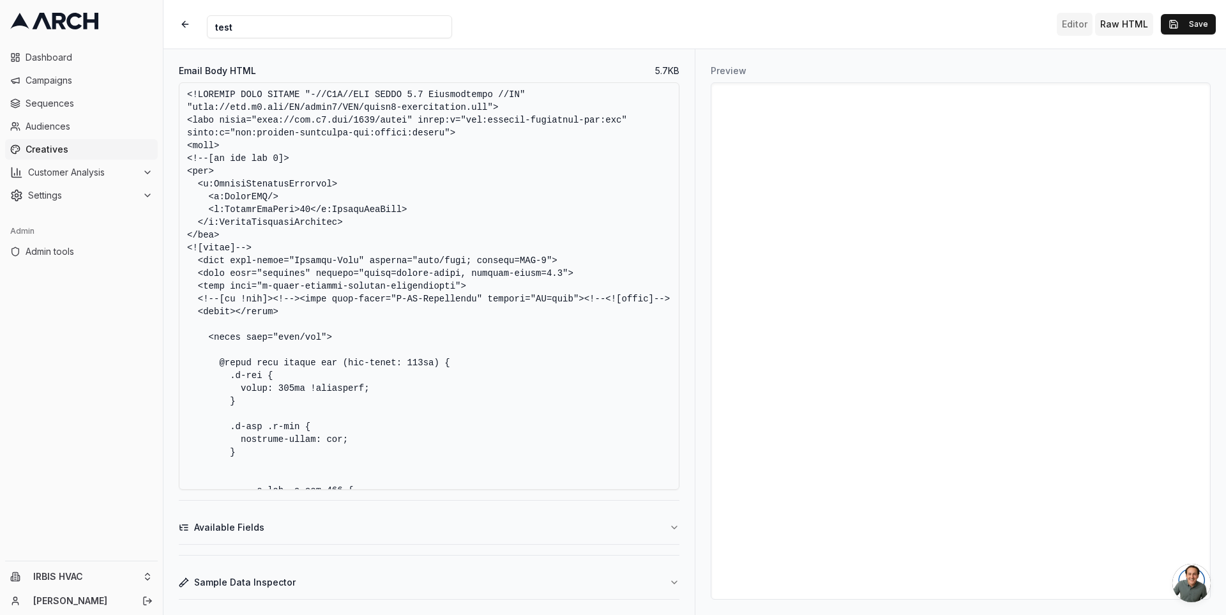
click at [1074, 23] on button "Editor" at bounding box center [1075, 24] width 36 height 23
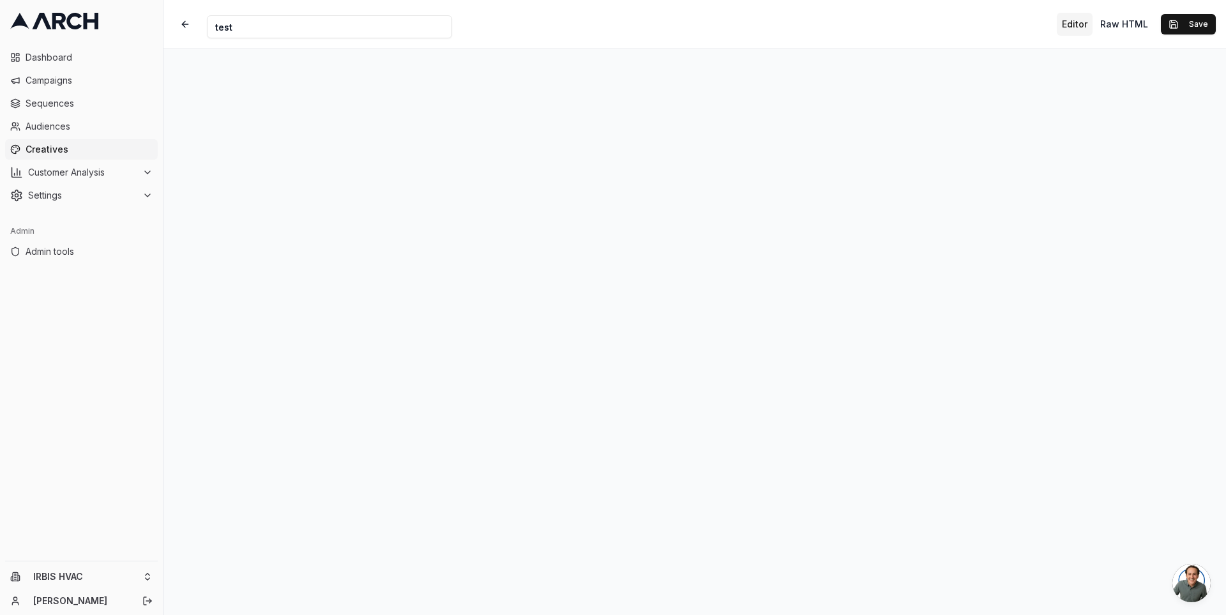
click at [790, 20] on div "Creative Name test Editor Raw HTML Save" at bounding box center [694, 24] width 1062 height 49
click at [942, 34] on div "Creative Name test Editor Raw HTML Save" at bounding box center [694, 24] width 1062 height 49
click at [569, 28] on div "Creative Name test Editor Raw HTML Save" at bounding box center [694, 24] width 1062 height 49
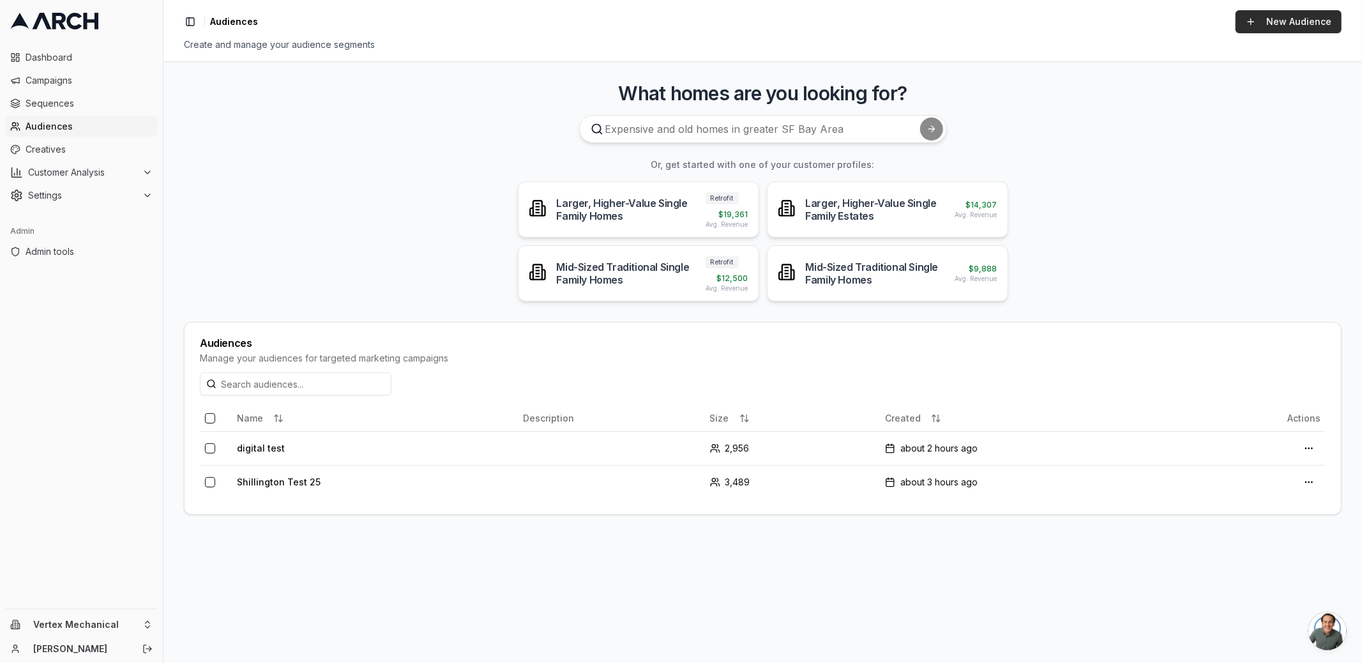
click at [1269, 26] on link "New Audience" at bounding box center [1288, 21] width 106 height 23
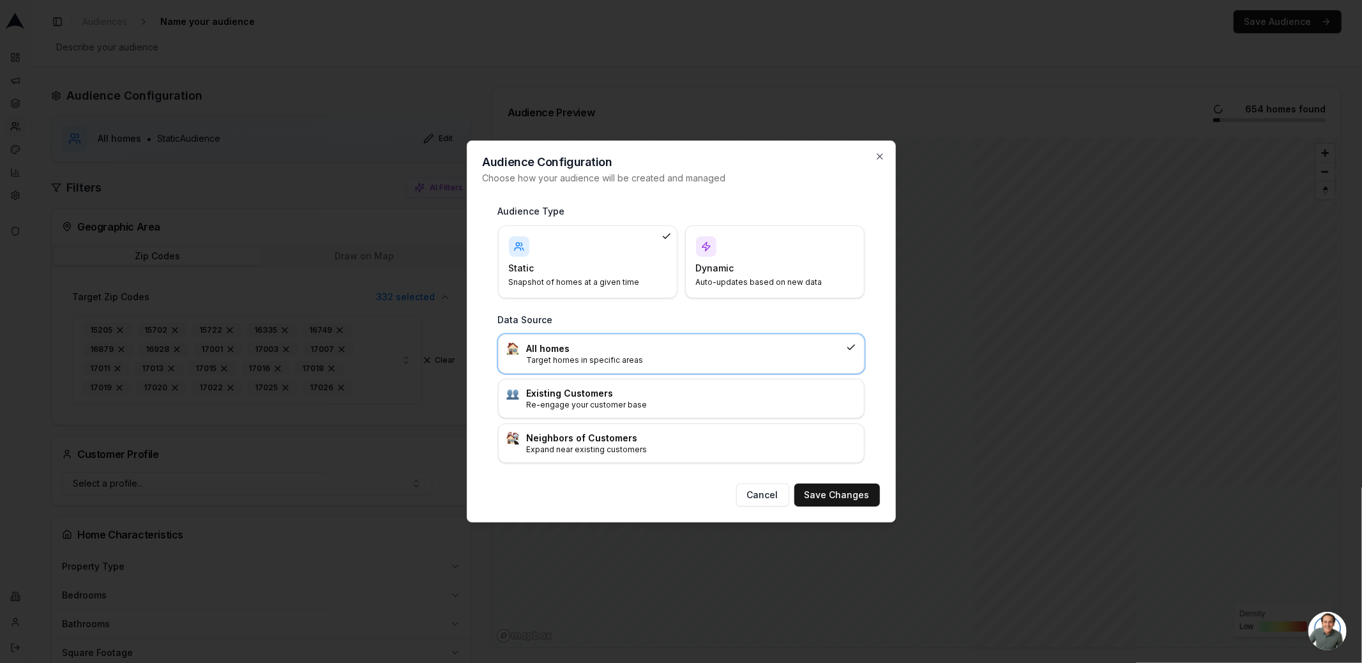
click at [723, 275] on div "Dynamic Auto-updates based on new data" at bounding box center [775, 261] width 158 height 51
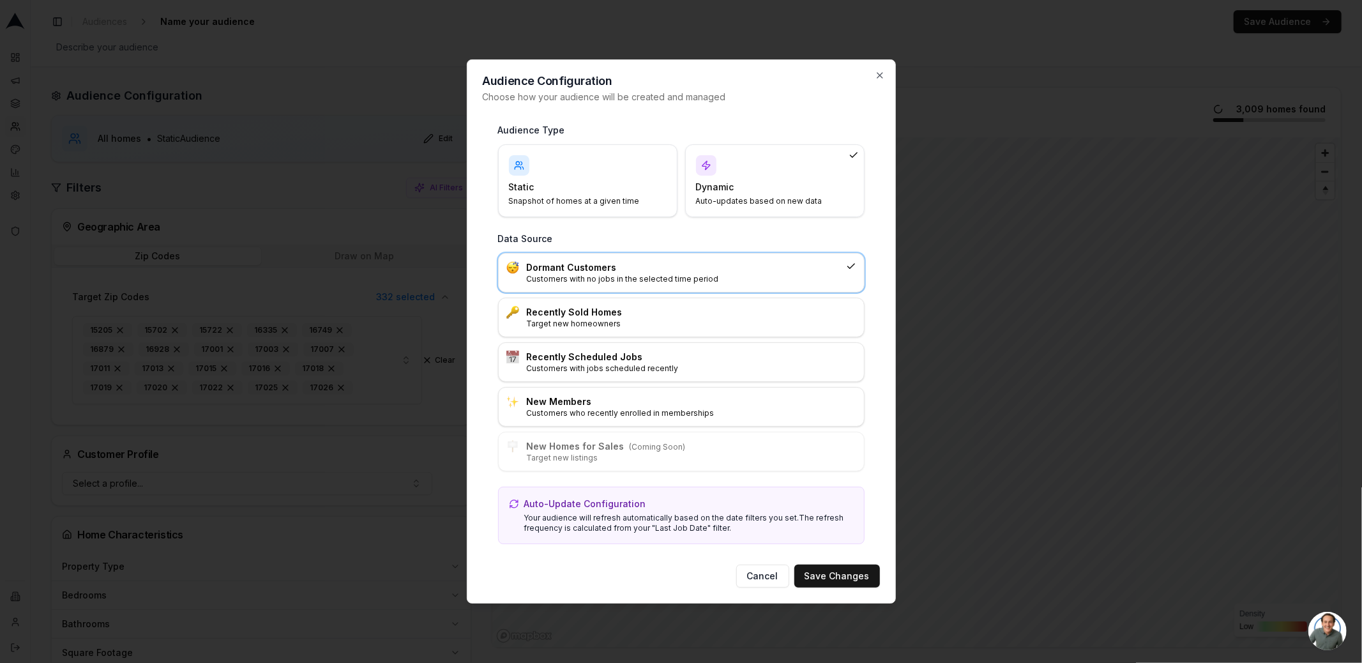
click p "Snapshot of homes at a given time"
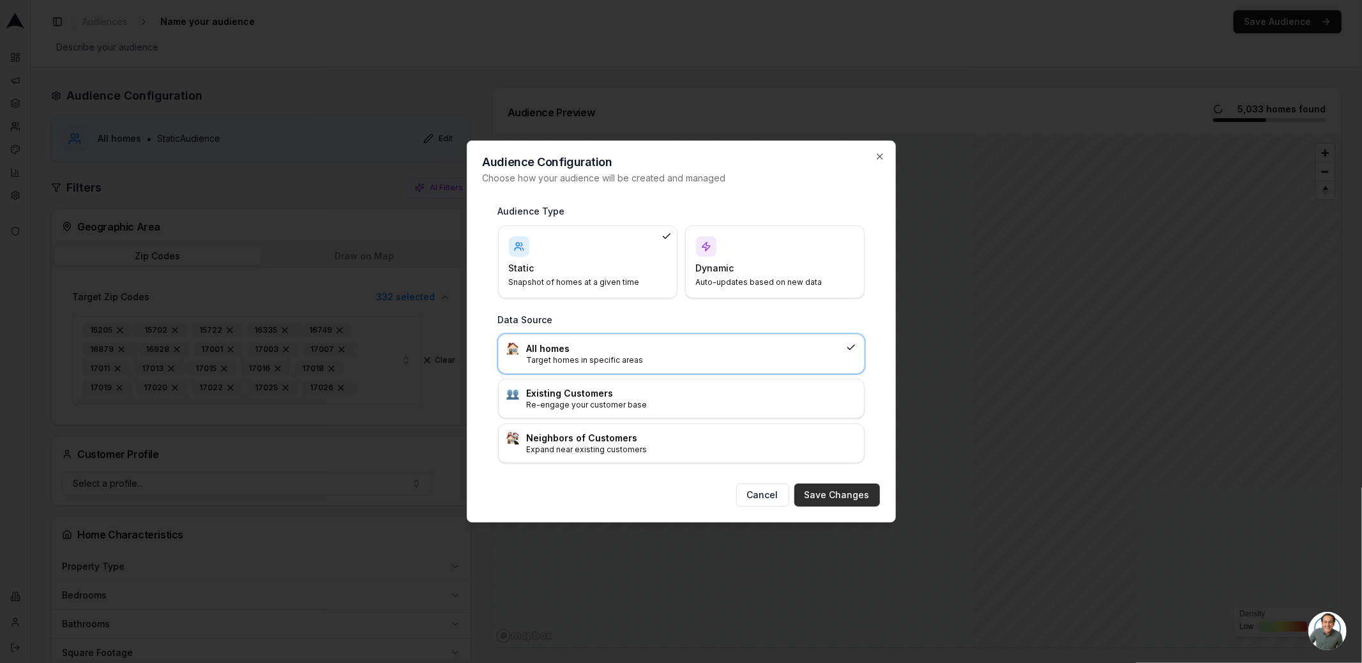
click button "Save Changes"
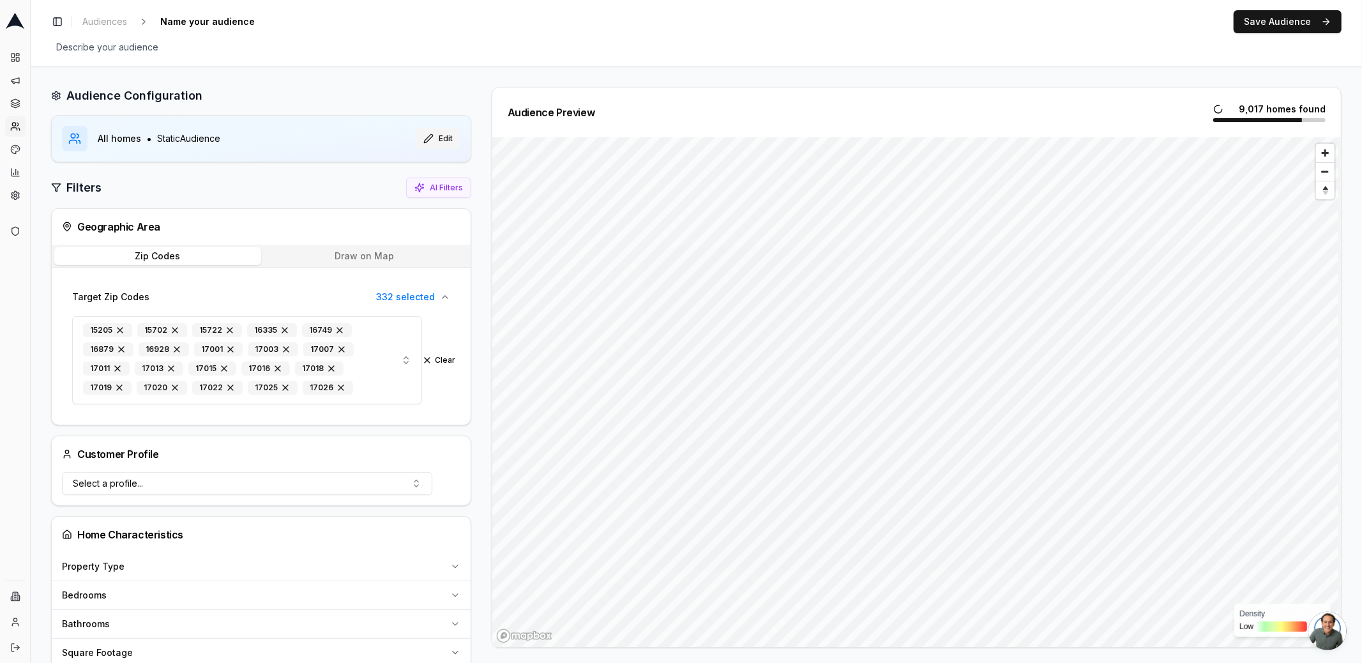
click button "Edit"
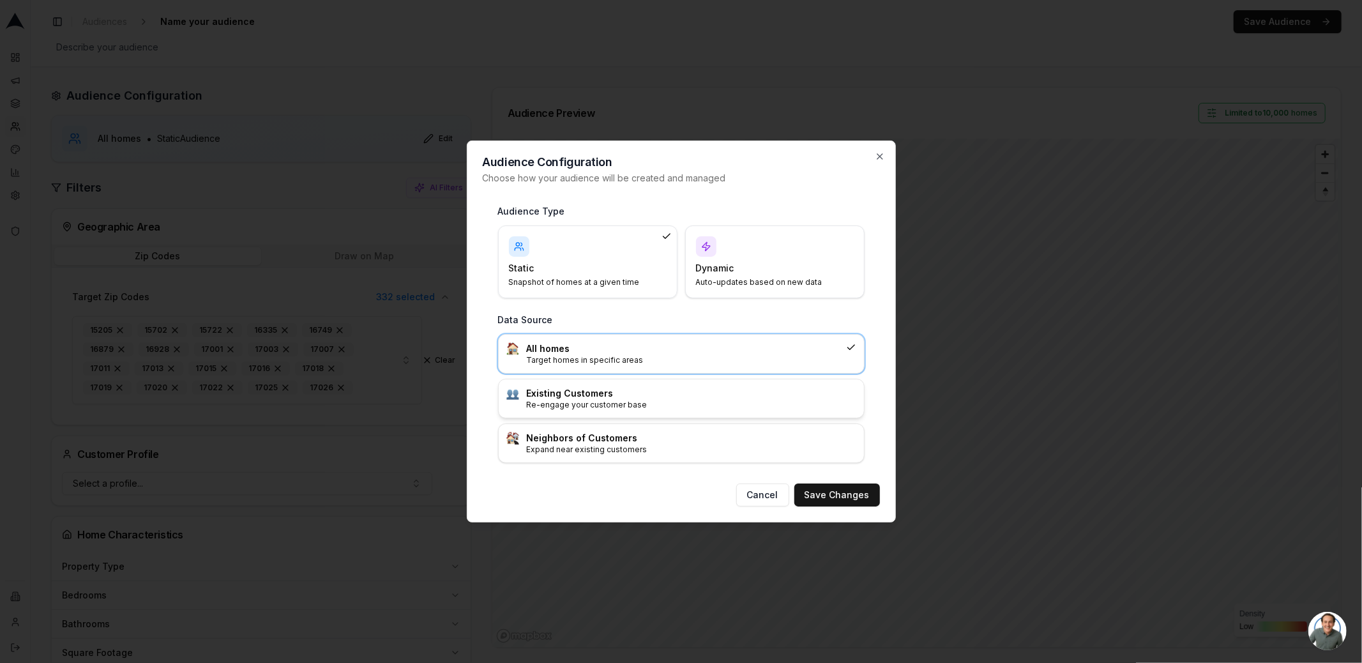
click p "Re-engage your customer base"
click button "Save Changes"
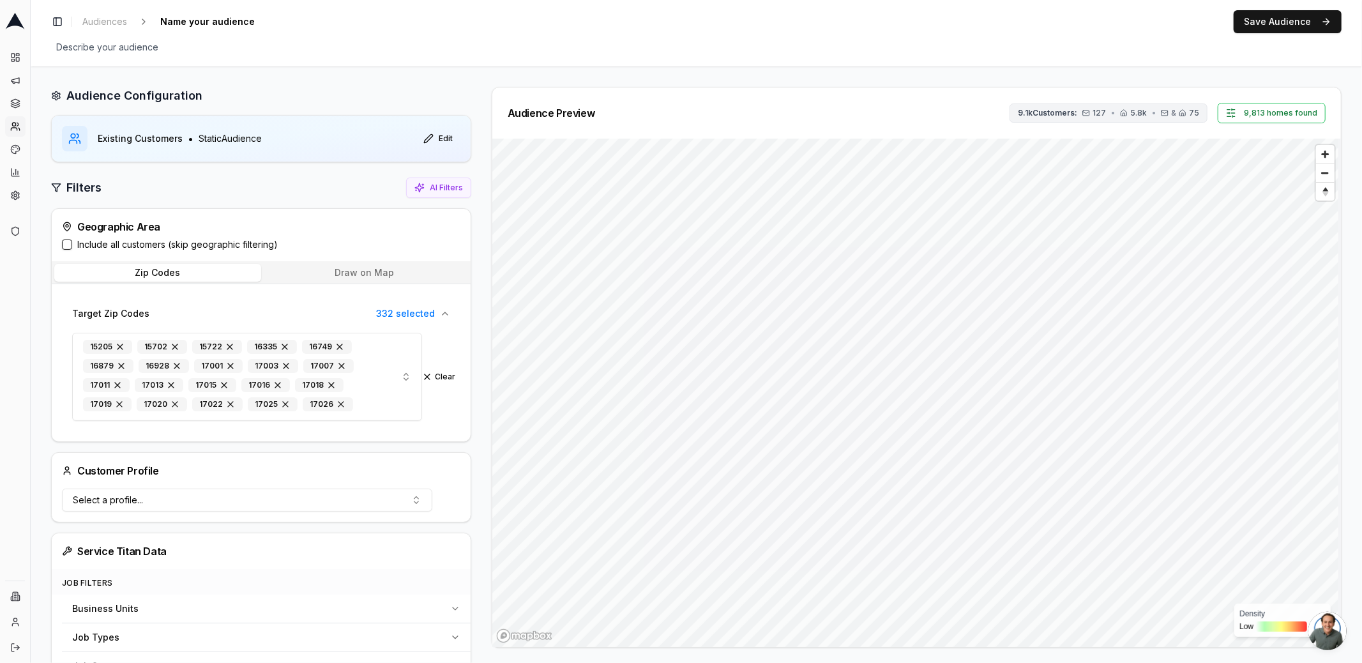
click button "9.1k Customers: 127 • 5.8k • & 75"
click span "127 ( 1 %)"
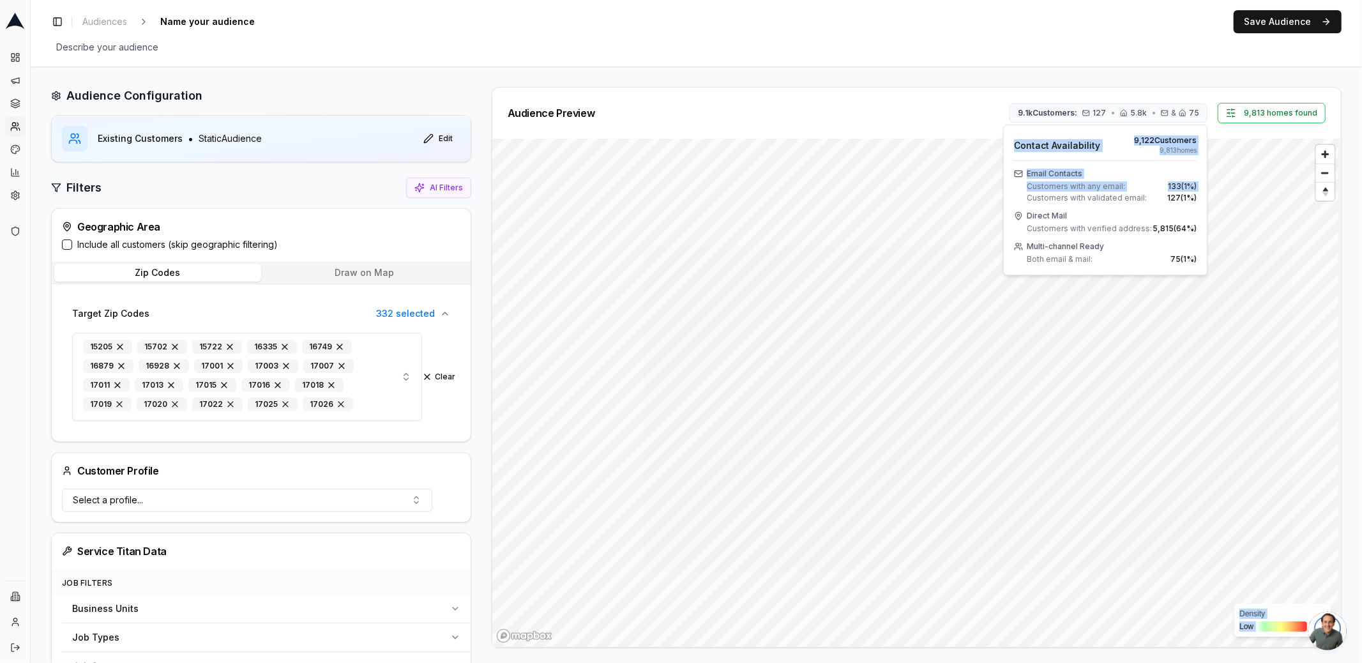
click body "Dashboard Campaigns Sequences Audiences Creatives Customer Analysis Settings Ad…"
click div "Contact Availability 9,122 Customer s 9,813 home s Email Contacts Customers wit…"
click span "127 ( 1 %)"
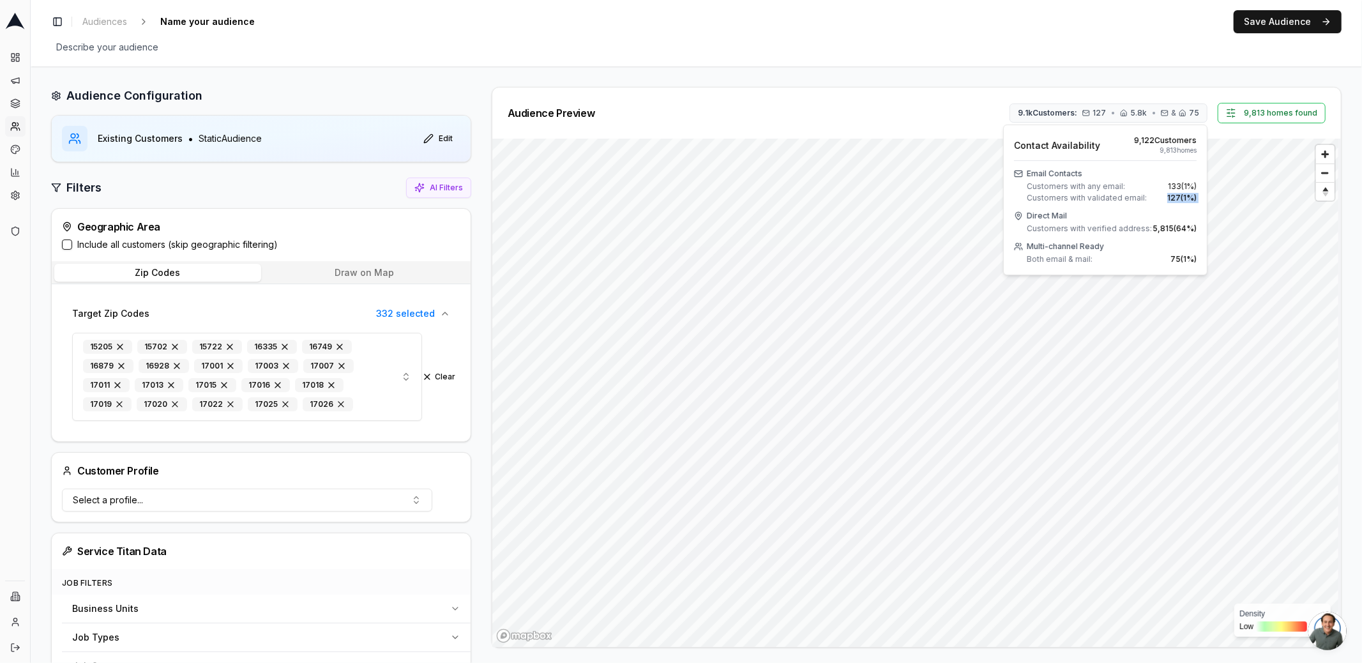
click label "Include all customers (skip geographic filtering)"
click button "Include all customers (skip geographic filtering)"
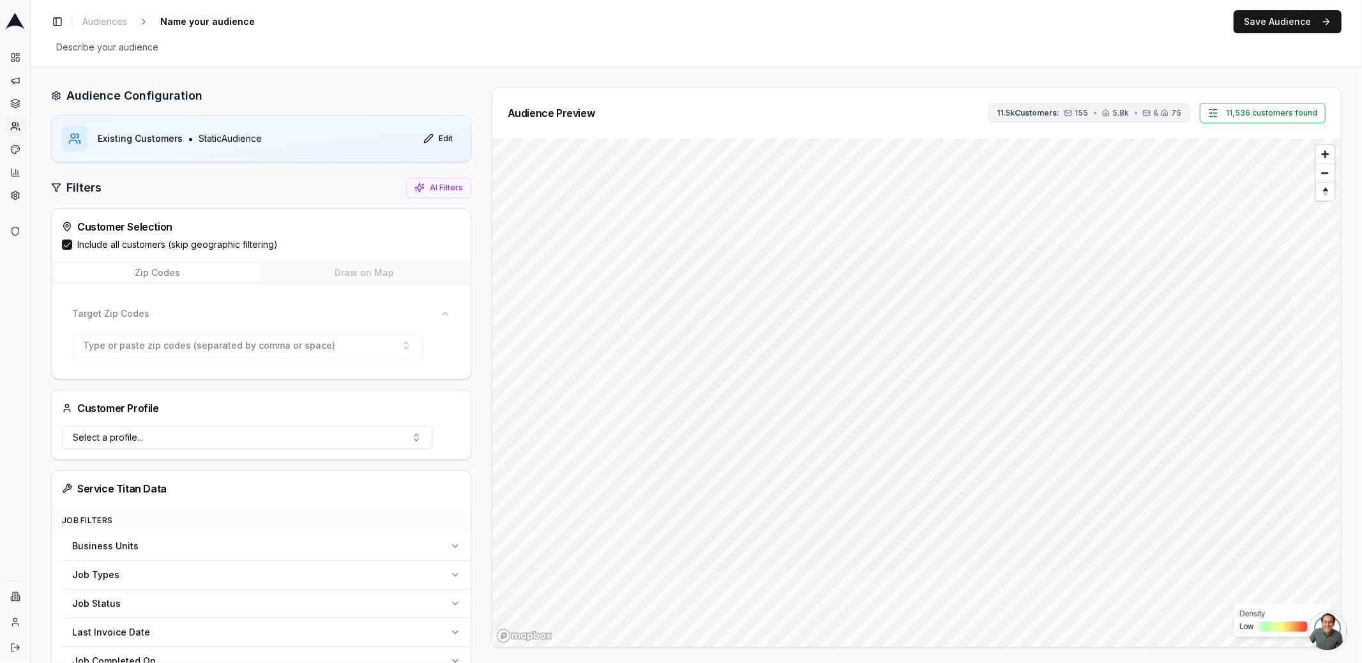
click button "11.5k Customers: 155 • 5.8k • & 75"
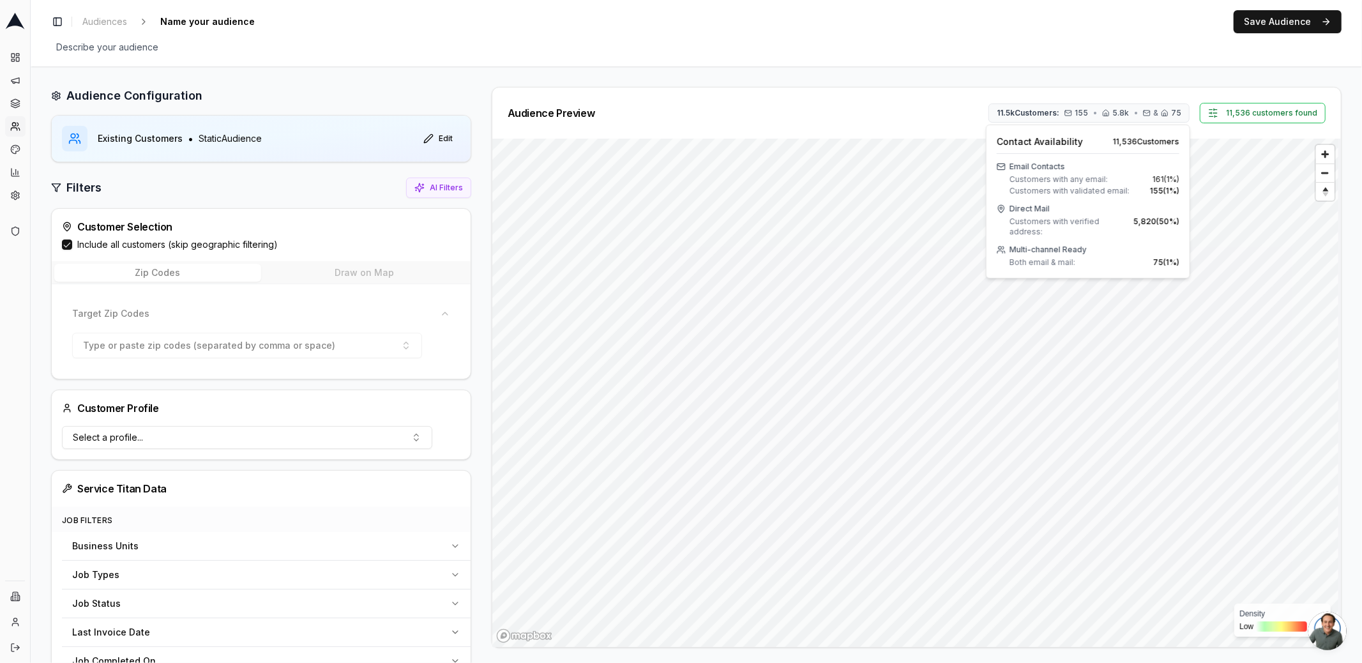
click span "155 ( 1 %)"
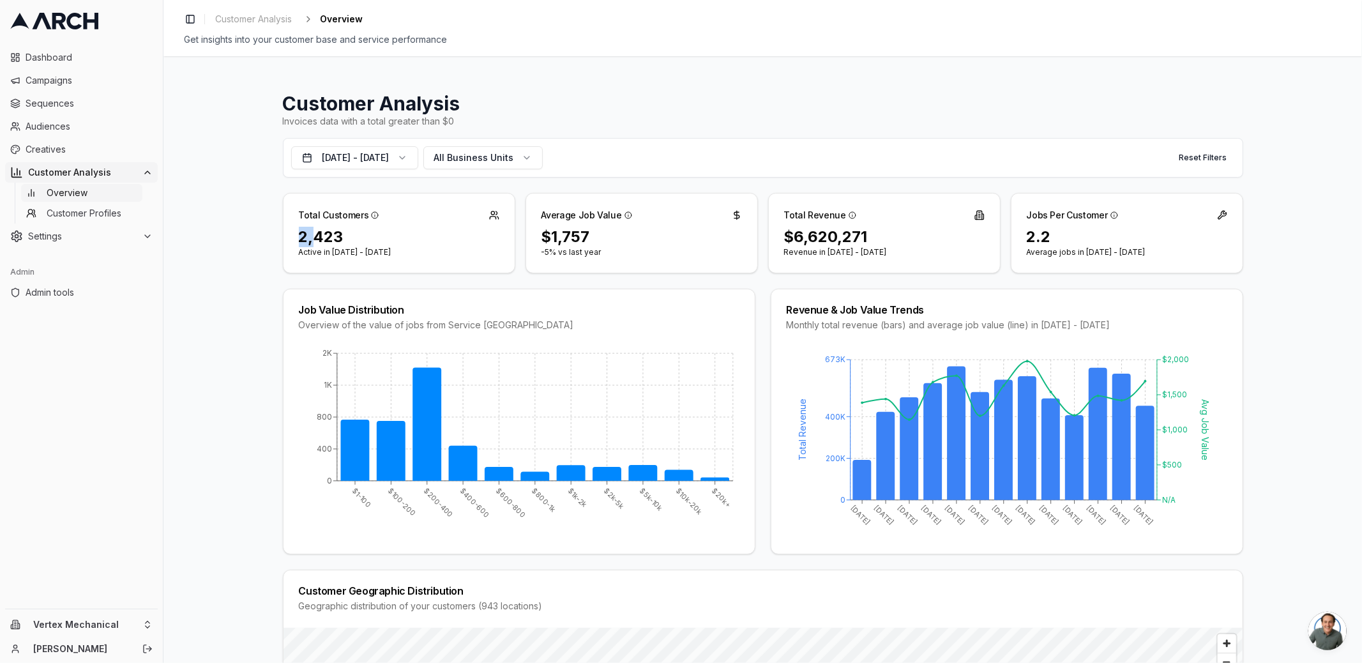
drag, startPoint x: 301, startPoint y: 246, endPoint x: 280, endPoint y: 246, distance: 21.1
click at [283, 246] on div "Total Customers 2,423 Active in [DATE] - [DATE]" at bounding box center [399, 233] width 232 height 80
click at [314, 241] on div "2,423" at bounding box center [399, 237] width 200 height 20
click at [314, 240] on div "2,423" at bounding box center [399, 237] width 200 height 20
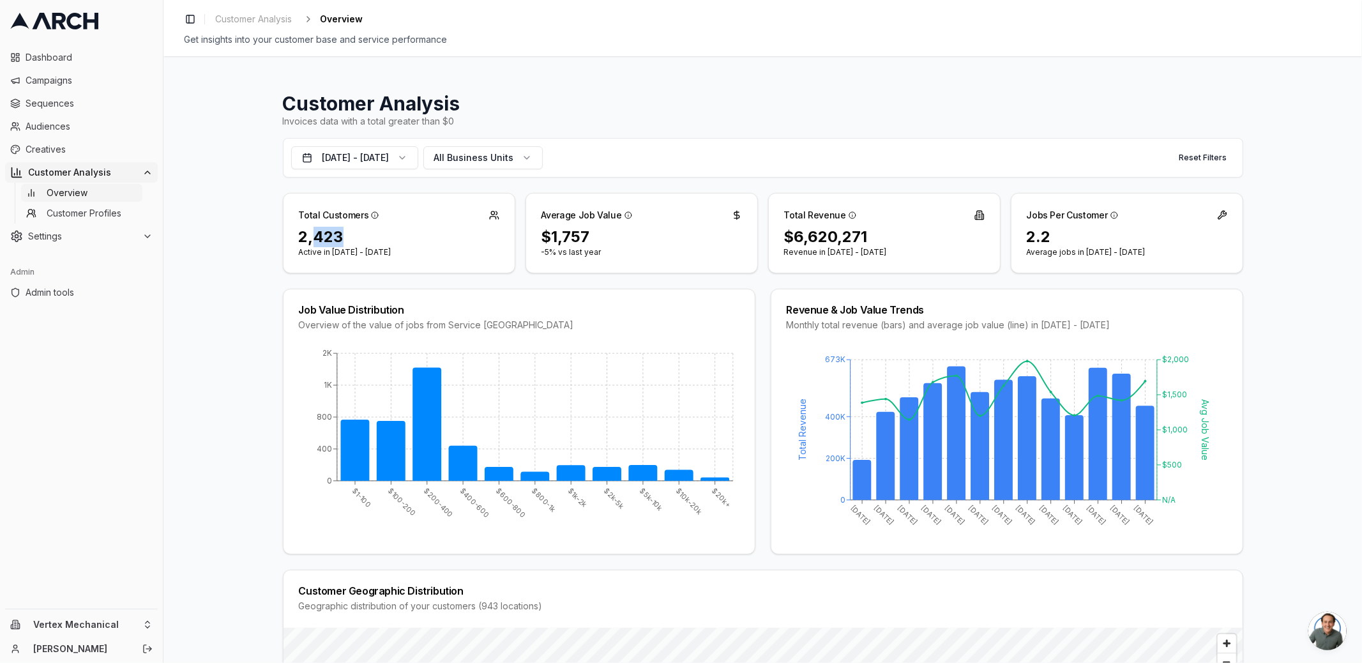
click at [322, 231] on div "2,423" at bounding box center [399, 237] width 200 height 20
click at [393, 153] on button "[DATE] - [DATE]" at bounding box center [354, 157] width 127 height 23
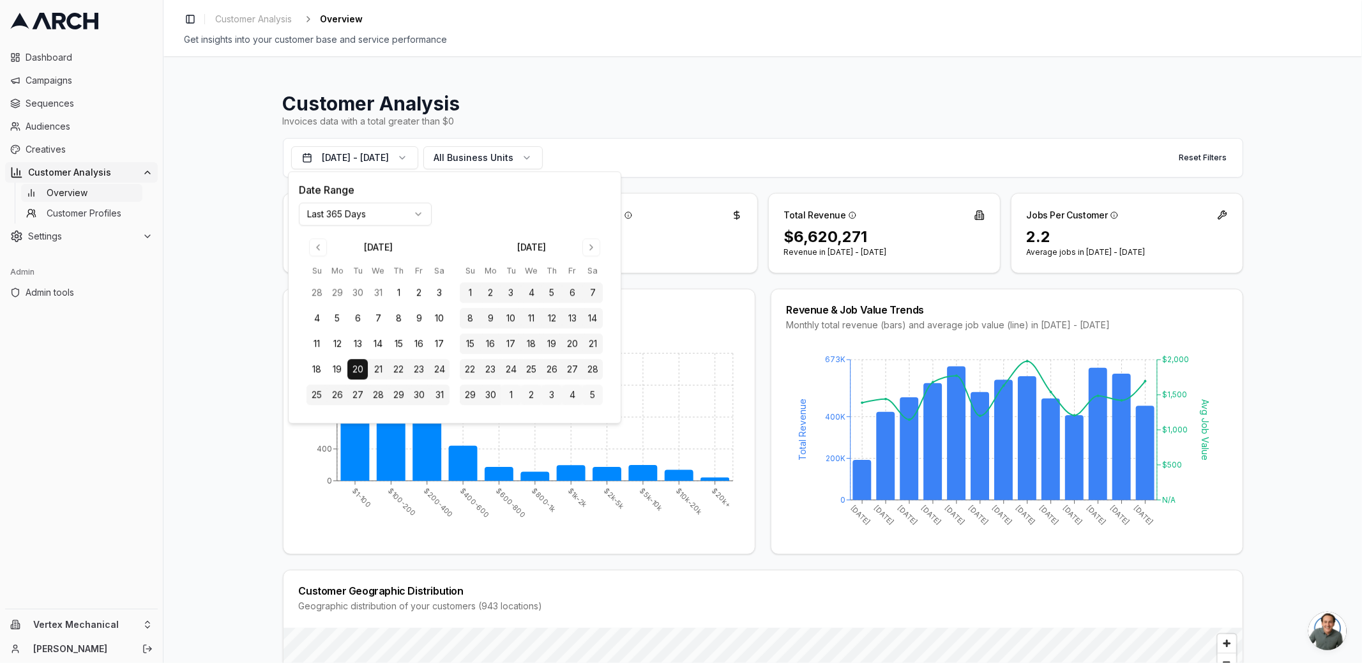
click at [383, 220] on html "Dashboard Campaigns Sequences Audiences Creatives Customer Analysis Overview Cu…" at bounding box center [681, 331] width 1362 height 663
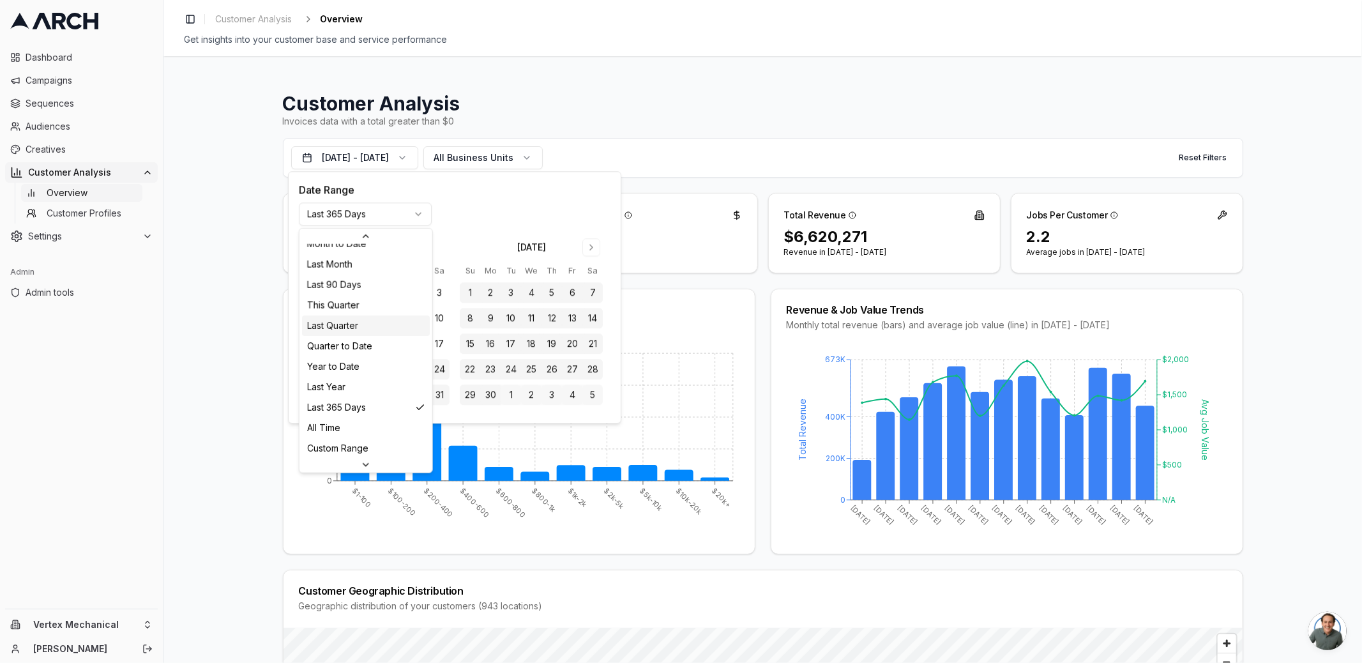
scroll to position [164, 0]
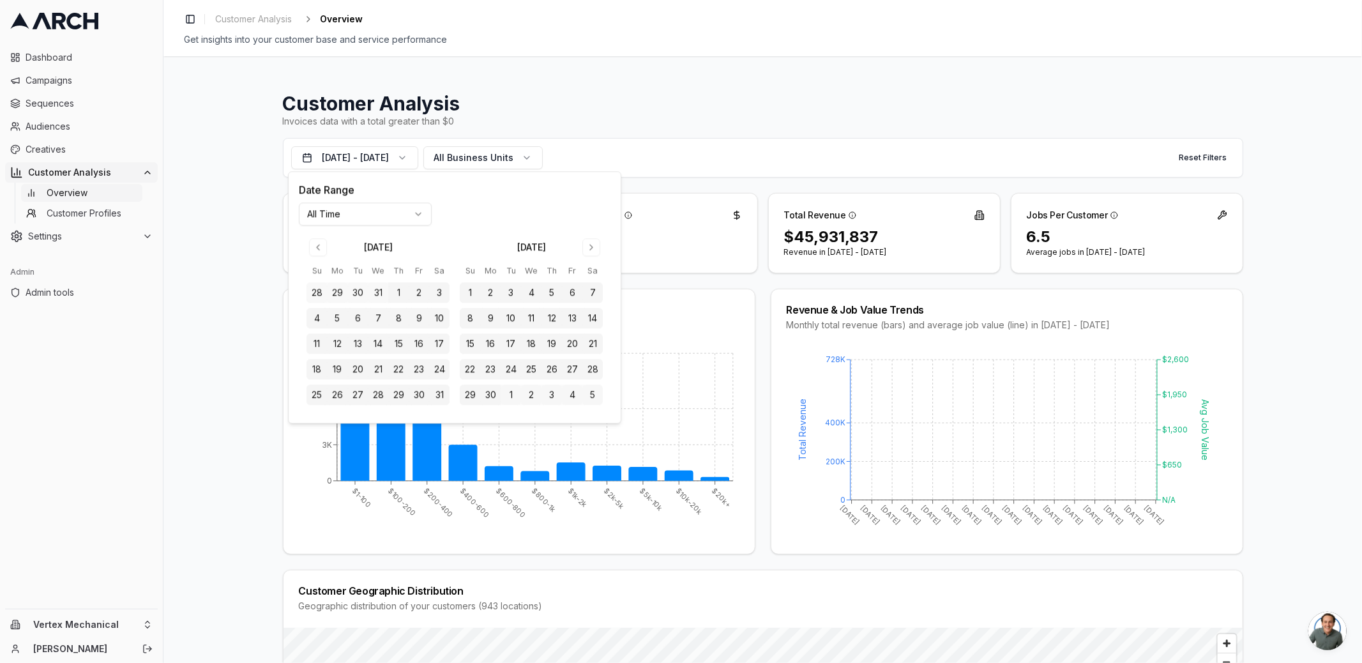
click at [236, 246] on div "Customer Analysis Invoices data with a total greater than $0 [DATE] - [DATE] Al…" at bounding box center [762, 359] width 1198 height 606
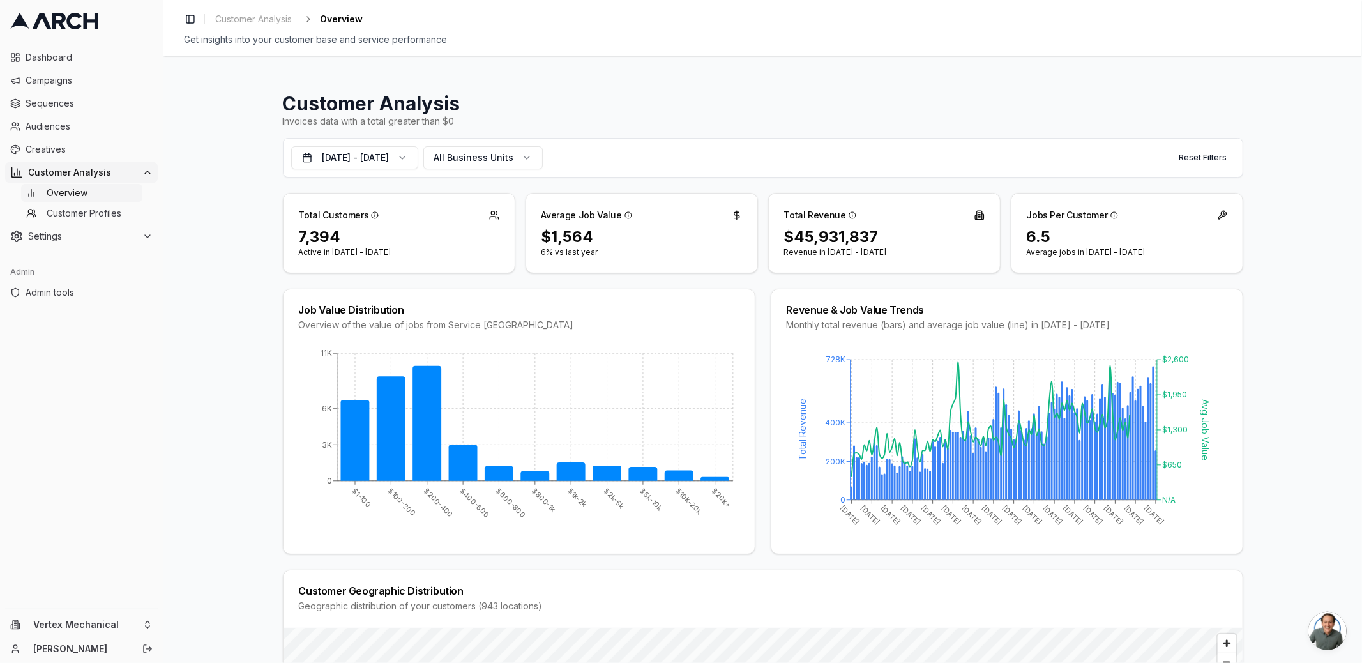
click at [333, 241] on div "7,394" at bounding box center [399, 237] width 200 height 20
click at [310, 238] on div "7,394" at bounding box center [399, 237] width 200 height 20
click at [234, 264] on div "Customer Analysis Invoices data with a total greater than $0 [DATE] - [DATE] Al…" at bounding box center [762, 359] width 1198 height 606
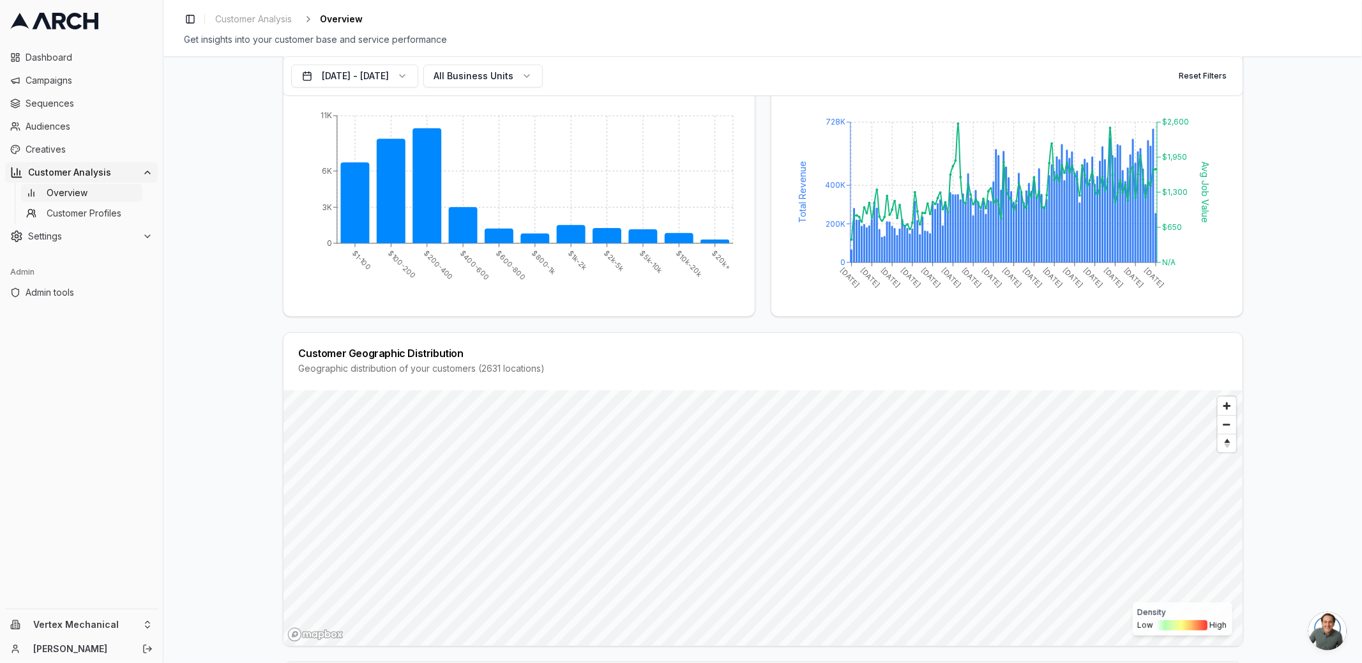
scroll to position [0, 0]
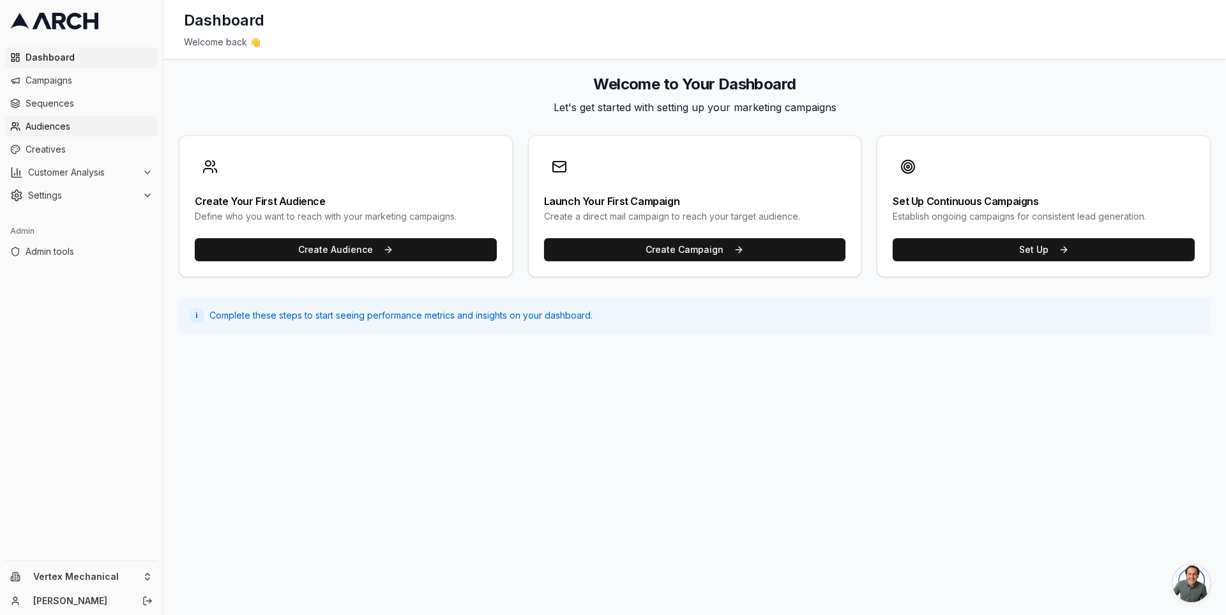
click at [87, 119] on link "Audiences" at bounding box center [81, 126] width 153 height 20
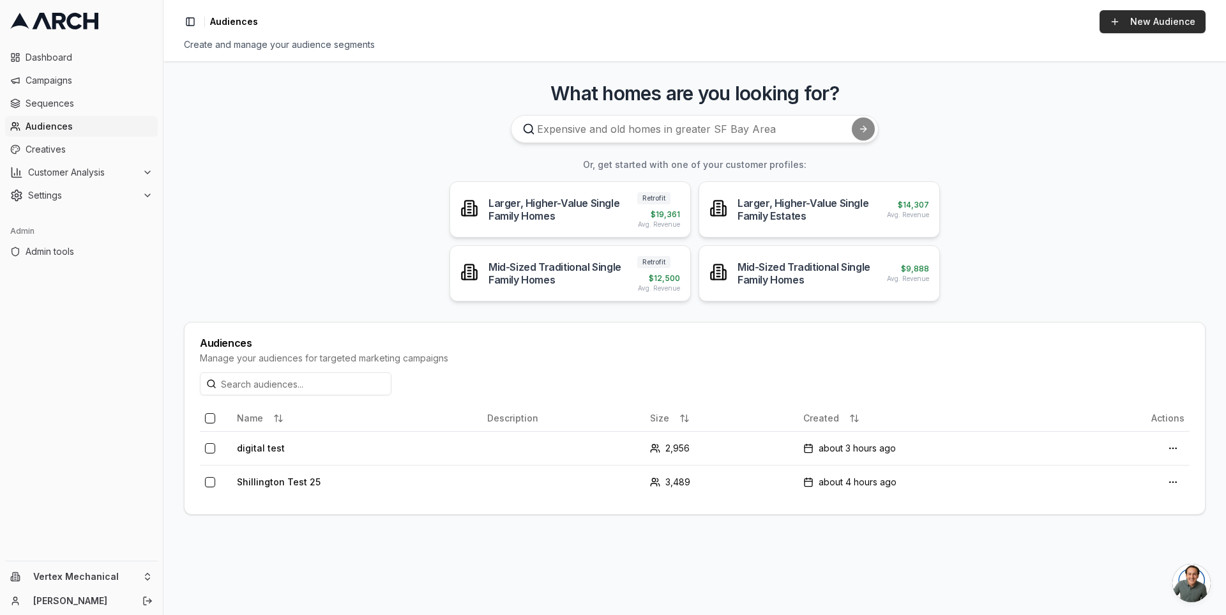
click at [1161, 16] on link "New Audience" at bounding box center [1152, 21] width 106 height 23
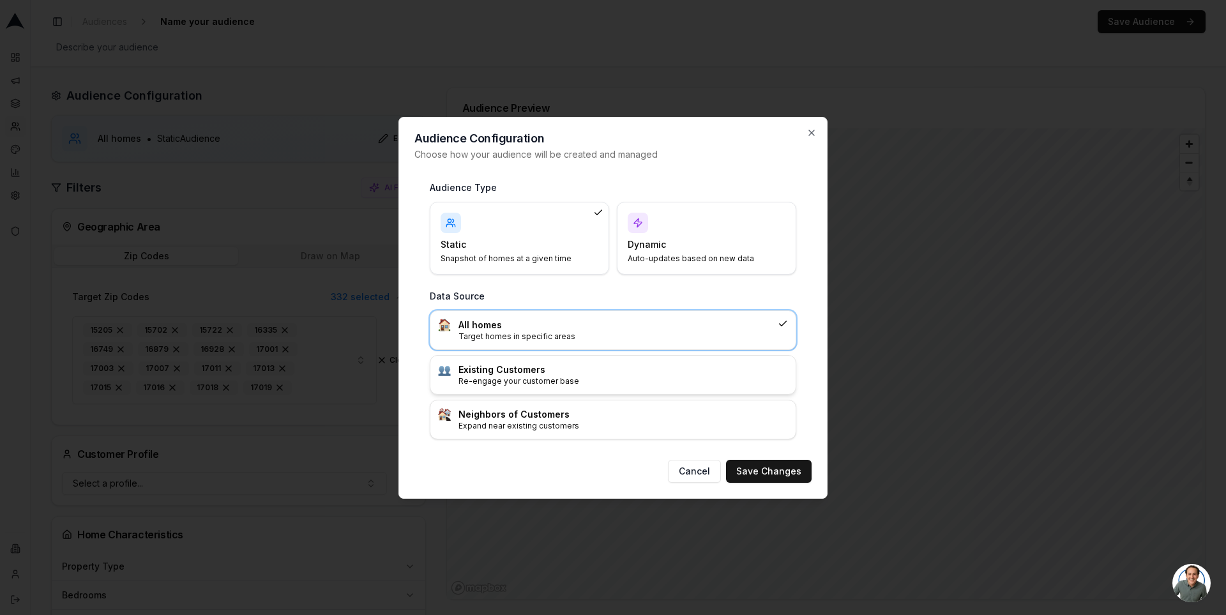
click at [580, 370] on h3 "Existing Customers" at bounding box center [622, 369] width 329 height 13
click at [759, 463] on button "Save Changes" at bounding box center [769, 471] width 86 height 23
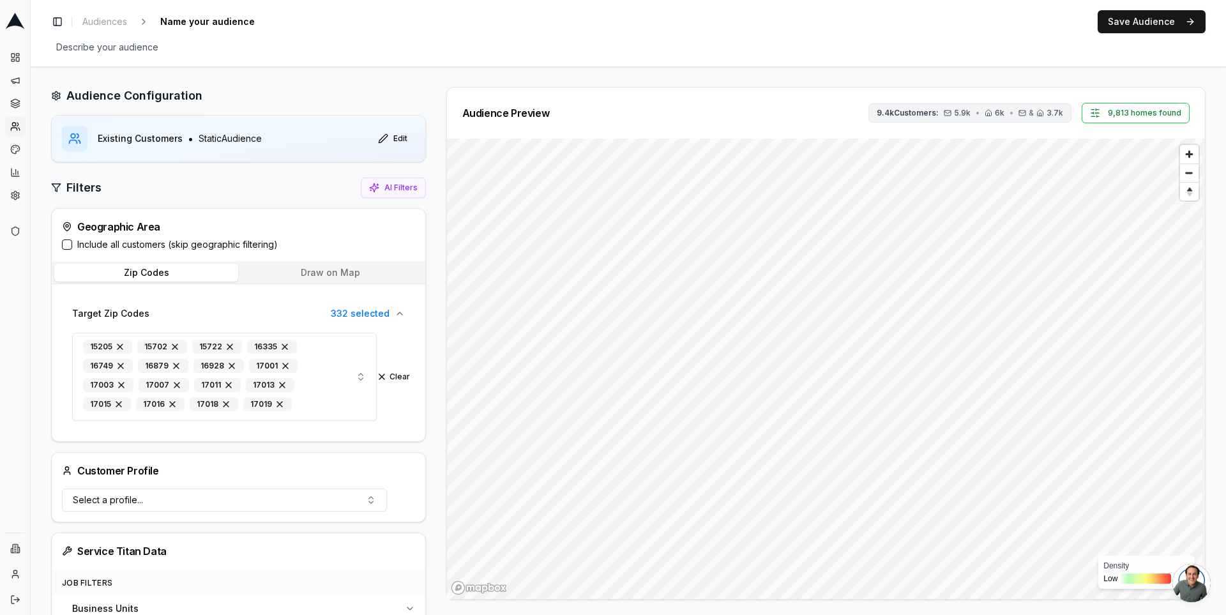
click at [995, 117] on button "9.4k Customers: 5.9k • 6k • & 3.7k" at bounding box center [969, 112] width 203 height 19
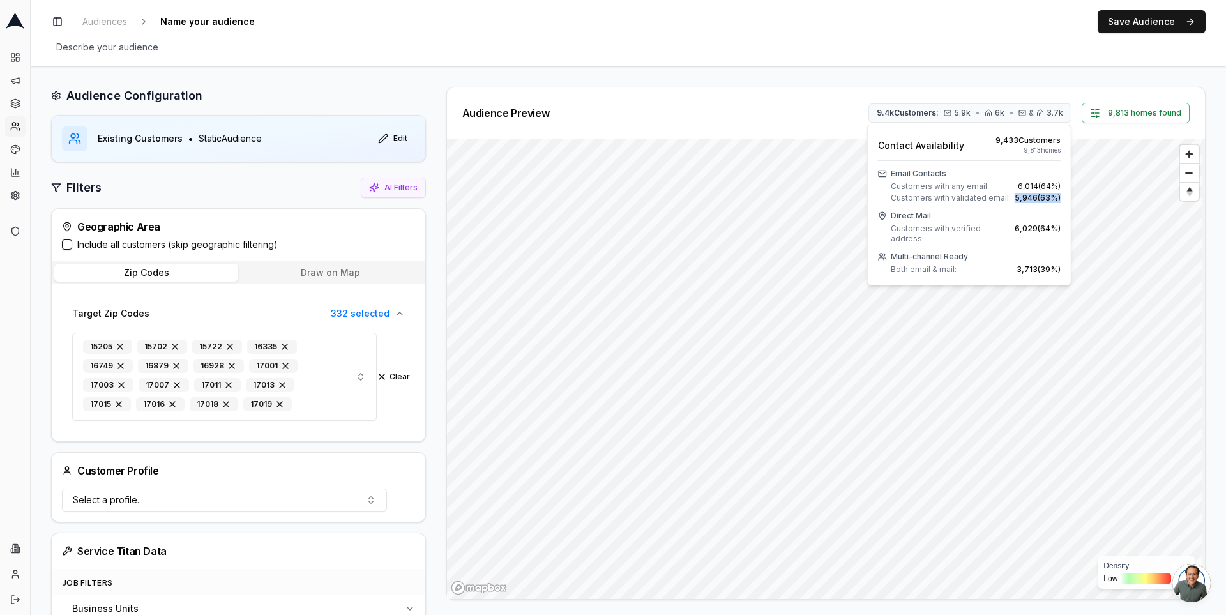
drag, startPoint x: 1008, startPoint y: 195, endPoint x: 1066, endPoint y: 201, distance: 58.4
click at [1066, 201] on div "Contact Availability 9,433 Customer s 9,813 home s Email Contacts Customers wit…" at bounding box center [969, 204] width 204 height 161
click at [974, 193] on span "Customers with validated email:" at bounding box center [951, 198] width 120 height 10
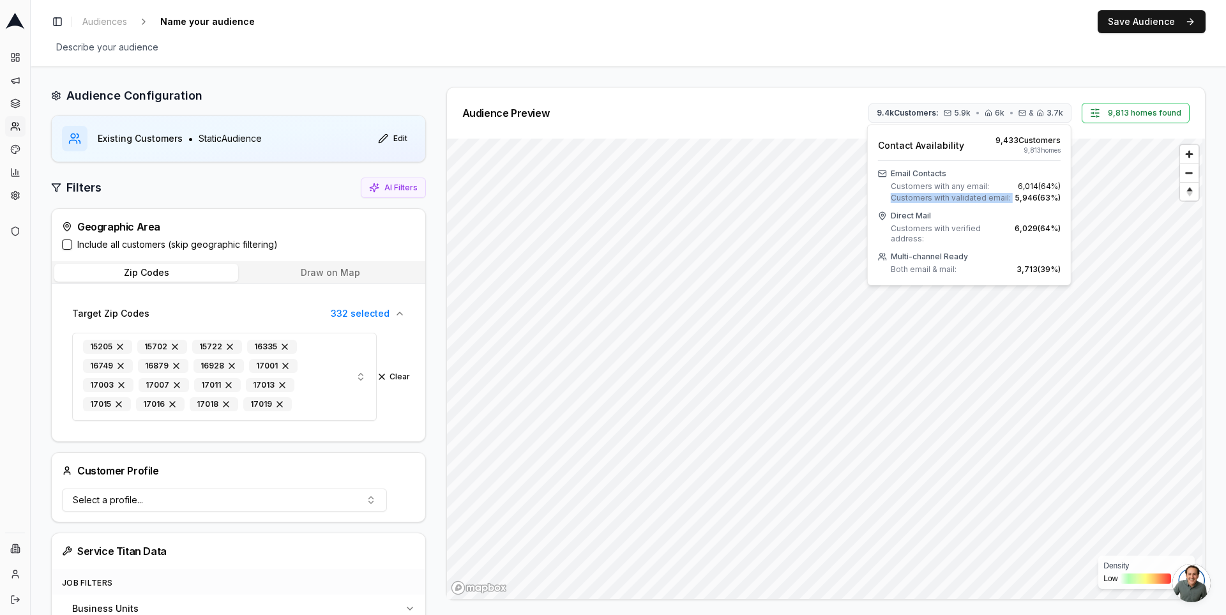
click at [974, 193] on span "Customers with validated email:" at bounding box center [951, 198] width 120 height 10
click at [1018, 195] on span "5,946 ( 63 %)" at bounding box center [1037, 198] width 46 height 10
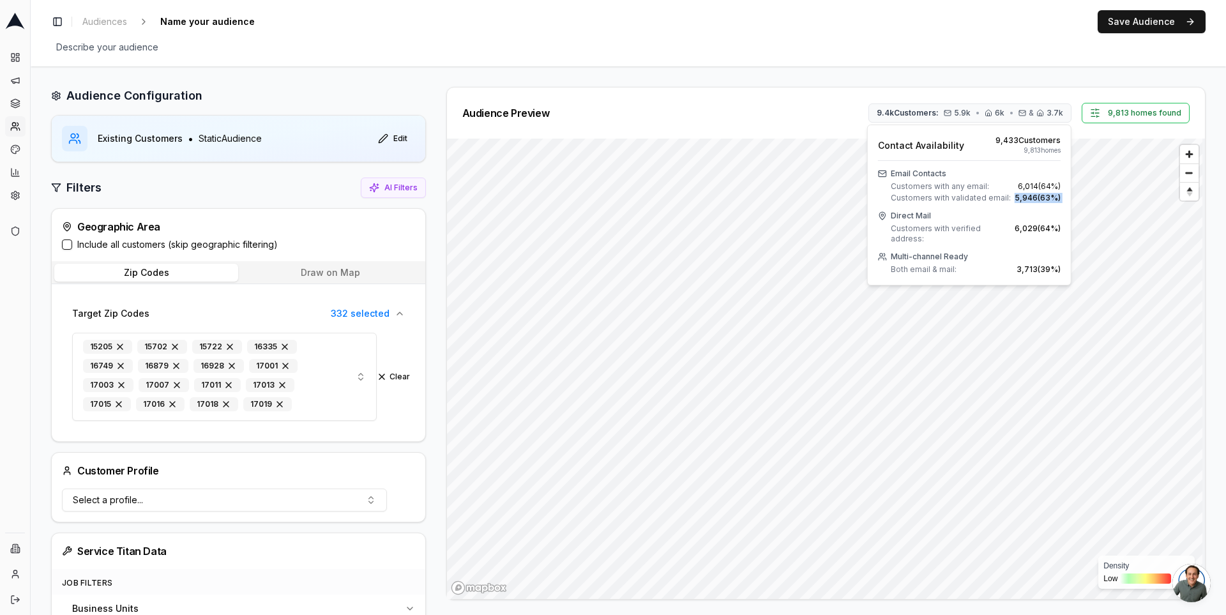
click at [1018, 195] on span "5,946 ( 63 %)" at bounding box center [1037, 198] width 46 height 10
click at [1024, 196] on span "5,946 ( 63 %)" at bounding box center [1037, 198] width 46 height 10
drag, startPoint x: 1060, startPoint y: 197, endPoint x: 892, endPoint y: 195, distance: 167.9
click at [892, 195] on div "Customers with validated email: 5,946 ( 63 %)" at bounding box center [976, 198] width 170 height 10
click at [892, 195] on span "Customers with validated email:" at bounding box center [951, 198] width 120 height 10
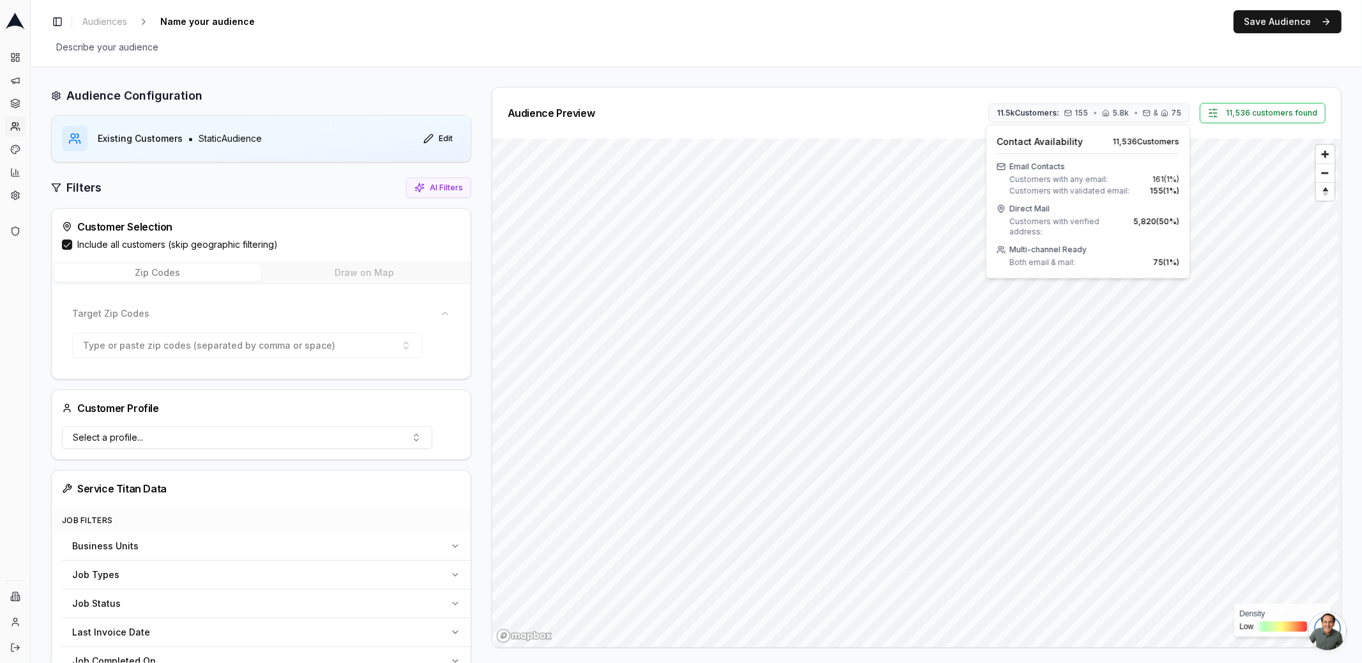
click at [992, 24] on div "Toggle Sidebar Audiences Name your audience Edit Save Audience" at bounding box center [696, 21] width 1290 height 23
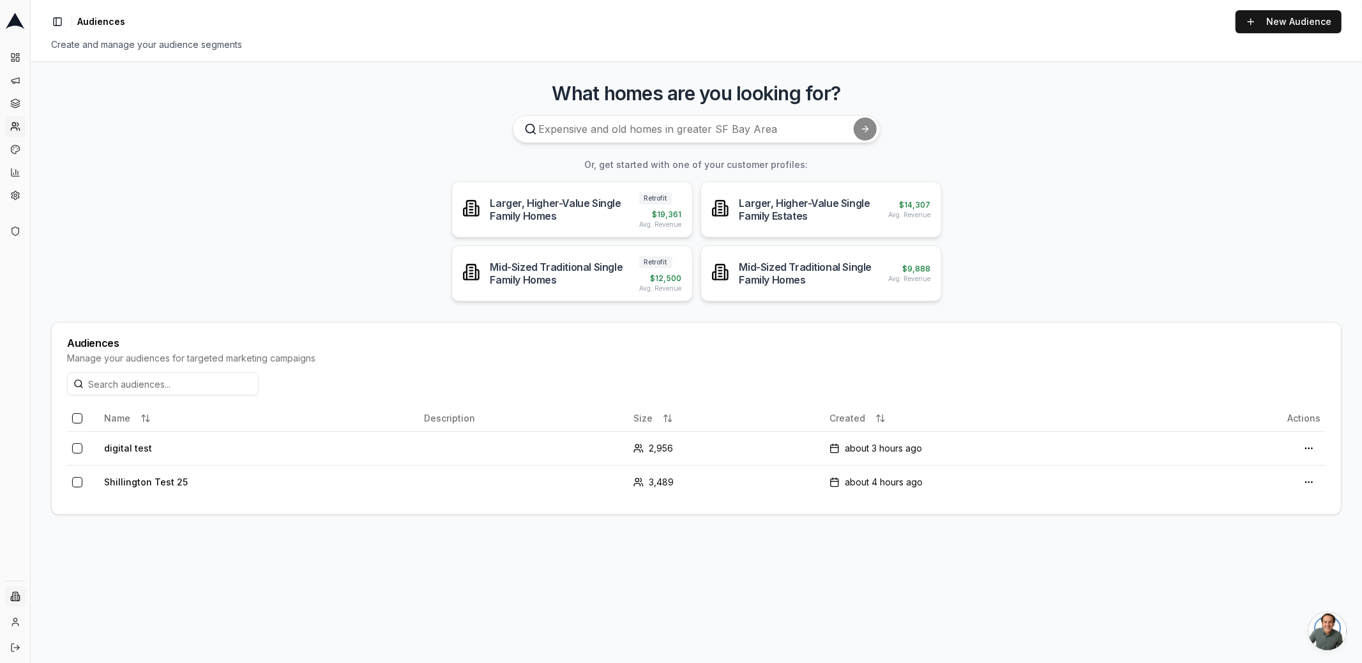
click at [17, 588] on html "Dashboard Campaigns Sequences Audiences Creatives Customer Analysis Settings Ad…" at bounding box center [681, 331] width 1362 height 663
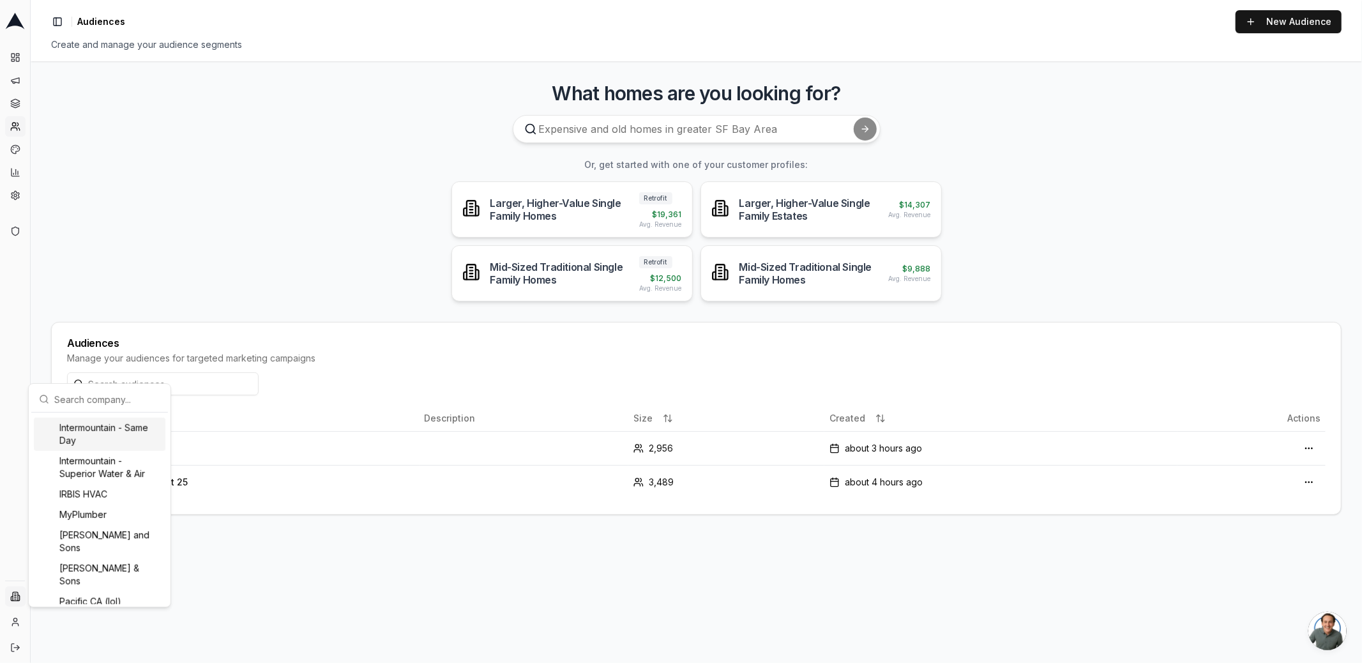
scroll to position [1009, 0]
click at [91, 497] on div "IRBIS HVAC" at bounding box center [100, 486] width 132 height 20
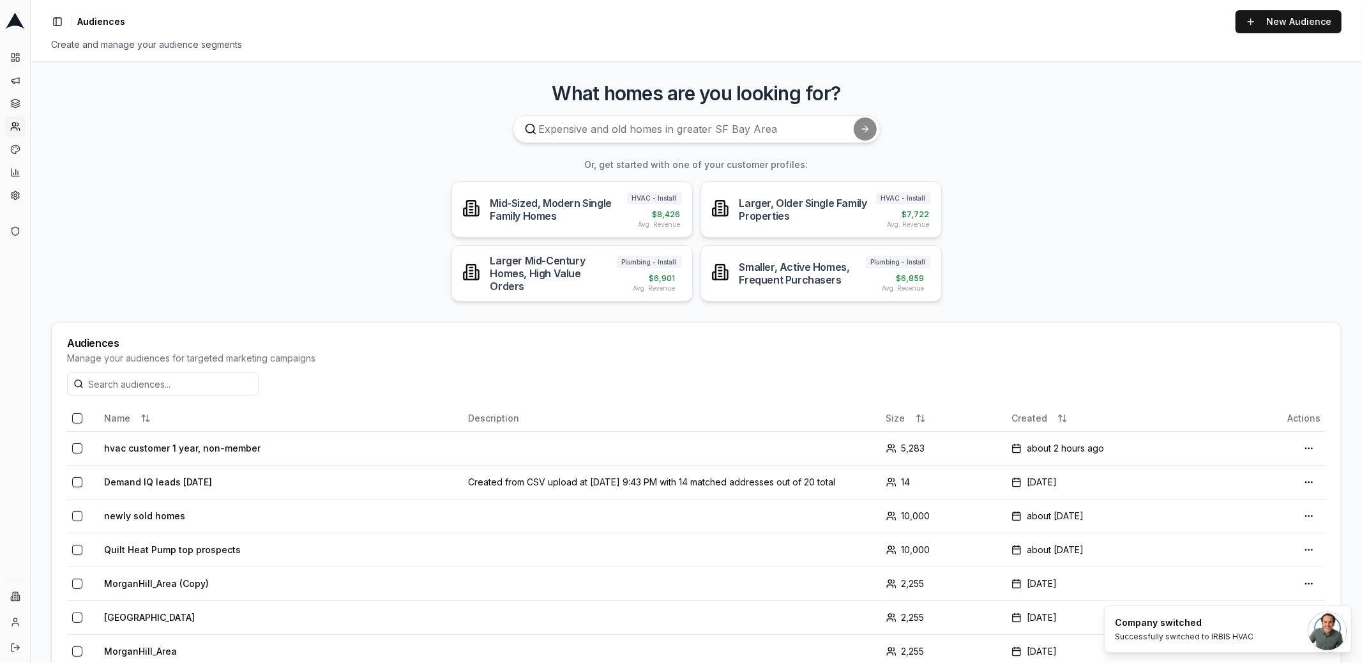
click at [121, 232] on main "What homes are you looking for? Or, get started with one of your customer profi…" at bounding box center [696, 361] width 1331 height 601
click at [200, 448] on td "hvac customer 1 year, non-member" at bounding box center [281, 448] width 364 height 34
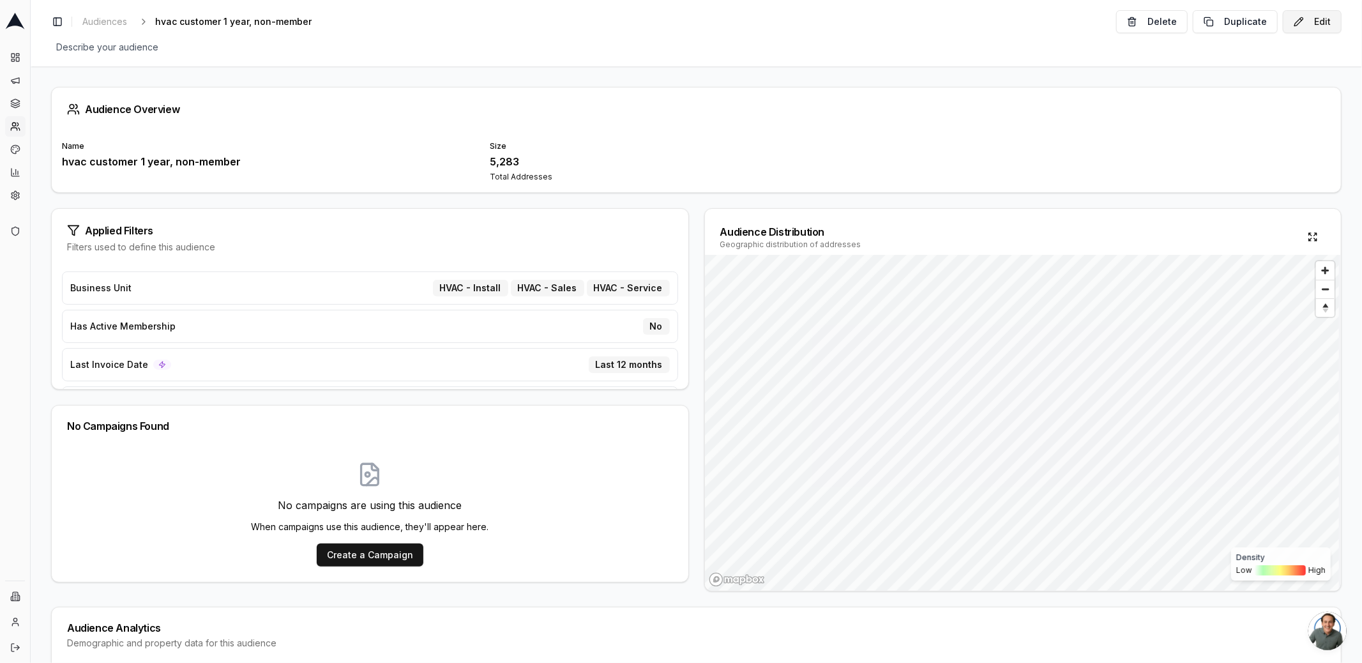
click at [1300, 19] on button "Edit" at bounding box center [1312, 21] width 59 height 23
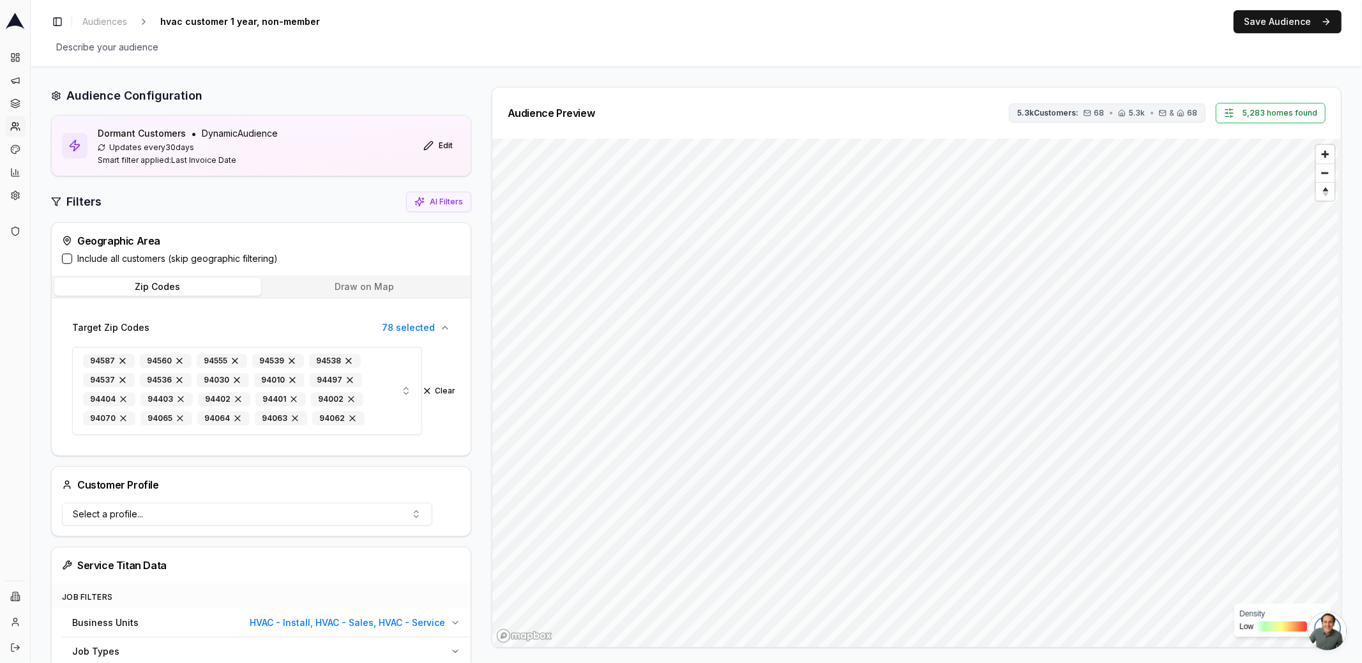
click at [1098, 110] on span "68" at bounding box center [1099, 113] width 10 height 10
click at [1173, 194] on span "68 ( 1 %)" at bounding box center [1181, 198] width 26 height 10
click at [1148, 137] on span "5,254 Customer s" at bounding box center [1161, 140] width 65 height 10
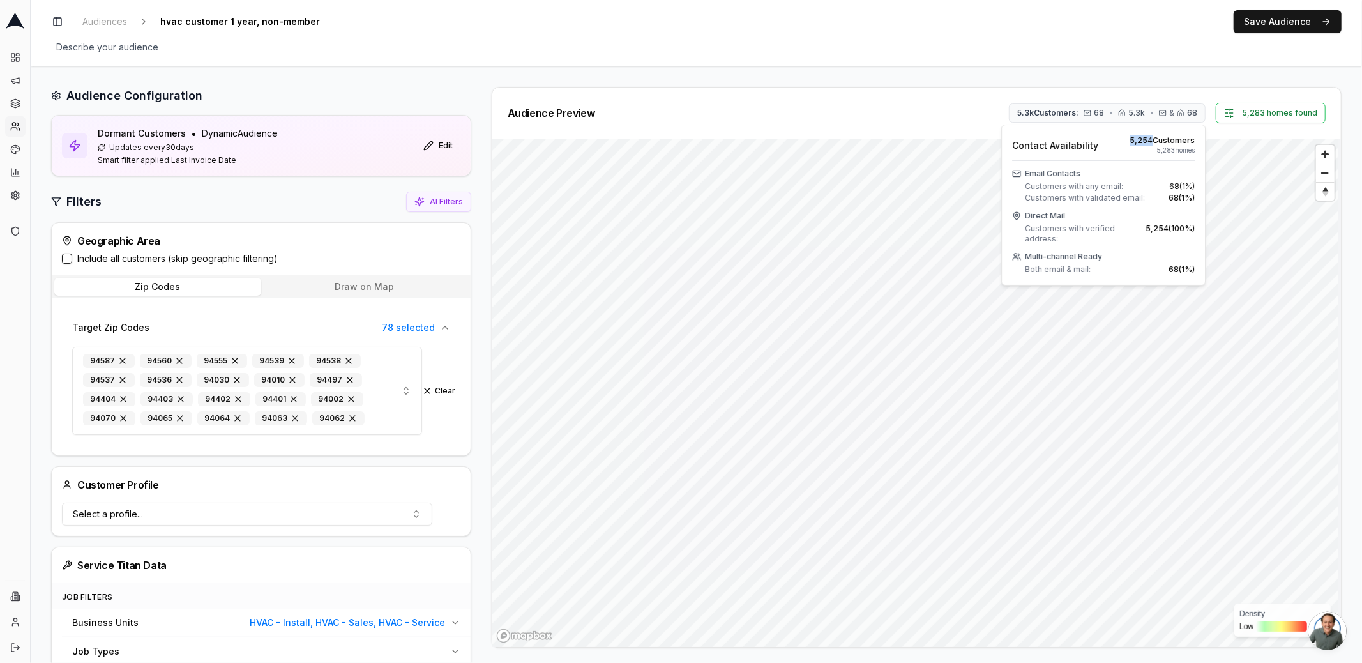
click at [1148, 137] on span "5,254 Customer s" at bounding box center [1161, 140] width 65 height 10
click at [1007, 62] on div "Toggle Sidebar Audiences hvac customer 1 year, non-member Edit Save Audience De…" at bounding box center [696, 33] width 1331 height 66
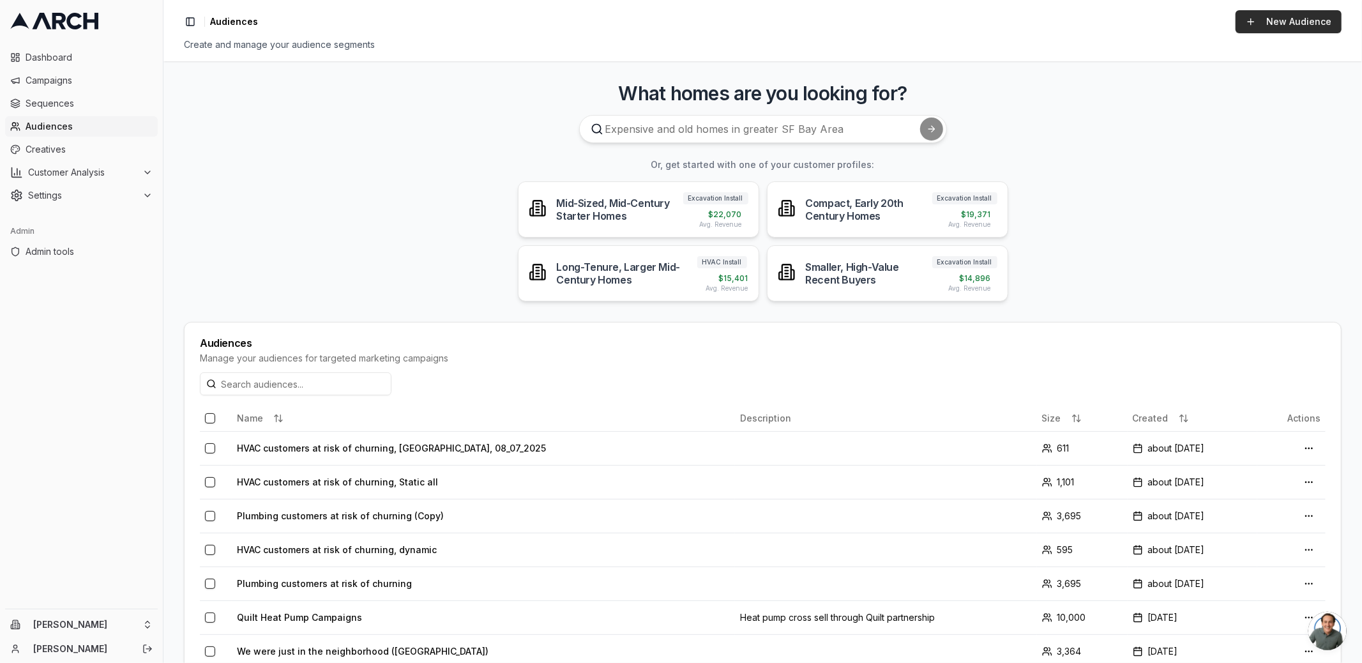
click at [1288, 15] on link "New Audience" at bounding box center [1288, 21] width 106 height 23
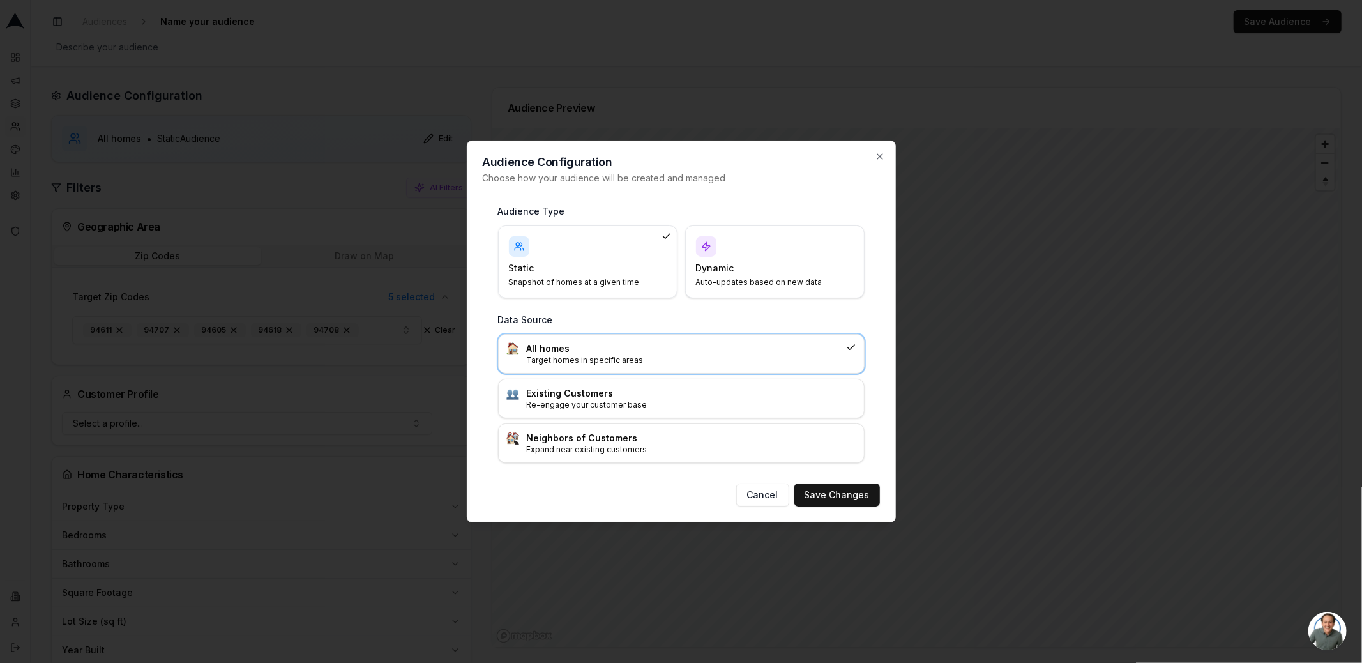
click at [738, 267] on h4 "Dynamic" at bounding box center [767, 268] width 142 height 13
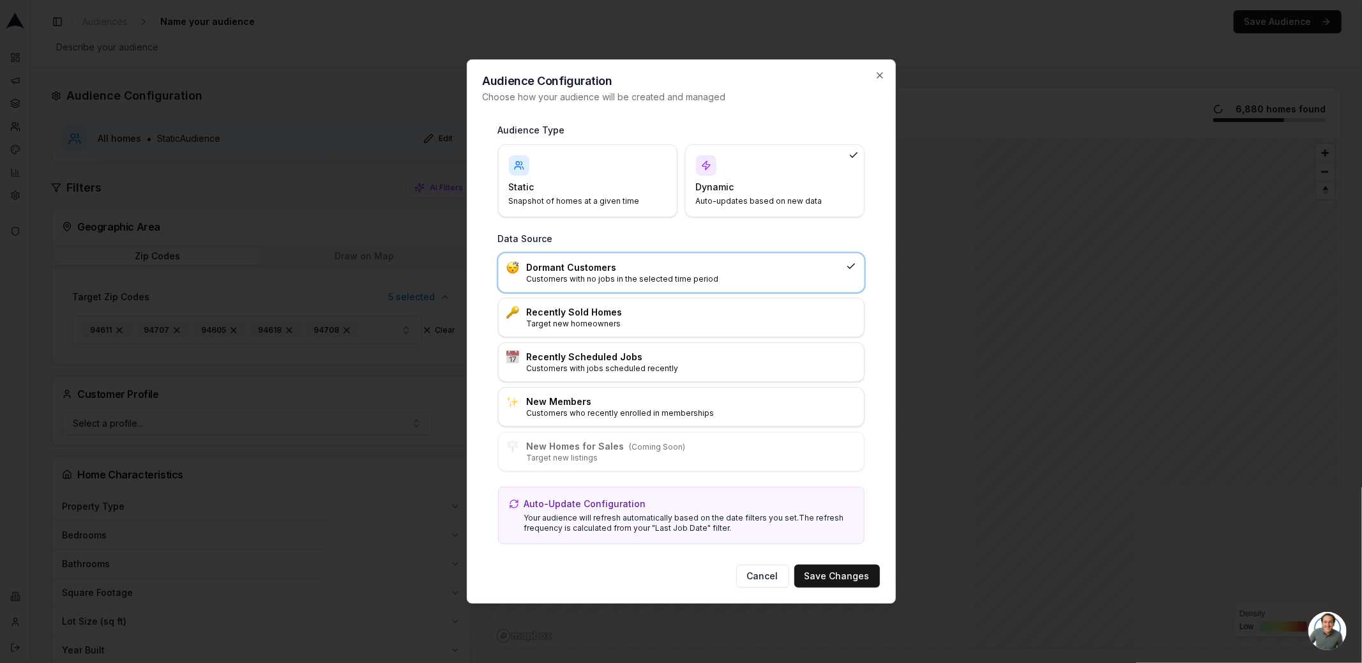
click at [647, 177] on div "Static Snapshot of homes at a given time" at bounding box center [588, 180] width 158 height 51
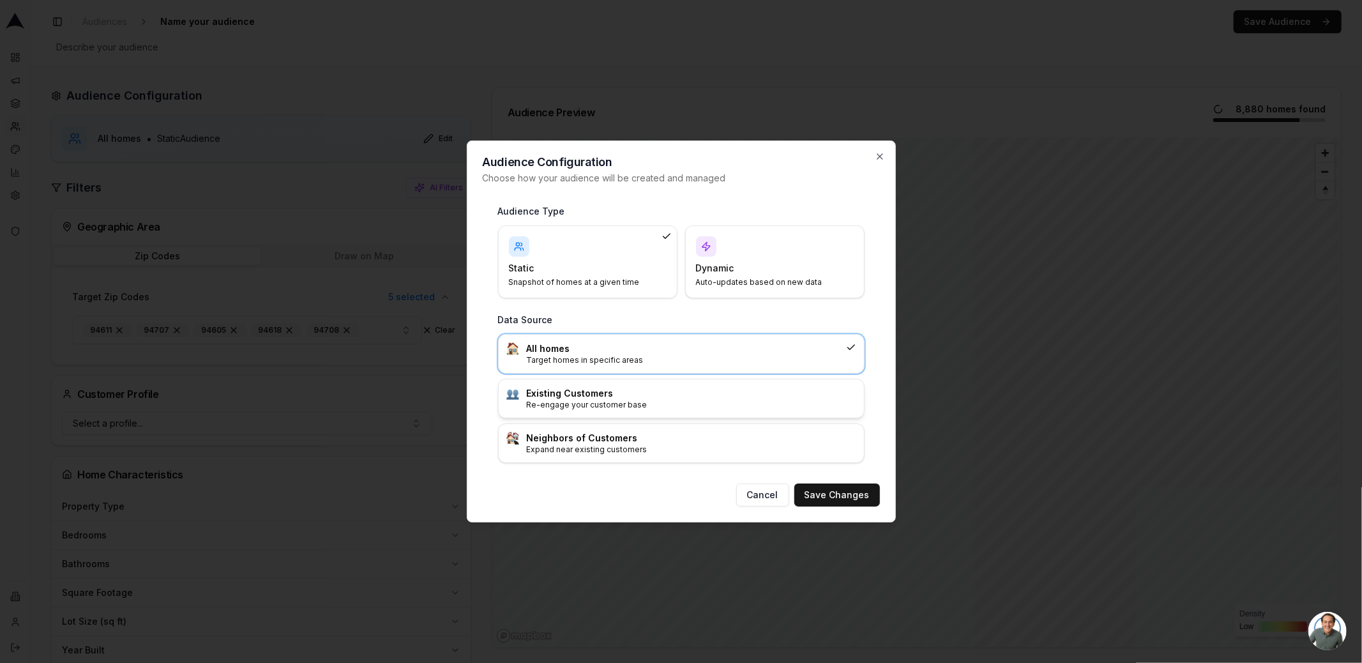
click at [615, 408] on p "Re-engage your customer base" at bounding box center [691, 405] width 329 height 10
click at [835, 502] on button "Save Changes" at bounding box center [837, 494] width 86 height 23
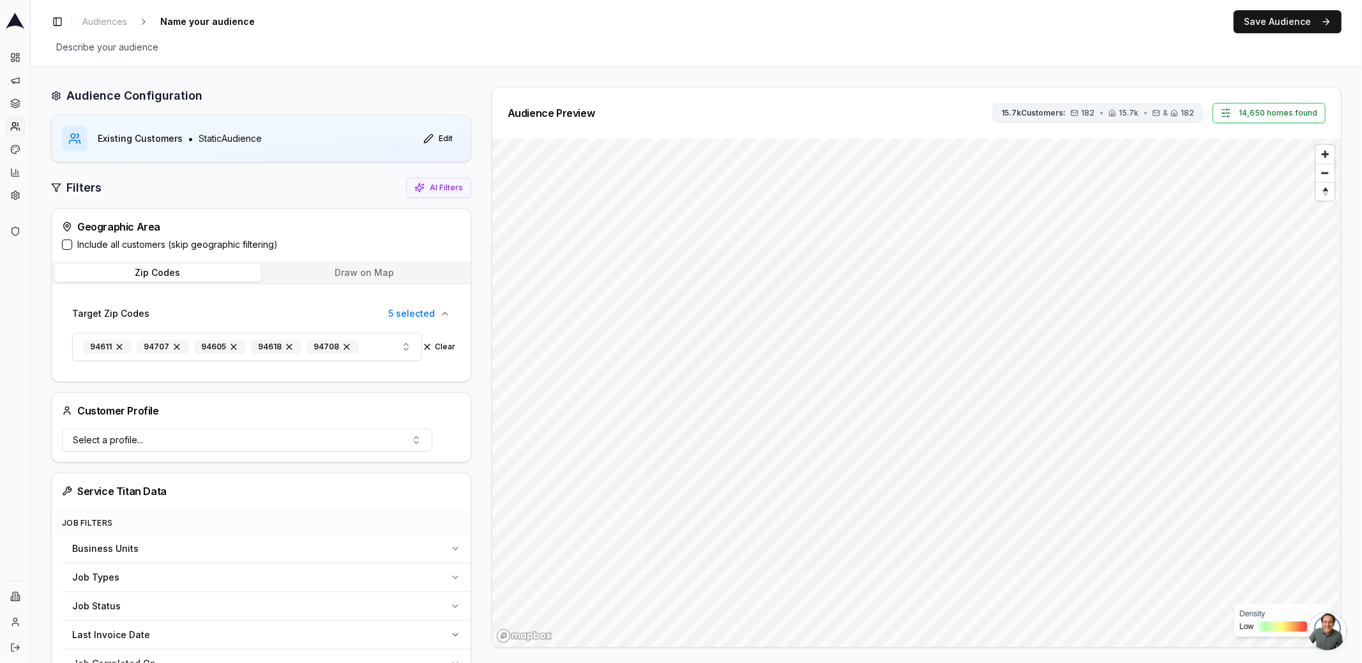
click at [1131, 105] on button "15.7k Customers: 182 • 15.7k • & 182" at bounding box center [1097, 112] width 209 height 19
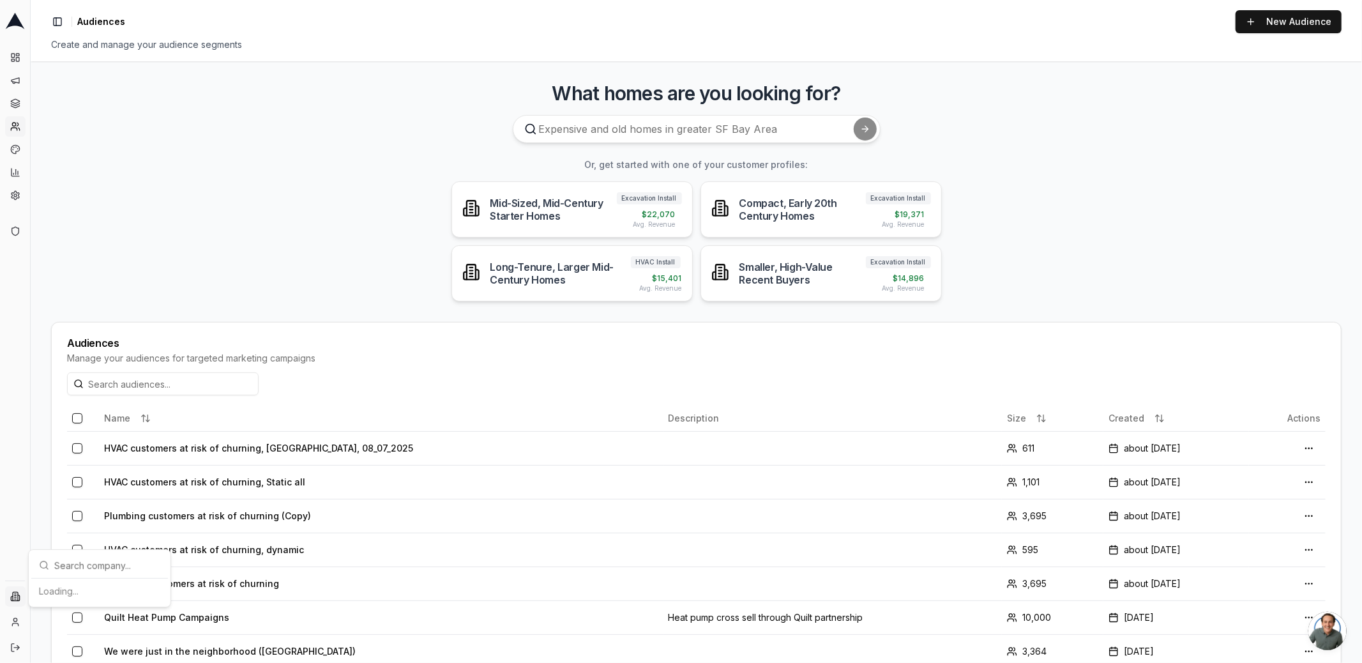
click at [11, 597] on html "Dashboard Campaigns Sequences Audiences Creatives Customer Analysis Settings Ad…" at bounding box center [681, 331] width 1362 height 663
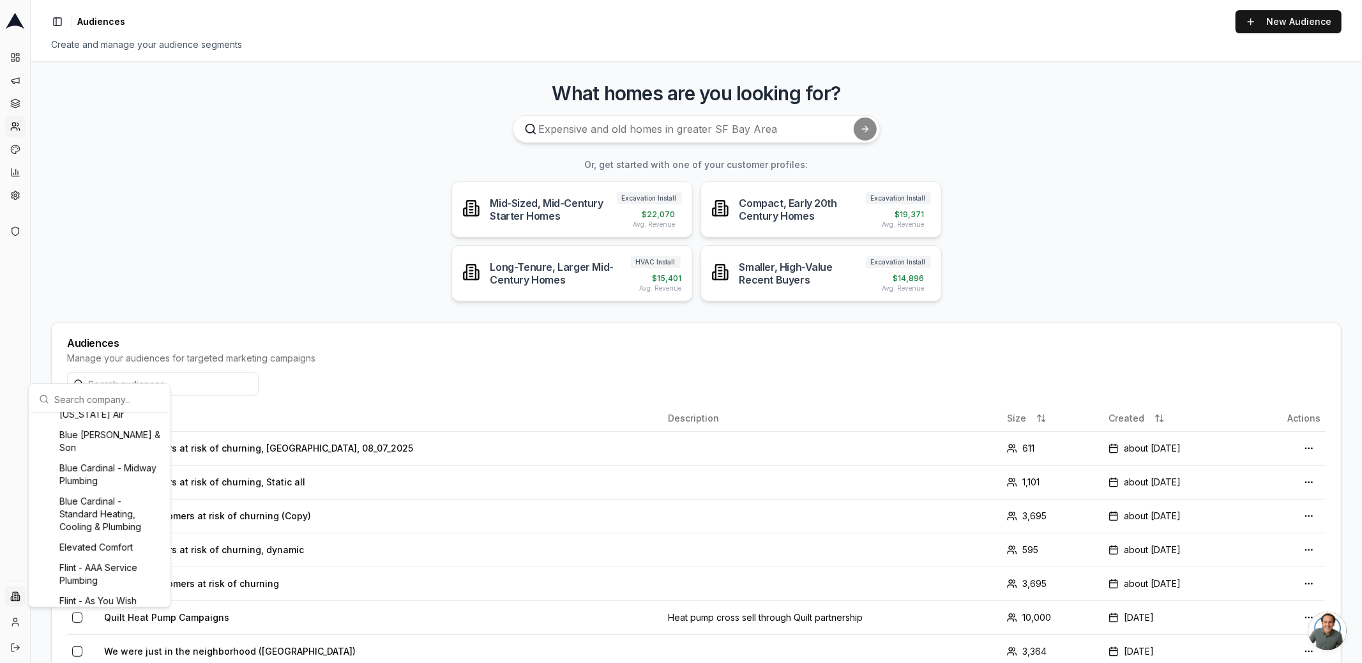
scroll to position [239, 0]
click at [84, 523] on div "Elevated Comfort" at bounding box center [100, 513] width 132 height 20
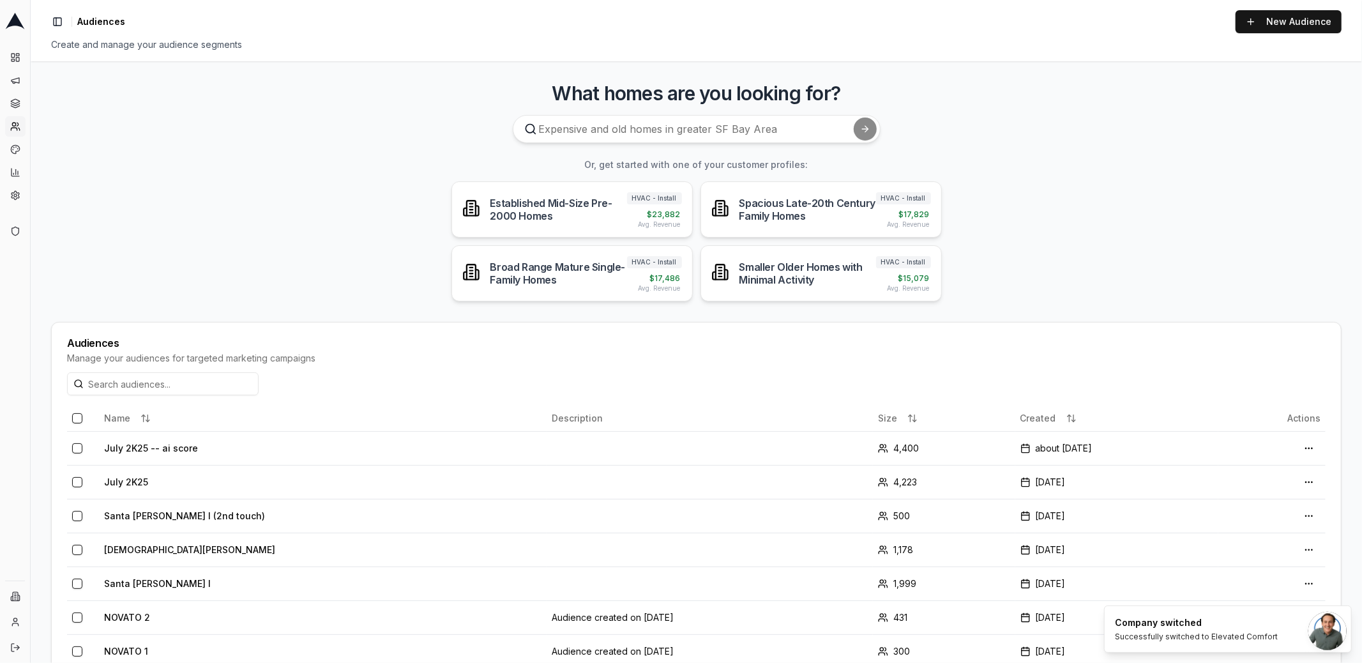
click at [89, 248] on main "What homes are you looking for? Or, get started with one of your customer profi…" at bounding box center [696, 361] width 1331 height 601
click at [1282, 22] on link "New Audience" at bounding box center [1288, 21] width 106 height 23
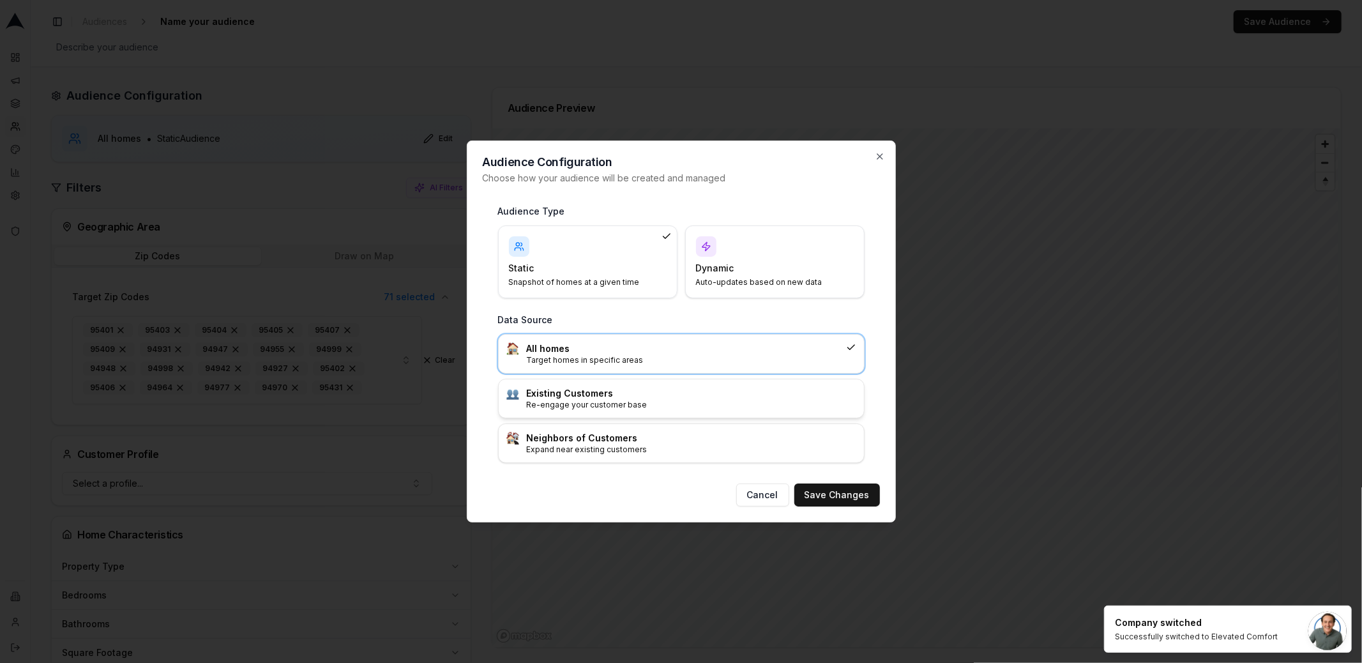
click at [662, 398] on h3 "Existing Customers" at bounding box center [691, 393] width 329 height 13
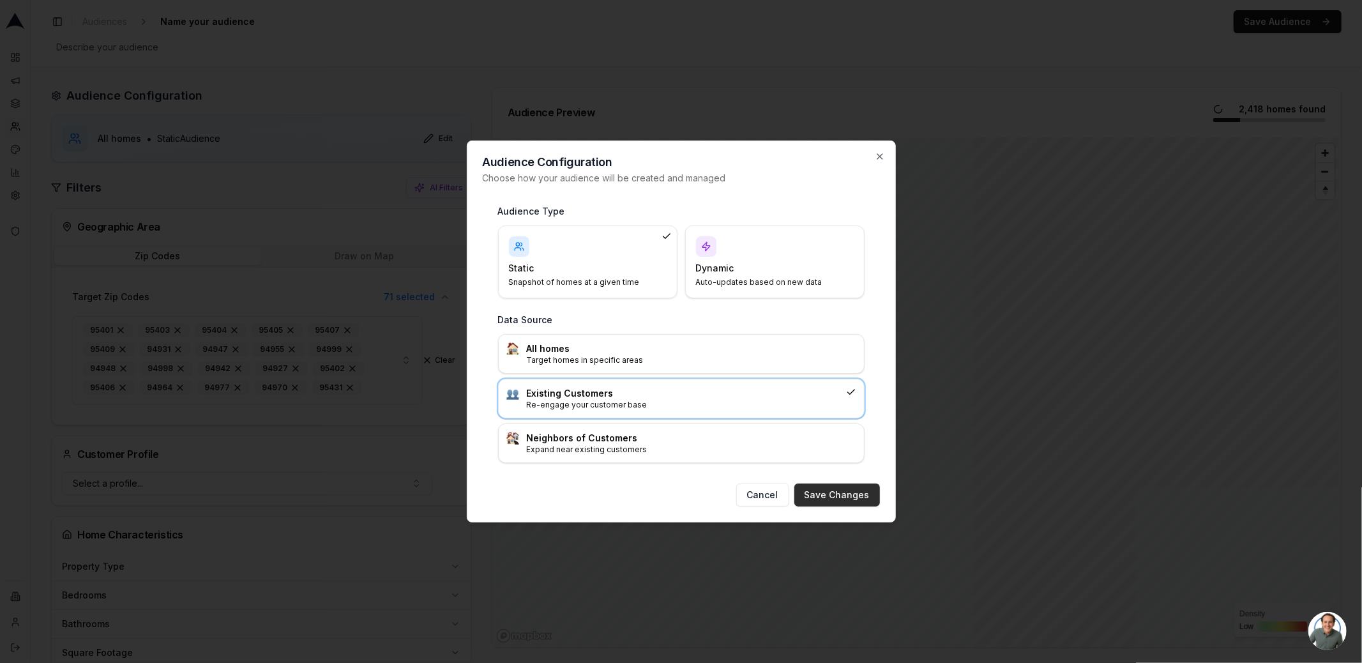
click at [817, 488] on button "Save Changes" at bounding box center [837, 494] width 86 height 23
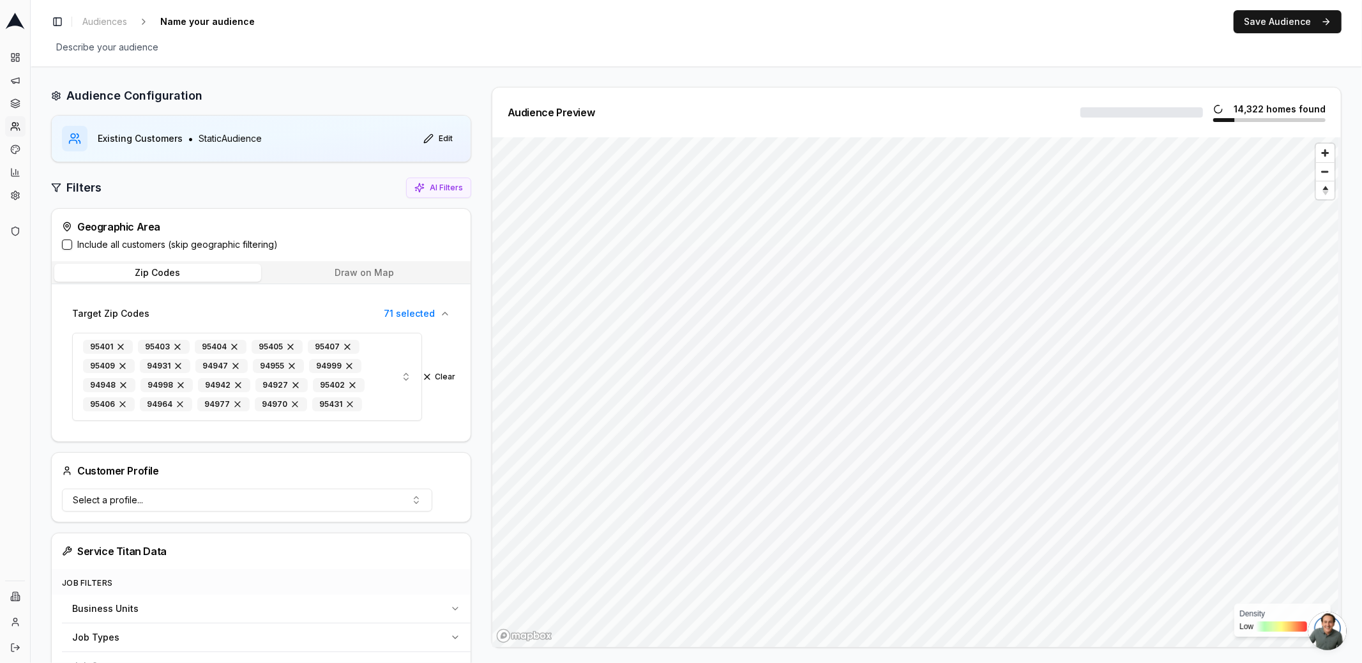
click at [481, 281] on div "Audience Preview 21,285 homes found Density Low High" at bounding box center [911, 367] width 860 height 561
click at [14, 599] on html "Dashboard Campaigns Sequences Audiences Creatives Customer Analysis Settings Ad…" at bounding box center [681, 331] width 1362 height 663
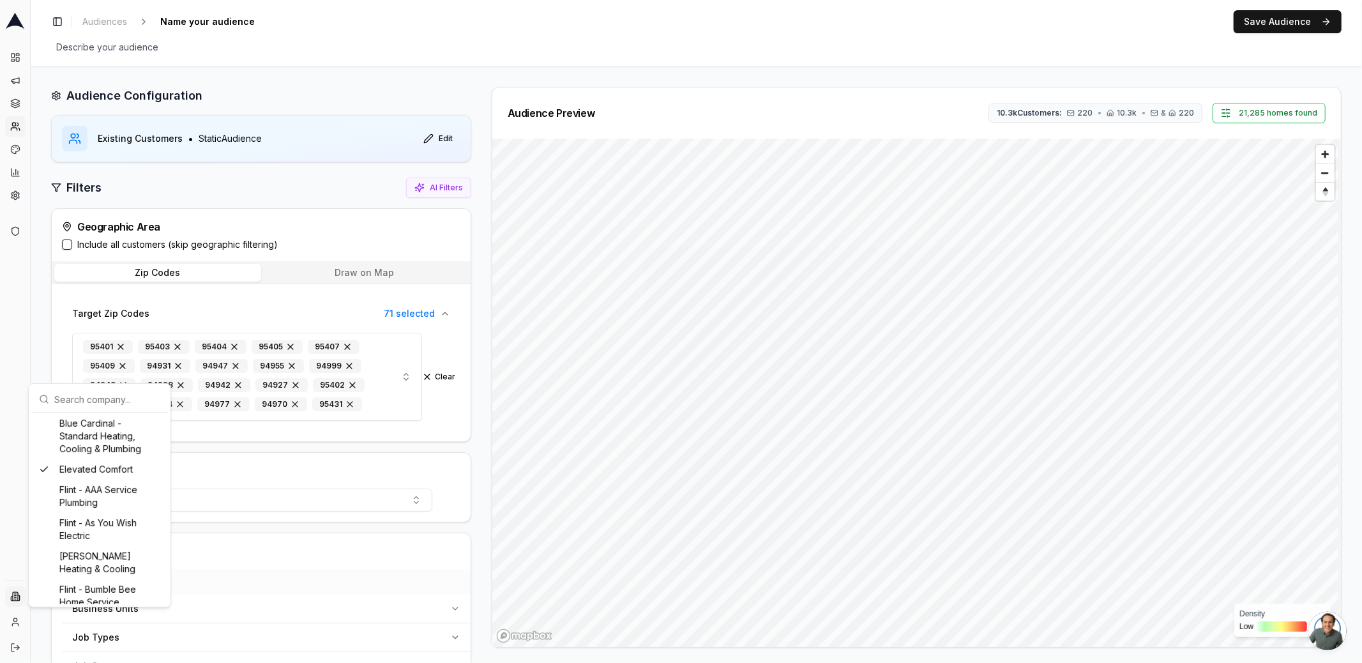
scroll to position [365, 0]
click at [479, 167] on html "Dashboard Campaigns Sequences Audiences Creatives Customer Analysis Settings Ad…" at bounding box center [681, 331] width 1362 height 663
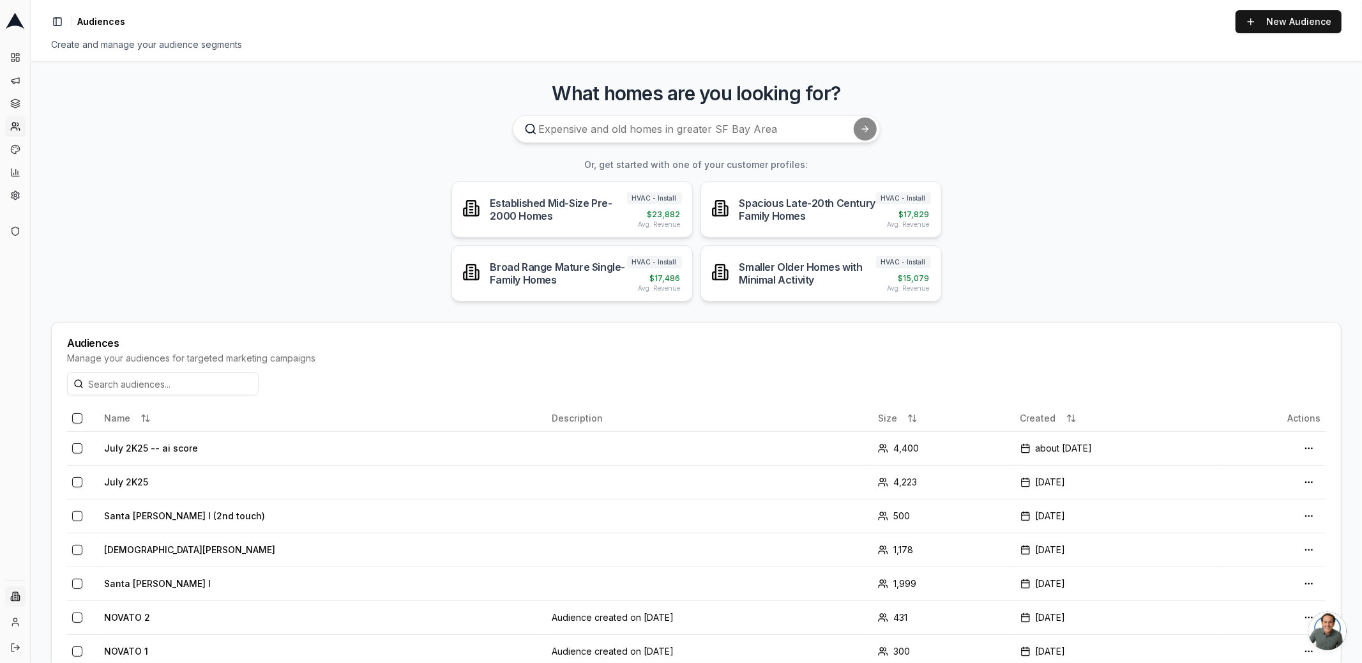
click at [15, 601] on html "Dashboard Campaigns Sequences Audiences Creatives Customer Analysis Settings Ad…" at bounding box center [681, 331] width 1362 height 663
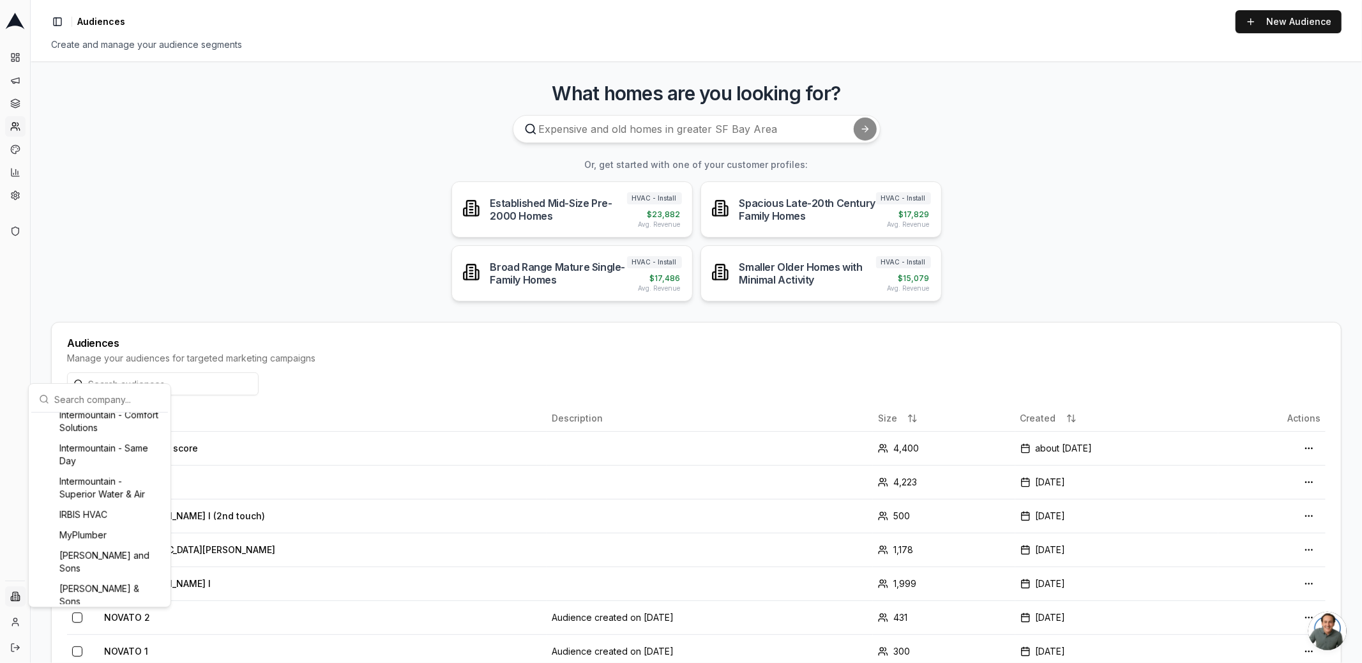
scroll to position [999, 0]
click at [123, 523] on div "MyPlumber" at bounding box center [100, 516] width 132 height 20
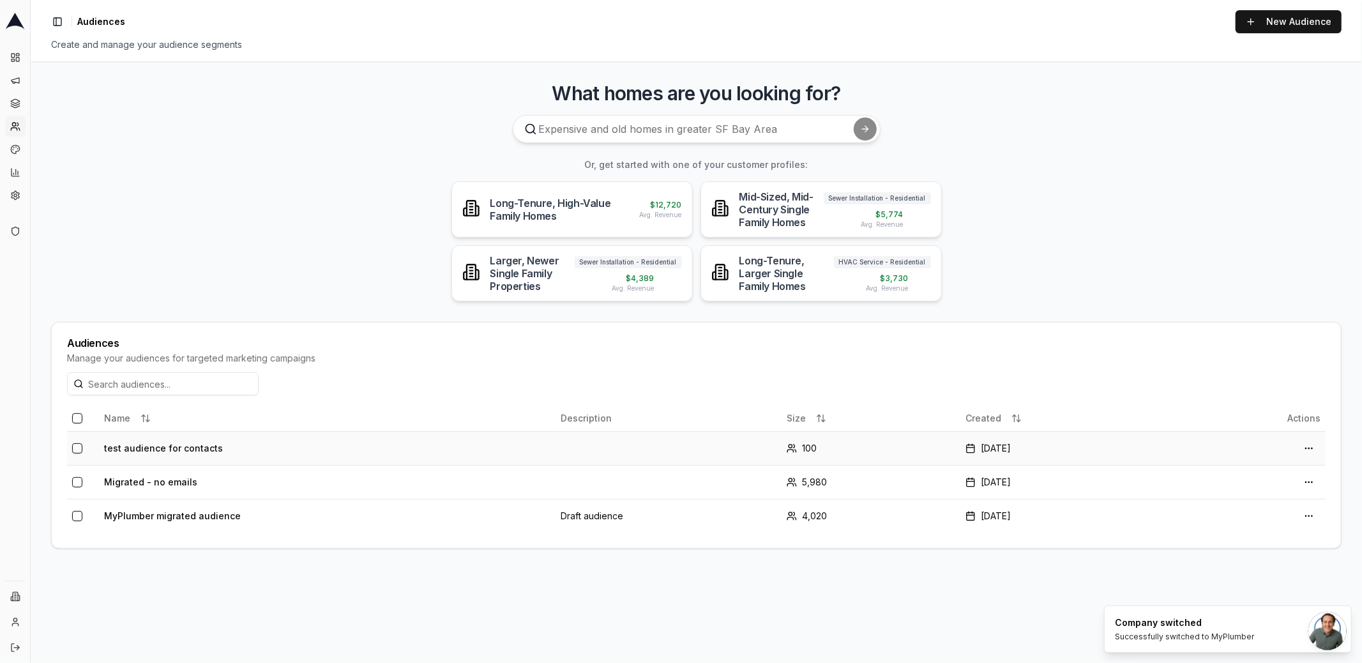
click at [181, 451] on td "test audience for contacts" at bounding box center [327, 448] width 456 height 34
click at [1293, 23] on link "New Audience" at bounding box center [1288, 21] width 106 height 23
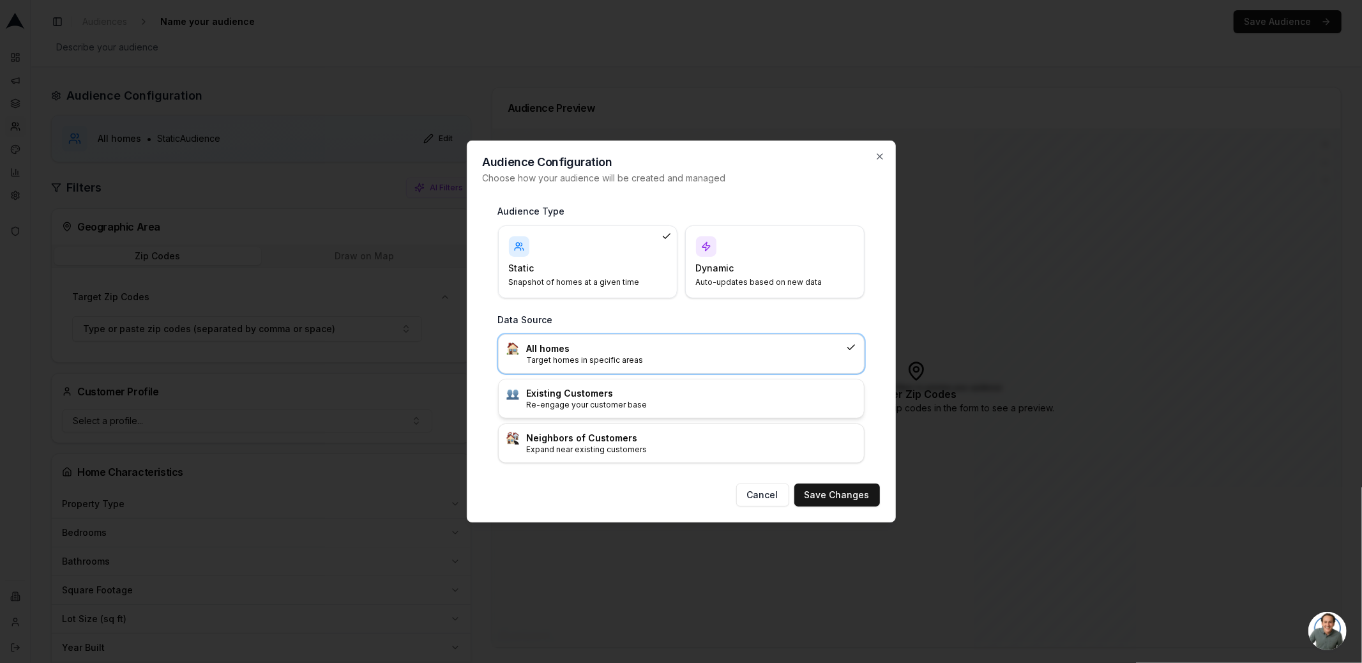
click at [699, 393] on h3 "Existing Customers" at bounding box center [691, 393] width 329 height 13
click at [827, 495] on button "Save Changes" at bounding box center [837, 494] width 86 height 23
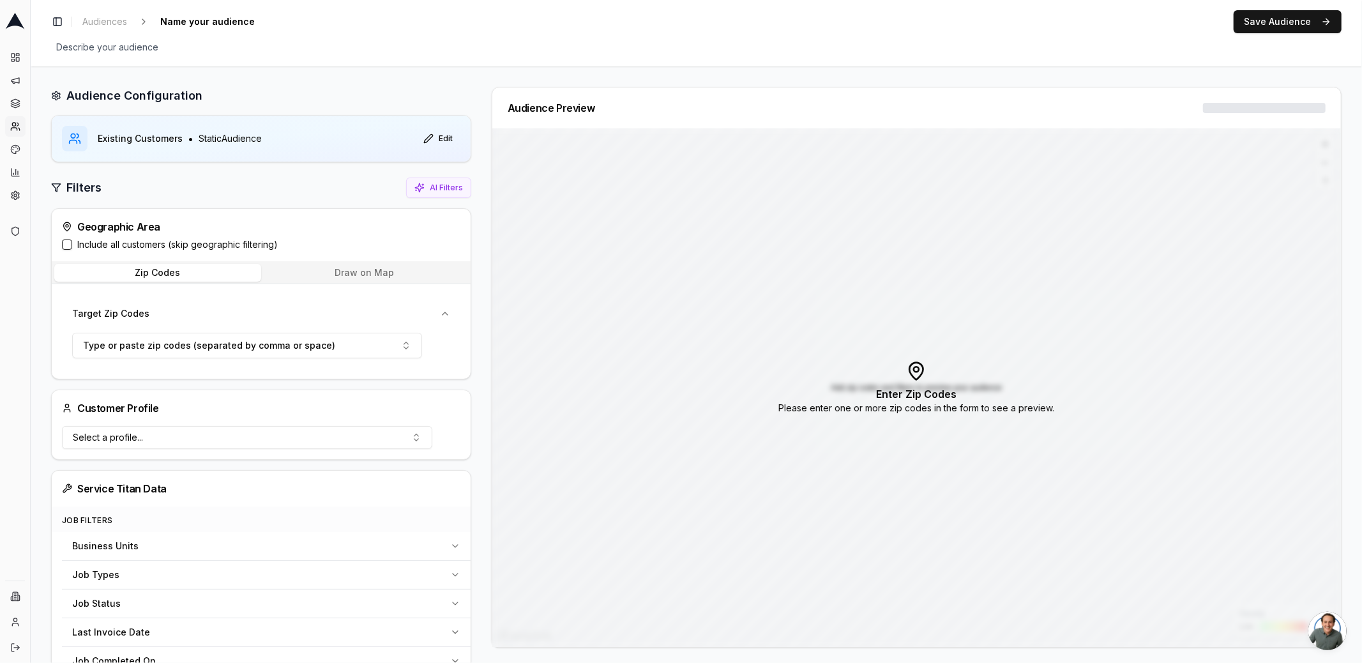
click at [355, 267] on button "Draw on Map" at bounding box center [364, 273] width 207 height 18
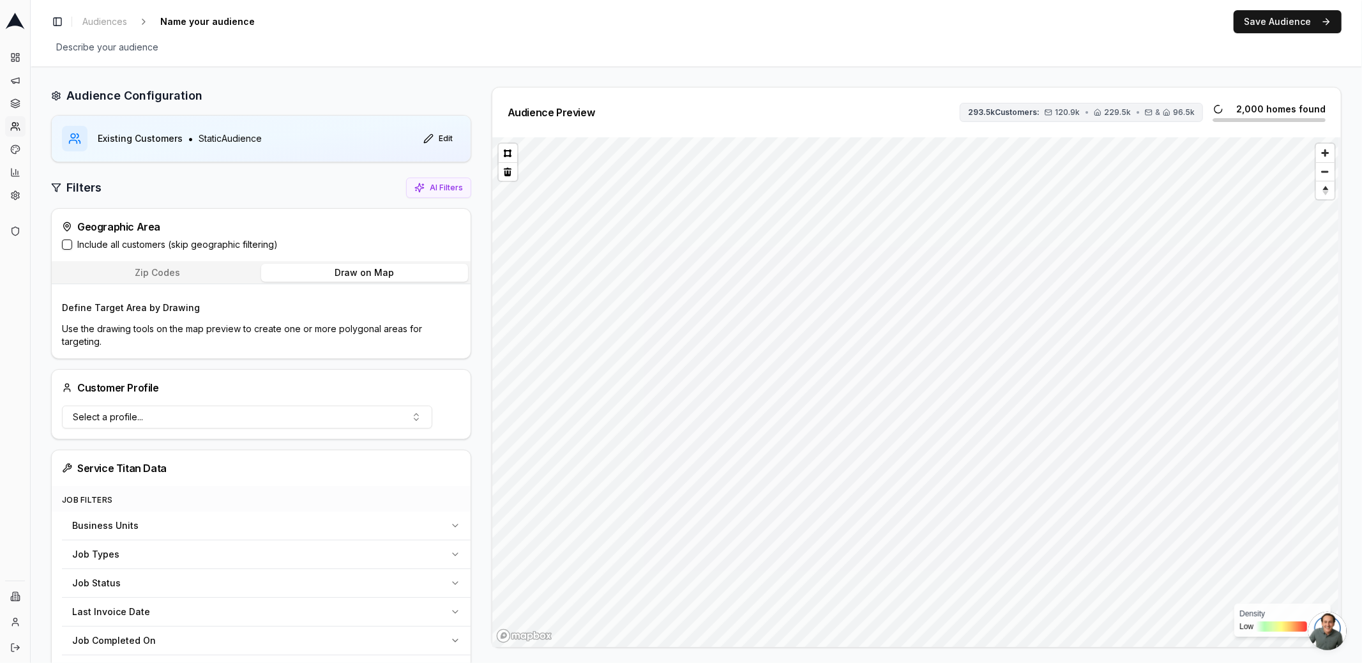
click at [1096, 112] on icon "button" at bounding box center [1098, 113] width 8 height 8
drag, startPoint x: 1088, startPoint y: 113, endPoint x: 1055, endPoint y: 105, distance: 34.7
click at [1055, 105] on button "293.5k Customers: 120.9k • 229.5k • & 96.5k" at bounding box center [1080, 112] width 243 height 19
click at [1046, 112] on icon "button" at bounding box center [1048, 112] width 6 height 2
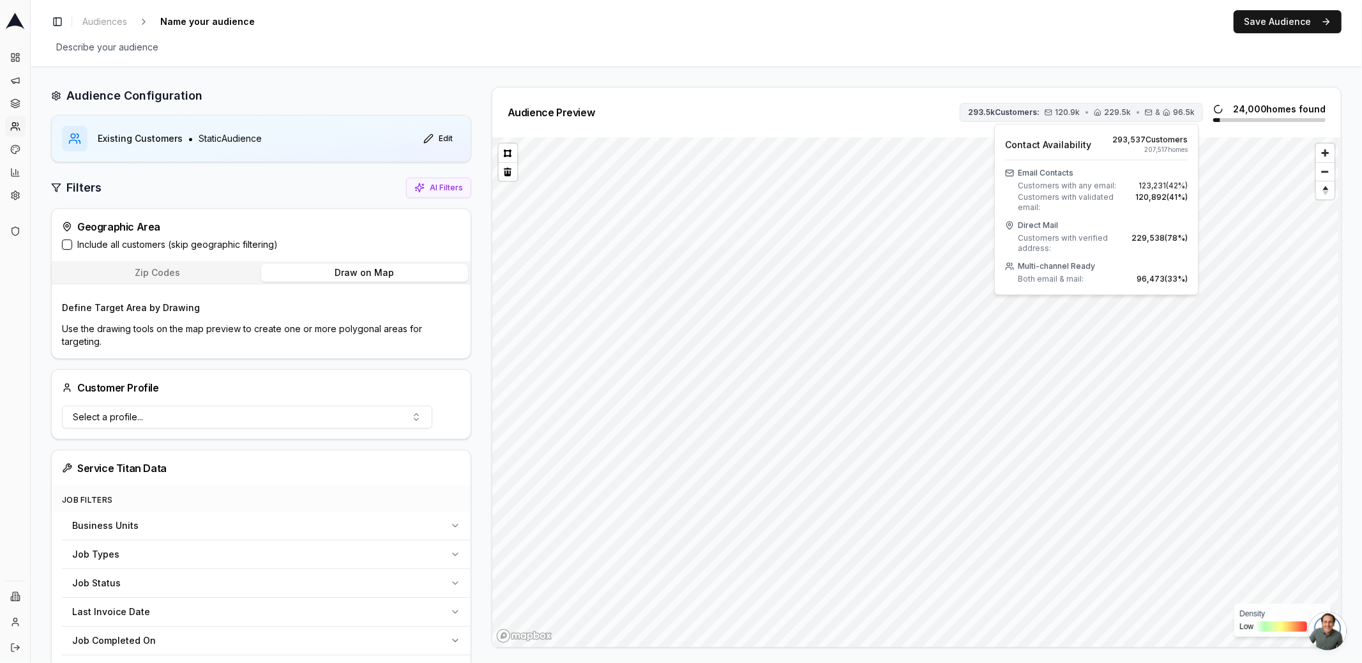
click at [1046, 112] on icon "button" at bounding box center [1048, 112] width 6 height 2
click at [964, 98] on div "Audience Preview 293.5k Customers: 120.9k • 229.5k • & 96.5k 24,000 homes found" at bounding box center [916, 112] width 848 height 50
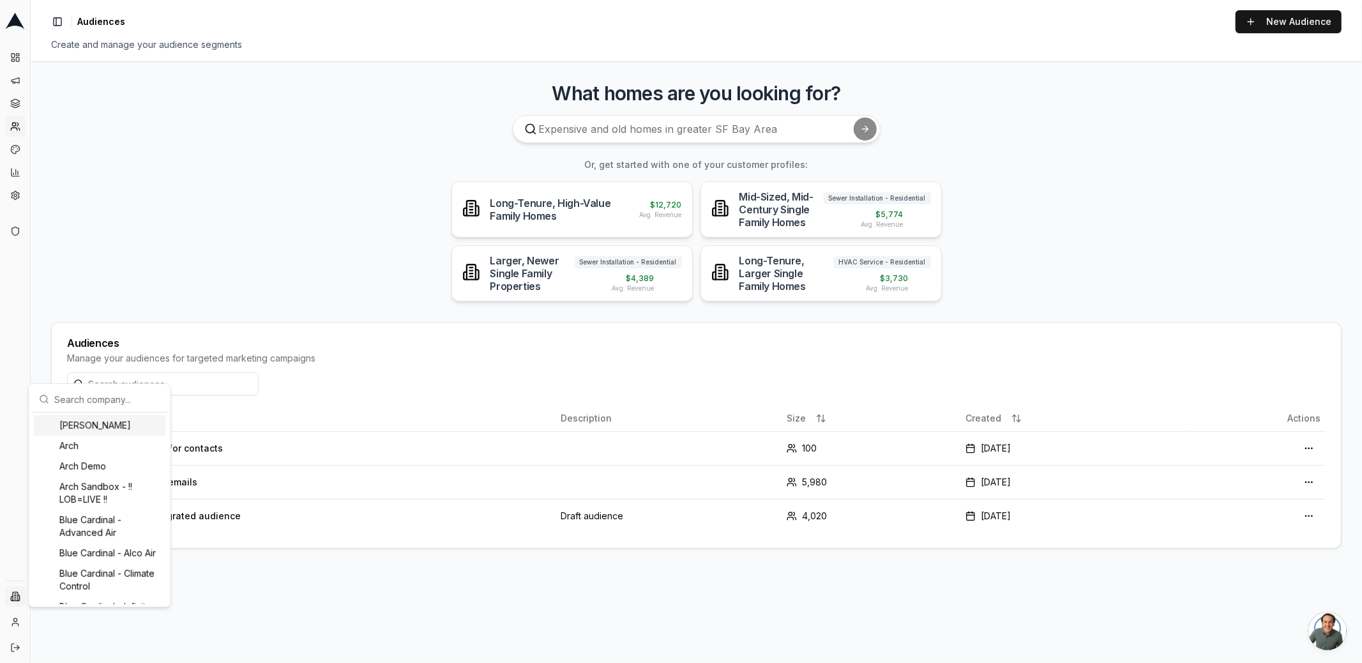
click at [14, 598] on html "Dashboard Campaigns Sequences Audiences Creatives Customer Analysis Settings Ad…" at bounding box center [681, 331] width 1362 height 663
click at [109, 538] on div "[PERSON_NAME] & Sons" at bounding box center [100, 546] width 132 height 33
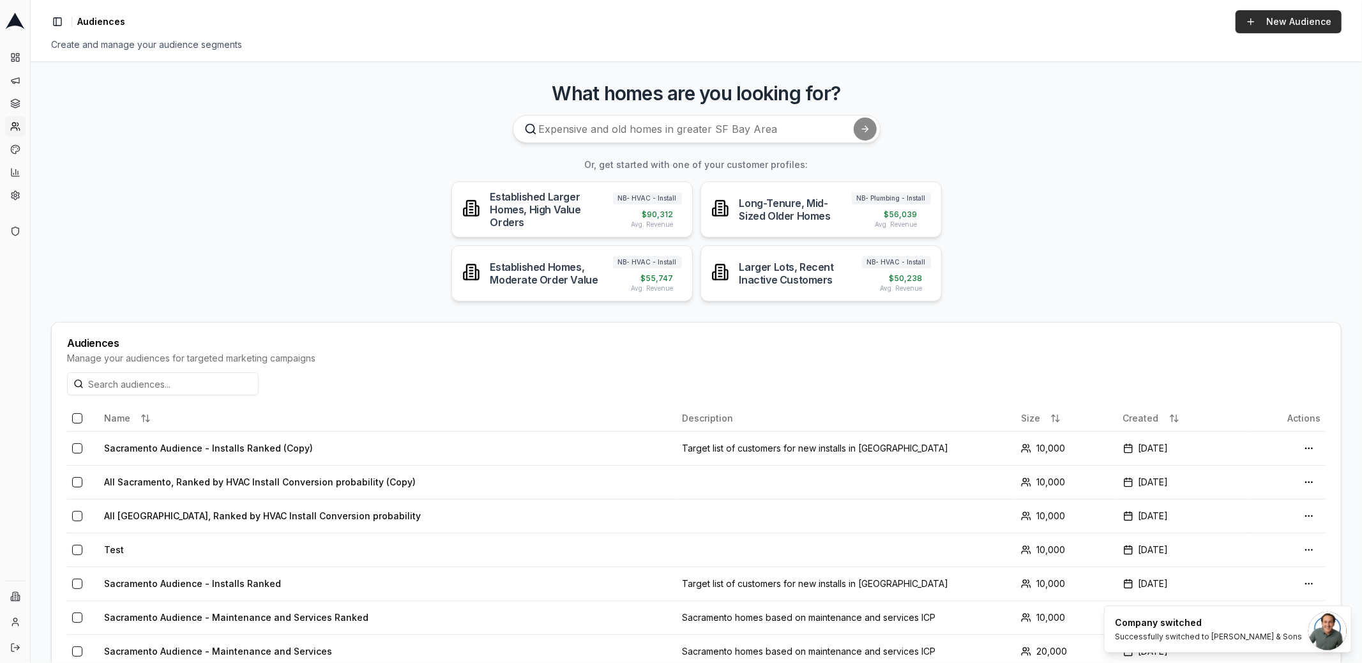
click at [1270, 26] on link "New Audience" at bounding box center [1288, 21] width 106 height 23
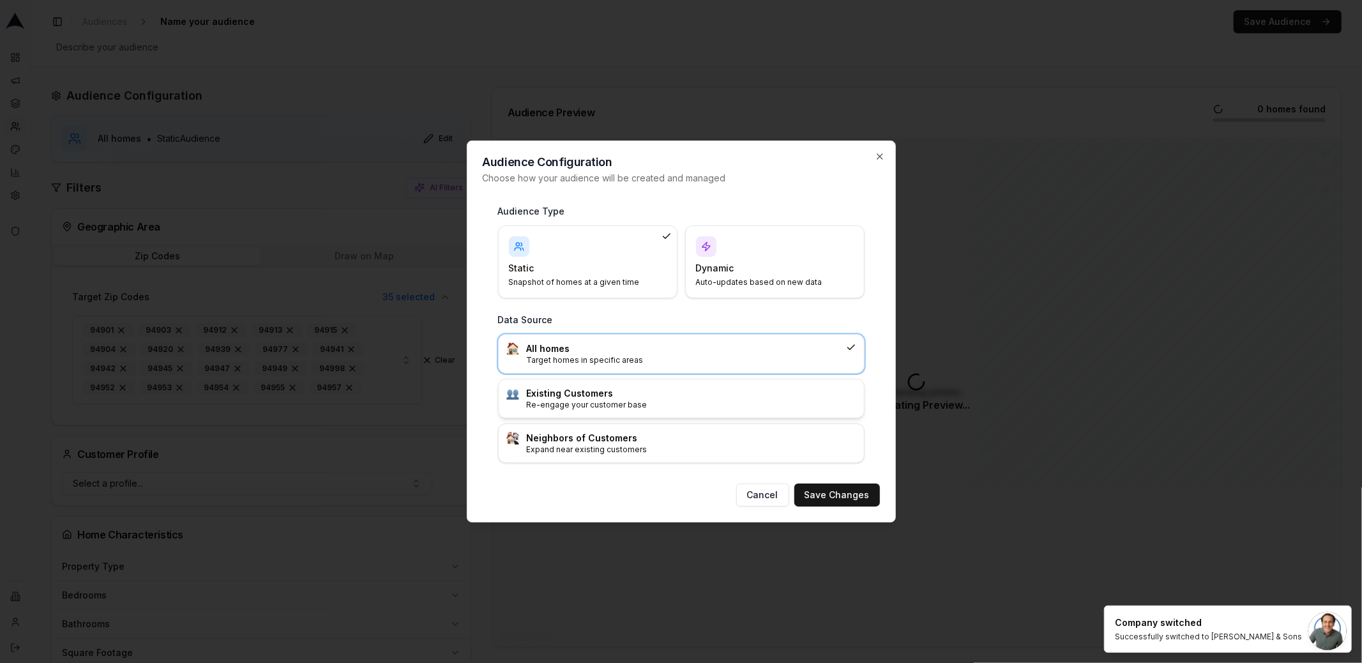
click at [730, 405] on p "Re-engage your customer base" at bounding box center [691, 405] width 329 height 10
click at [842, 488] on button "Save Changes" at bounding box center [837, 494] width 86 height 23
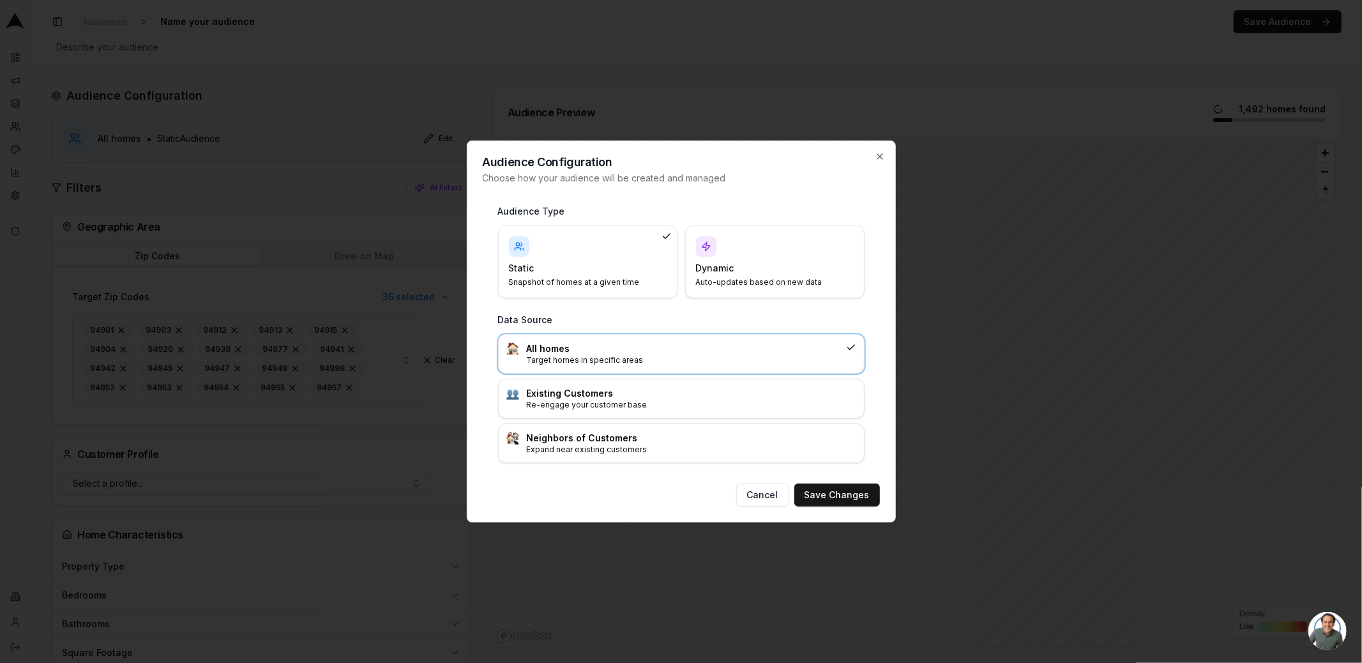
click at [537, 377] on div "All homes Target homes in specific areas Existing Customers Re-engage your cust…" at bounding box center [681, 398] width 366 height 129
click at [540, 398] on h3 "Existing Customers" at bounding box center [691, 393] width 329 height 13
click at [822, 488] on button "Save Changes" at bounding box center [837, 494] width 86 height 23
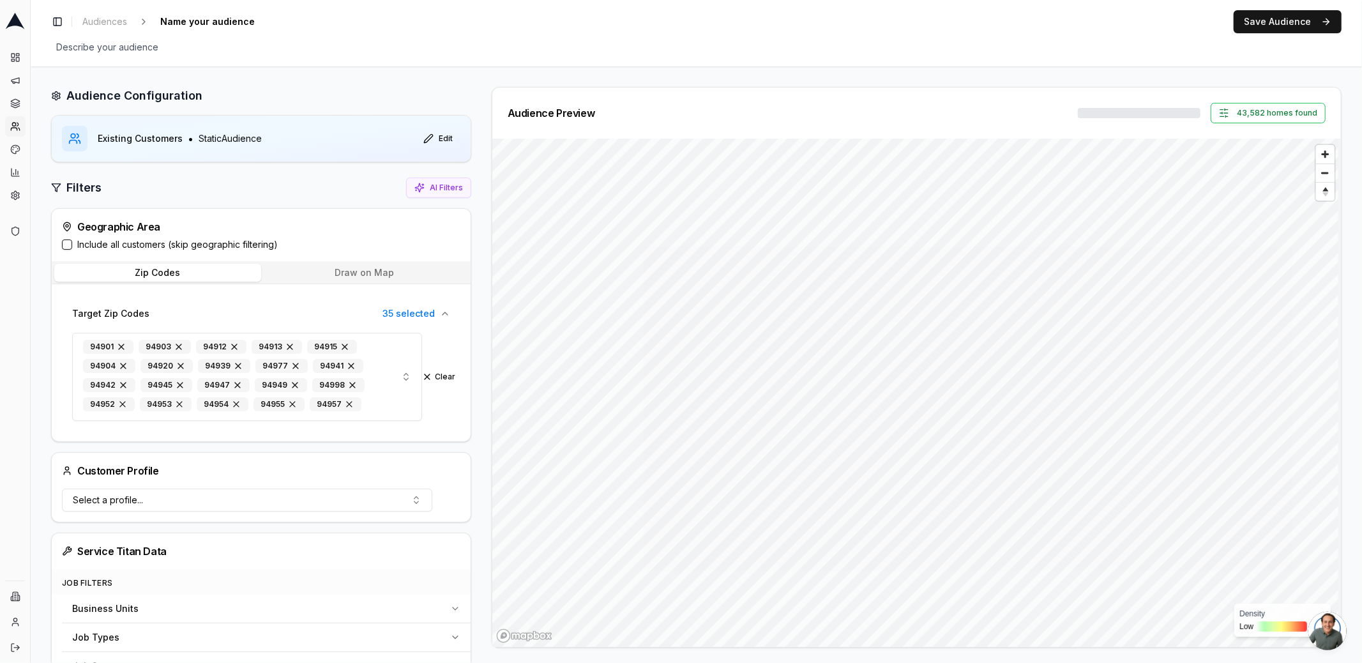
click at [1120, 113] on div at bounding box center [1139, 113] width 123 height 10
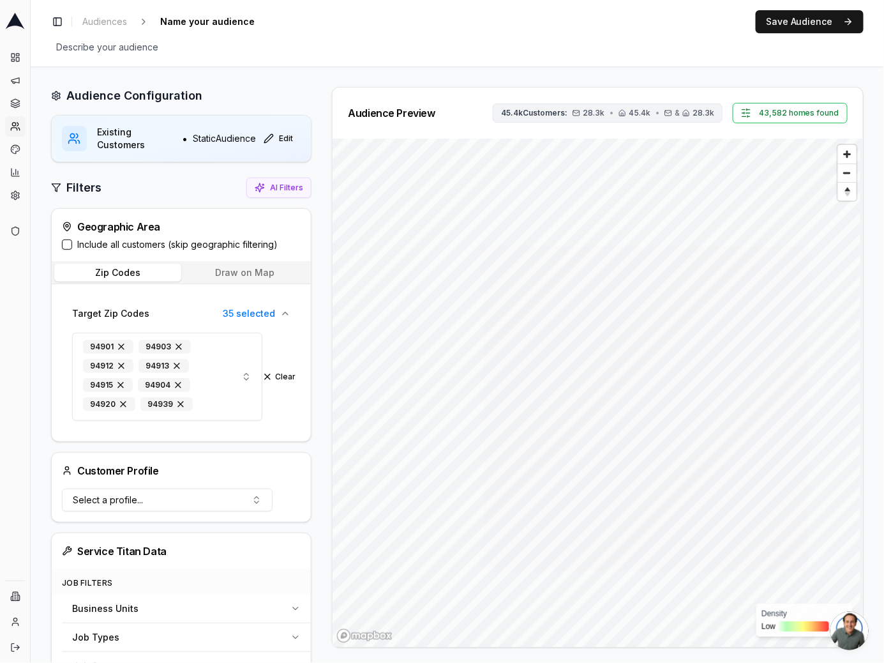
click at [635, 119] on button "45.4k Customers: 28.3k • 45.4k • & 28.3k" at bounding box center [608, 112] width 230 height 19
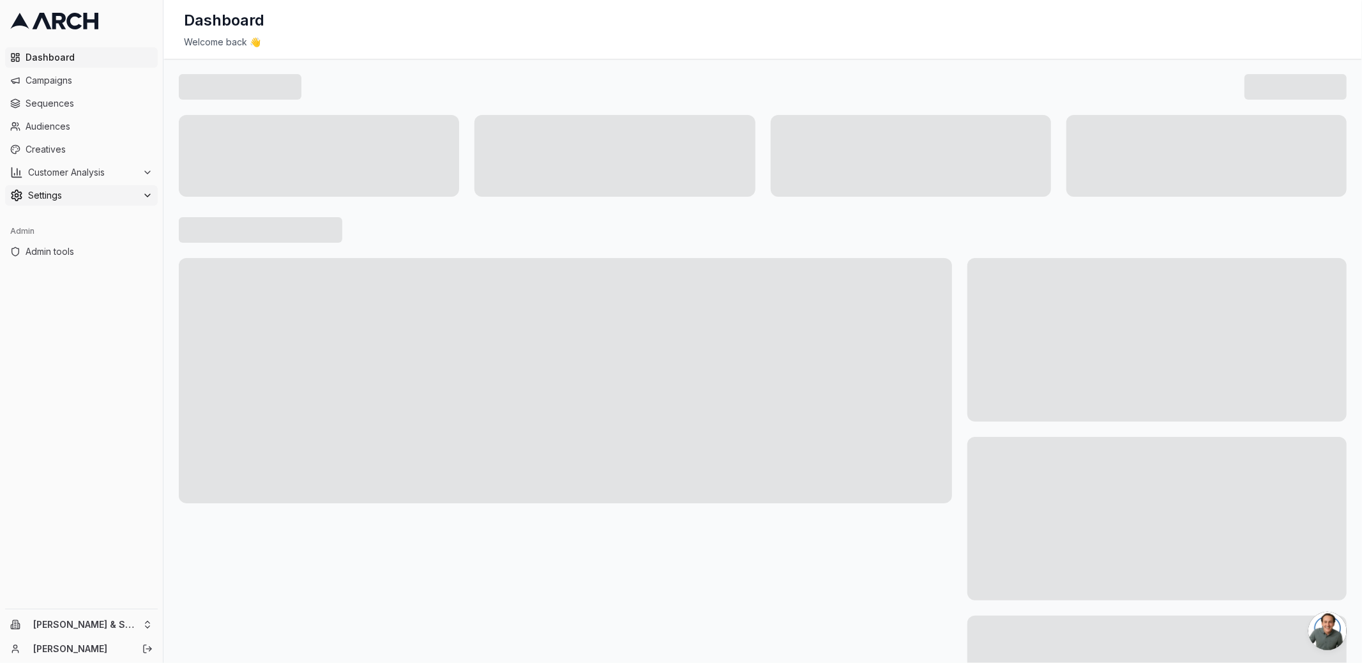
click at [107, 201] on span "Settings" at bounding box center [82, 195] width 109 height 13
click at [114, 319] on link "Integrations" at bounding box center [81, 318] width 121 height 18
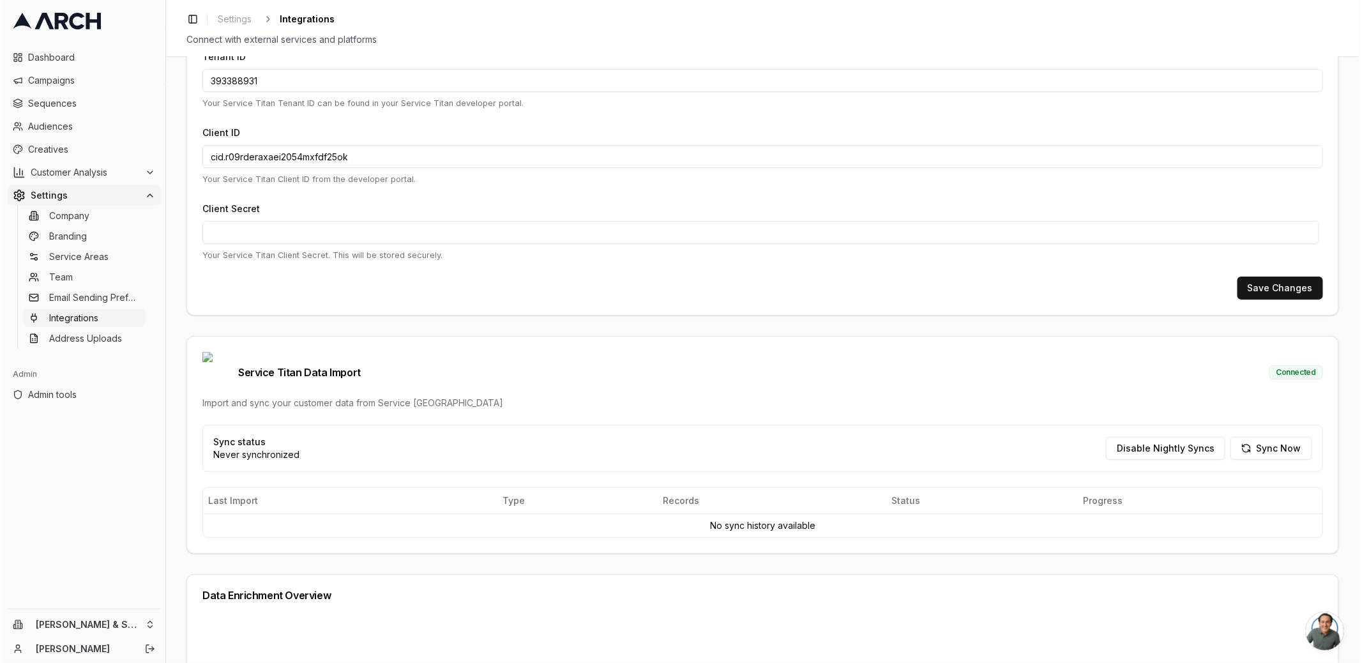
scroll to position [170, 0]
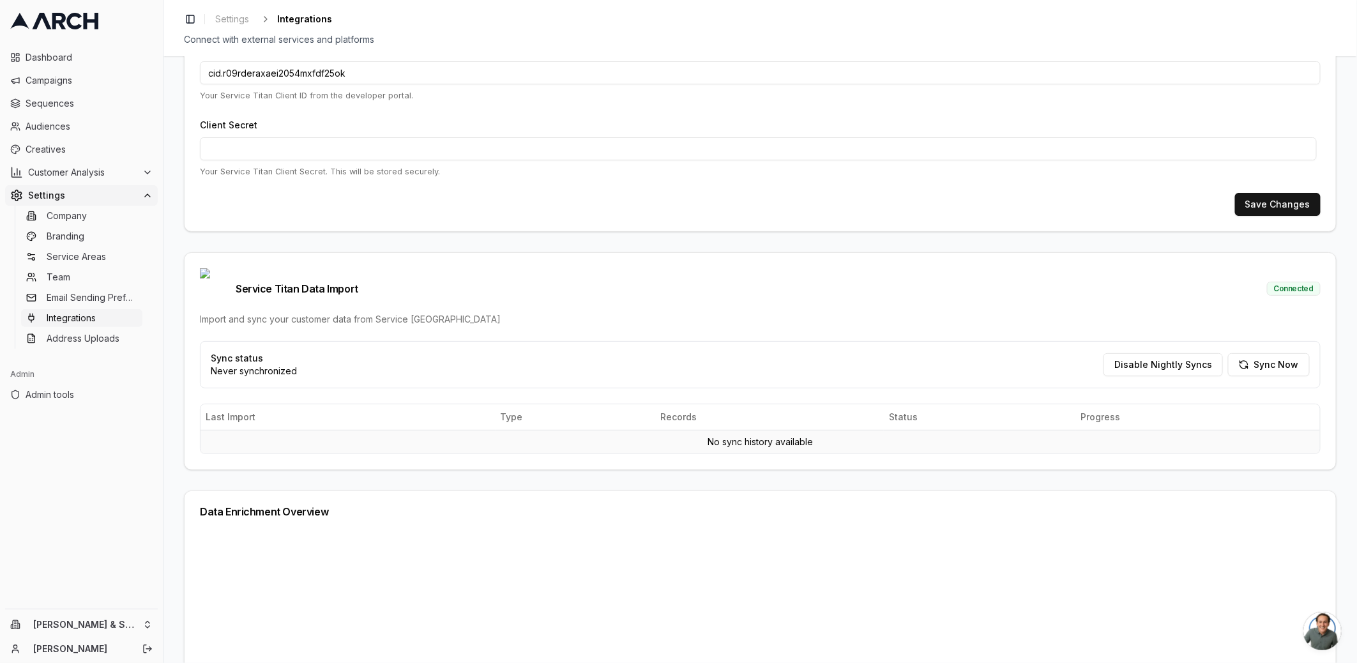
click at [328, 430] on td "No sync history available" at bounding box center [759, 442] width 1119 height 24
click at [122, 619] on html "Dashboard Campaigns Sequences Audiences Creatives Customer Analysis Settings Co…" at bounding box center [681, 331] width 1362 height 663
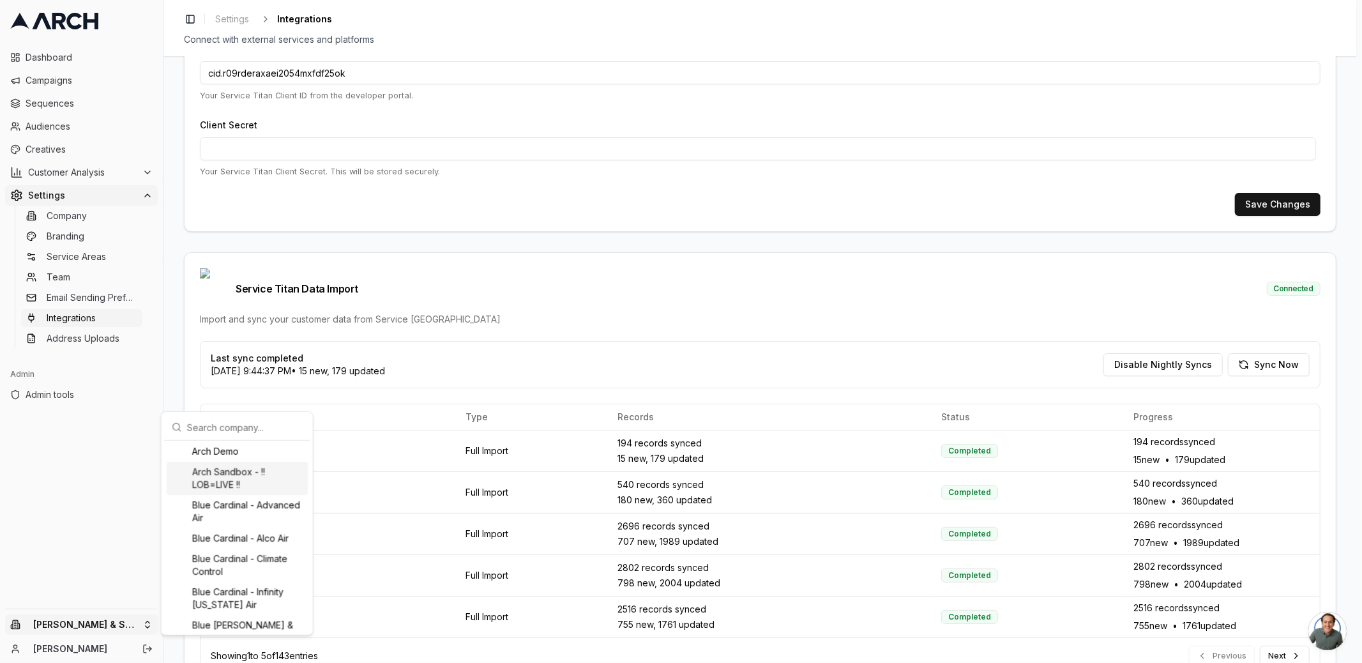
scroll to position [0, 0]
click at [517, 326] on html "Dashboard Campaigns Sequences Audiences Creatives Customer Analysis Settings Co…" at bounding box center [681, 331] width 1362 height 663
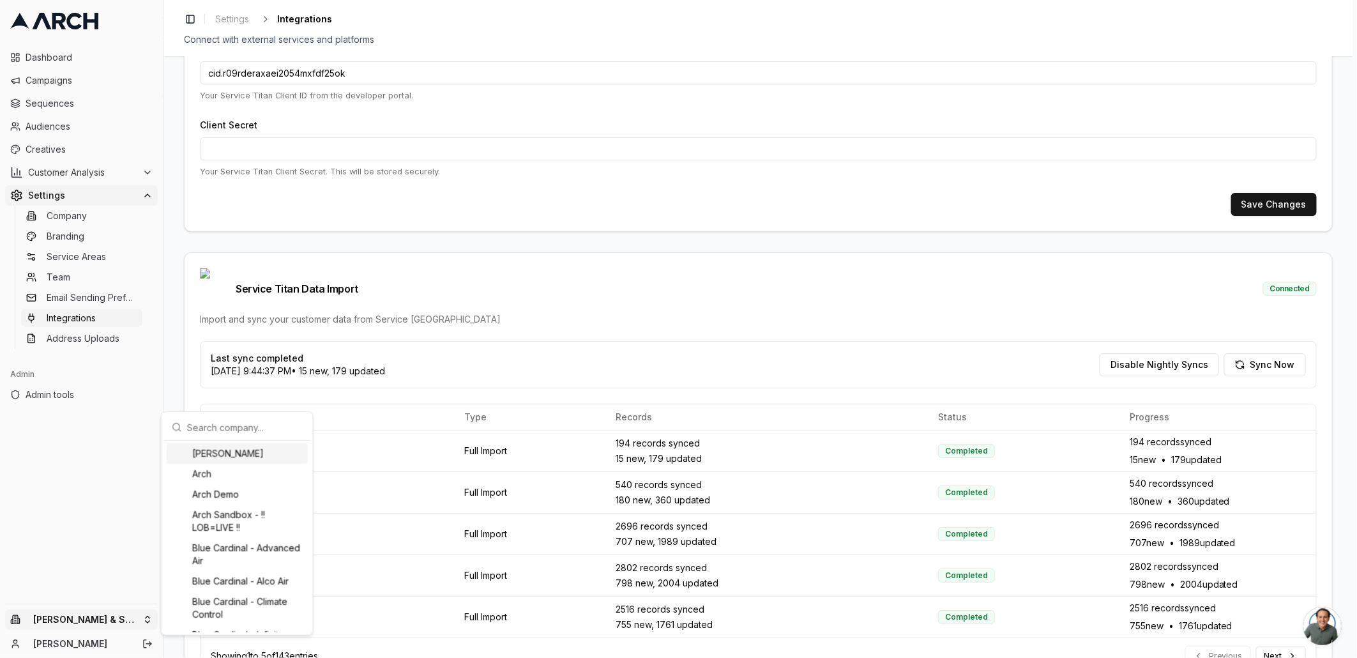
click at [49, 621] on html "Dashboard Campaigns Sequences Audiences Creatives Customer Analysis Settings Co…" at bounding box center [678, 329] width 1357 height 658
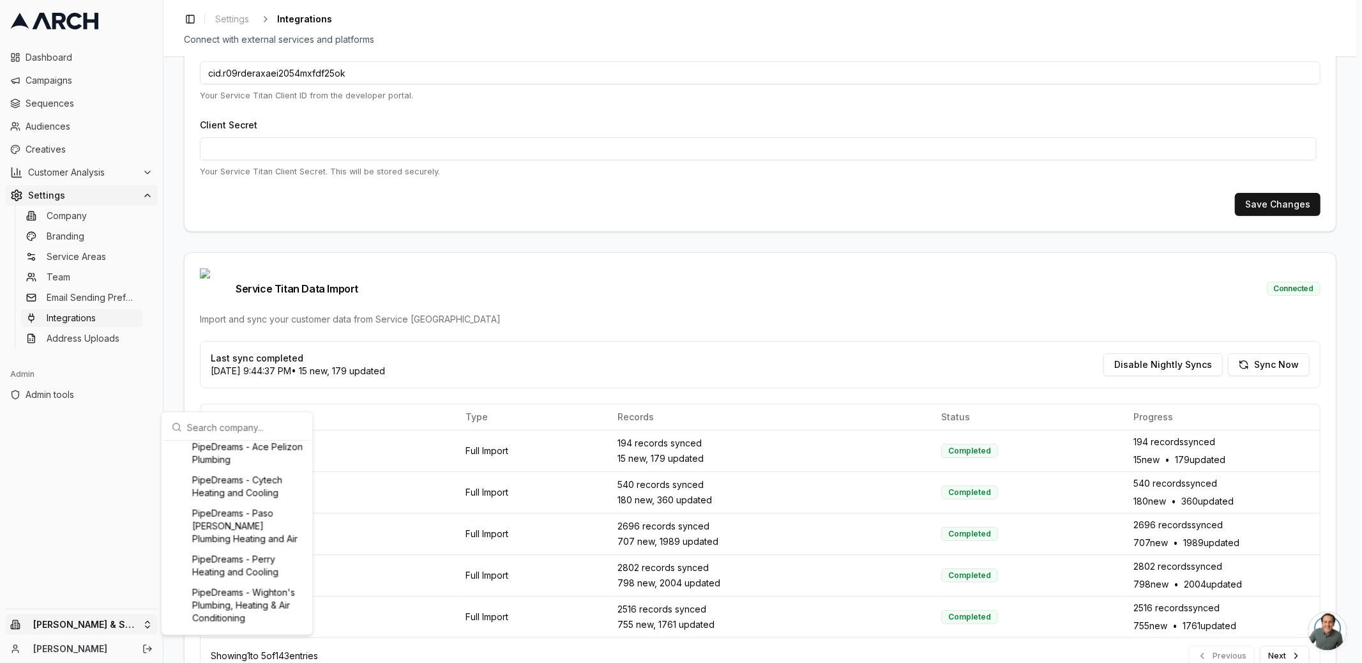
scroll to position [1108, 0]
click at [273, 476] on div "Pacific Heating & Cooling" at bounding box center [237, 466] width 141 height 20
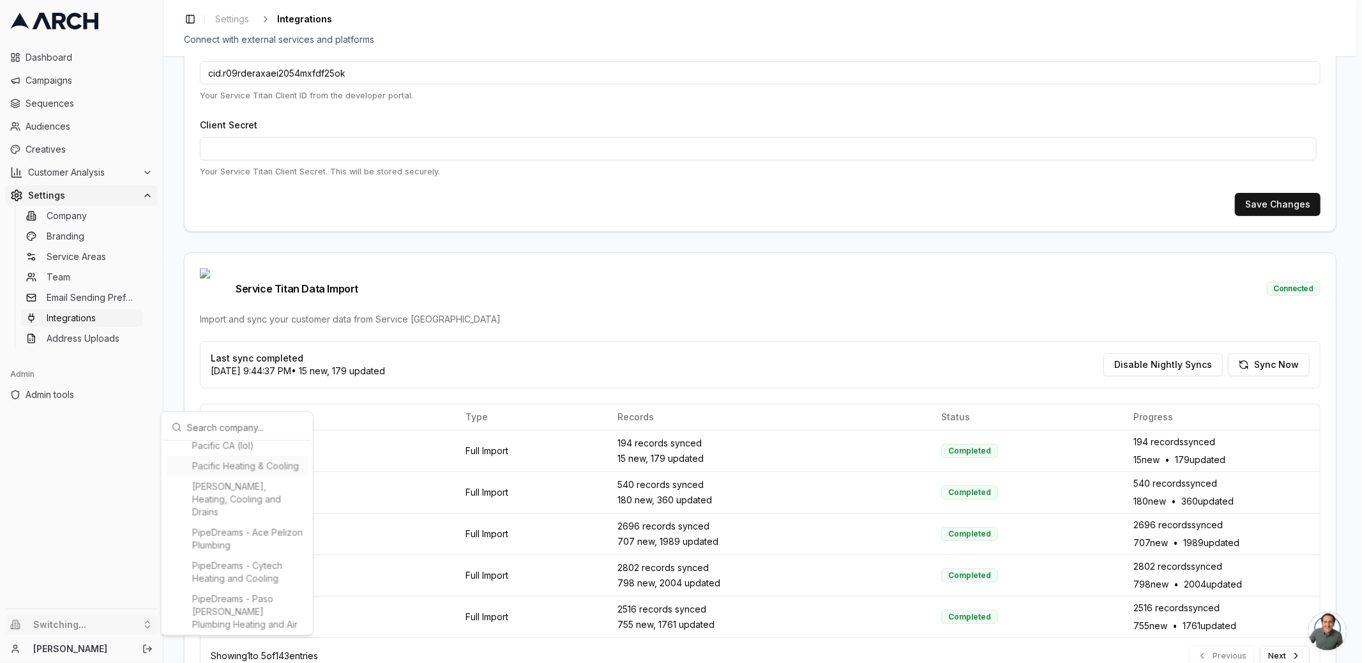
type input "758458565"
type input "cid.eseiso3cf409en96qfl39uapm"
click at [97, 122] on span "Audiences" at bounding box center [89, 126] width 127 height 13
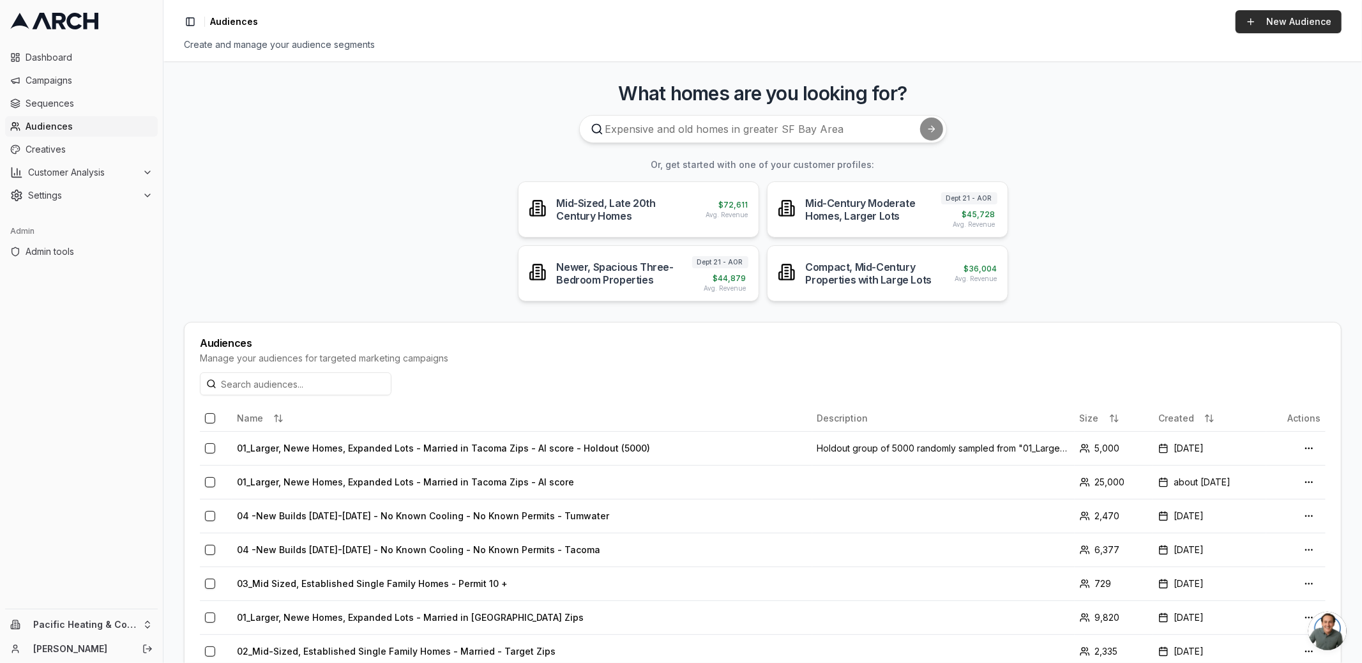
click at [1297, 27] on link "New Audience" at bounding box center [1288, 21] width 106 height 23
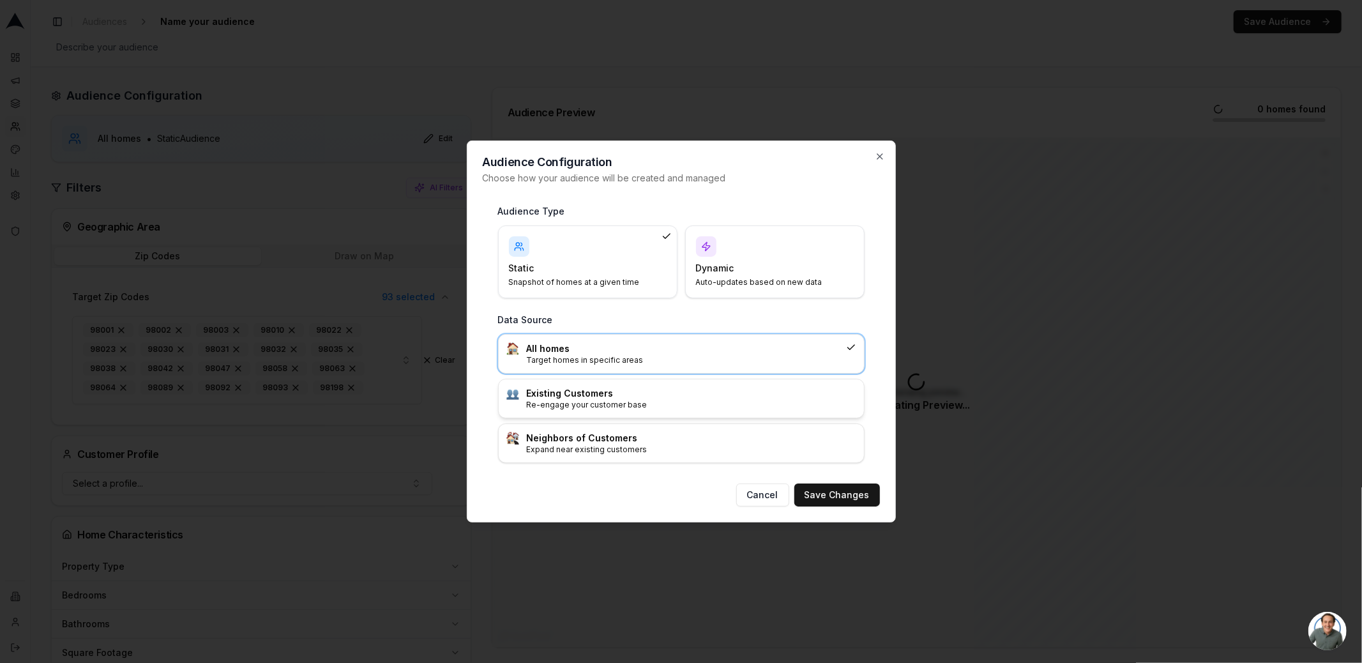
click at [654, 388] on h3 "Existing Customers" at bounding box center [691, 393] width 329 height 13
click at [802, 489] on button "Save Changes" at bounding box center [837, 494] width 86 height 23
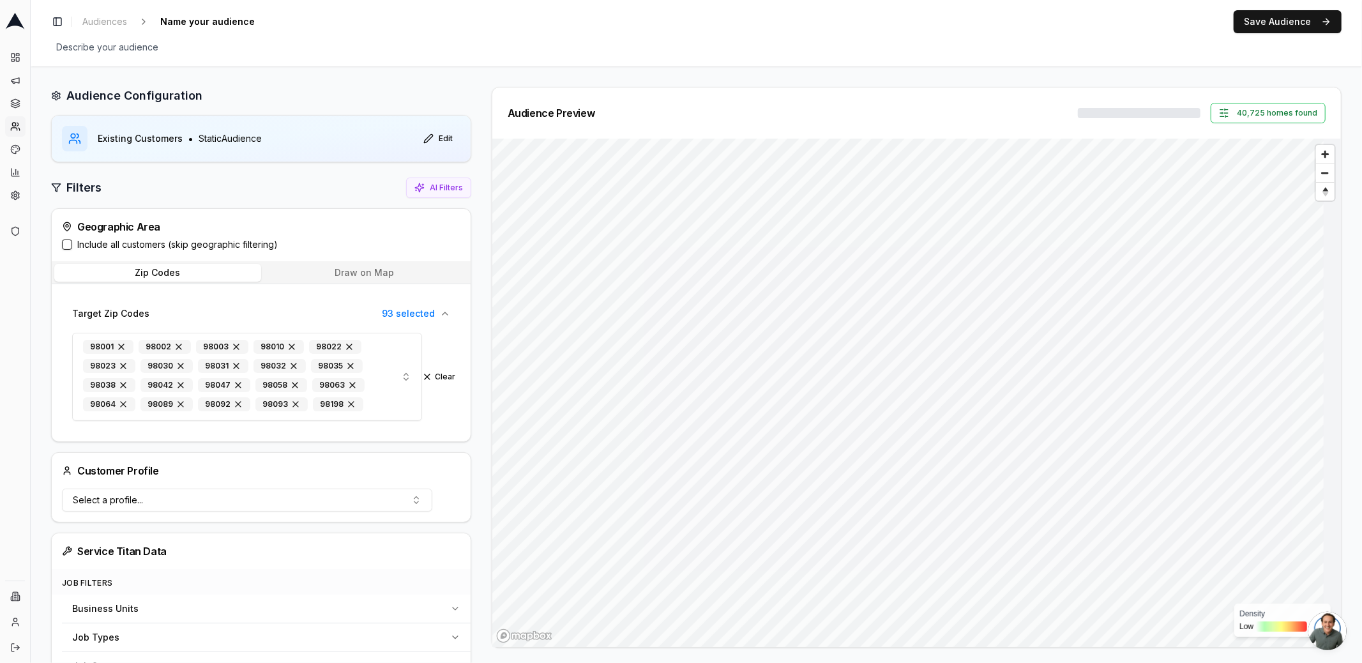
click at [481, 192] on div "Audience Preview 40,725 homes found Density Low High" at bounding box center [911, 367] width 860 height 561
click at [1134, 118] on div "40,725 homes found" at bounding box center [1202, 113] width 248 height 20
click at [1113, 117] on span "33.3k" at bounding box center [1119, 113] width 22 height 10
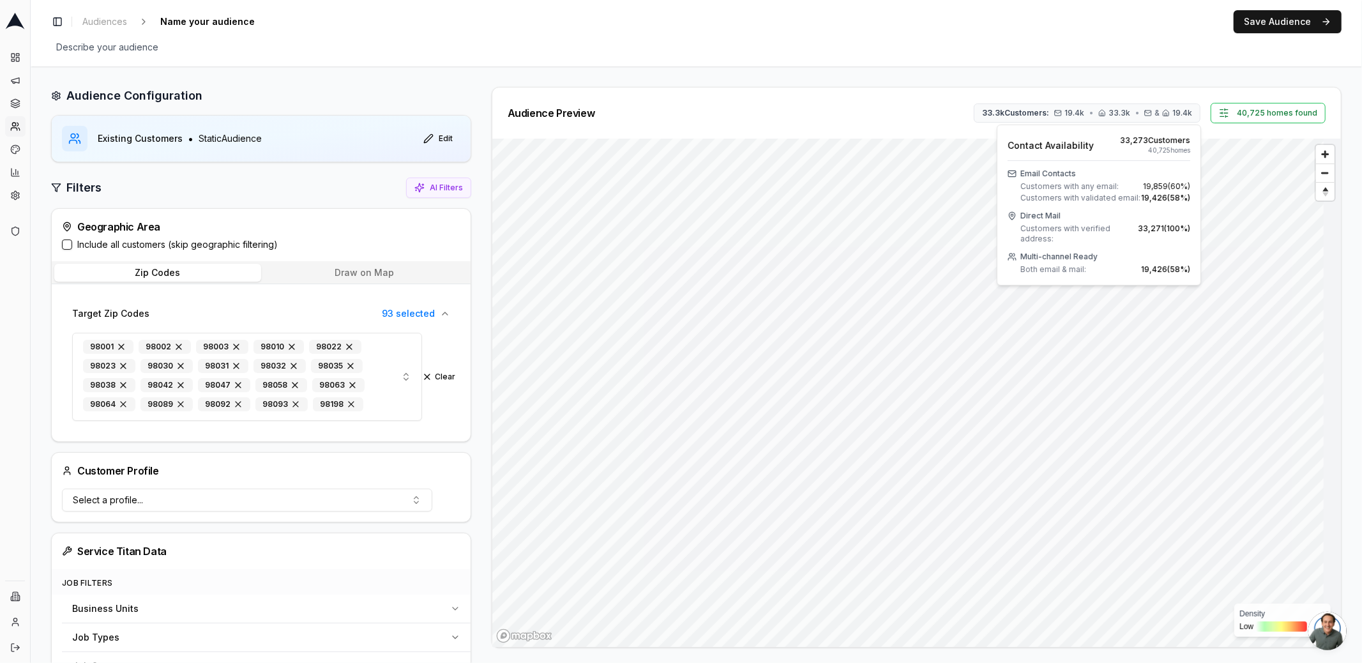
click at [1155, 197] on span "19,426 ( 58 %)" at bounding box center [1165, 198] width 49 height 10
click at [15, 599] on html "Dashboard Campaigns Sequences Audiences Creatives Customer Analysis Settings Ad…" at bounding box center [681, 331] width 1362 height 663
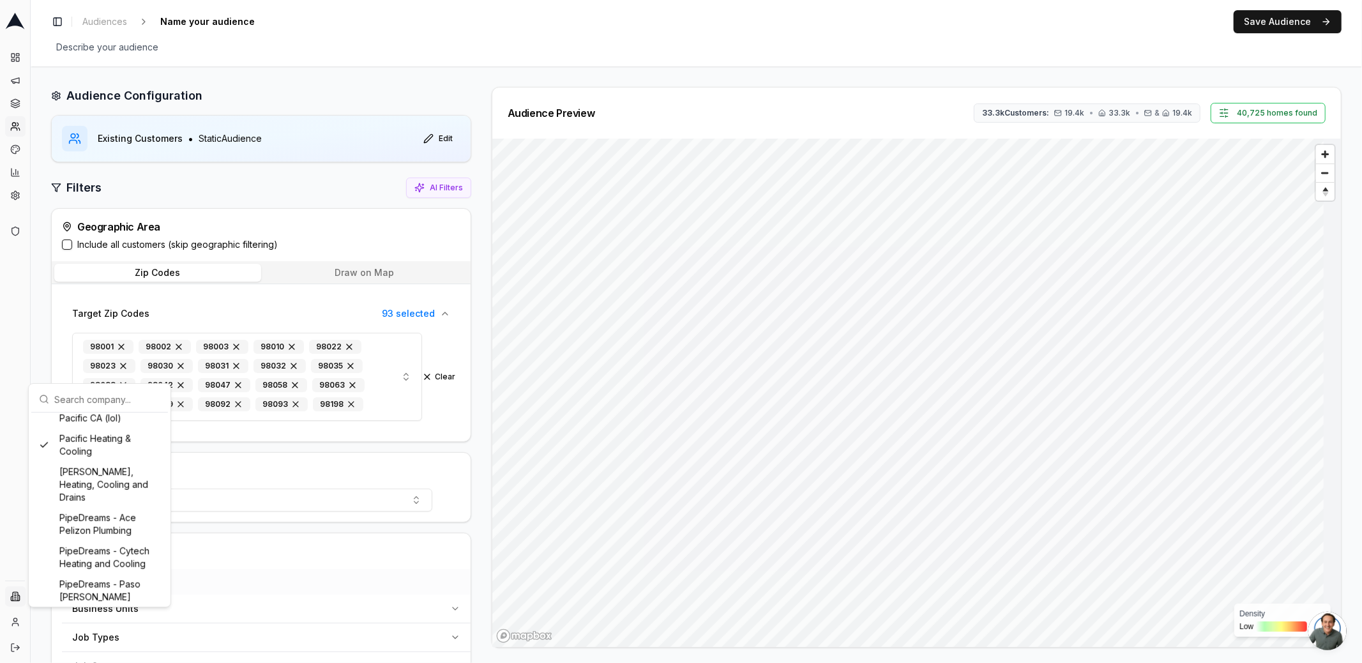
scroll to position [1177, 0]
click at [87, 472] on div "Peter Levi Plumbing, Heating, Cooling and Drains" at bounding box center [100, 492] width 132 height 46
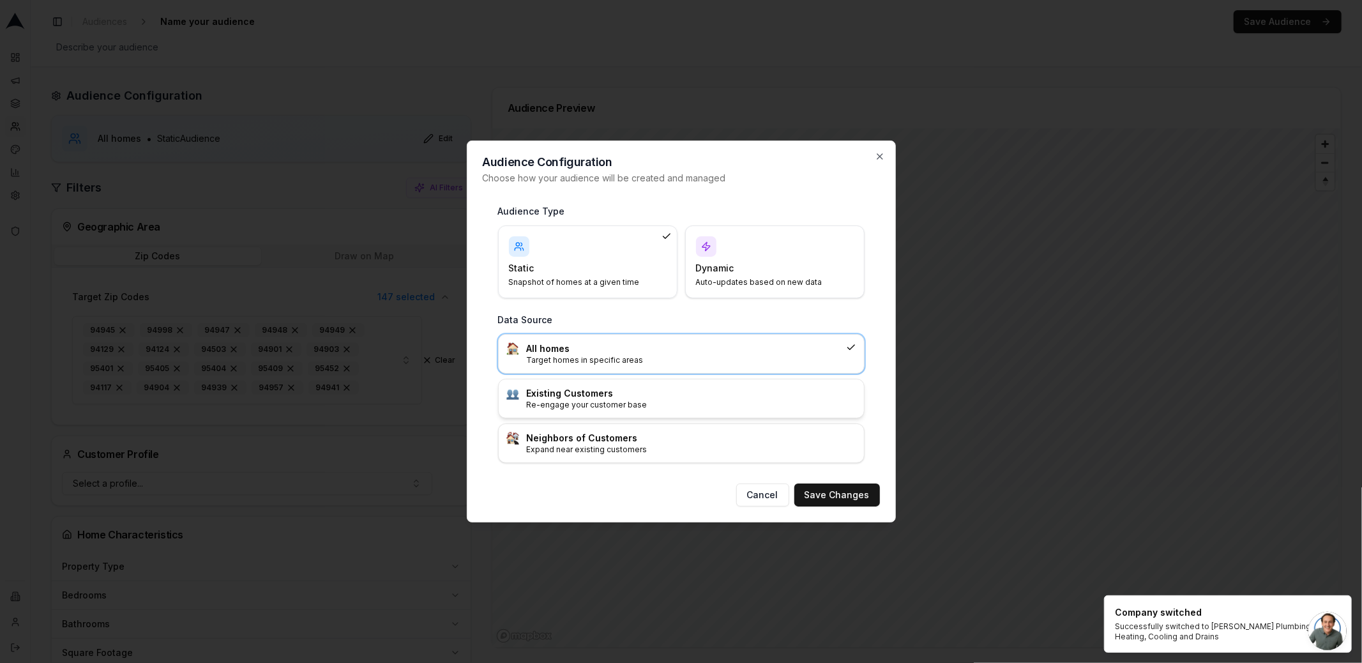
click at [612, 394] on h3 "Existing Customers" at bounding box center [691, 393] width 329 height 13
click at [838, 492] on button "Save Changes" at bounding box center [837, 494] width 86 height 23
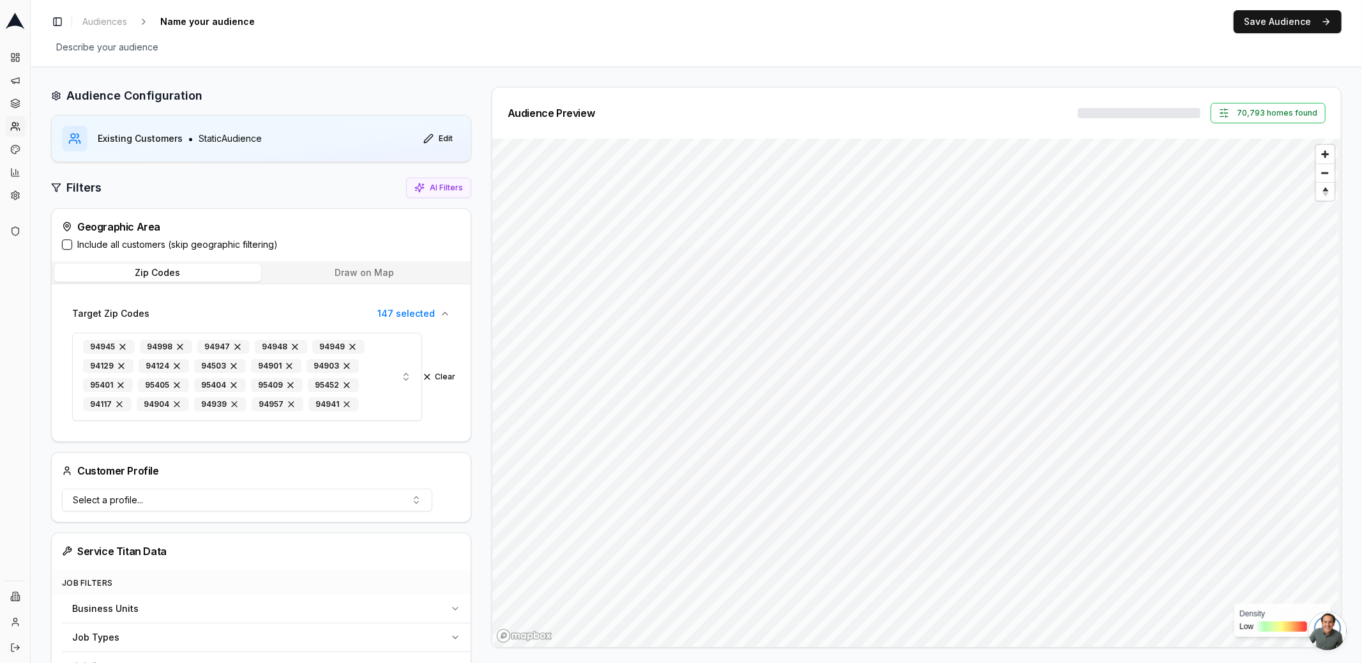
click at [518, 109] on div "Audience Preview" at bounding box center [551, 113] width 87 height 10
click at [552, 115] on div "Audience Preview" at bounding box center [551, 113] width 87 height 10
click at [1141, 118] on div "Audience Preview 70,793 homes found" at bounding box center [917, 113] width 818 height 20
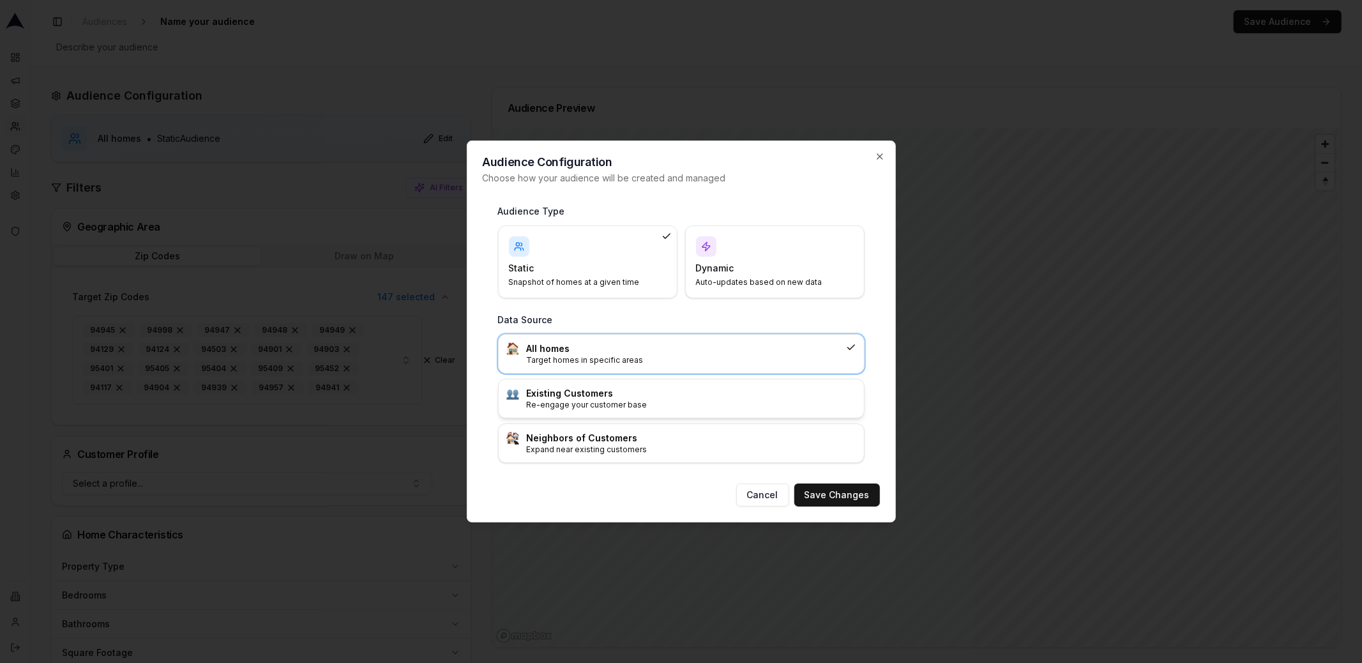
click at [555, 393] on h3 "Existing Customers" at bounding box center [691, 393] width 329 height 13
click at [850, 498] on button "Save Changes" at bounding box center [837, 494] width 86 height 23
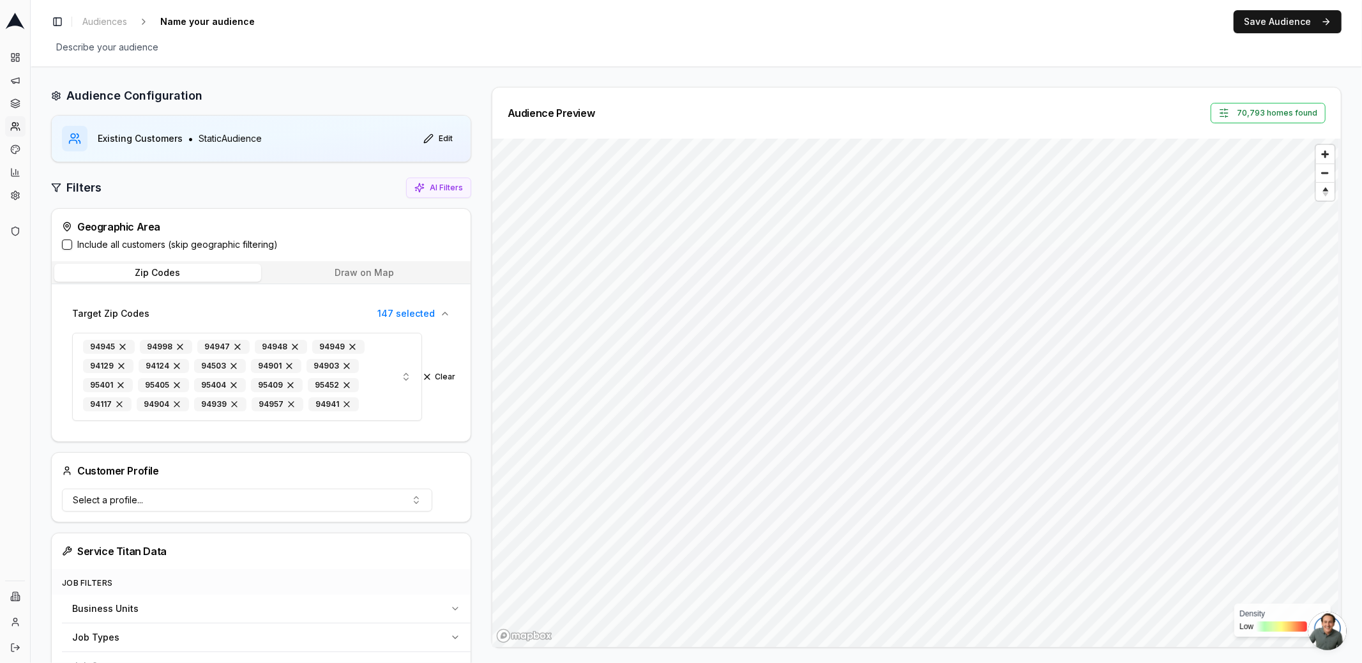
click at [1143, 109] on div "Audience Preview 70,793 homes found" at bounding box center [917, 113] width 818 height 20
click at [520, 116] on div "Audience Preview" at bounding box center [551, 113] width 87 height 10
click at [538, 116] on div "Audience Preview" at bounding box center [551, 113] width 87 height 10
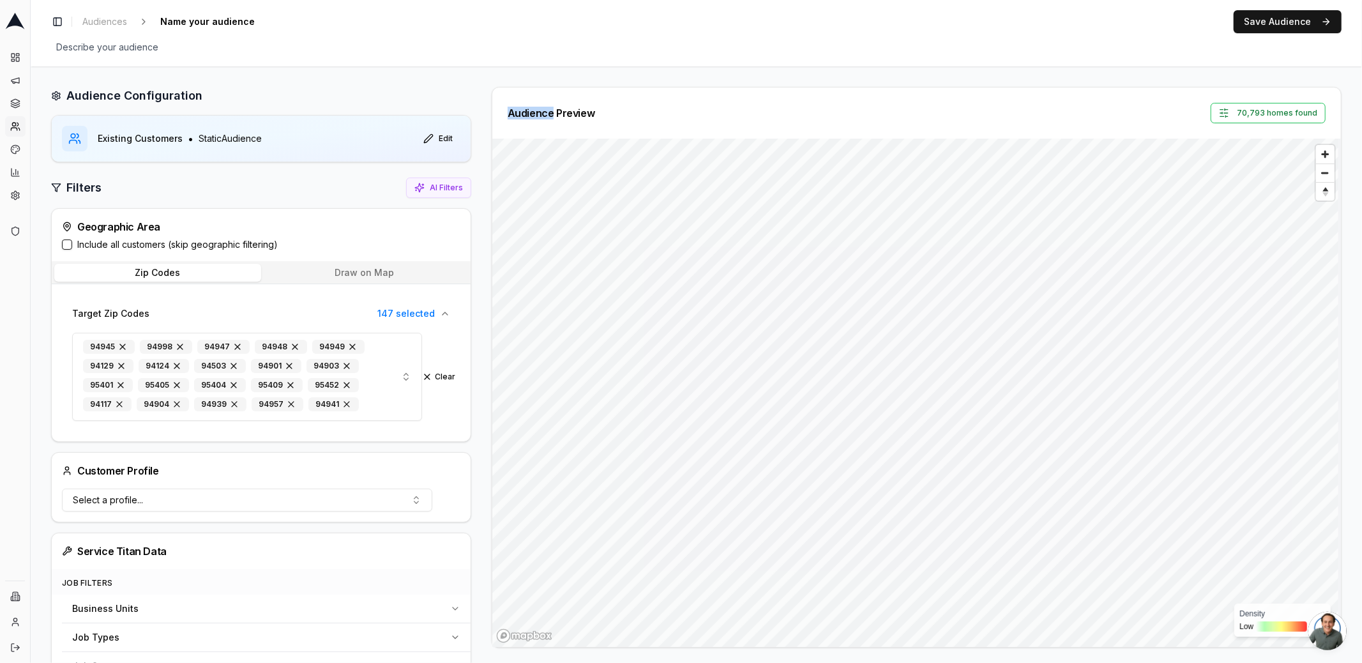
click at [538, 116] on div "Audience Preview" at bounding box center [551, 113] width 87 height 10
click at [543, 110] on div "Audience Preview" at bounding box center [551, 113] width 87 height 10
click at [483, 135] on div "Audience Preview 70,793 homes found Density Low High" at bounding box center [911, 367] width 860 height 561
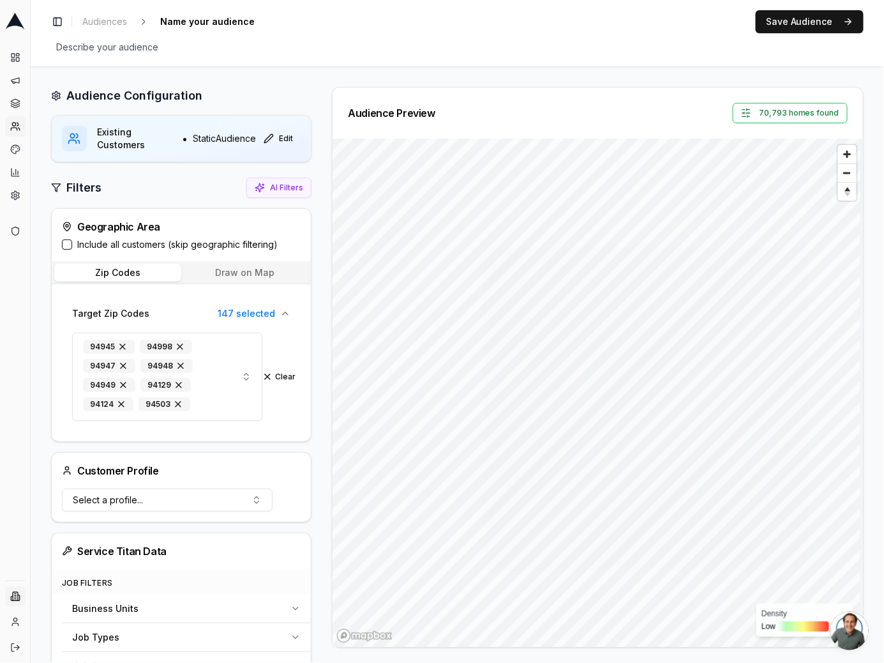
click at [6, 599] on html "Dashboard Campaigns Sequences Audiences Creatives Customer Analysis Settings Ad…" at bounding box center [442, 331] width 884 height 663
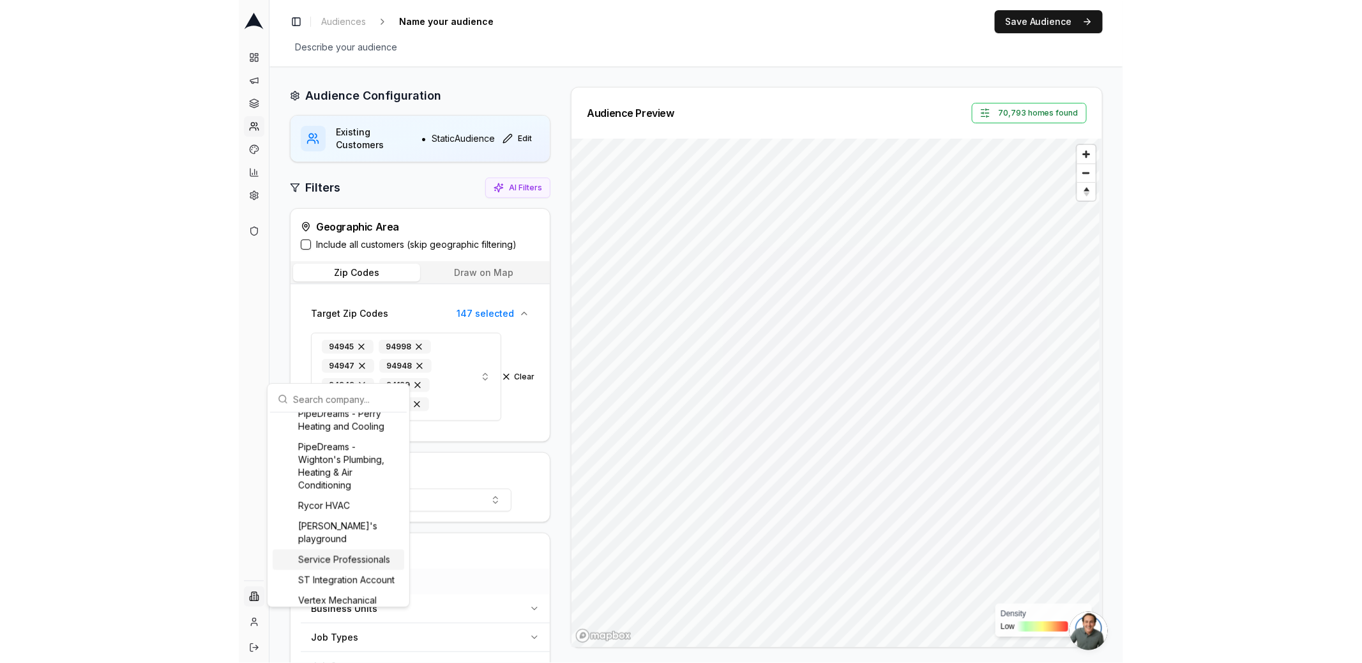
scroll to position [1417, 0]
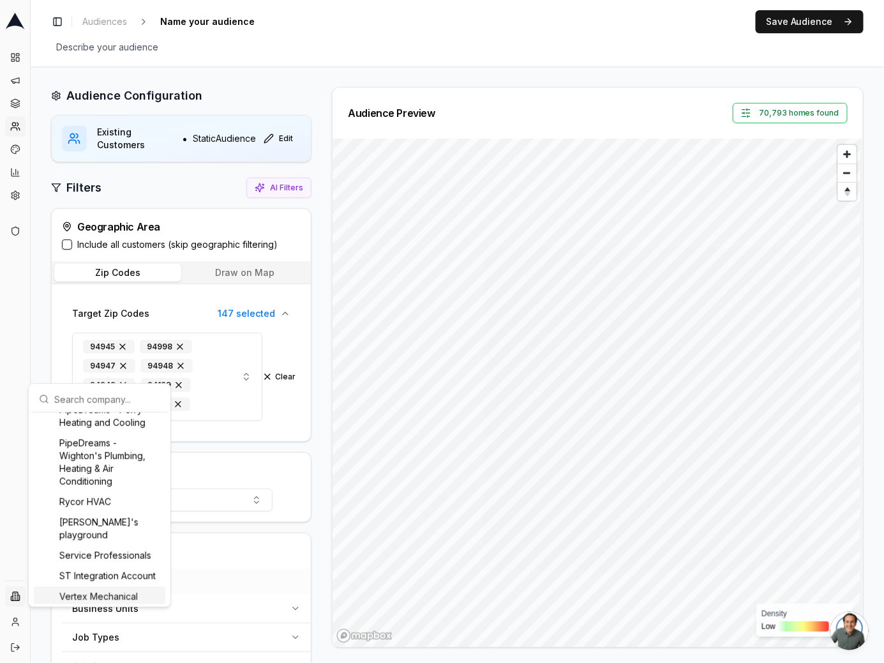
click at [127, 586] on div "Vertex Mechanical" at bounding box center [100, 596] width 132 height 20
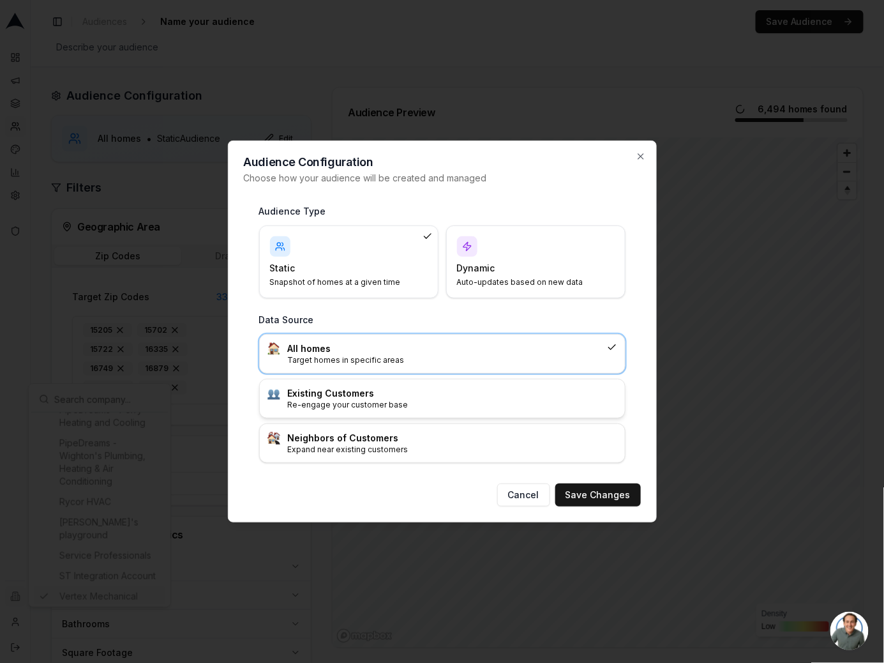
click at [426, 414] on div "Existing Customers Re-engage your customer base" at bounding box center [442, 398] width 365 height 38
click at [588, 486] on button "Save Changes" at bounding box center [598, 494] width 86 height 23
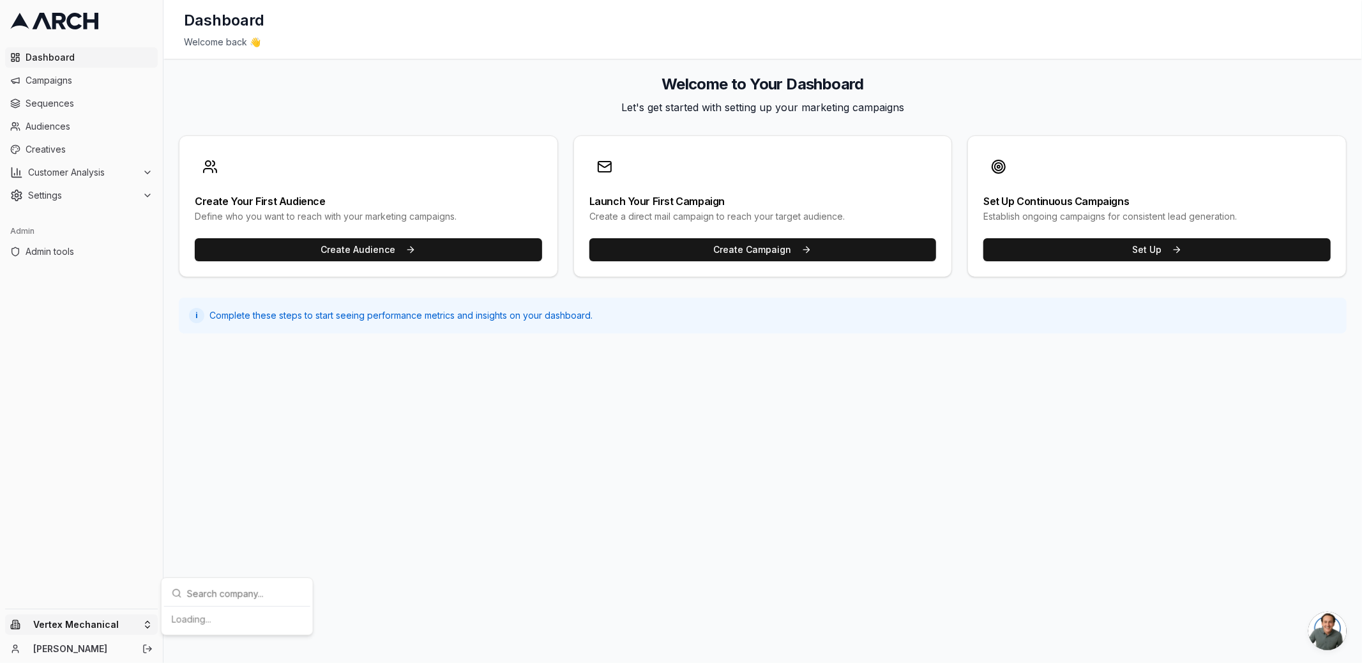
click at [140, 626] on html "Dashboard Campaigns Sequences Audiences Creatives Customer Analysis Settings Ad…" at bounding box center [681, 331] width 1362 height 663
click at [225, 456] on div "[PERSON_NAME]" at bounding box center [237, 453] width 141 height 20
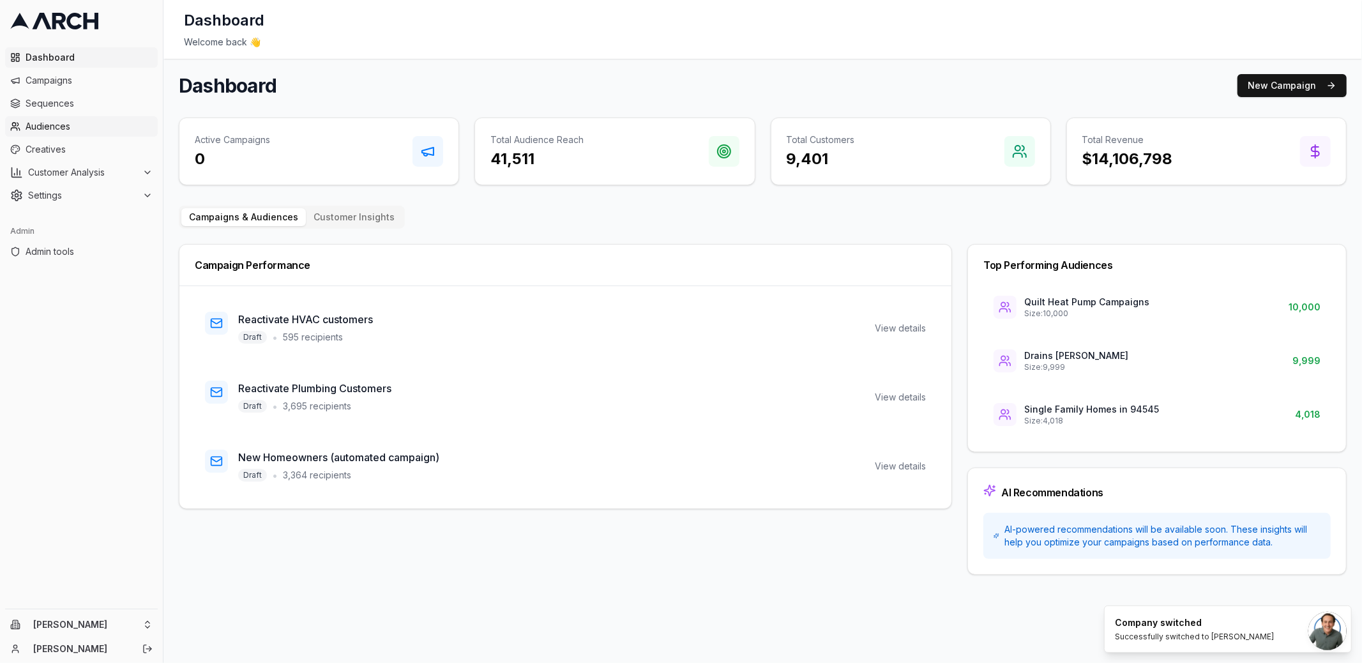
click at [71, 126] on span "Audiences" at bounding box center [89, 126] width 127 height 13
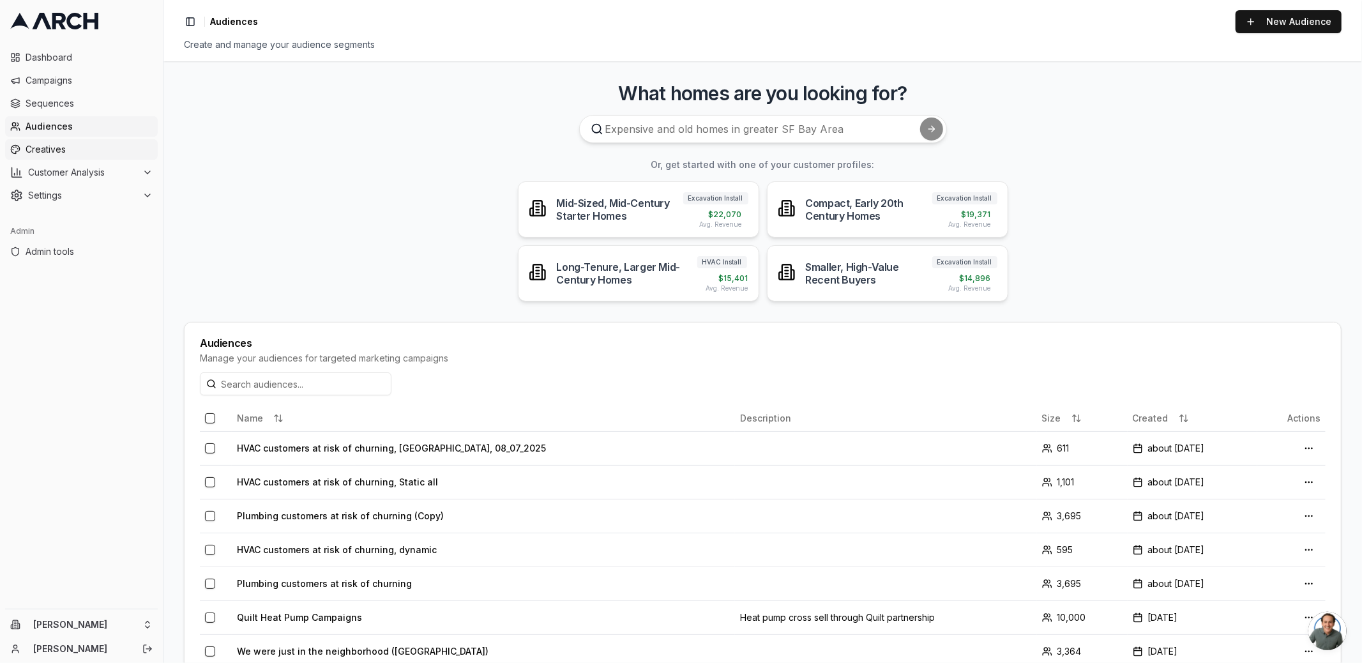
click at [85, 153] on span "Creatives" at bounding box center [89, 149] width 127 height 13
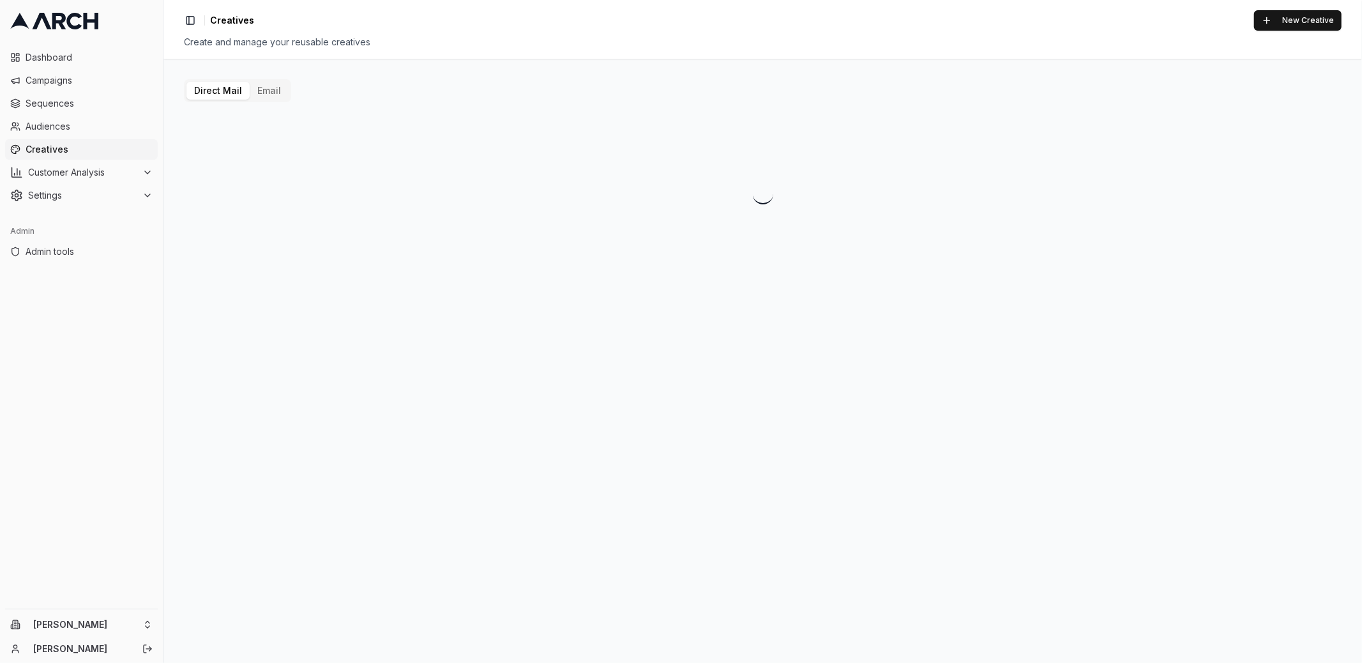
click at [269, 96] on button "Email" at bounding box center [269, 91] width 39 height 18
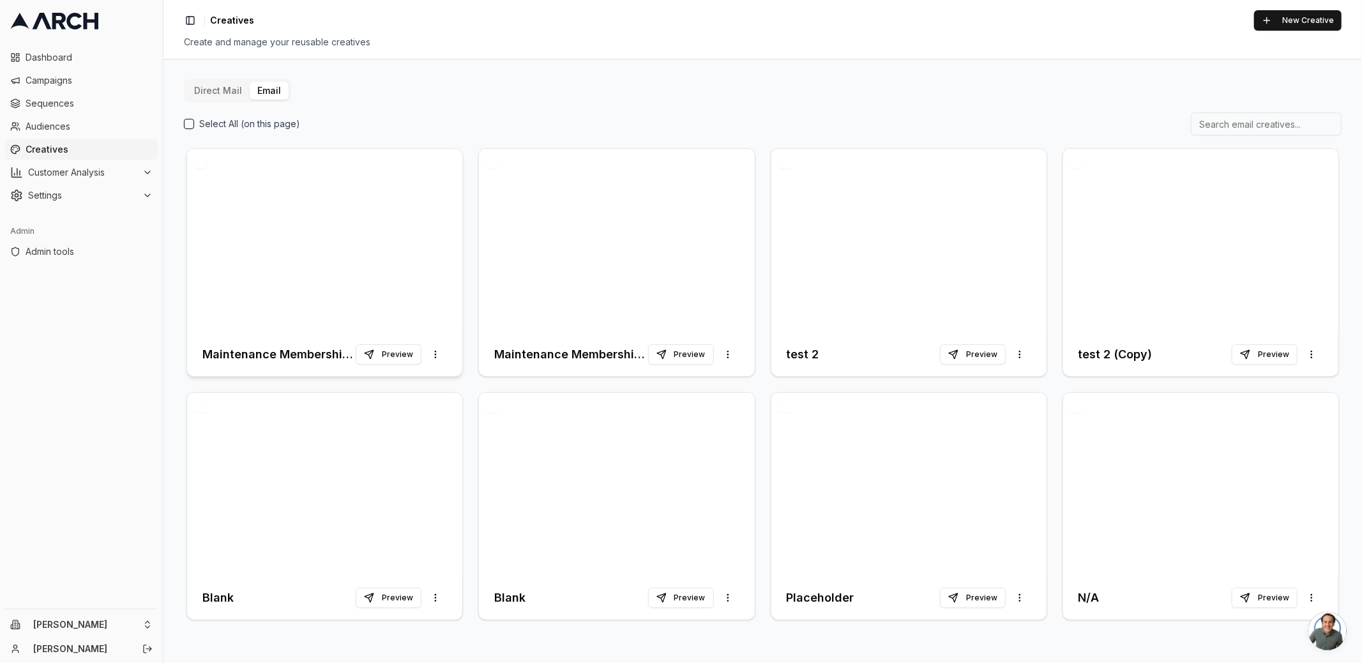
click at [327, 230] on div at bounding box center [324, 241] width 275 height 184
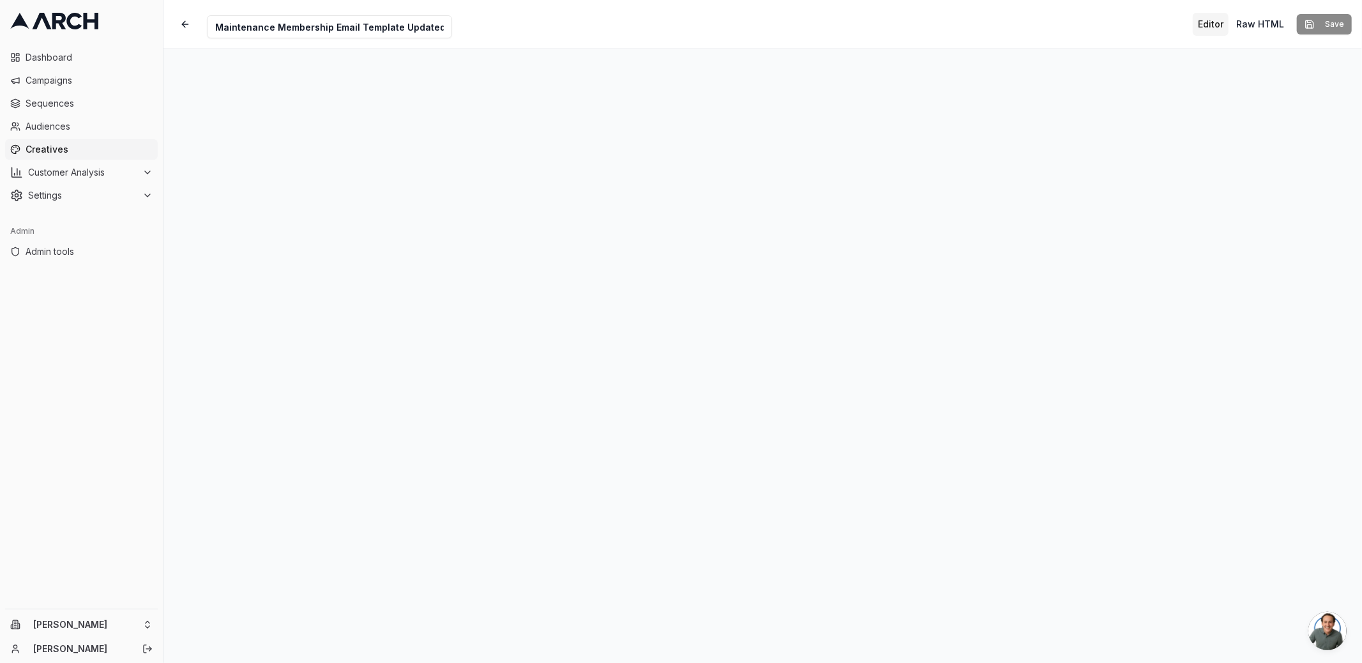
click at [1220, 22] on button "Editor" at bounding box center [1211, 24] width 36 height 23
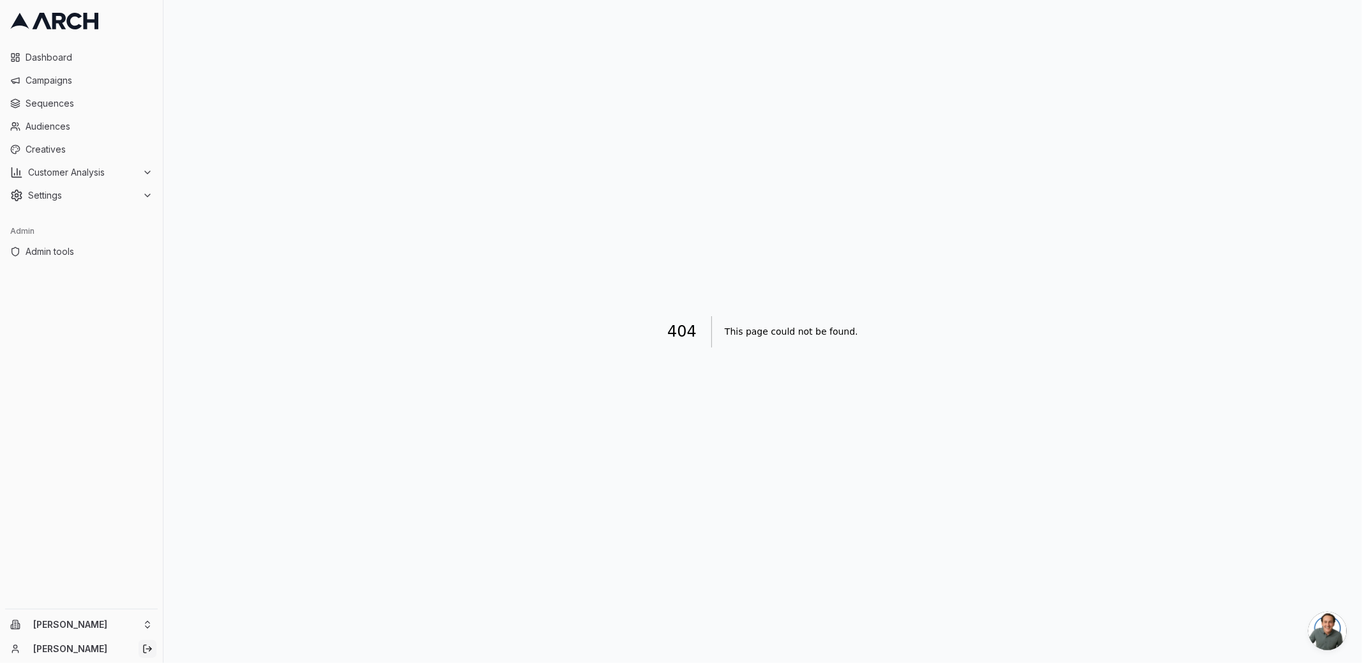
click at [149, 643] on icon "Log out" at bounding box center [147, 648] width 10 height 10
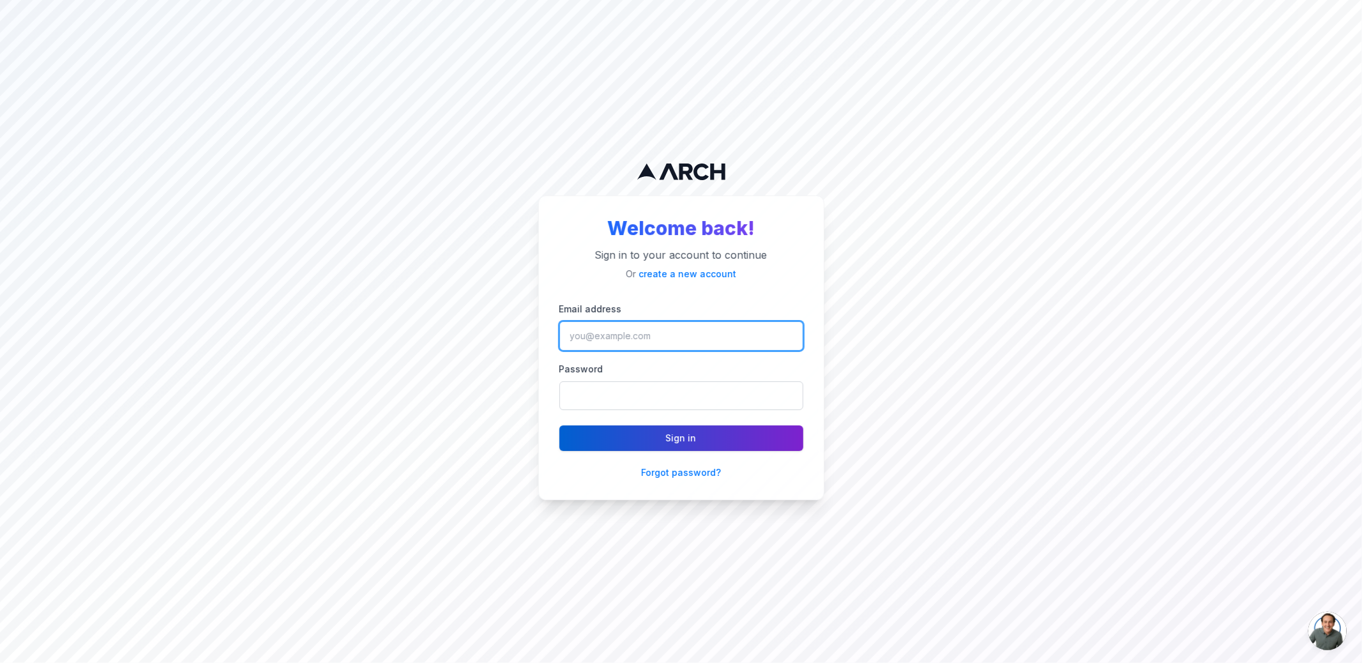
type input "[PERSON_NAME][EMAIL_ADDRESS][DOMAIN_NAME]"
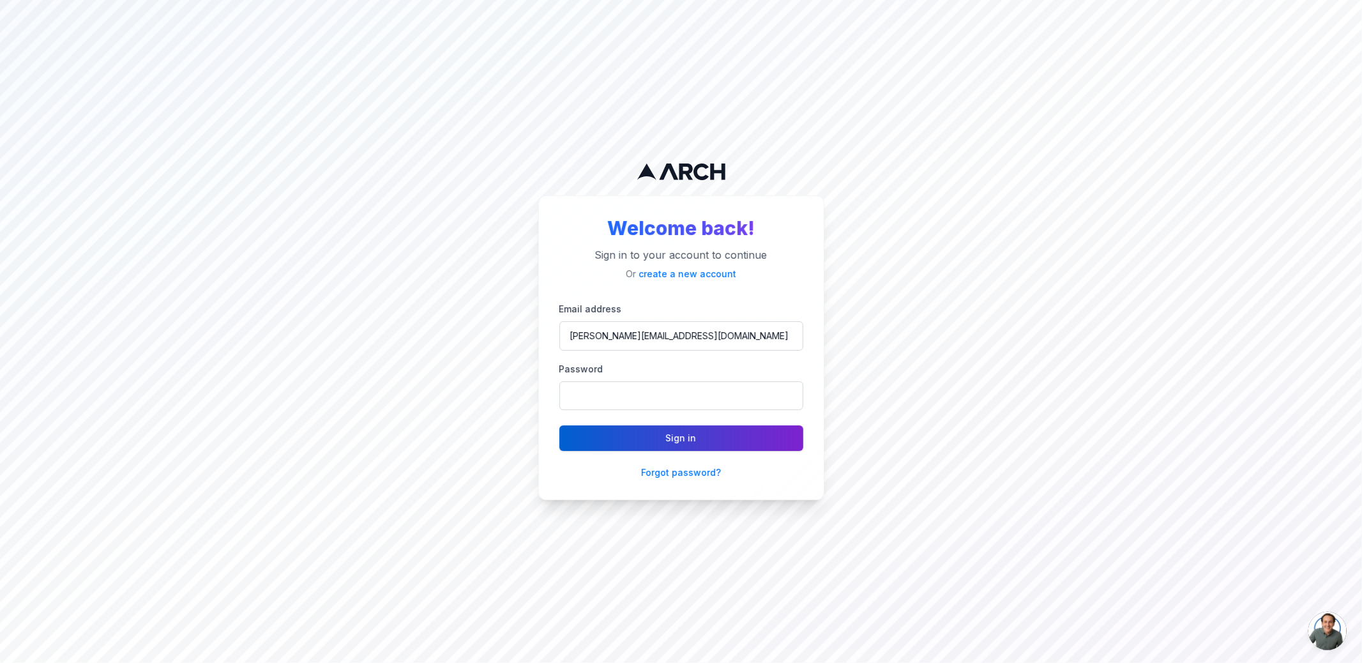
click at [622, 438] on button "Sign in" at bounding box center [681, 438] width 244 height 26
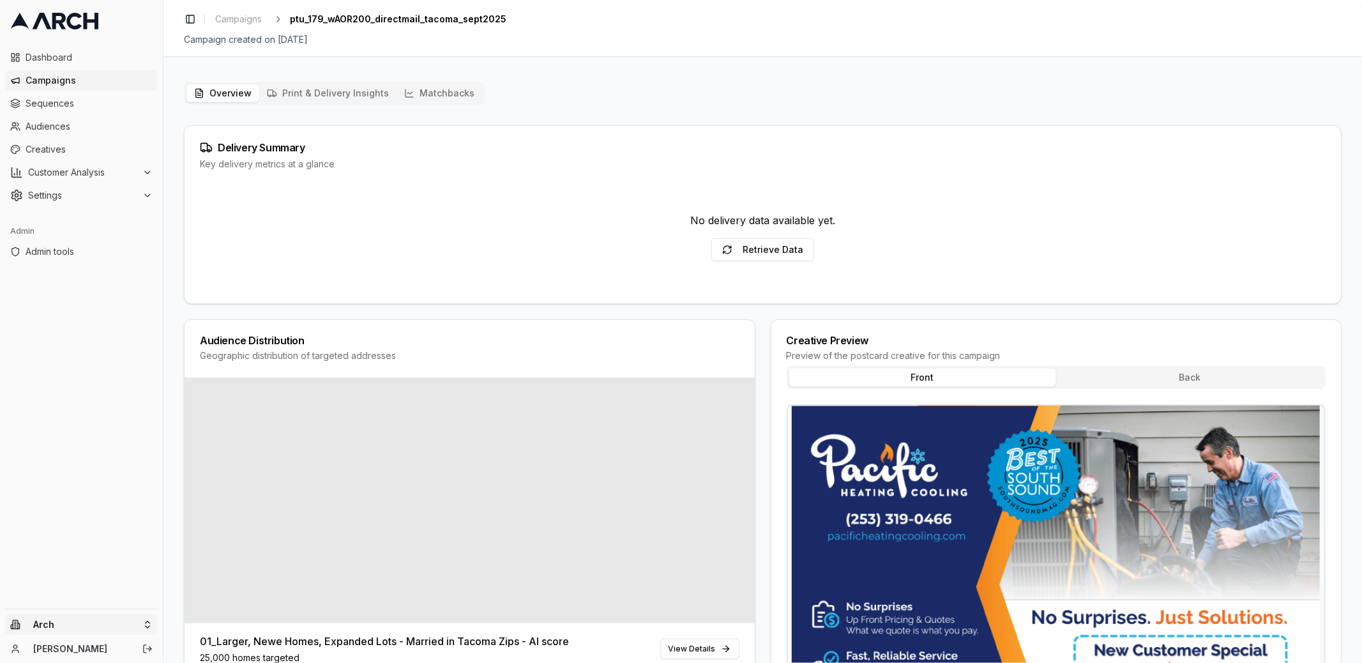
click at [127, 619] on html "Dashboard Campaigns Sequences Audiences Creatives Customer Analysis Settings Ad…" at bounding box center [681, 331] width 1362 height 663
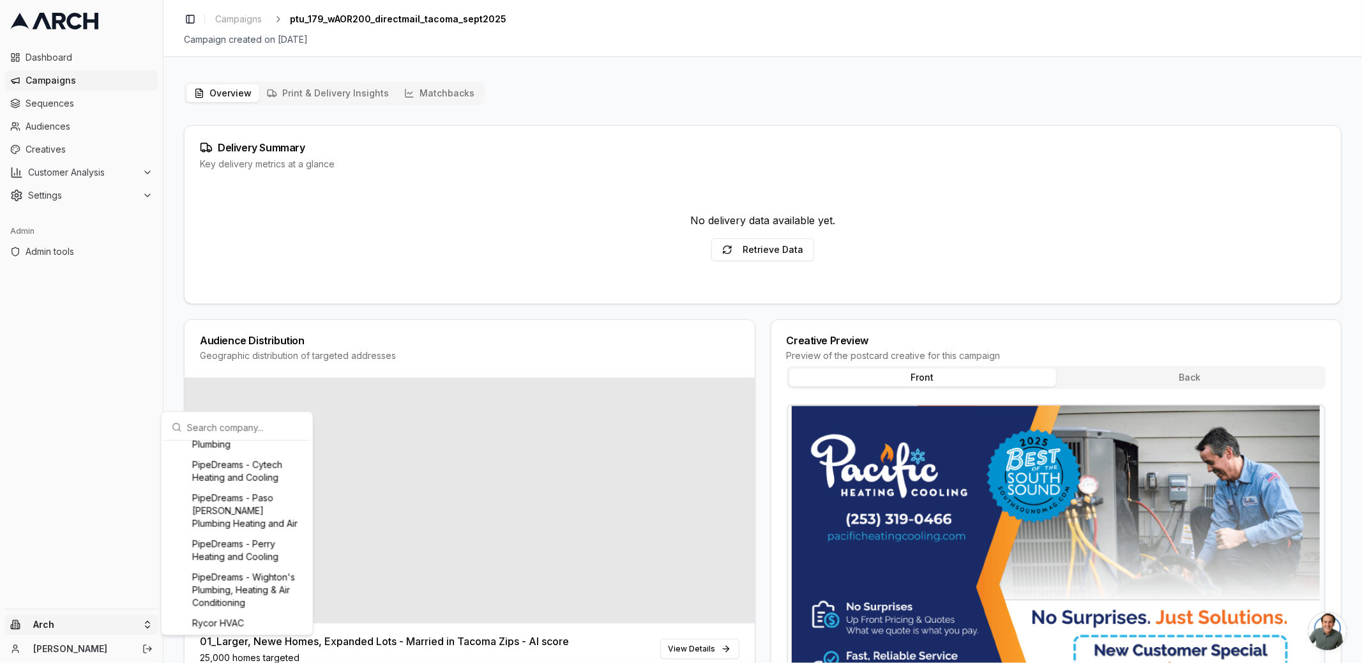
scroll to position [1353, 0]
click at [204, 428] on input "text" at bounding box center [245, 427] width 116 height 26
click at [224, 448] on div "PipeDreams - Perry Heating and Cooling" at bounding box center [237, 431] width 141 height 33
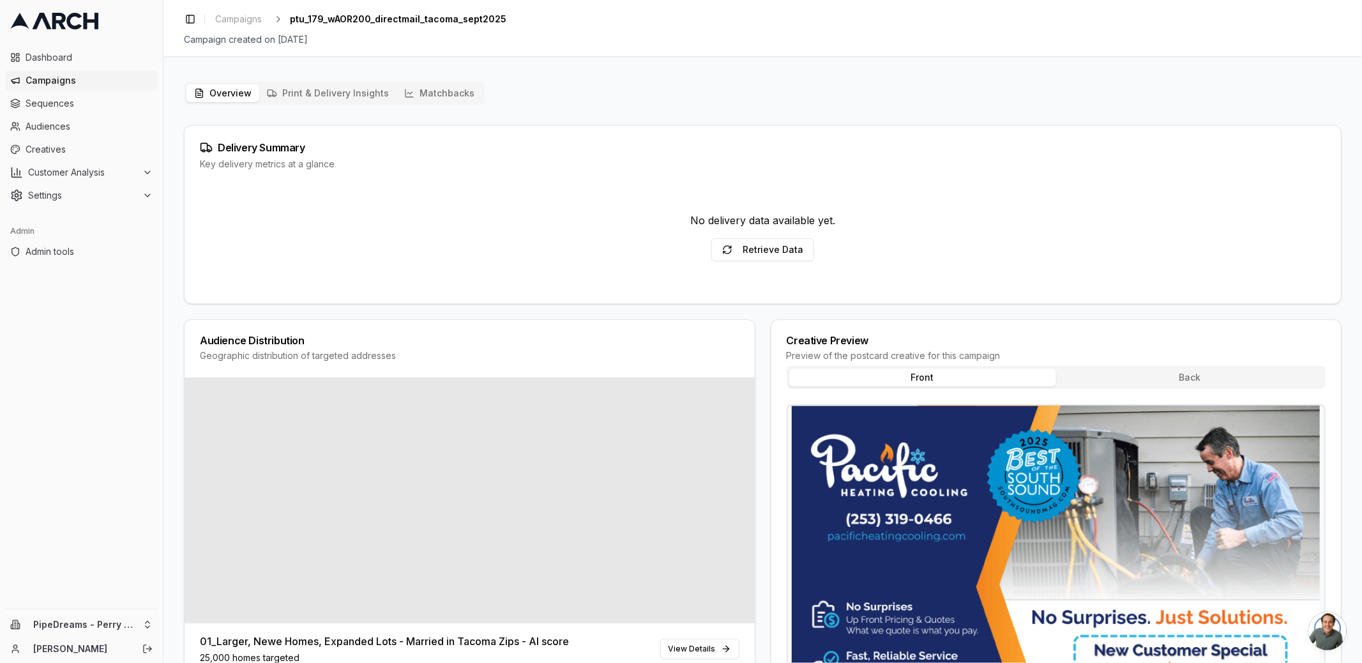
click at [327, 109] on div "Overview Print & Delivery Insights Matchbacks Delivery Summary Key delivery met…" at bounding box center [762, 431] width 1157 height 698
click at [320, 82] on div "Overview Print & Delivery Insights Matchbacks" at bounding box center [334, 93] width 301 height 23
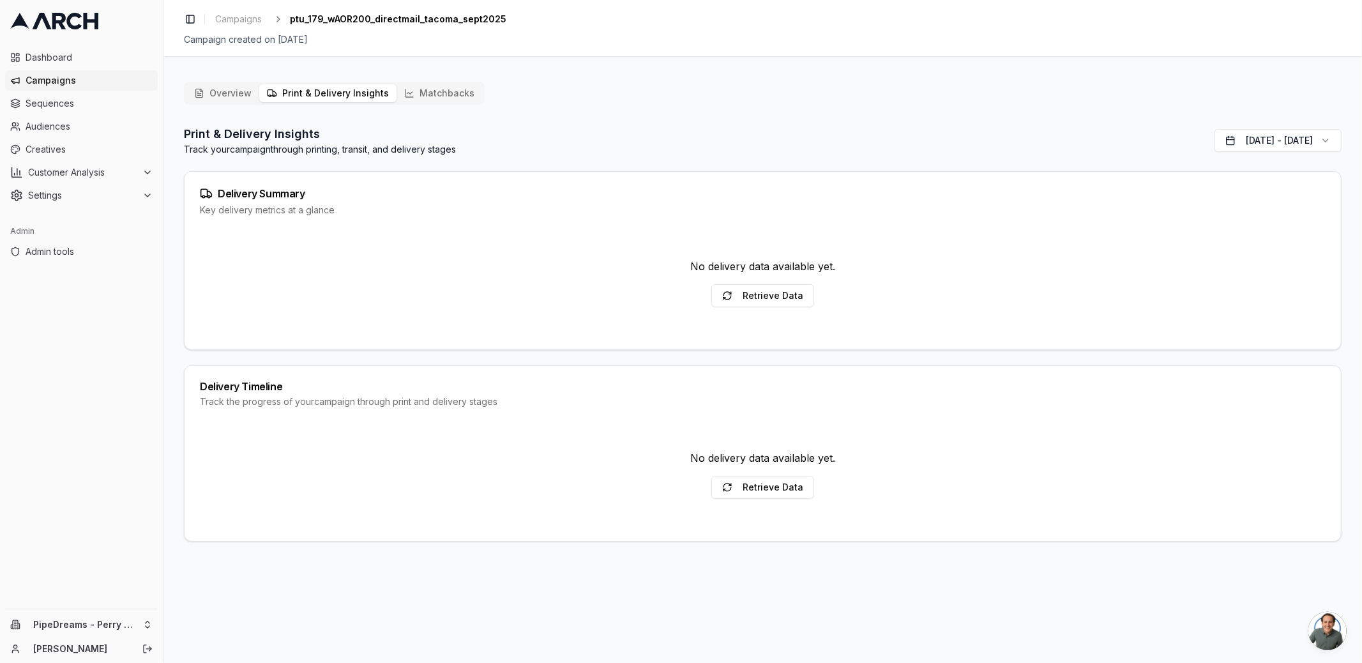
click at [315, 94] on button "Print & Delivery Insights" at bounding box center [327, 93] width 137 height 18
click at [436, 100] on button "Matchbacks" at bounding box center [439, 93] width 86 height 18
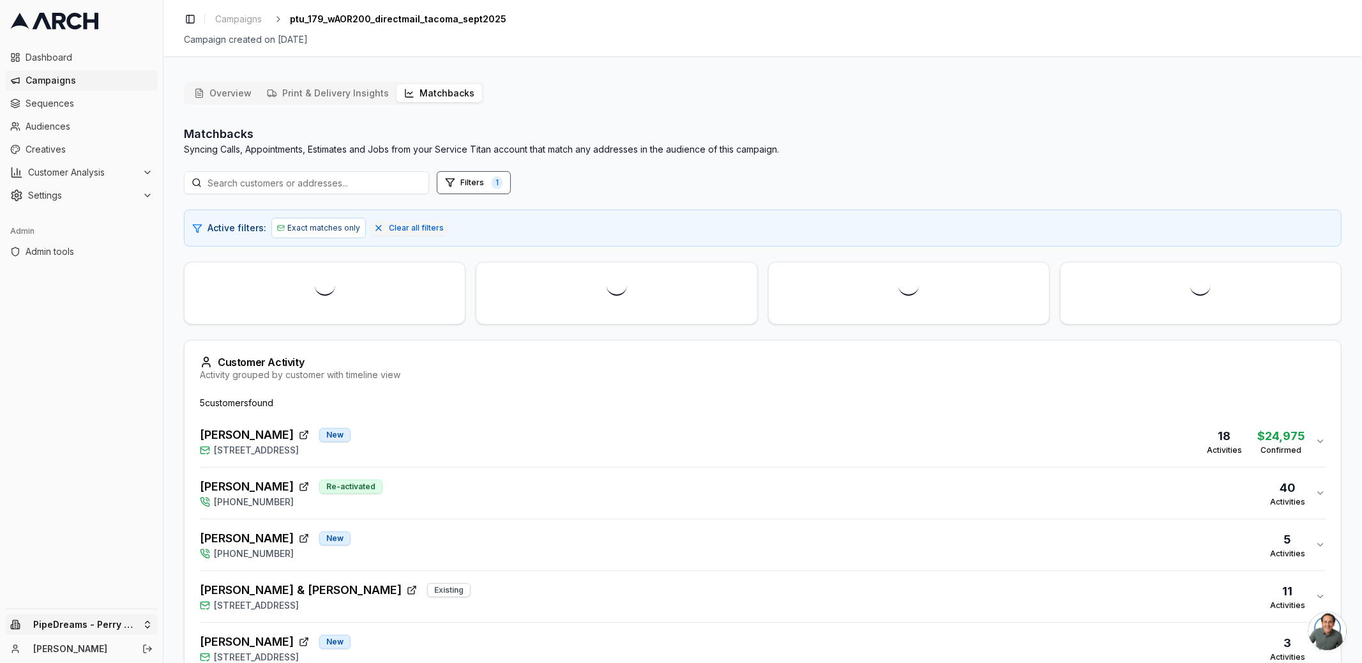
click at [142, 620] on html "Dashboard Campaigns Sequences Audiences Creatives Customer Analysis Settings Ad…" at bounding box center [681, 331] width 1362 height 663
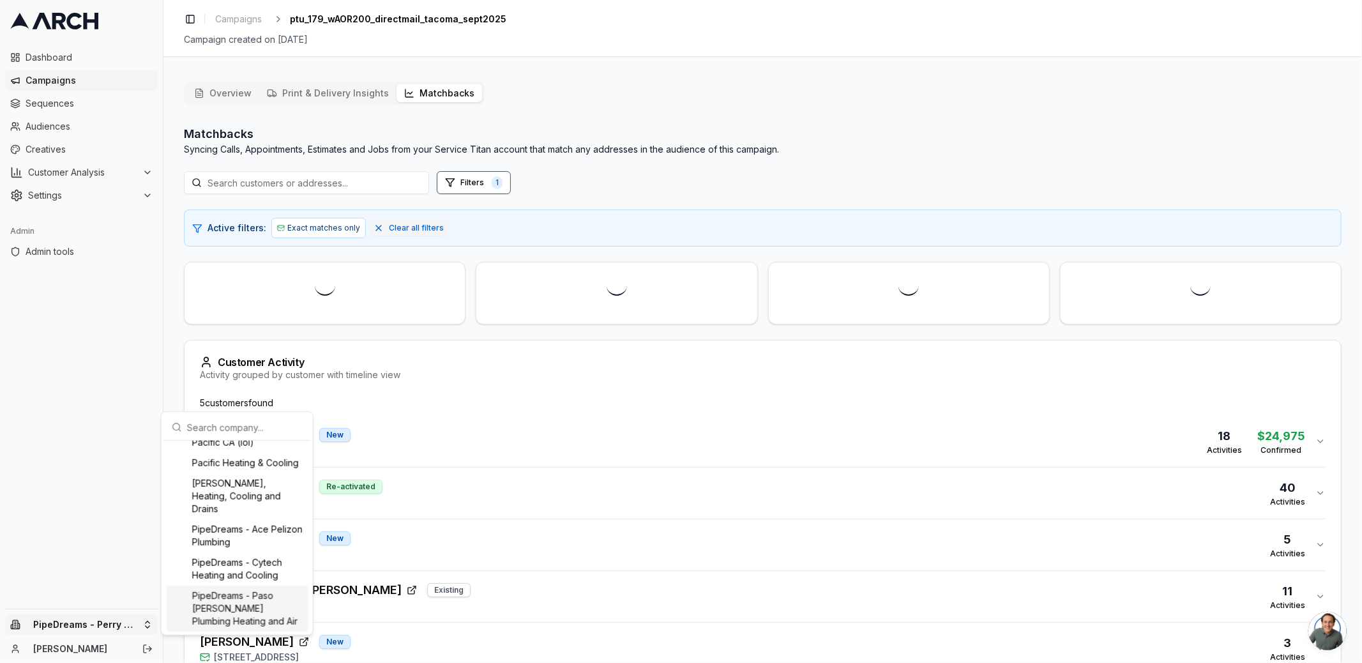
scroll to position [1106, 0]
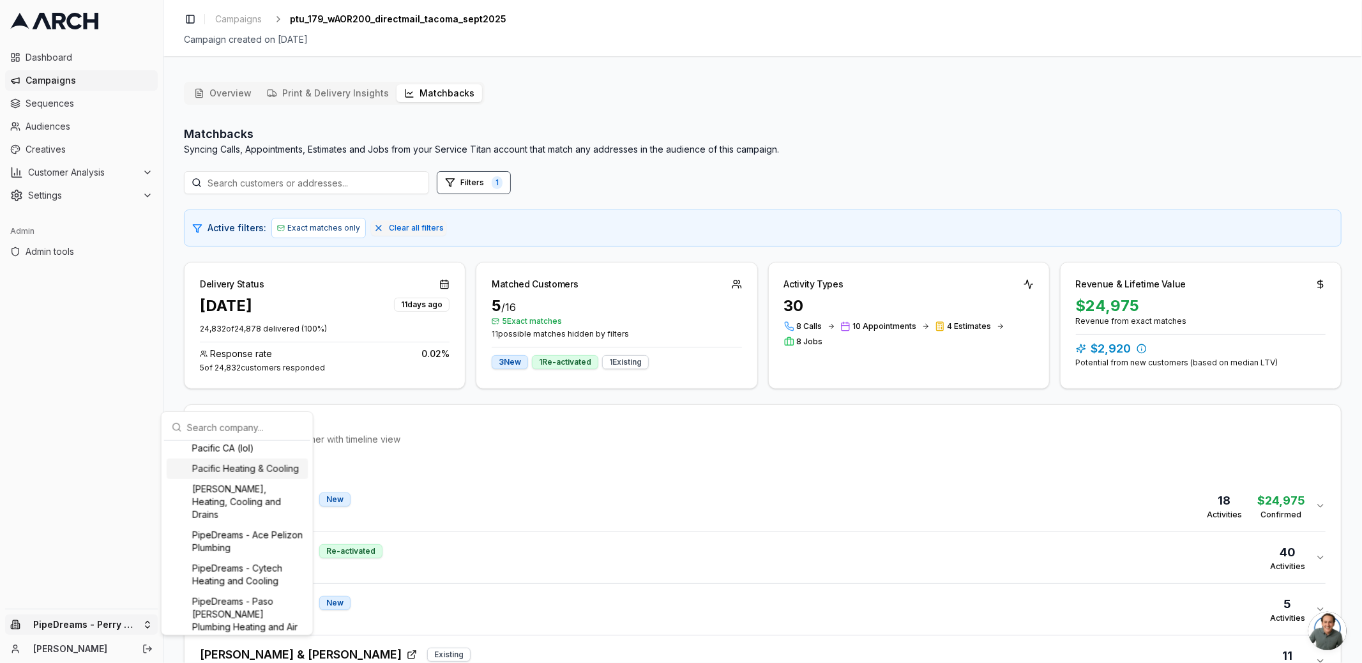
click at [235, 479] on div "Pacific Heating & Cooling" at bounding box center [237, 468] width 141 height 20
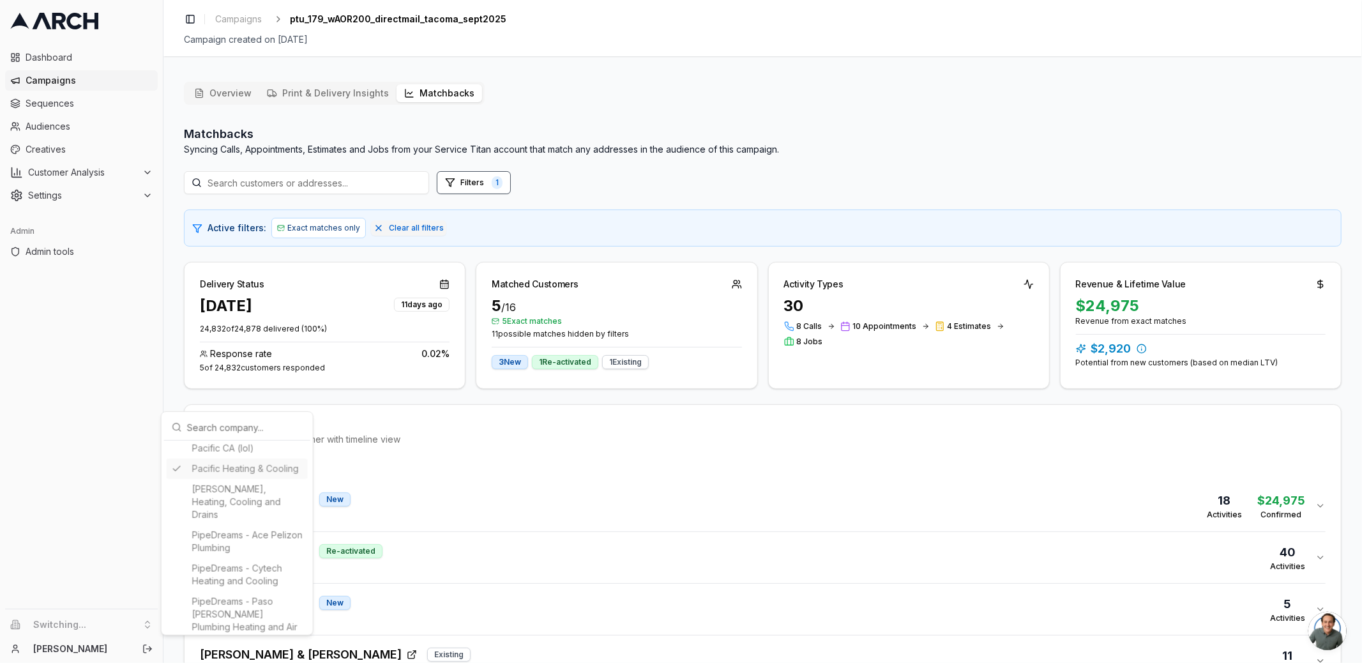
click at [170, 339] on html "Dashboard Campaigns Sequences Audiences Creatives Customer Analysis Settings Ad…" at bounding box center [681, 331] width 1362 height 663
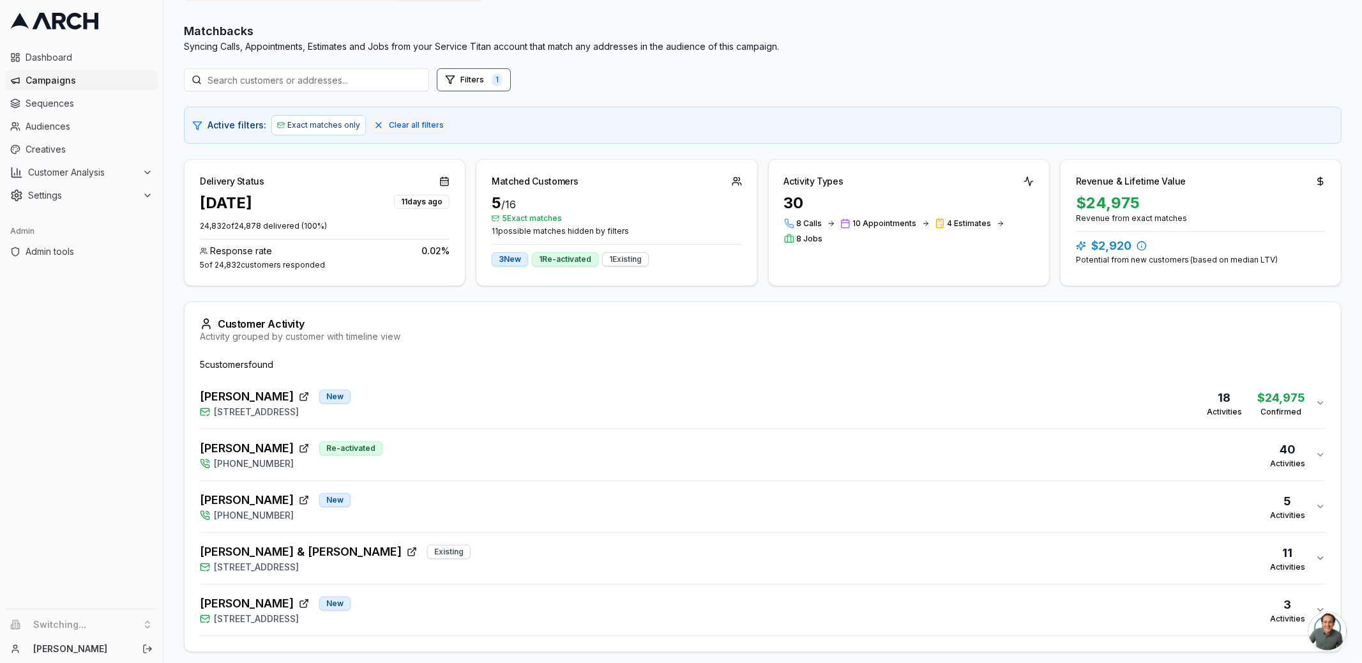
scroll to position [147, 0]
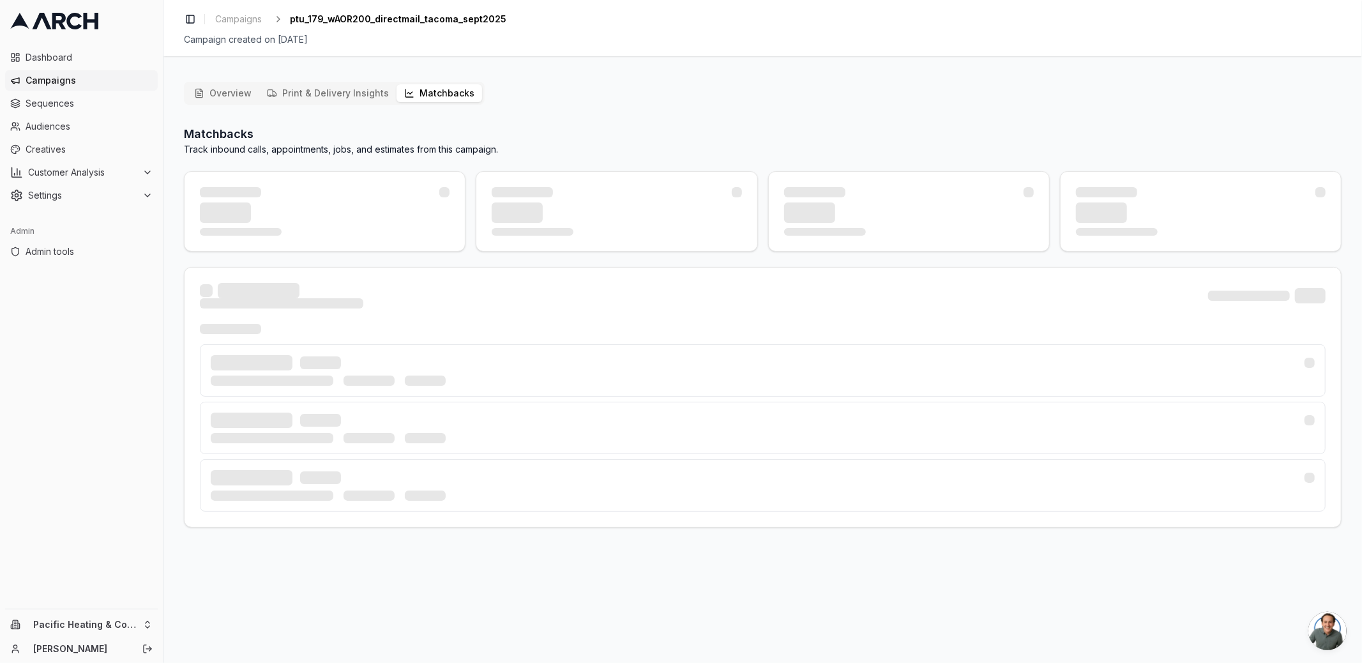
click at [419, 97] on button "Matchbacks" at bounding box center [439, 93] width 86 height 18
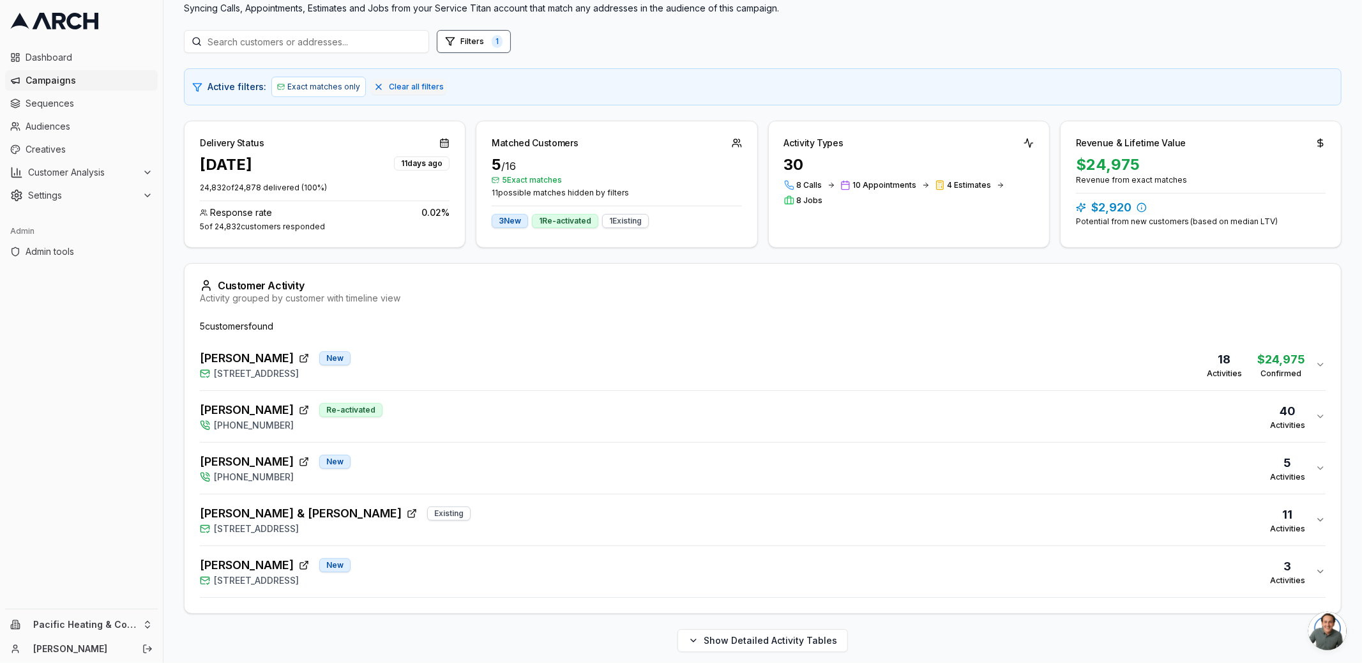
scroll to position [147, 0]
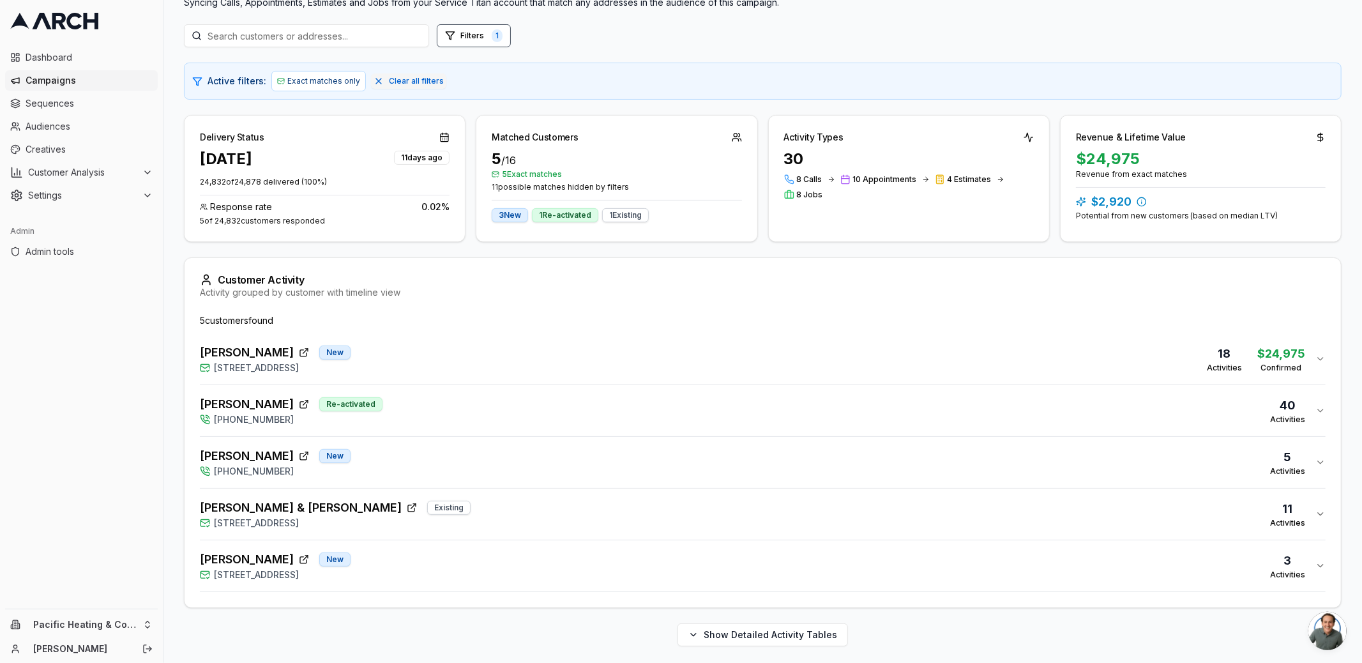
click at [436, 509] on div "Liam & Kristen Shorrock Existing 2040 North Fremont Circle, Tacoma, WA 98406 11…" at bounding box center [757, 514] width 1115 height 31
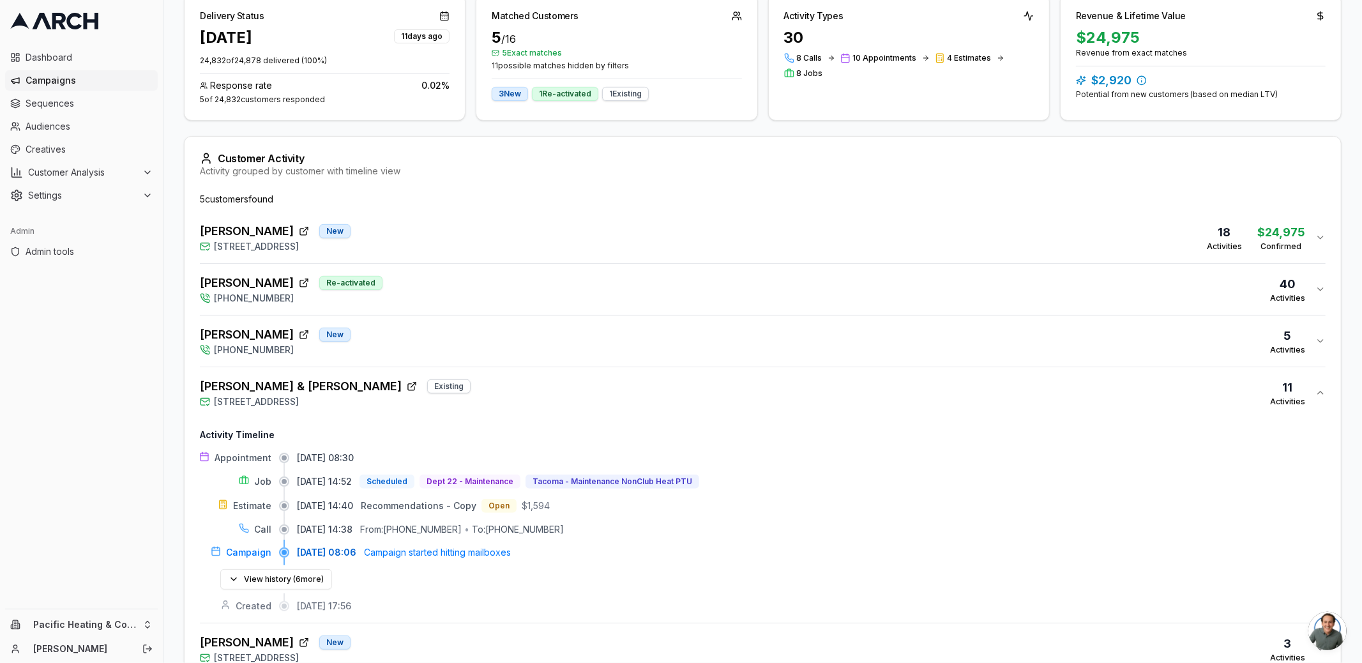
scroll to position [276, 0]
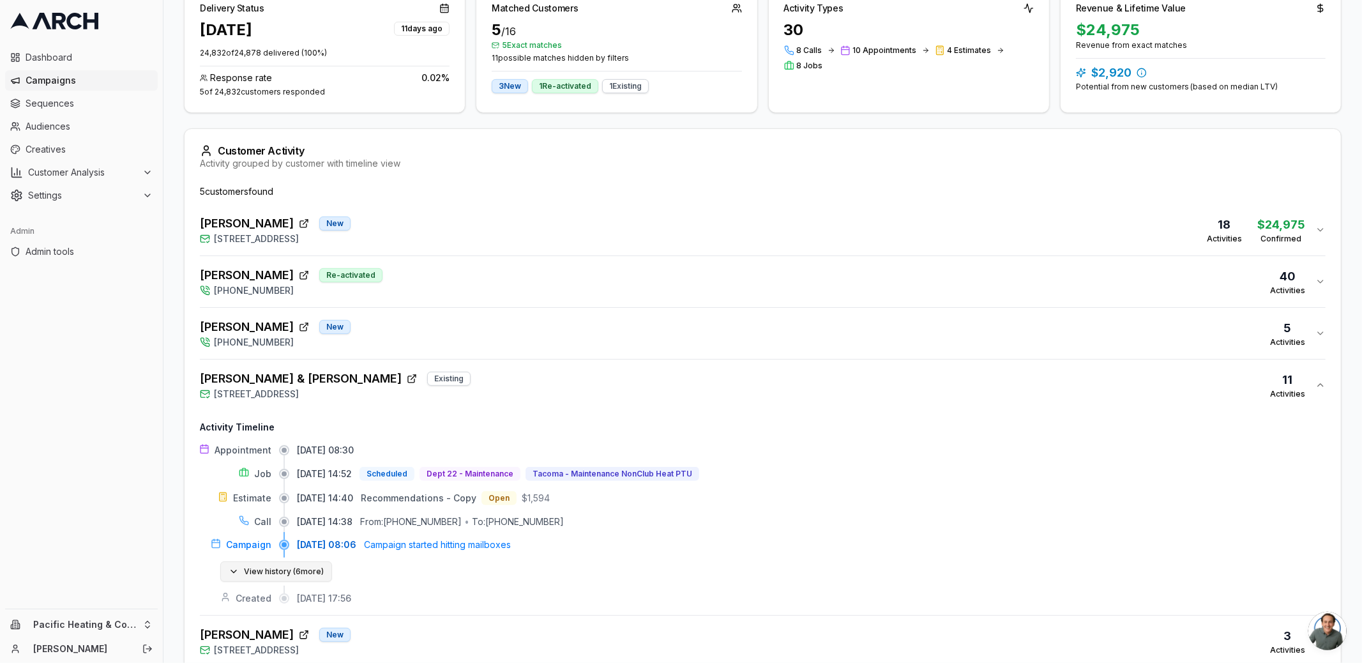
click at [303, 569] on button "View history ( 6 more)" at bounding box center [276, 571] width 112 height 20
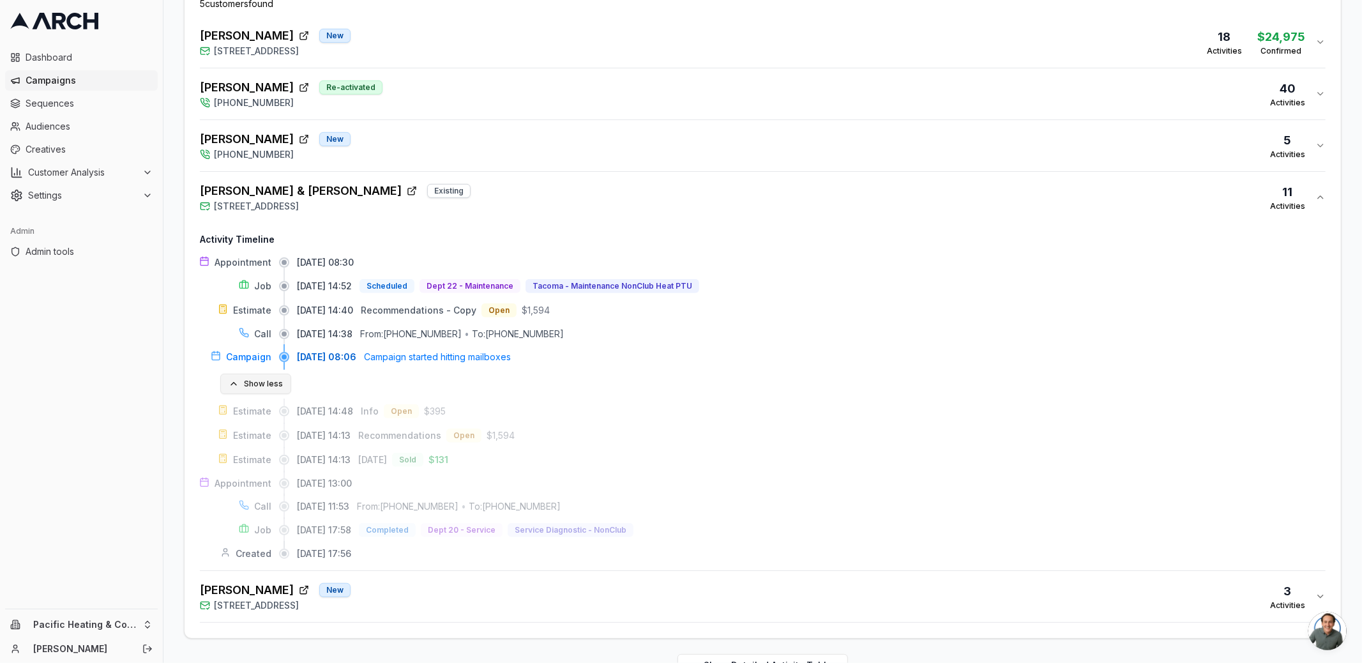
scroll to position [467, 0]
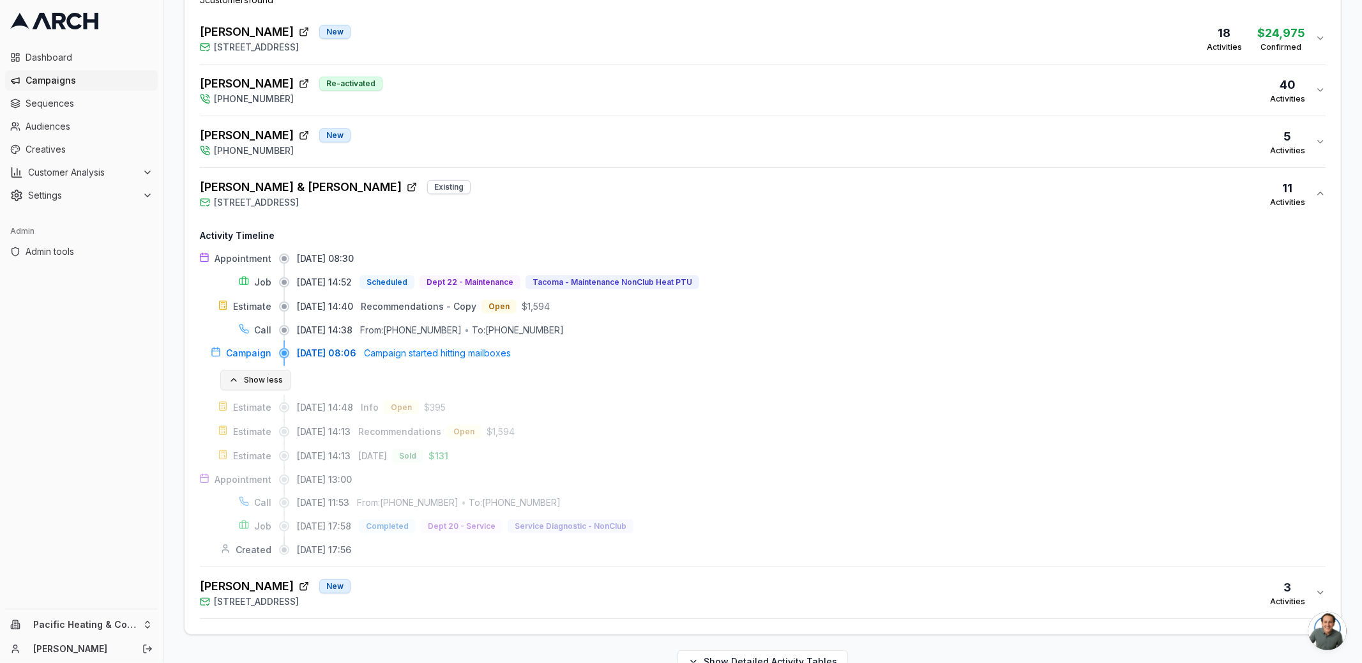
click at [261, 382] on button "Show less" at bounding box center [255, 380] width 71 height 20
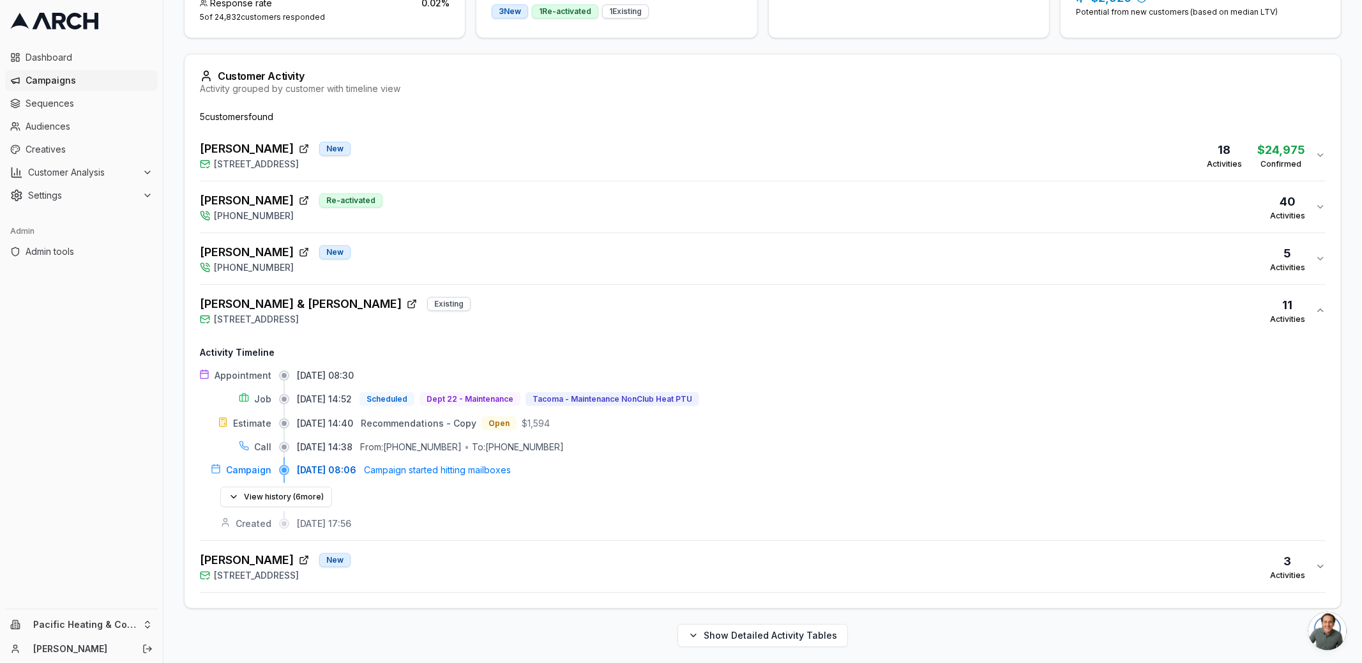
click at [433, 249] on div "Adrien McKiness New (253) 319-0466 5 Activities" at bounding box center [757, 258] width 1115 height 31
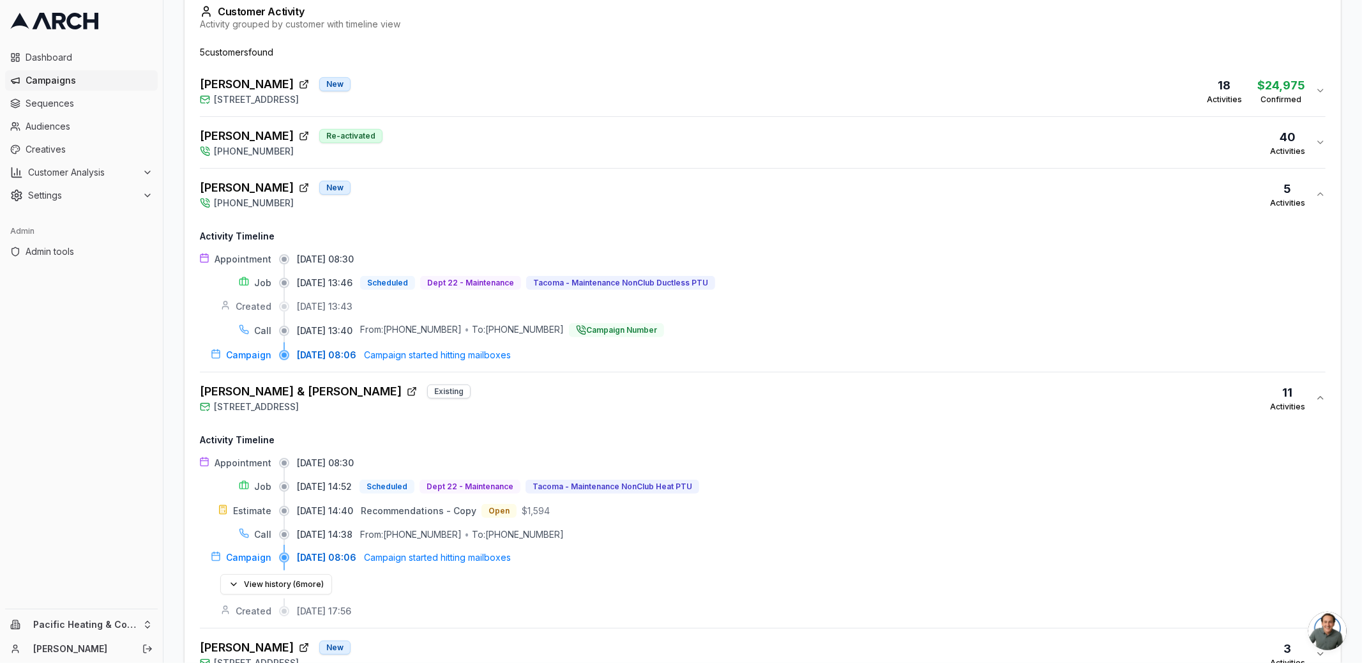
scroll to position [502, 0]
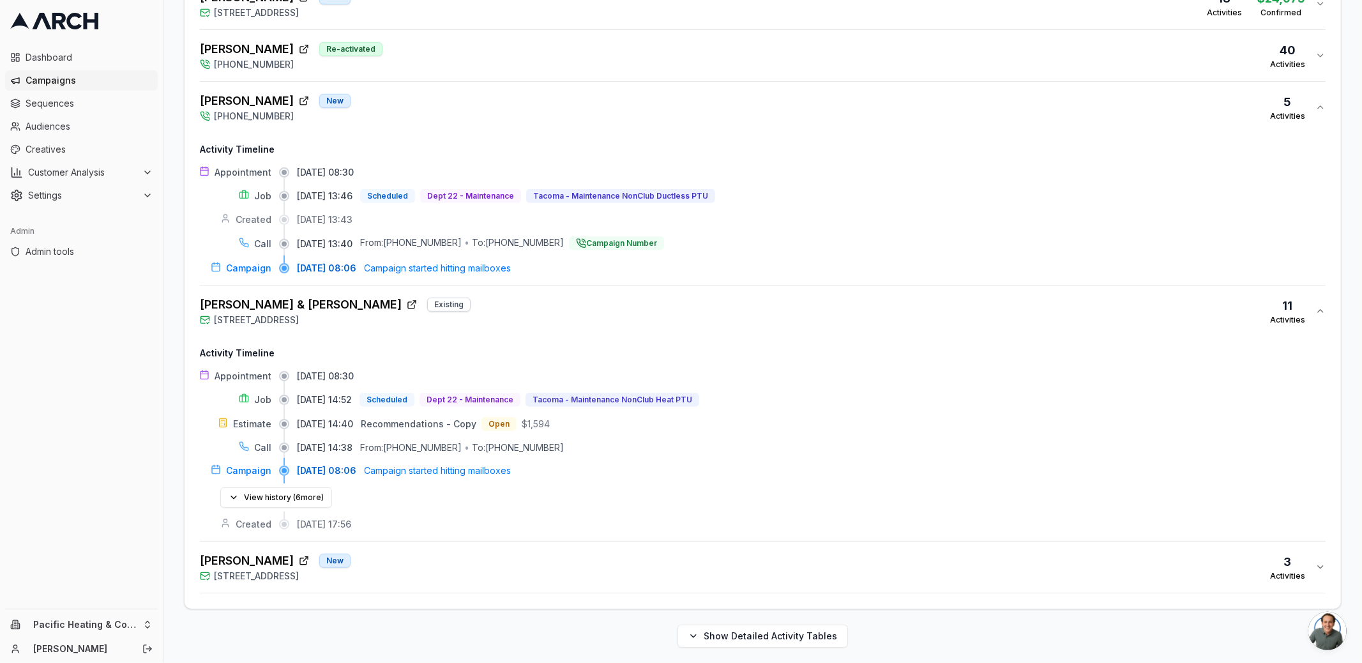
click at [456, 567] on div "Edward Harmon New 2503 Paramount Drive, Enumclaw, WA 98022 3 Activities" at bounding box center [757, 567] width 1115 height 31
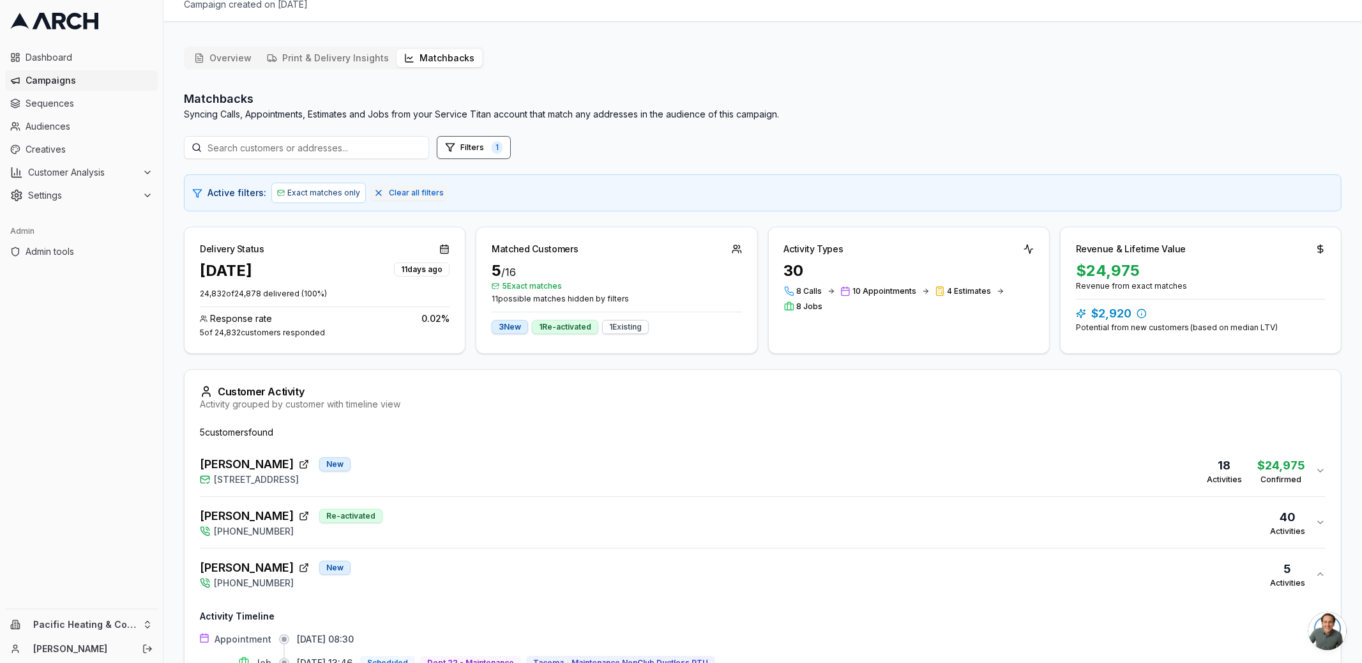
scroll to position [0, 0]
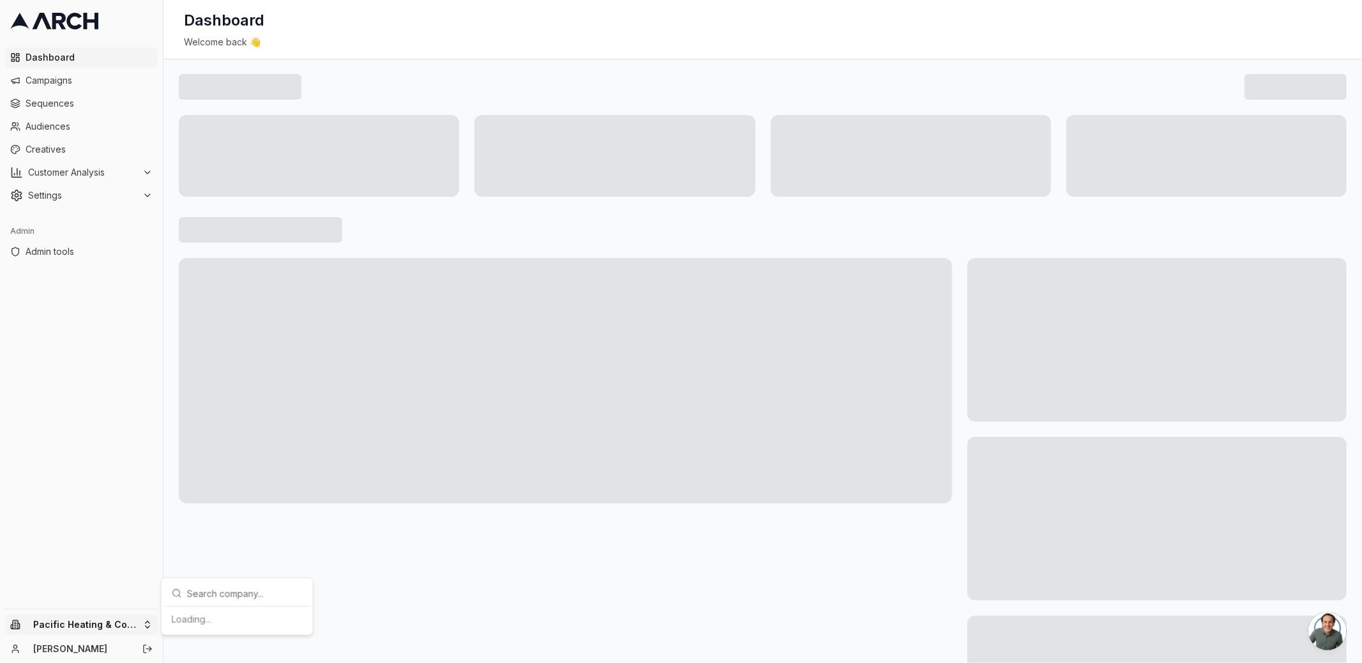
click at [142, 621] on html "Dashboard Campaigns Sequences Audiences Creatives Customer Analysis Settings Ad…" at bounding box center [681, 331] width 1362 height 663
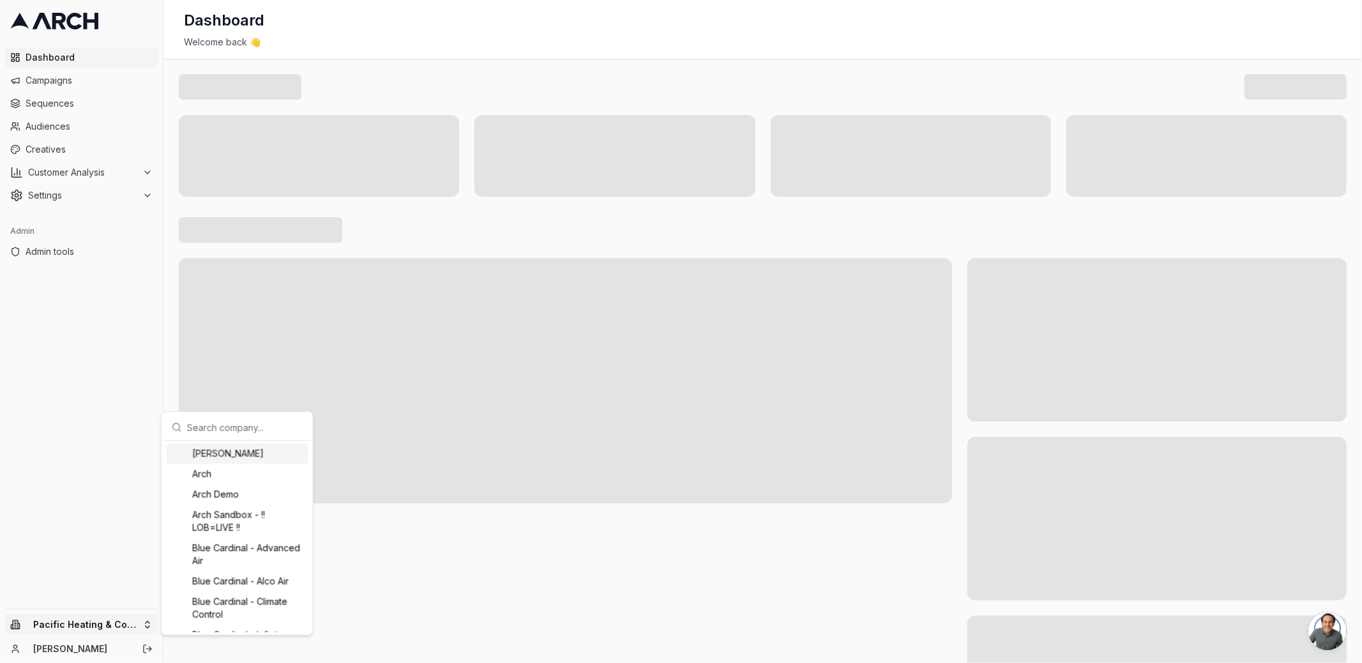
click at [213, 430] on input "text" at bounding box center [245, 427] width 116 height 26
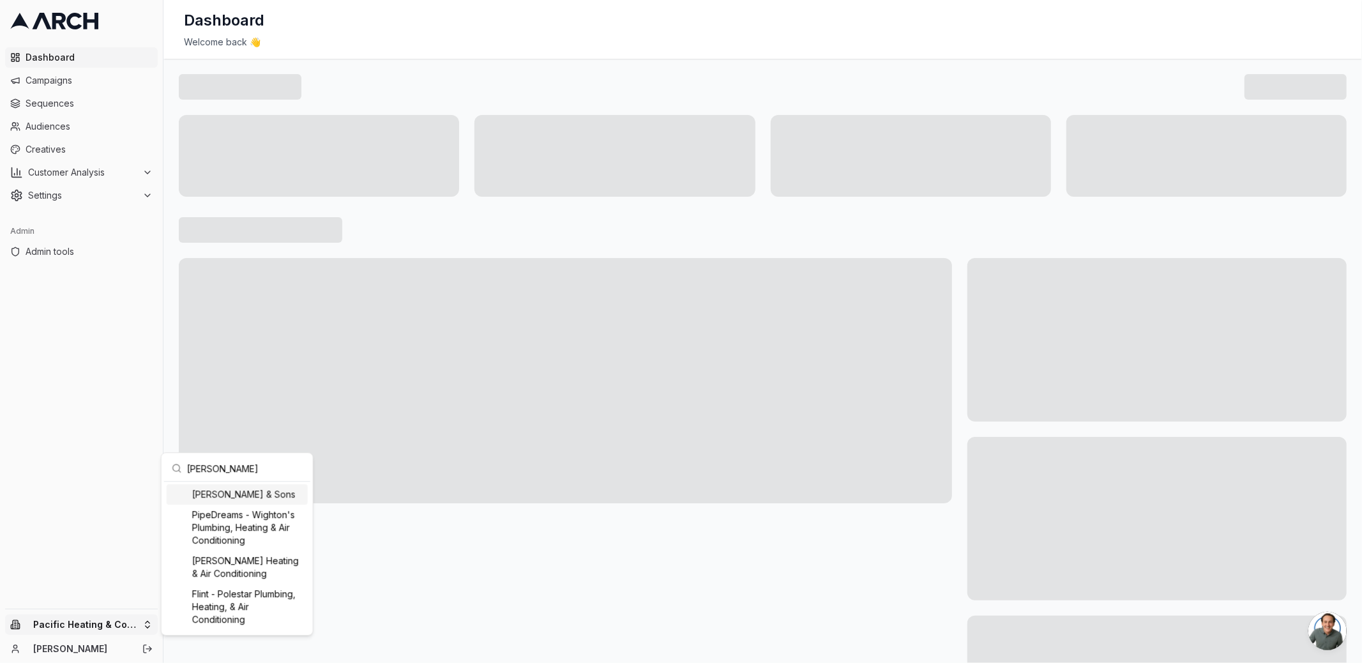
type input "ongaro"
click at [227, 499] on div "[PERSON_NAME] & Sons" at bounding box center [237, 494] width 141 height 20
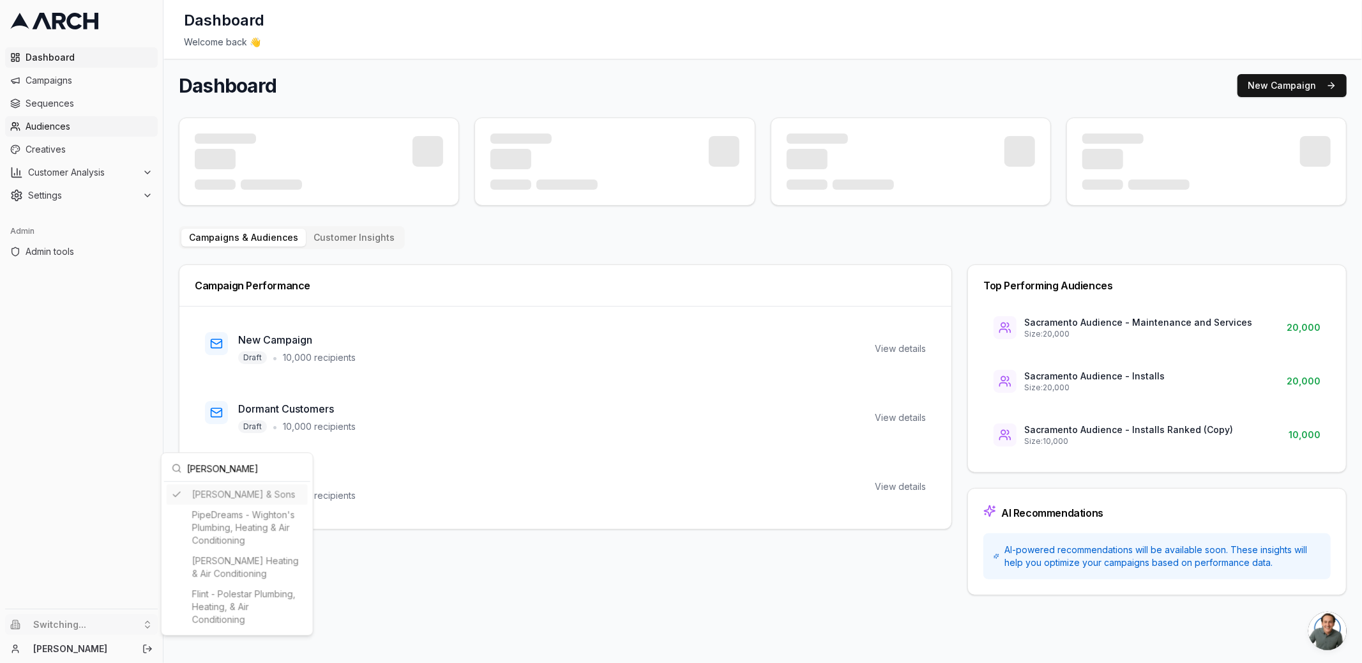
click at [82, 128] on html "Dashboard Campaigns Sequences Audiences Creatives Customer Analysis Settings Ad…" at bounding box center [681, 331] width 1362 height 663
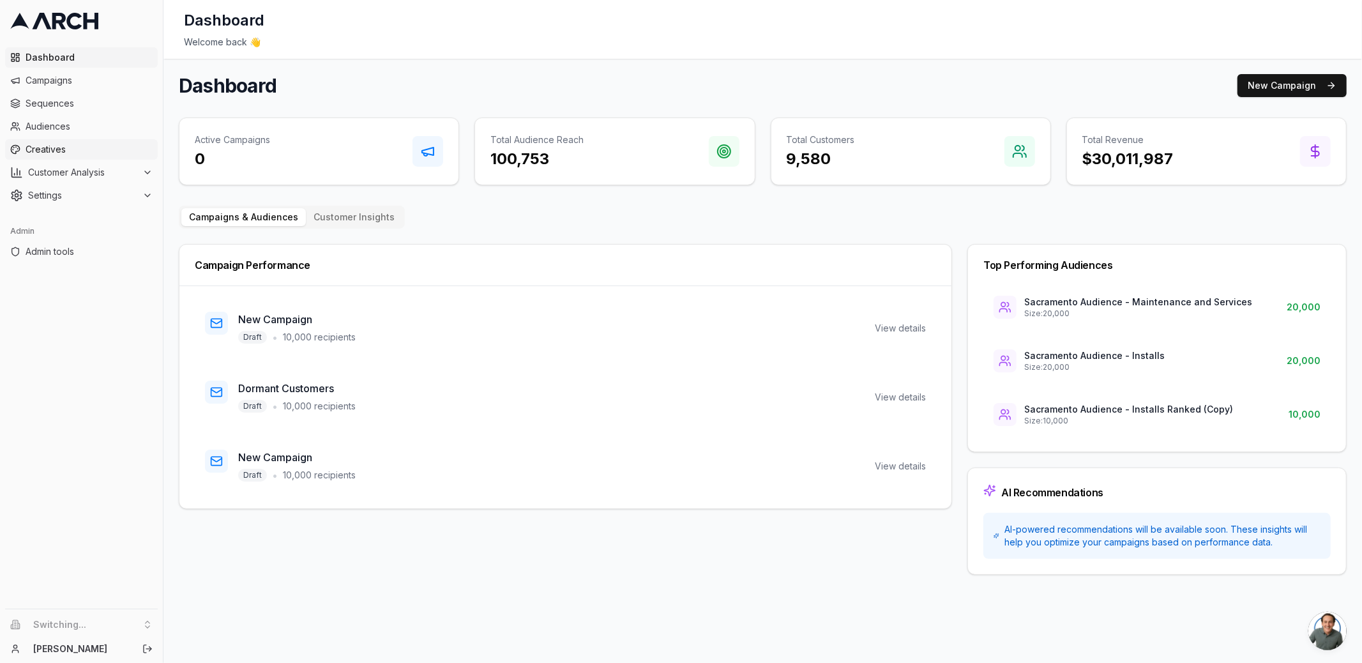
click at [68, 143] on span "Creatives" at bounding box center [89, 149] width 127 height 13
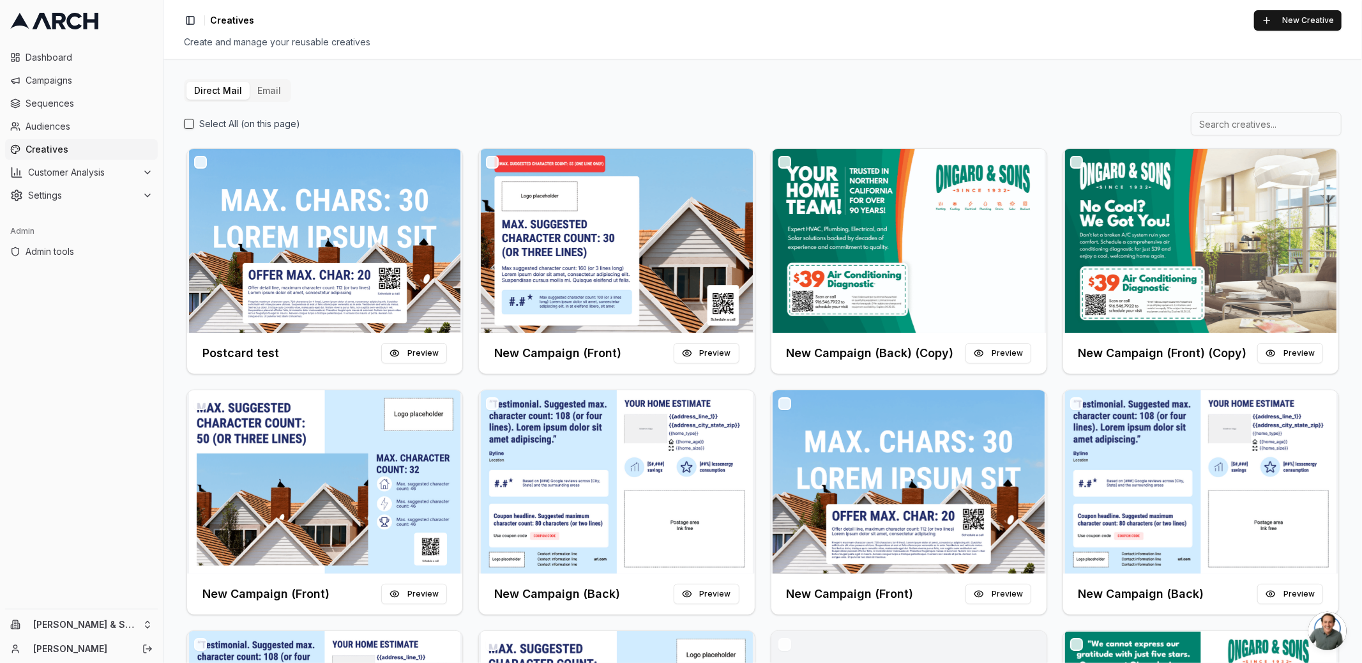
click at [269, 84] on button "Email" at bounding box center [269, 91] width 39 height 18
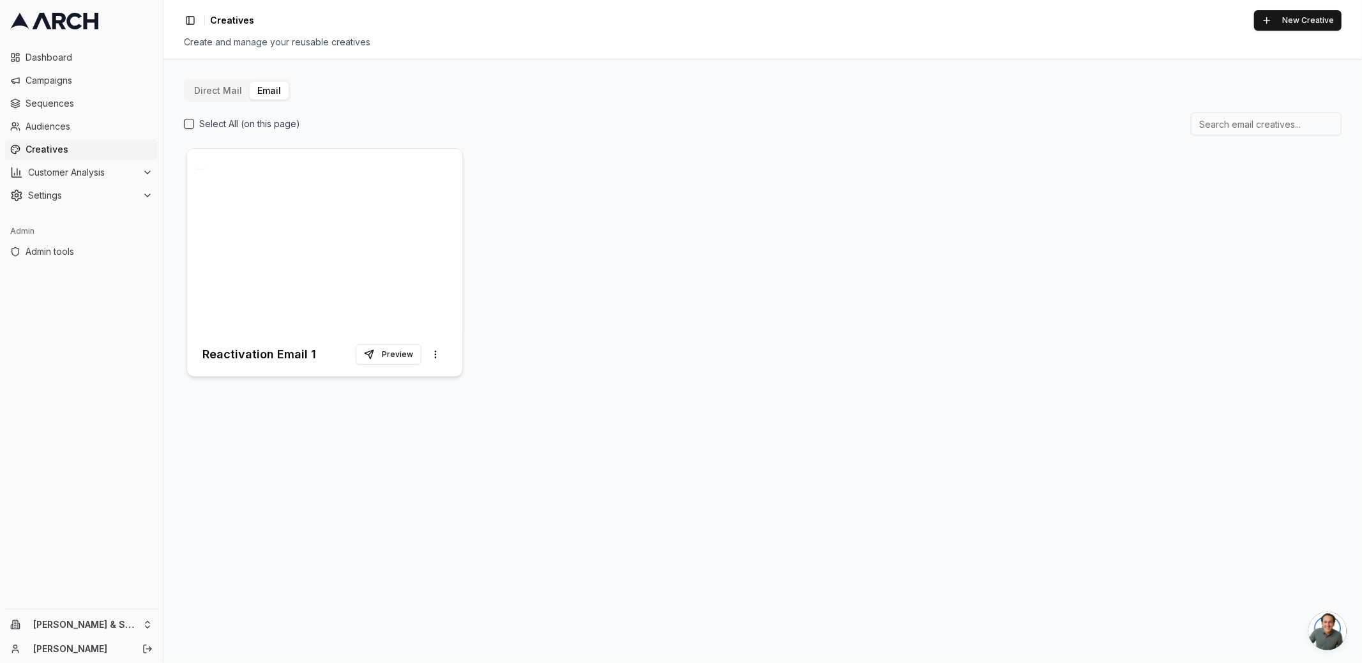
click at [276, 239] on div at bounding box center [324, 241] width 275 height 184
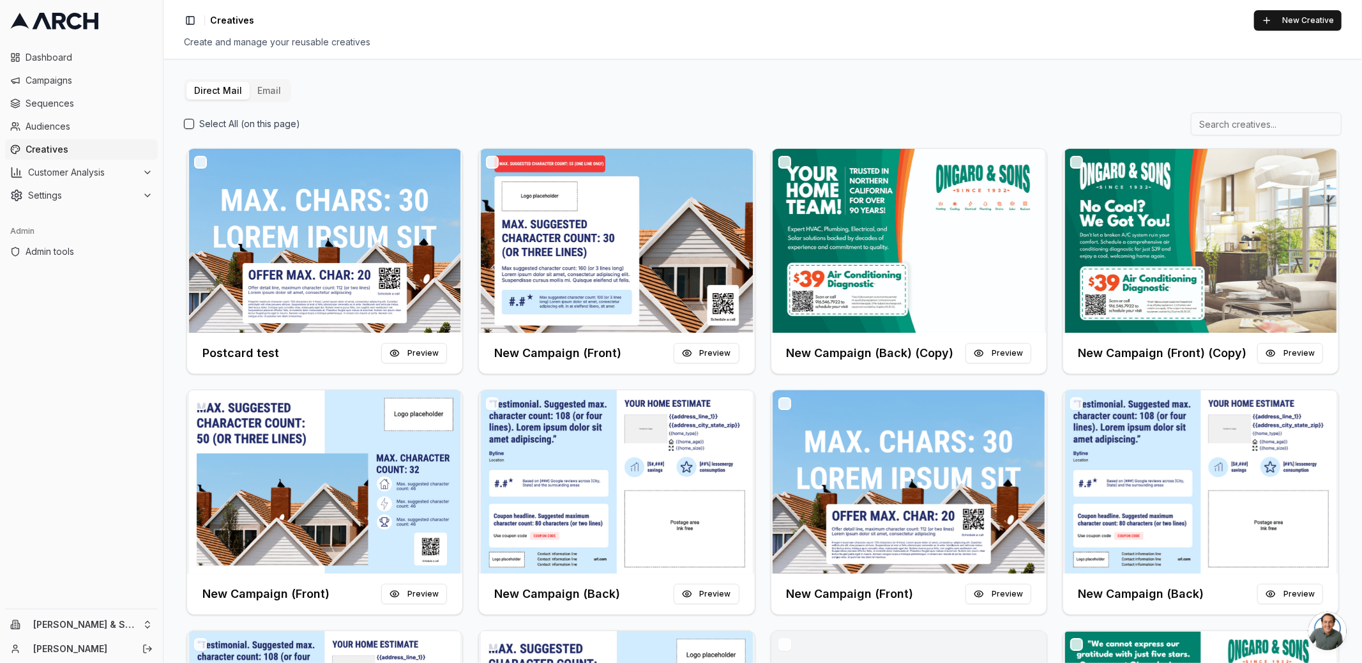
click at [527, 72] on div "Direct Mail Email Select All (on this page) Postcard test Preview New Campaign …" at bounding box center [762, 361] width 1198 height 604
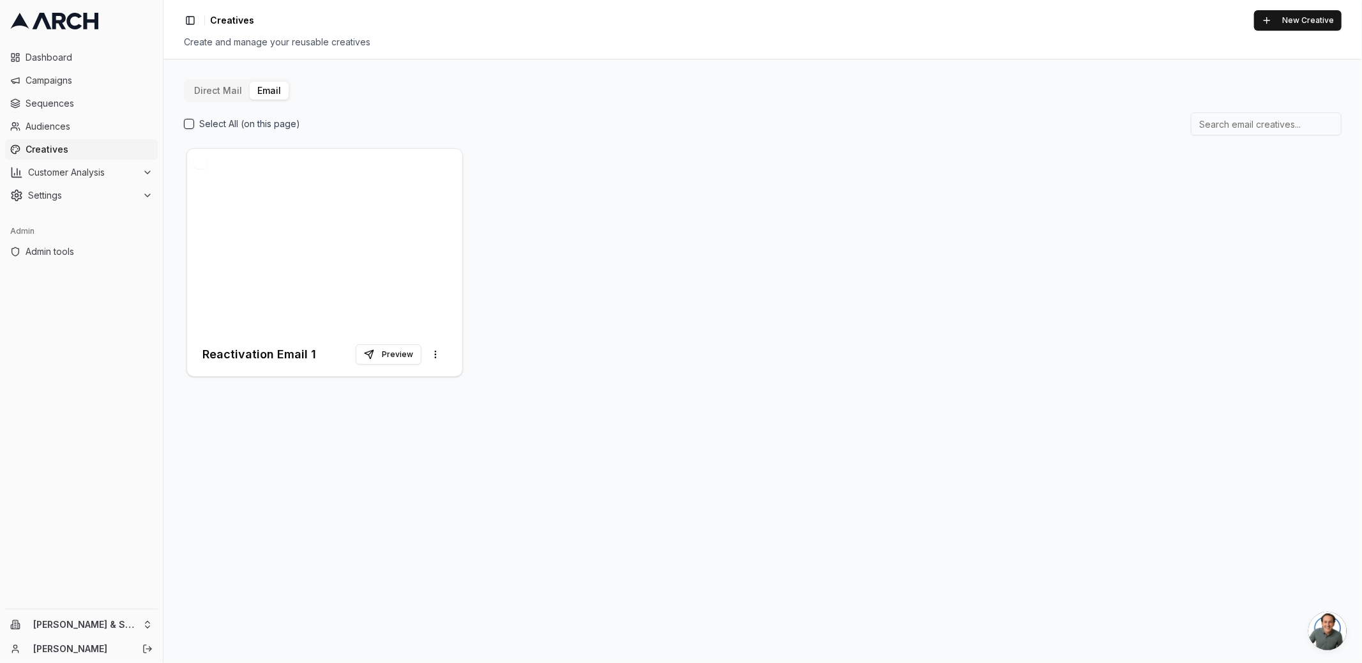
click at [259, 96] on button "Email" at bounding box center [269, 91] width 39 height 18
click at [325, 223] on div at bounding box center [324, 241] width 275 height 184
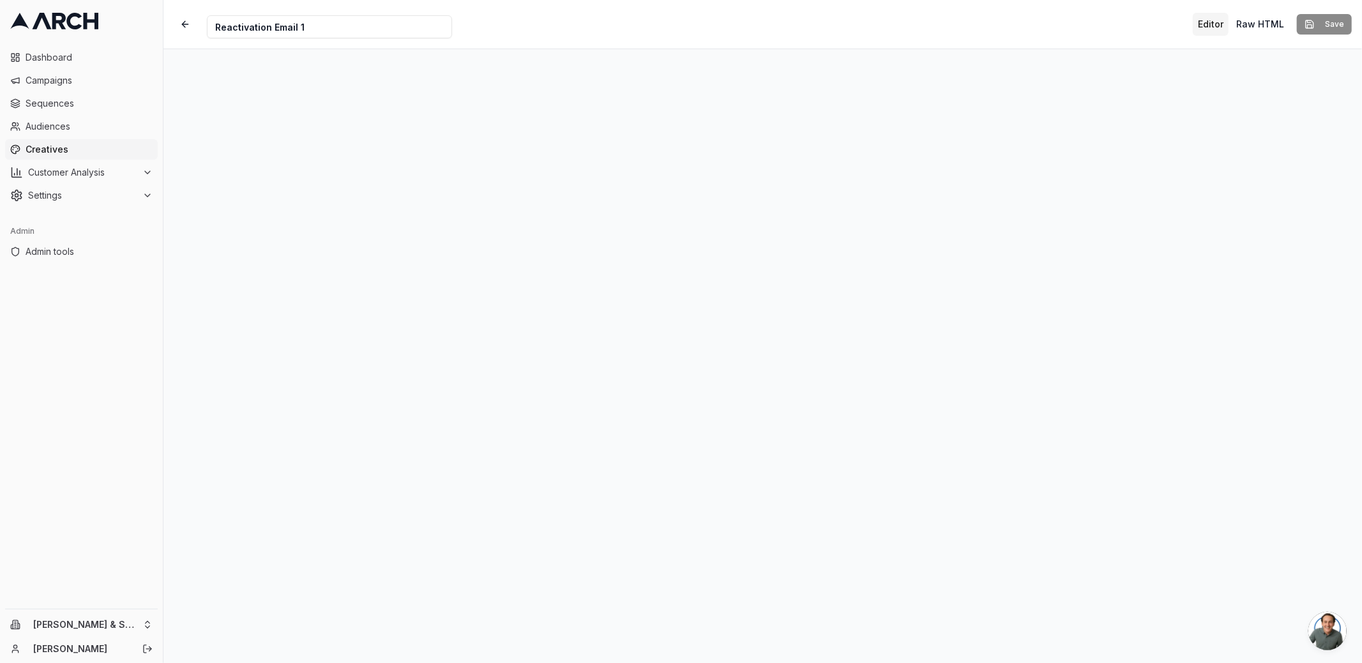
click at [798, 36] on div "Creative Name Reactivation Email 1 Editor Raw HTML Save" at bounding box center [762, 24] width 1198 height 49
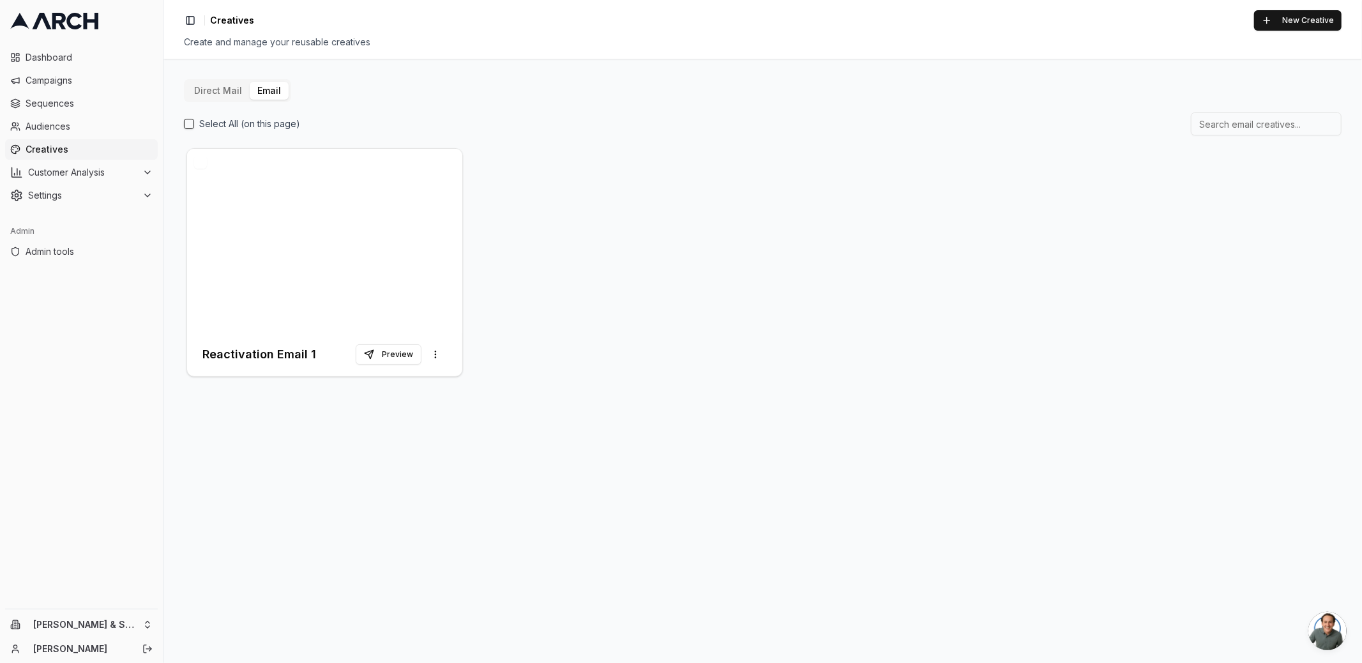
click at [214, 91] on button "Direct Mail" at bounding box center [217, 91] width 63 height 18
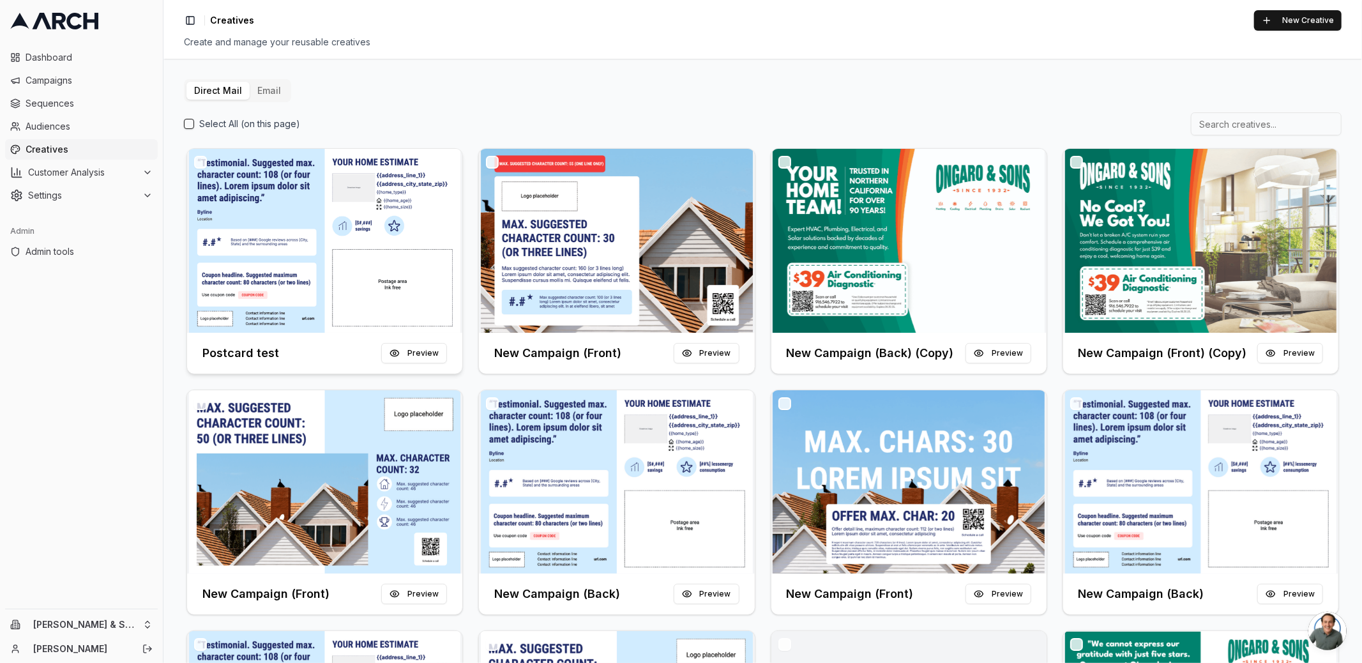
click at [372, 256] on img at bounding box center [324, 241] width 275 height 184
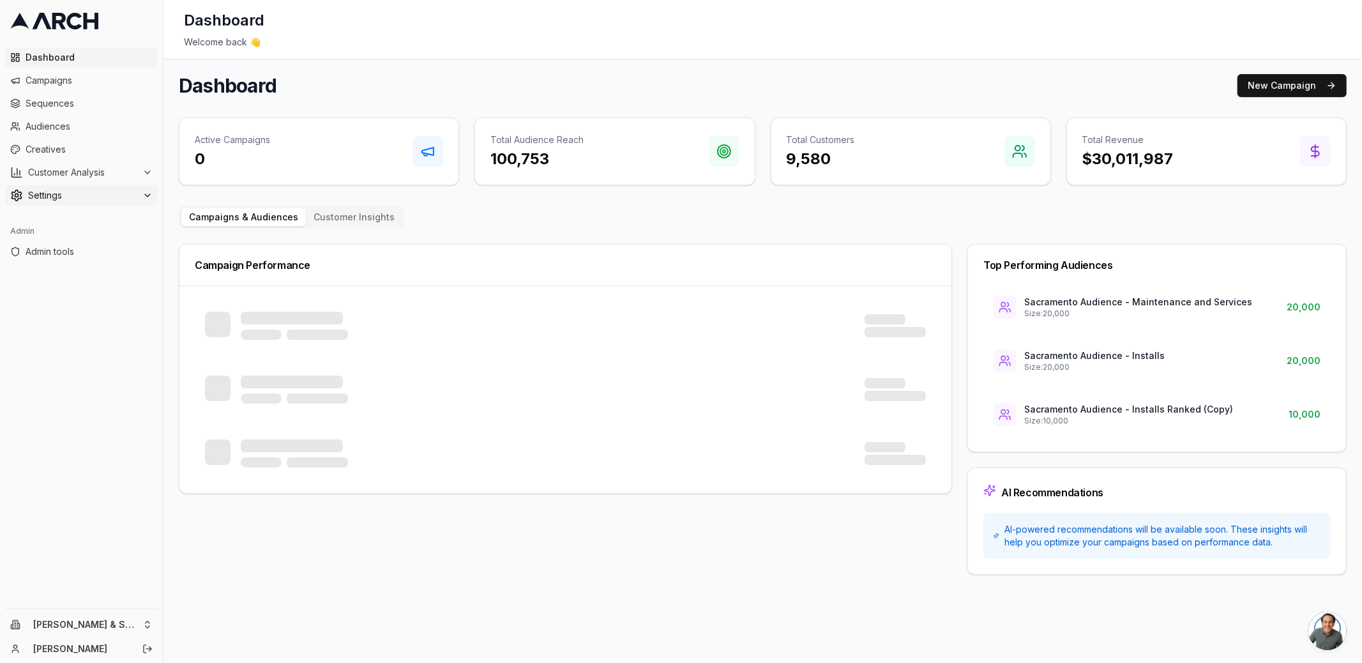
click at [93, 199] on span "Settings" at bounding box center [82, 195] width 109 height 13
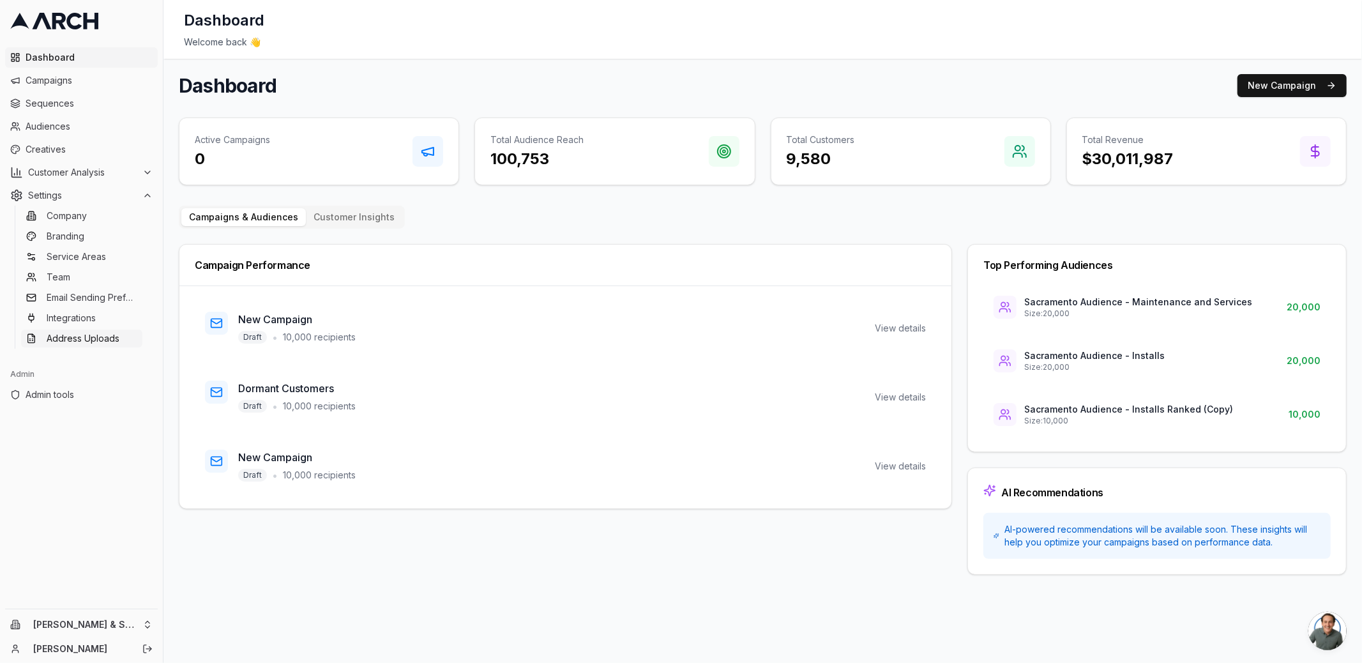
click at [109, 335] on span "Address Uploads" at bounding box center [83, 338] width 73 height 13
